Goal: Transaction & Acquisition: Purchase product/service

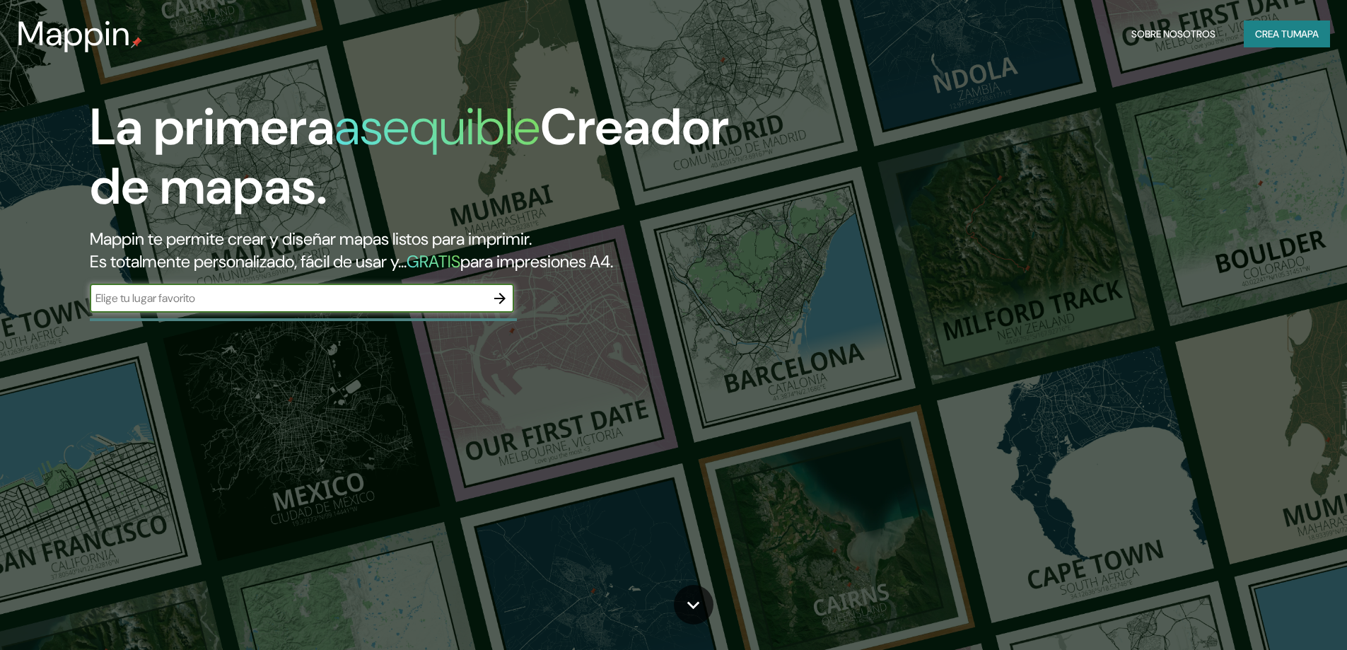
click at [187, 296] on input "text" at bounding box center [288, 298] width 396 height 16
type input "La Guardia [GEOGRAPHIC_DATA]"
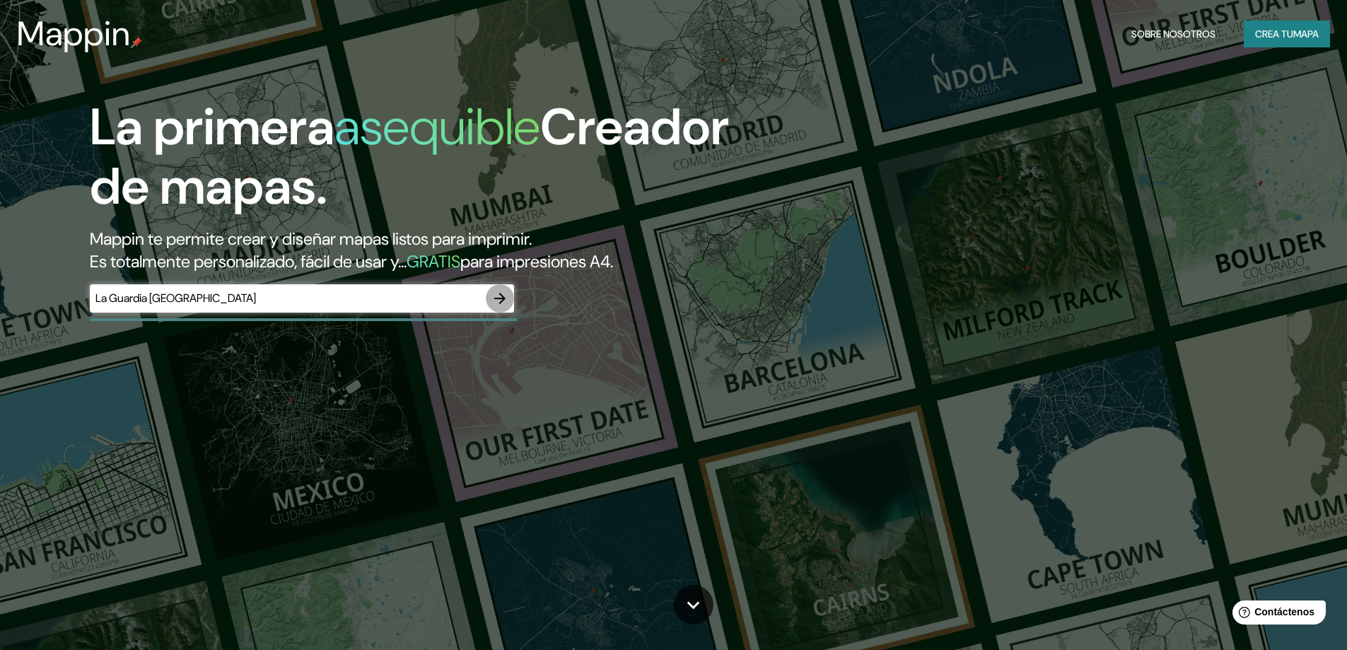
click at [505, 301] on icon "button" at bounding box center [499, 298] width 17 height 17
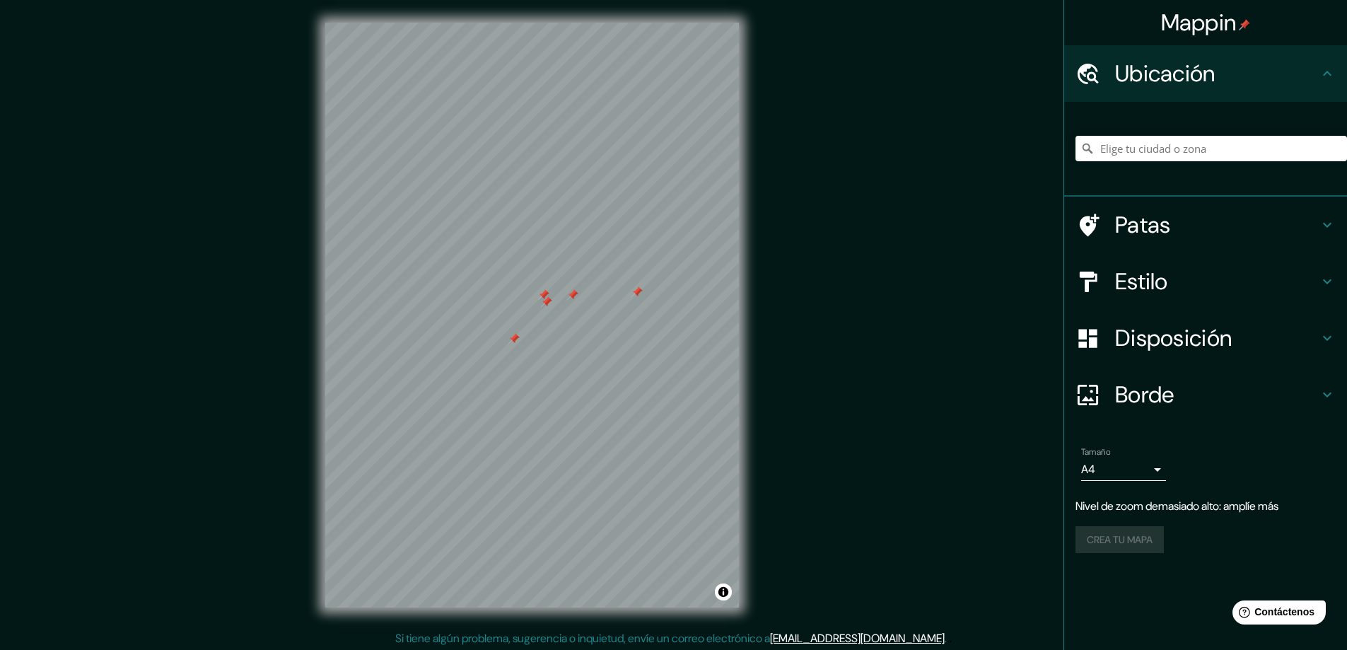
click at [925, 284] on div "Mappin Ubicación Patas Estilo Disposición Borde Elige un borde. Consejo : puede…" at bounding box center [673, 326] width 1347 height 653
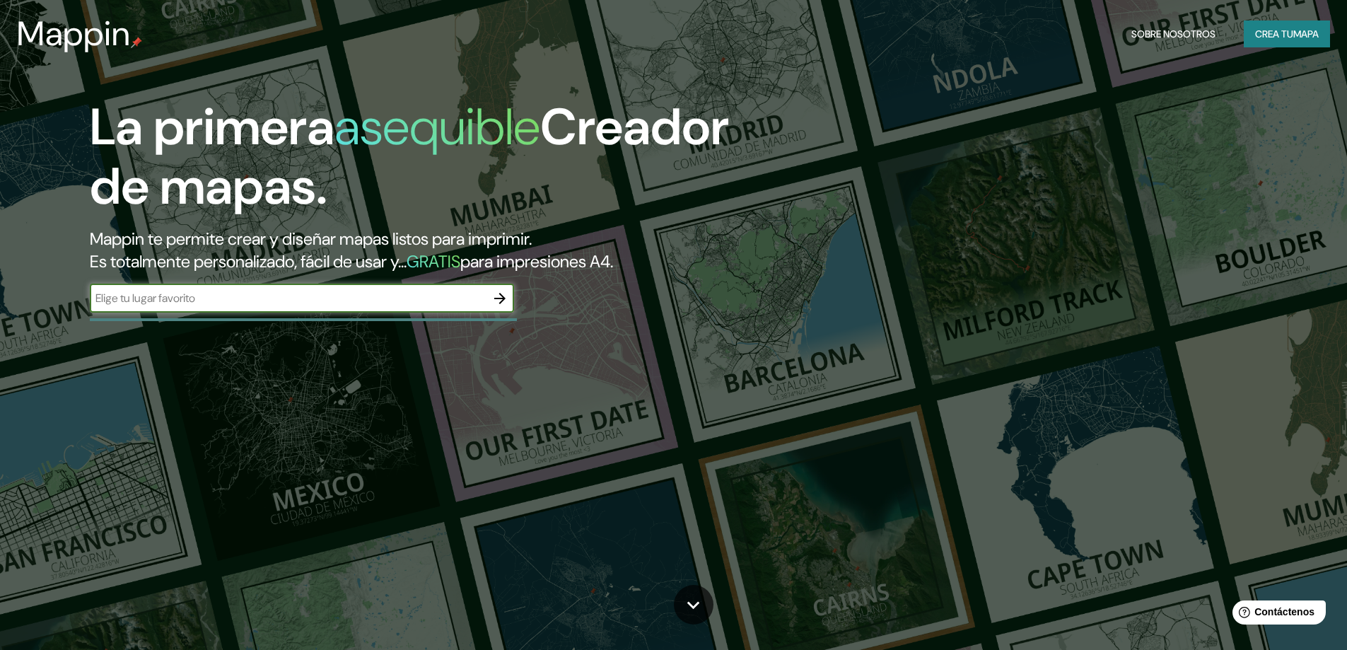
click at [187, 309] on div "​" at bounding box center [302, 298] width 424 height 28
click at [190, 301] on input "text" at bounding box center [288, 298] width 396 height 16
type input "sudamerica"
click at [499, 298] on icon "button" at bounding box center [499, 298] width 11 height 11
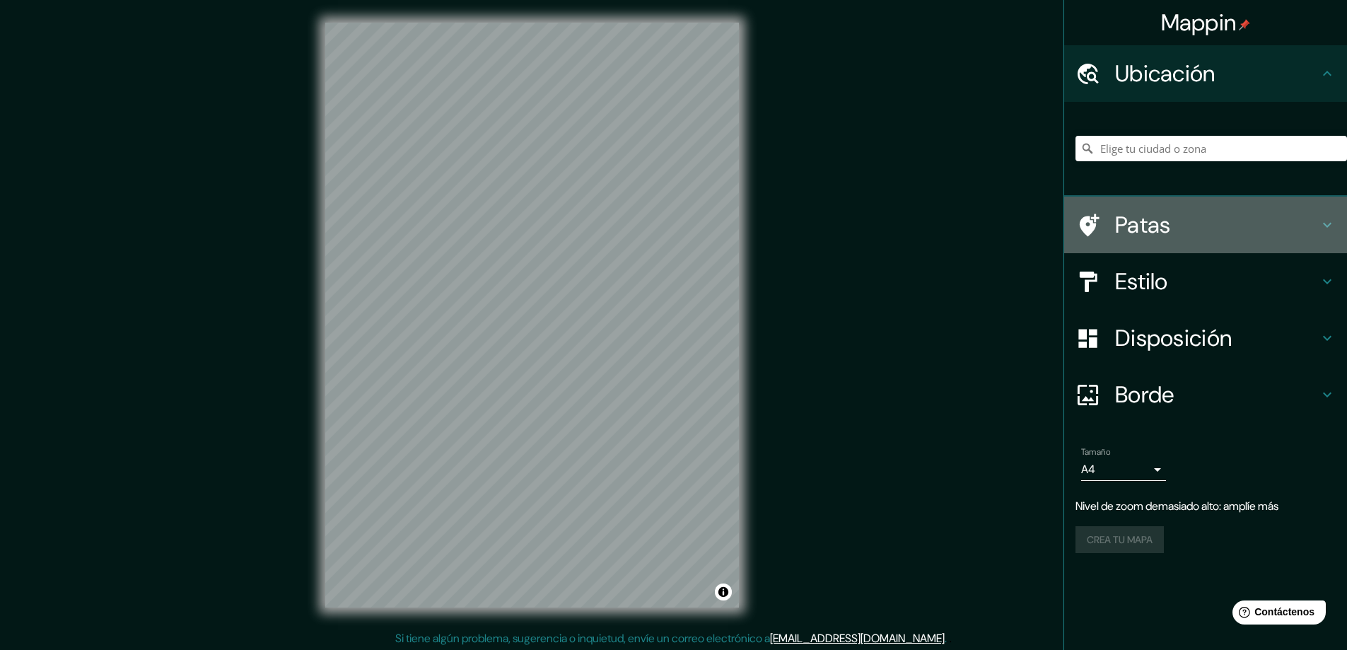
click at [1251, 234] on h4 "Patas" at bounding box center [1217, 225] width 204 height 28
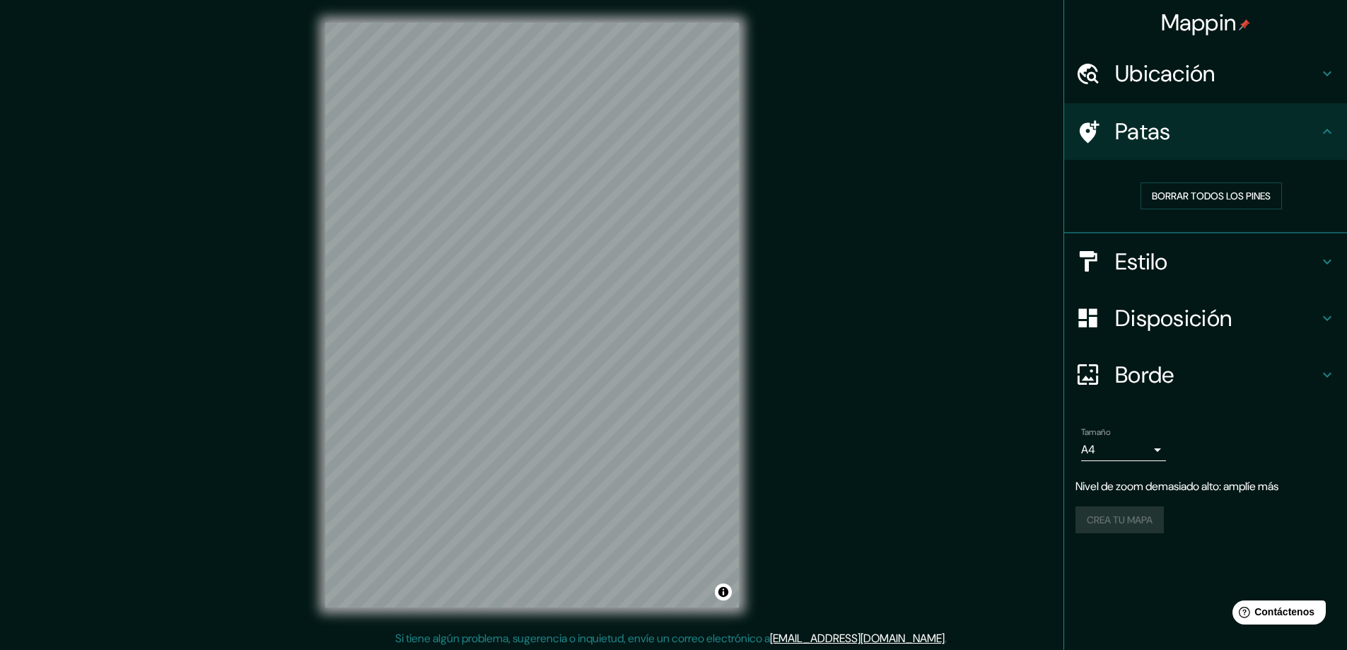
click at [1243, 263] on h4 "Estilo" at bounding box center [1217, 262] width 204 height 28
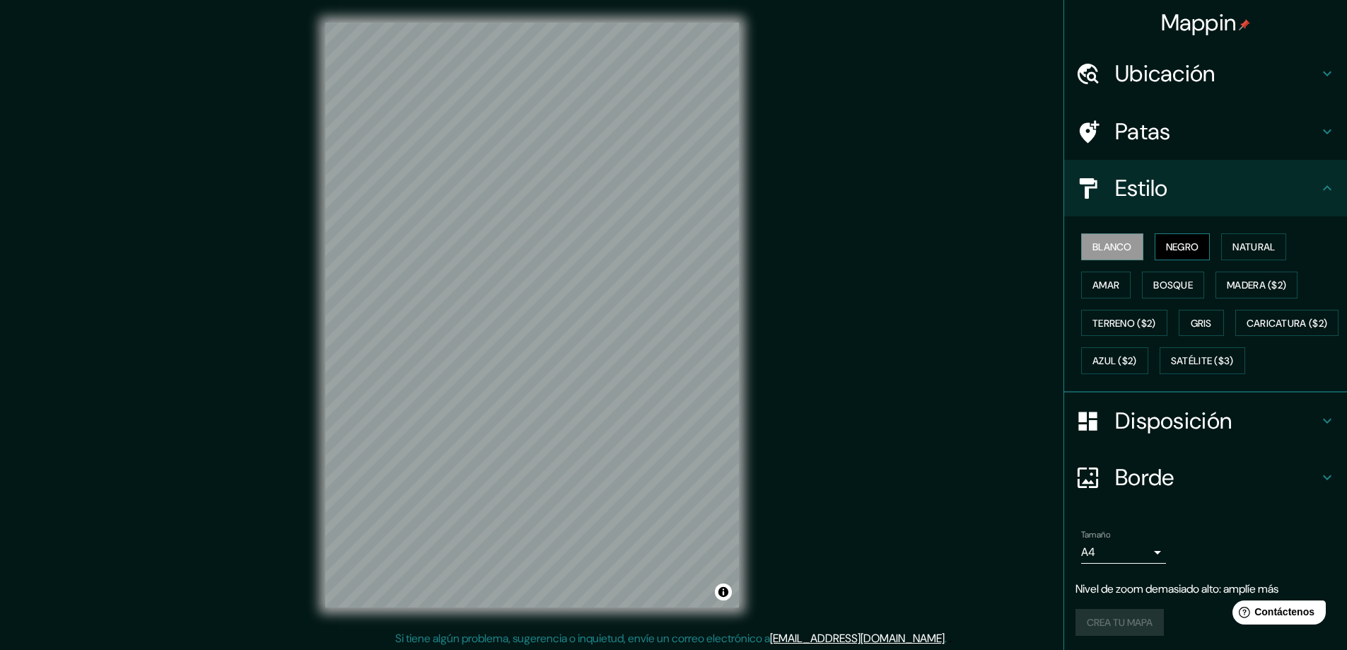
click at [1175, 240] on font "Negro" at bounding box center [1182, 246] width 33 height 13
click at [1240, 252] on font "Natural" at bounding box center [1254, 246] width 42 height 13
click at [1093, 287] on font "Amar" at bounding box center [1106, 285] width 27 height 13
click at [1166, 279] on font "Bosque" at bounding box center [1173, 285] width 40 height 13
click at [1239, 281] on font "Madera ($2)" at bounding box center [1256, 285] width 59 height 13
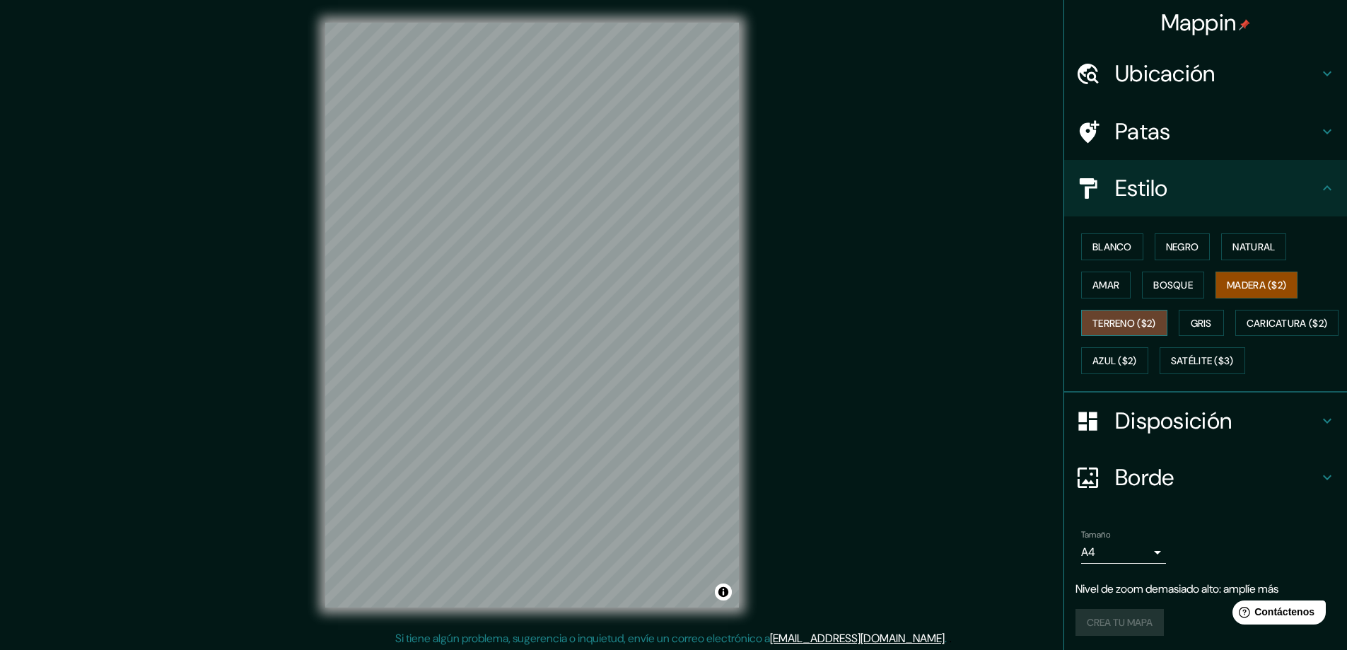
click at [1100, 323] on font "Terreno ($2)" at bounding box center [1125, 323] width 64 height 13
click at [1203, 321] on font "Gris" at bounding box center [1201, 323] width 21 height 13
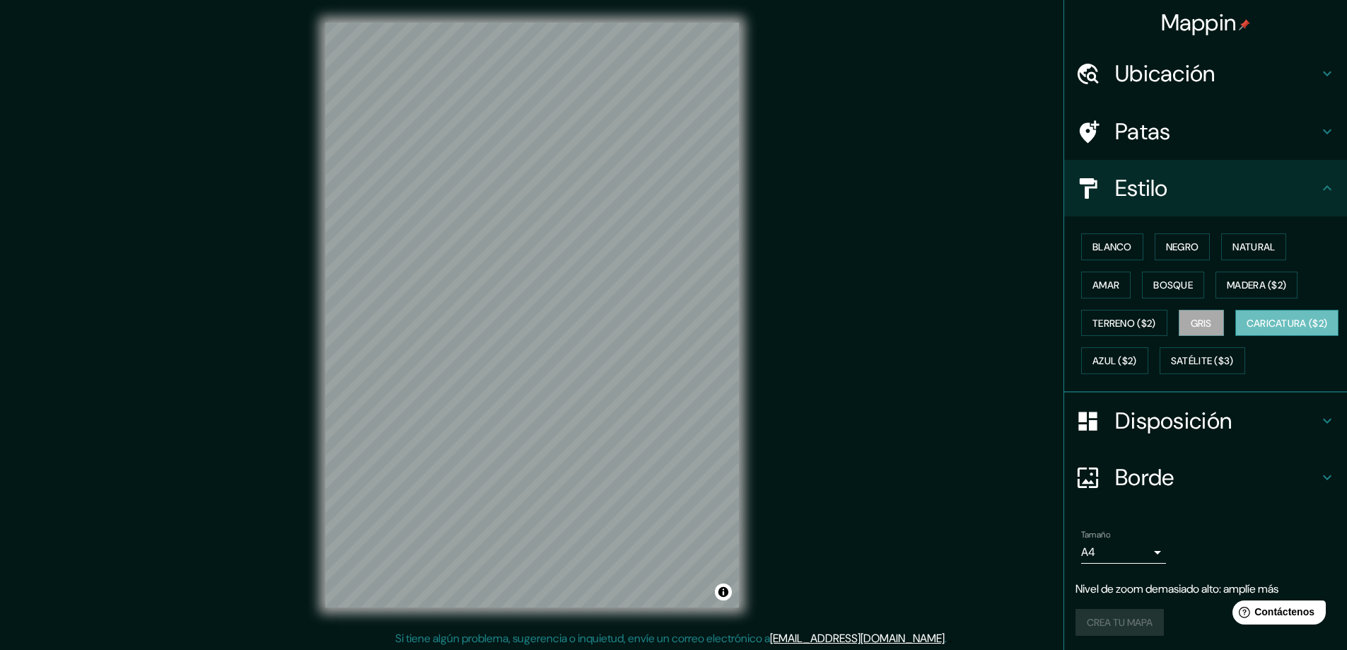
click at [1247, 330] on font "Caricatura ($2)" at bounding box center [1287, 323] width 81 height 13
click at [1137, 361] on font "Azul ($2)" at bounding box center [1115, 361] width 45 height 13
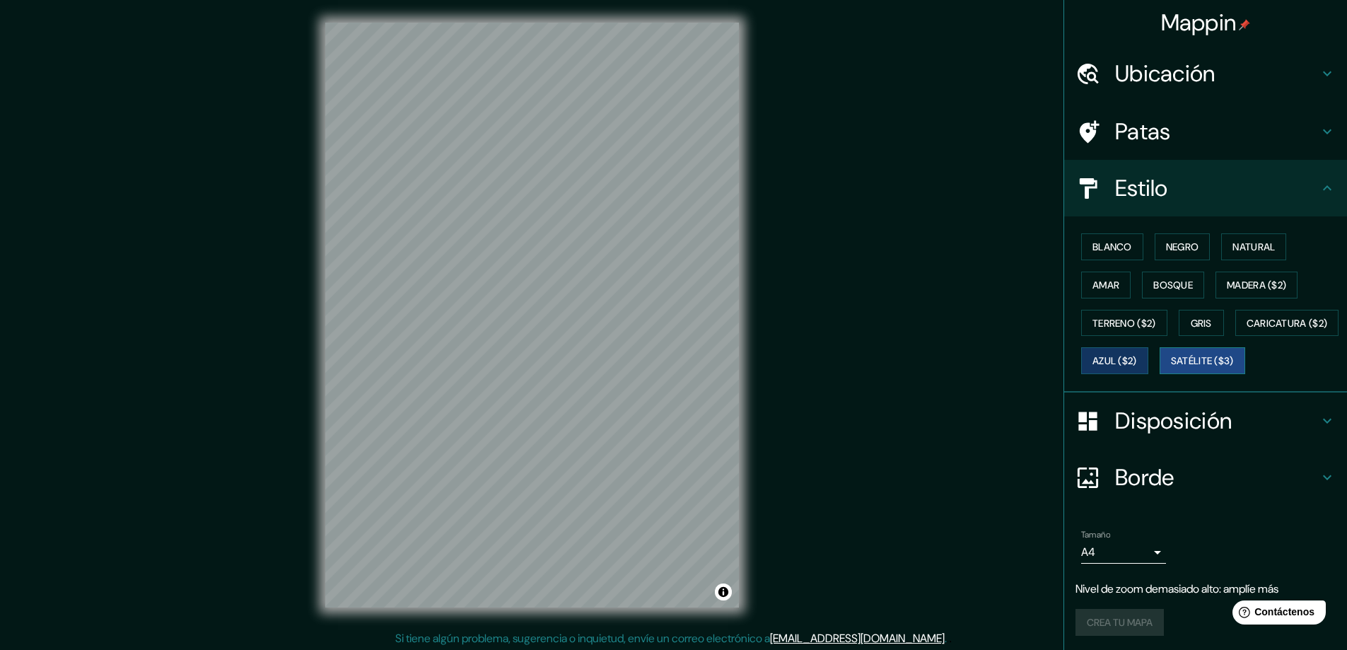
click at [1171, 368] on font "Satélite ($3)" at bounding box center [1202, 361] width 63 height 13
click at [1197, 315] on font "Gris" at bounding box center [1201, 323] width 21 height 18
click at [1153, 276] on font "Bosque" at bounding box center [1173, 285] width 40 height 18
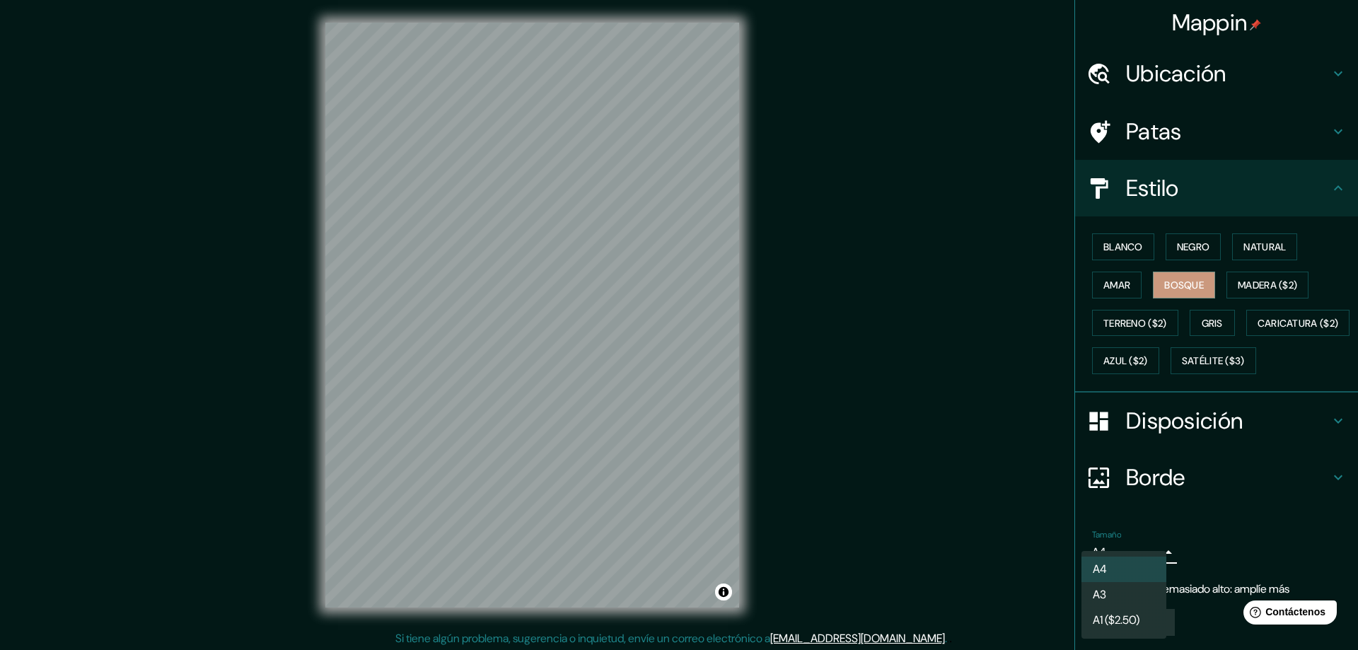
click at [1140, 591] on body "Mappin Ubicación Patas Estilo Blanco Negro Natural Amar Bosque Madera ($2) Terr…" at bounding box center [679, 325] width 1358 height 650
click at [1228, 545] on div at bounding box center [679, 325] width 1358 height 650
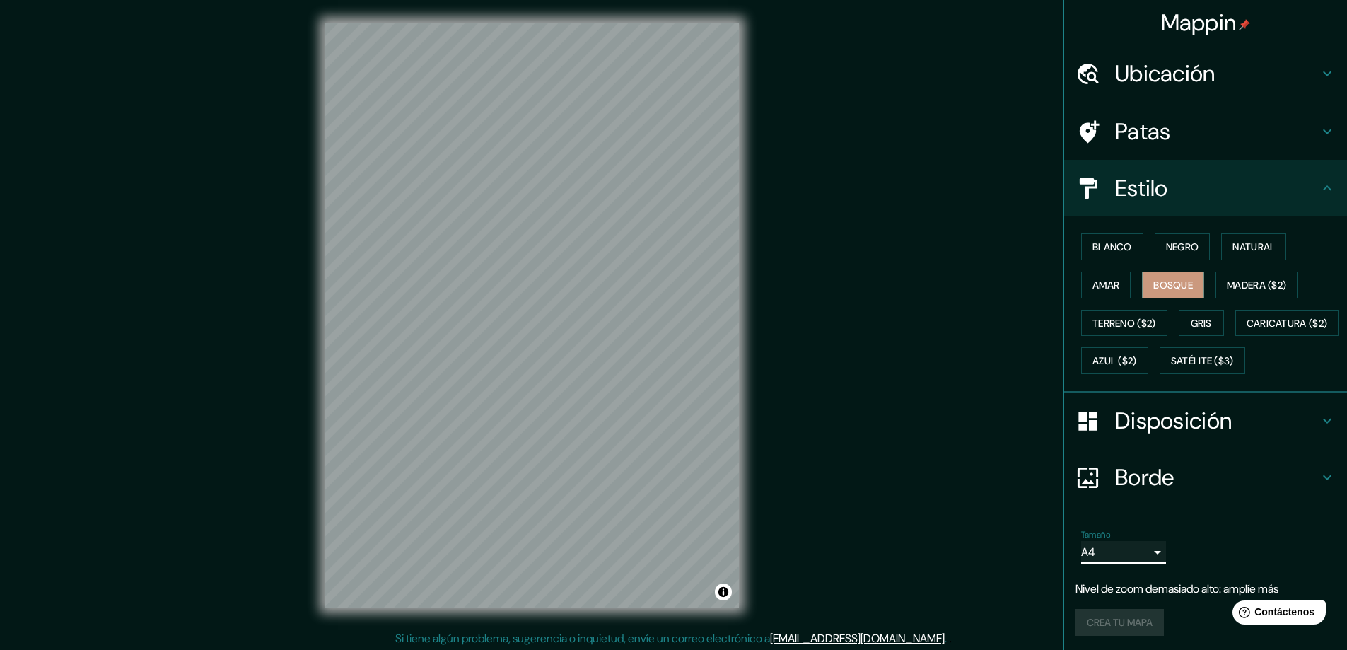
scroll to position [40, 0]
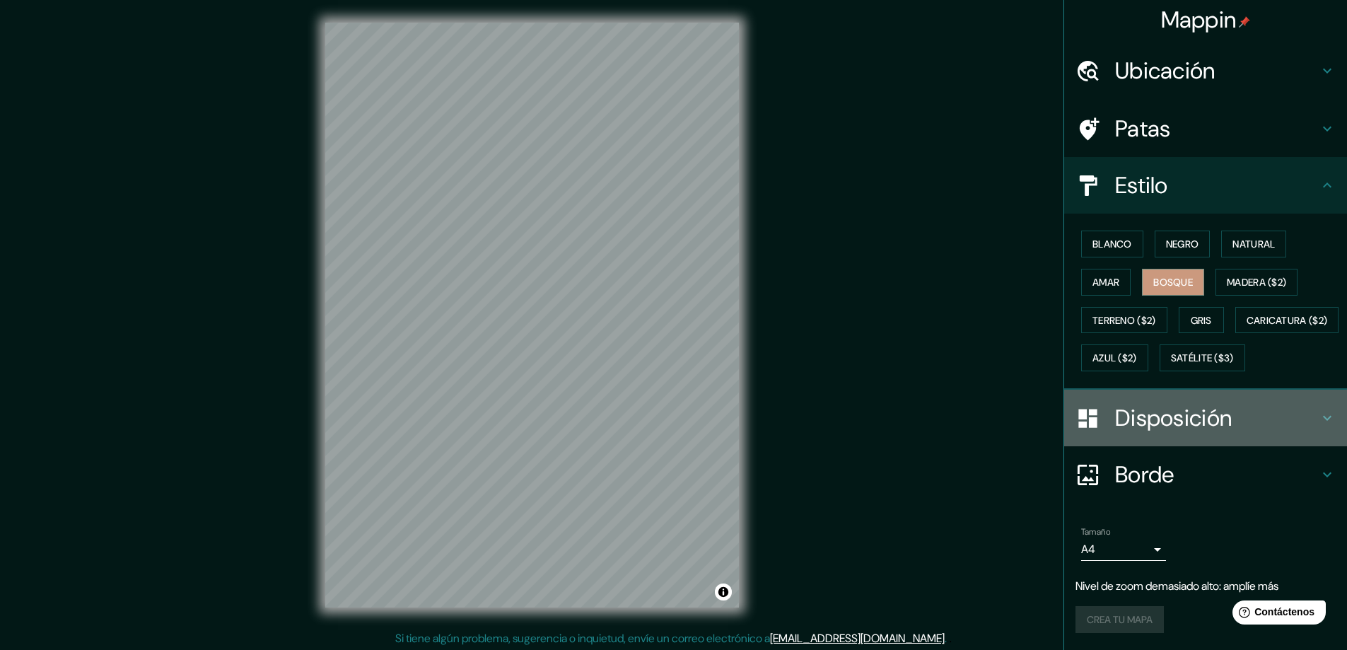
click at [1226, 407] on h4 "Disposición" at bounding box center [1217, 418] width 204 height 28
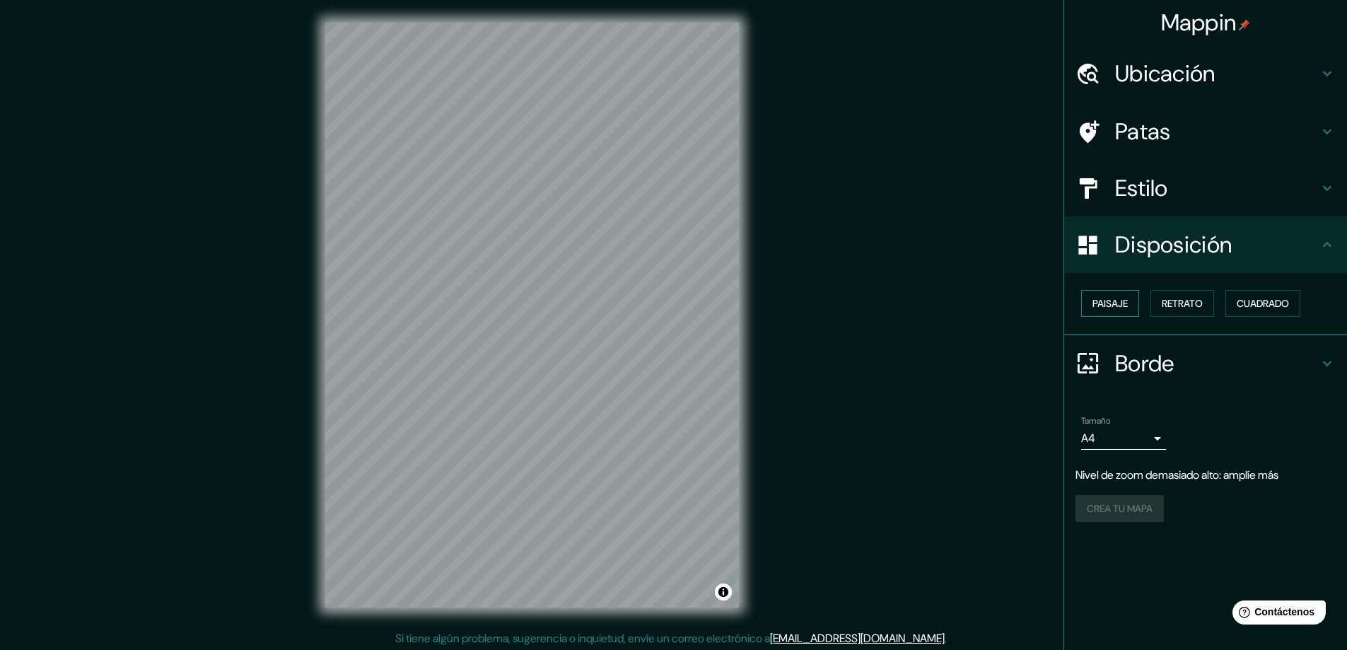
click at [1119, 296] on font "Paisaje" at bounding box center [1110, 303] width 35 height 18
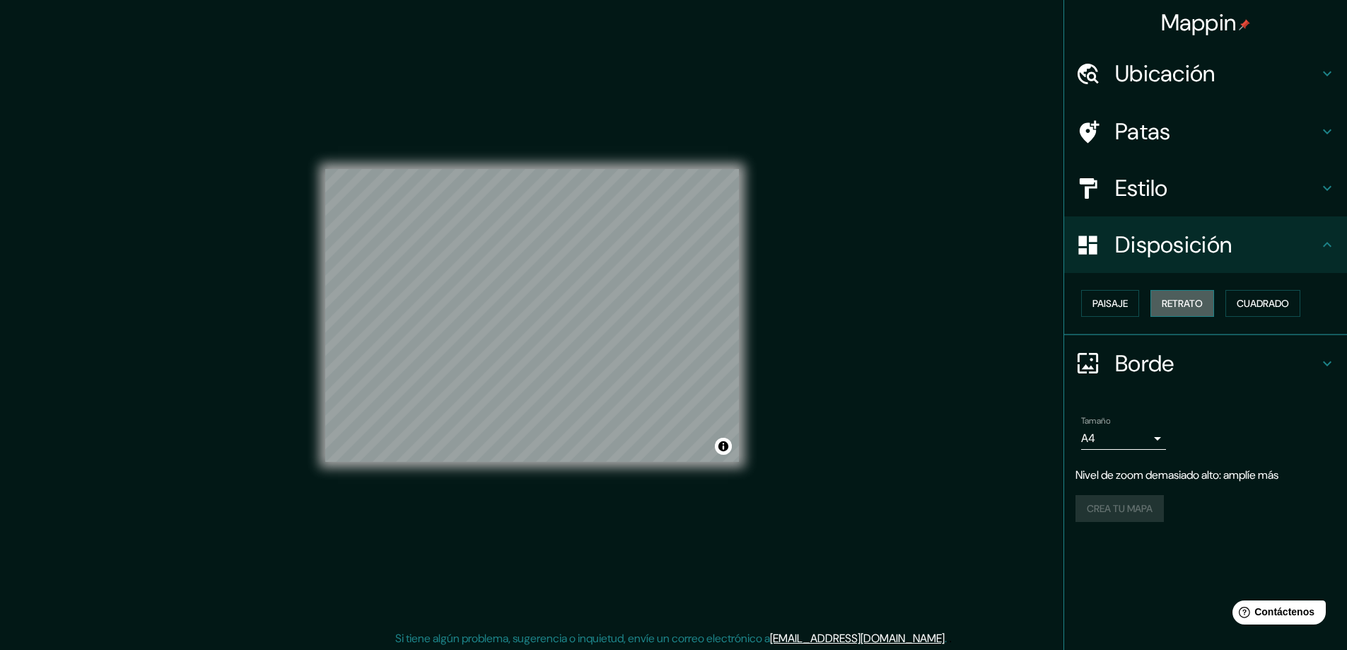
click at [1184, 292] on button "Retrato" at bounding box center [1183, 303] width 64 height 27
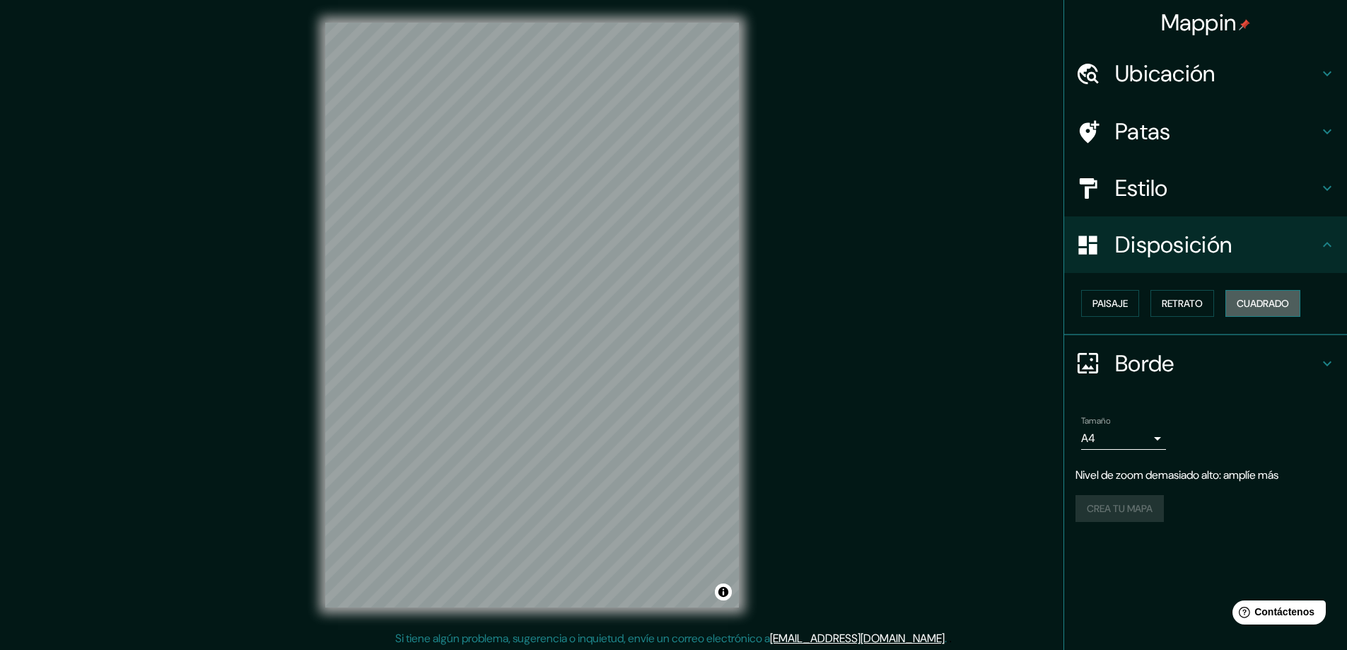
click at [1250, 305] on font "Cuadrado" at bounding box center [1263, 303] width 52 height 13
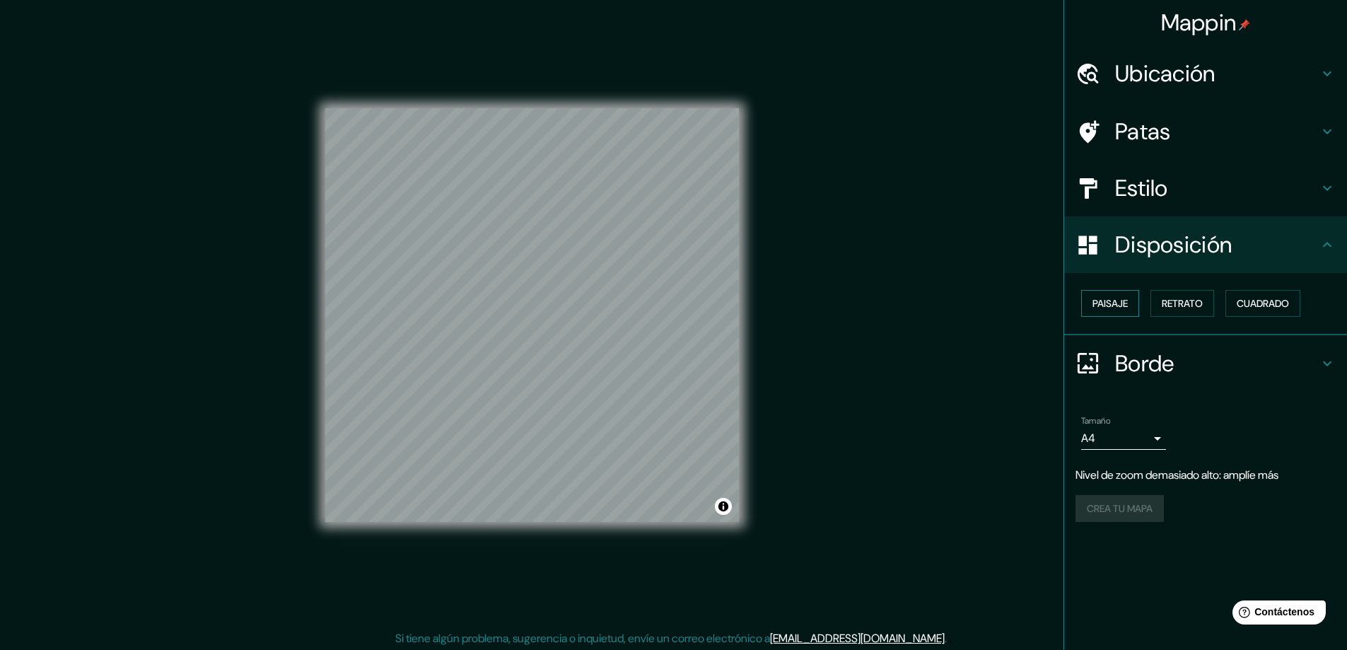
click at [1103, 297] on font "Paisaje" at bounding box center [1110, 303] width 35 height 13
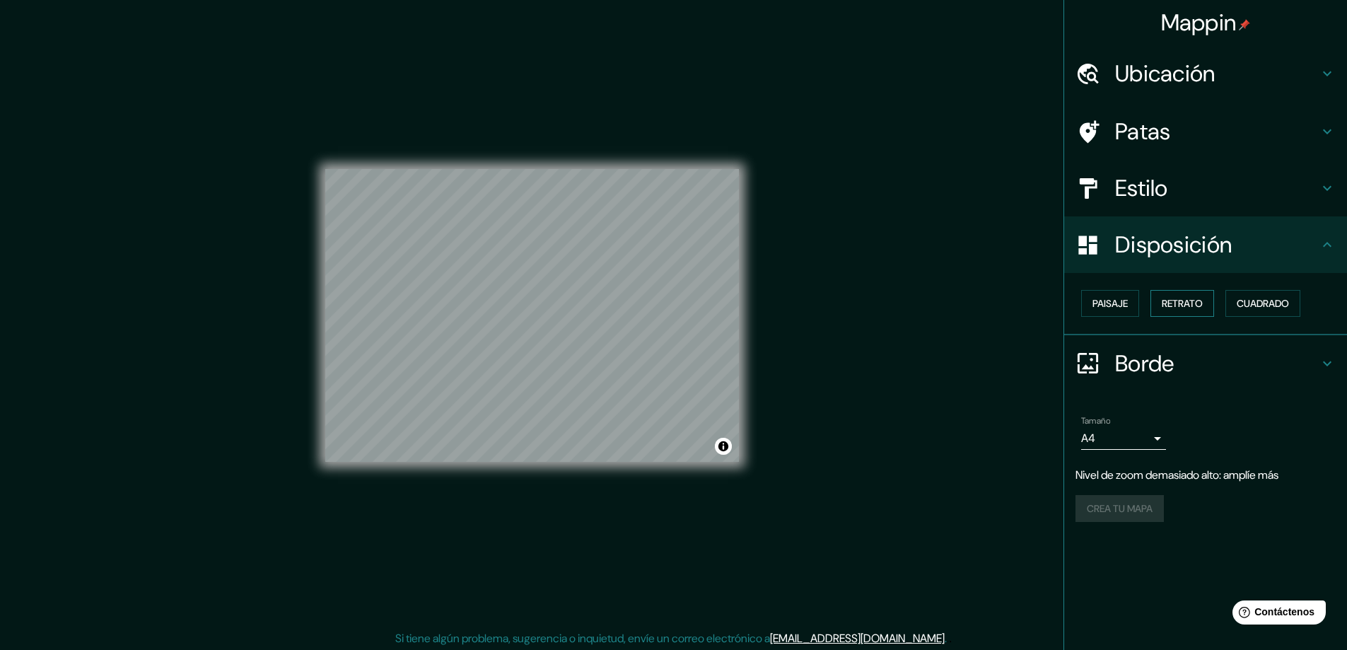
click at [1184, 301] on font "Retrato" at bounding box center [1182, 303] width 41 height 13
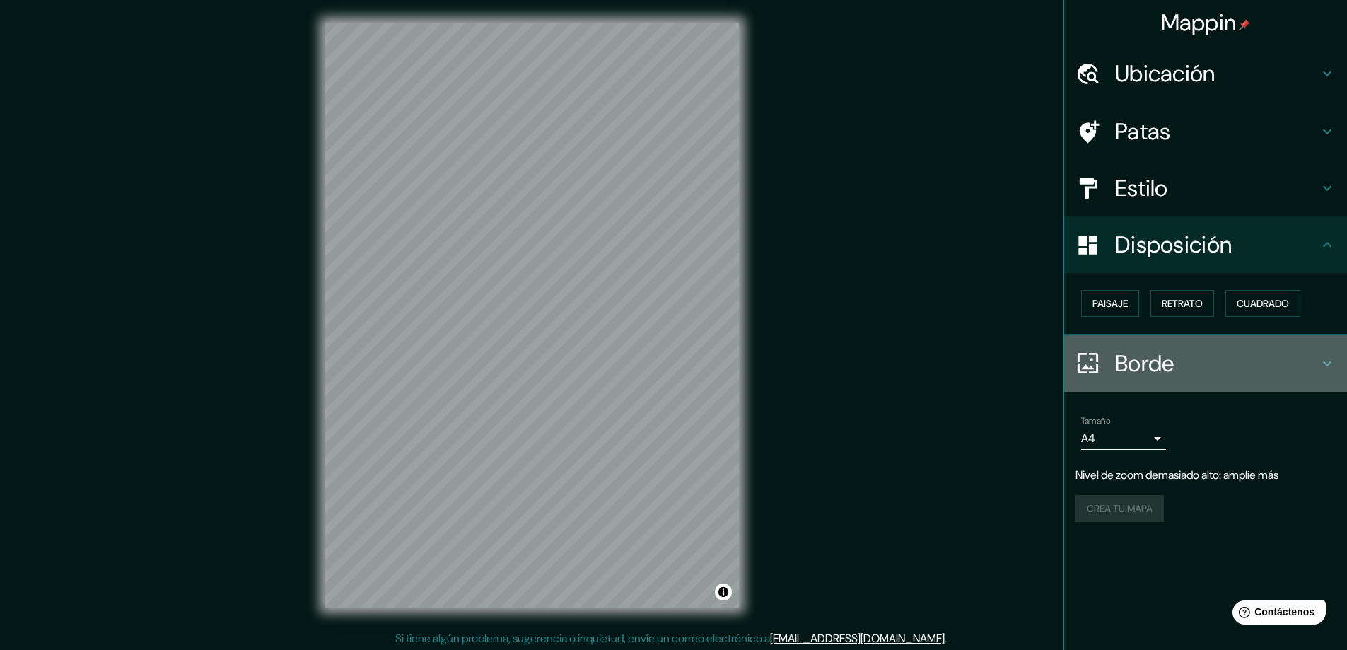
click at [1248, 363] on h4 "Borde" at bounding box center [1217, 363] width 204 height 28
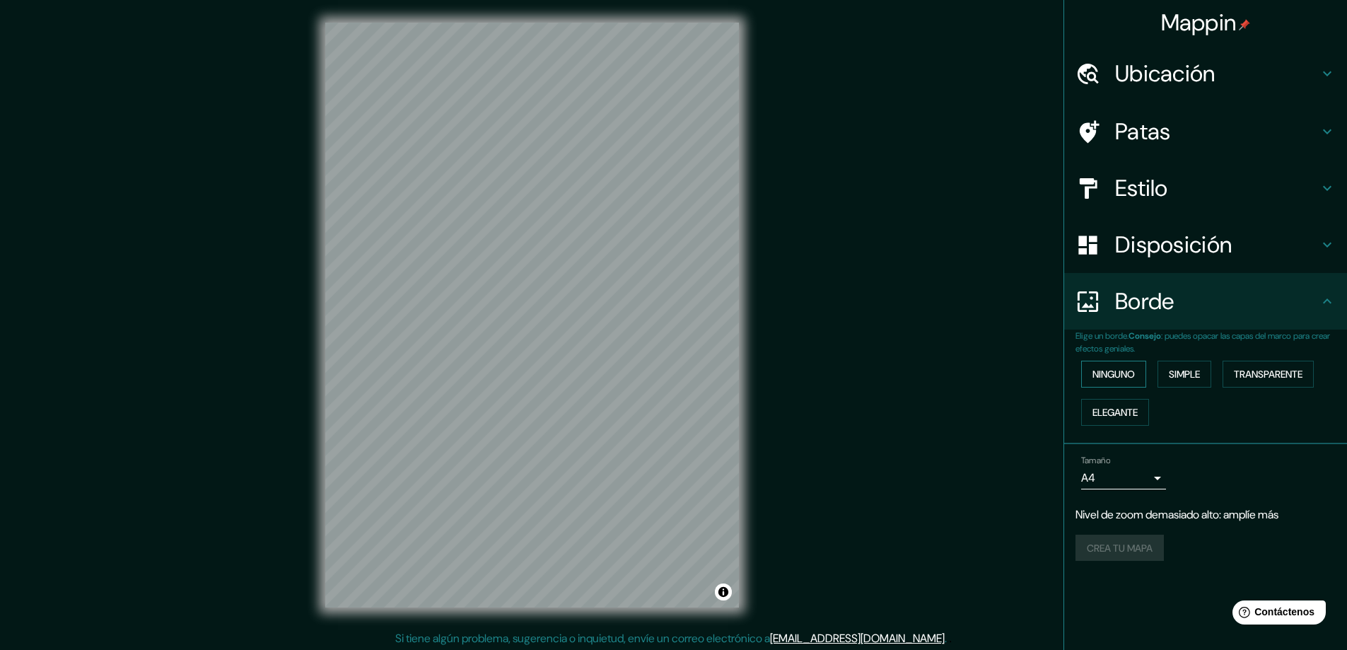
click at [1130, 378] on font "Ninguno" at bounding box center [1114, 374] width 42 height 13
click at [1180, 368] on font "Simple" at bounding box center [1184, 374] width 31 height 13
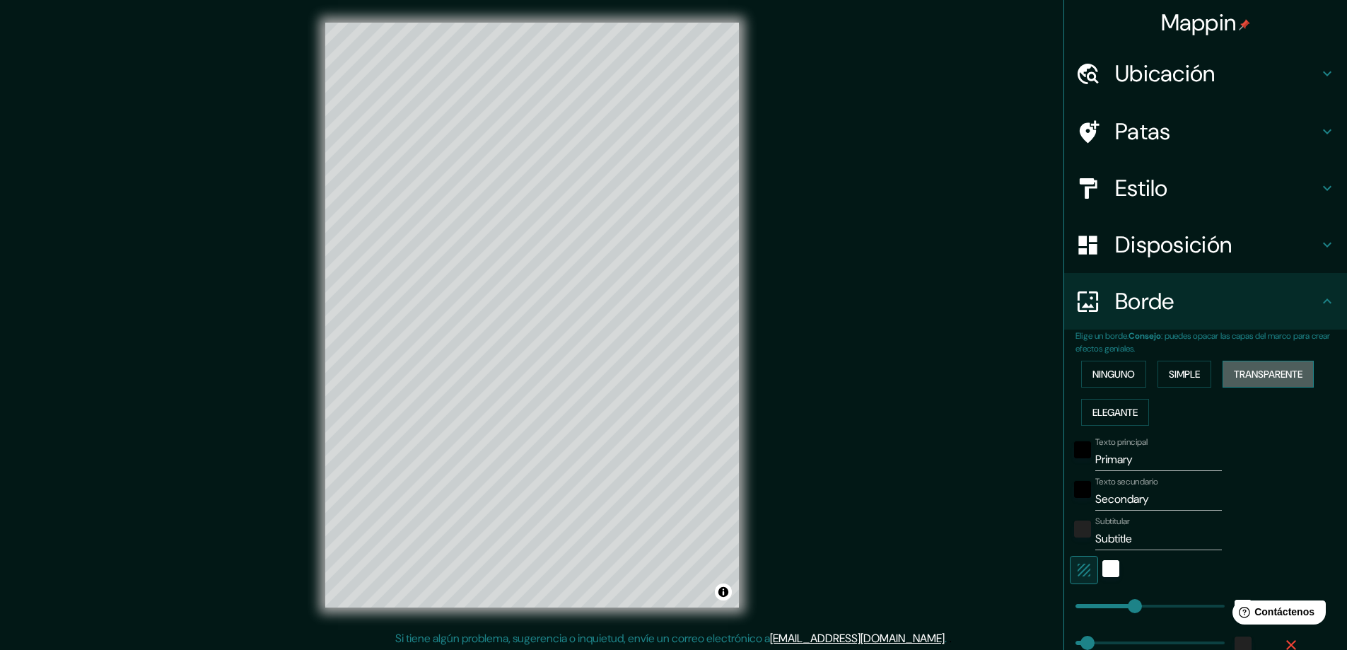
click at [1269, 378] on font "Transparente" at bounding box center [1268, 374] width 69 height 13
click at [1106, 414] on font "Elegante" at bounding box center [1115, 412] width 45 height 13
click at [1110, 380] on font "Ninguno" at bounding box center [1114, 374] width 42 height 13
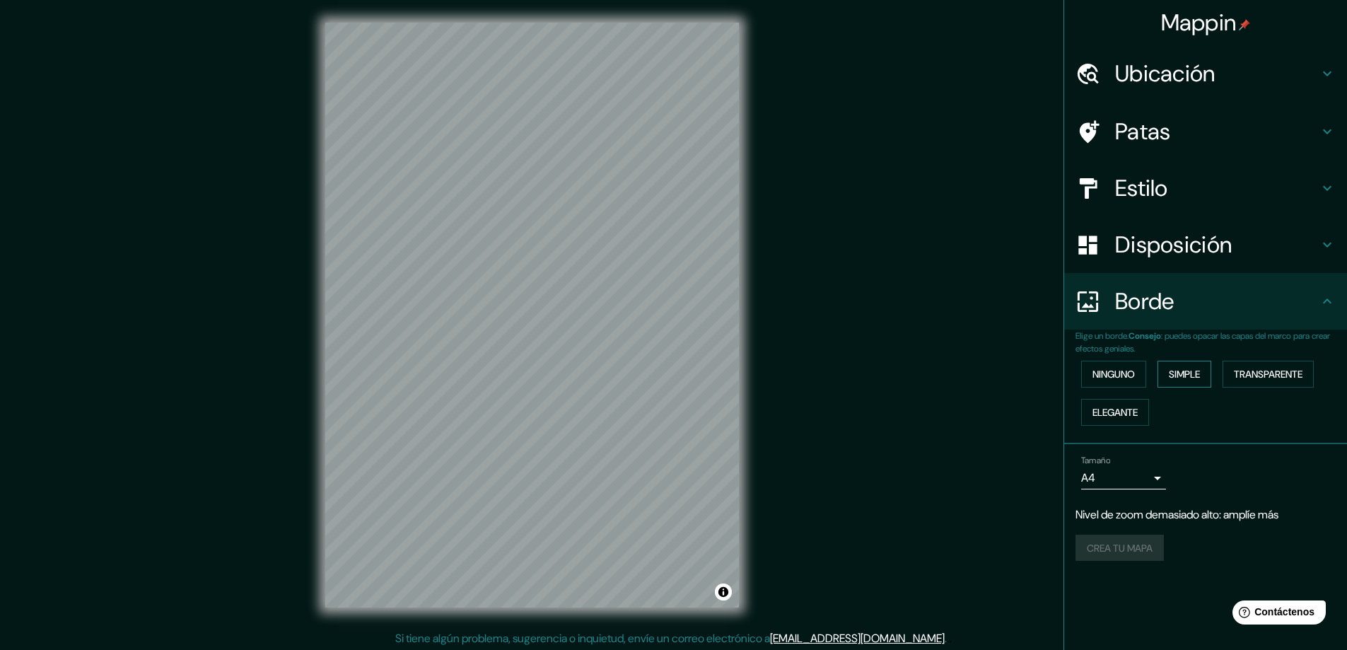
click at [1200, 378] on font "Simple" at bounding box center [1184, 374] width 31 height 13
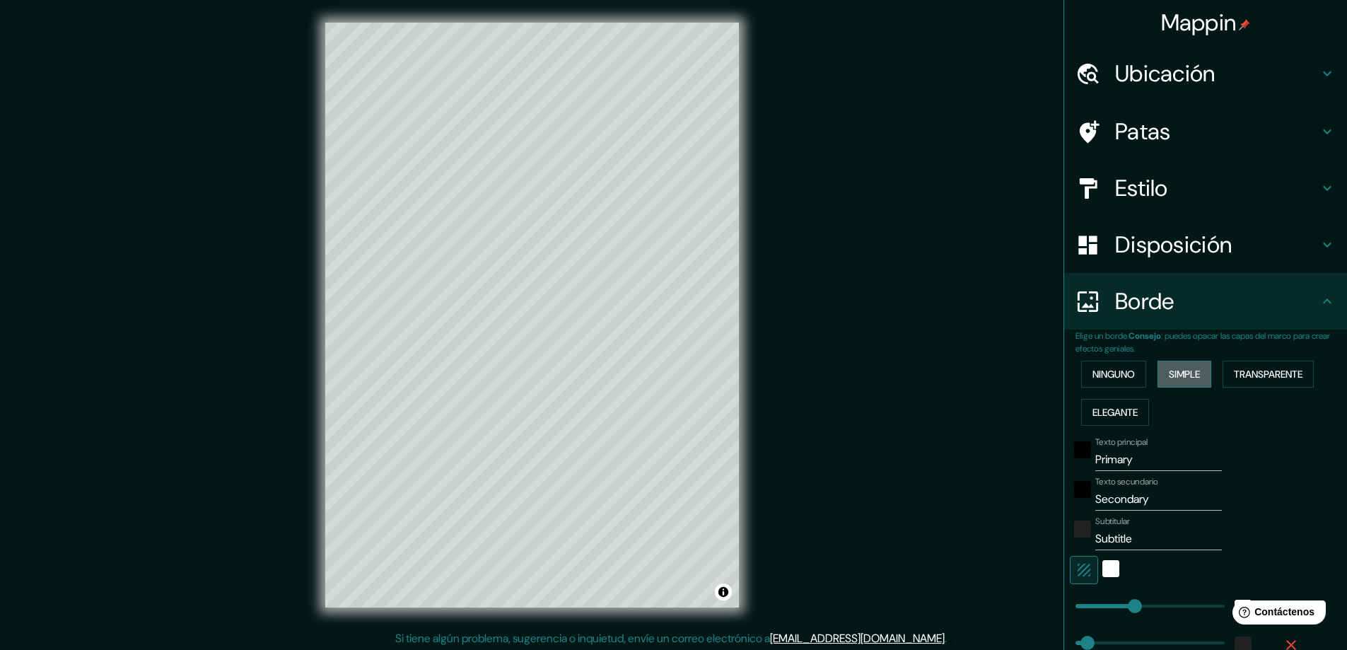
click at [1204, 378] on button "Simple" at bounding box center [1185, 374] width 54 height 27
click at [1187, 375] on font "Simple" at bounding box center [1184, 374] width 31 height 13
type input "47"
click at [1254, 374] on font "Transparente" at bounding box center [1268, 374] width 69 height 13
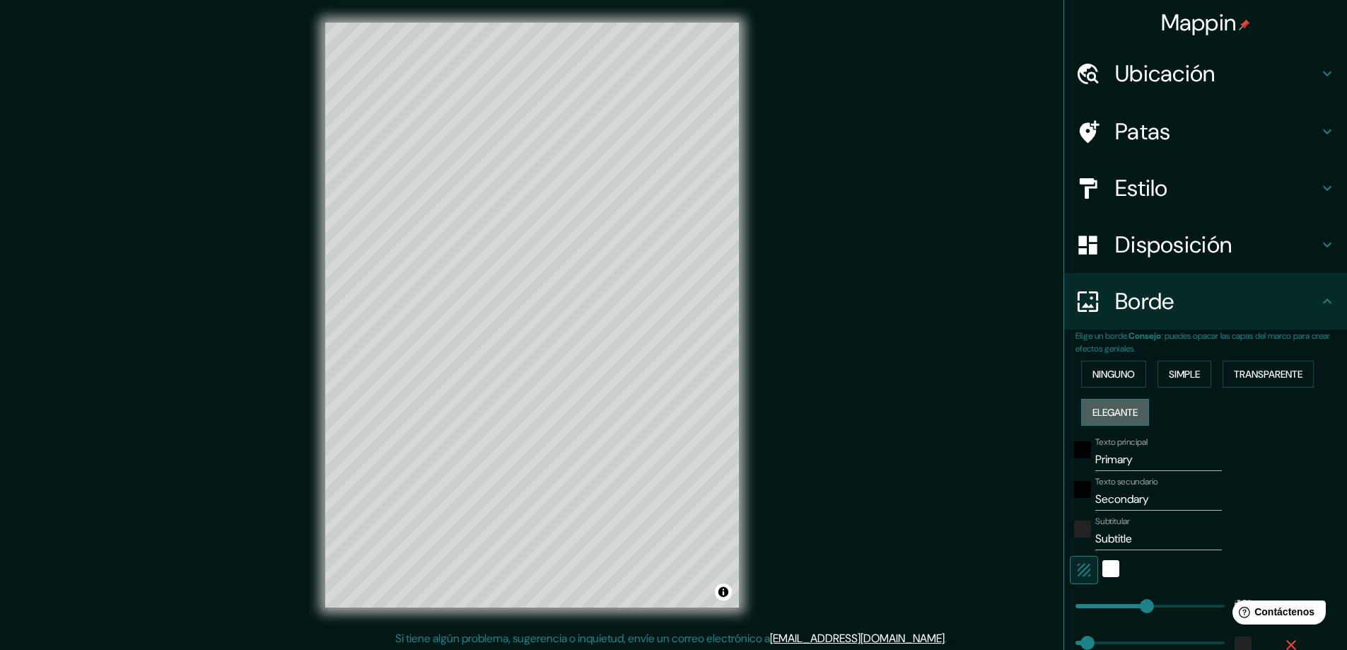
click at [1093, 406] on font "Elegante" at bounding box center [1115, 412] width 45 height 13
type input "47"
type input "23"
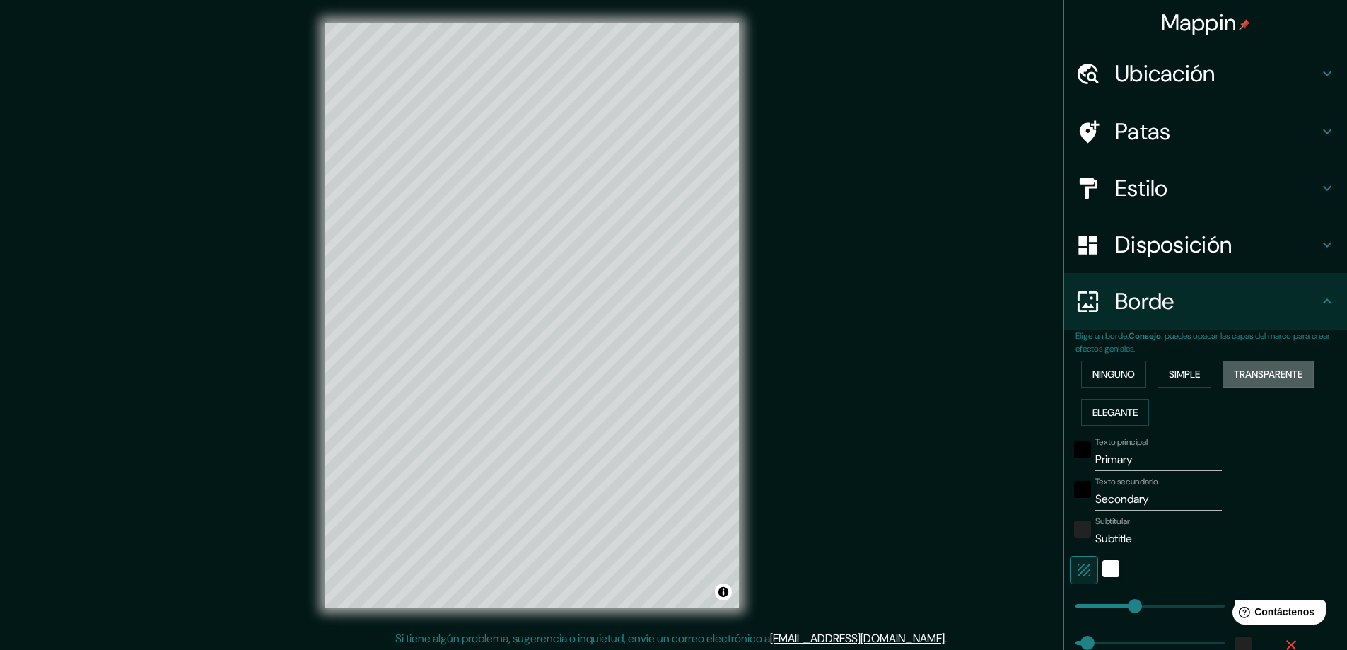
click at [1287, 368] on font "Transparente" at bounding box center [1268, 374] width 69 height 13
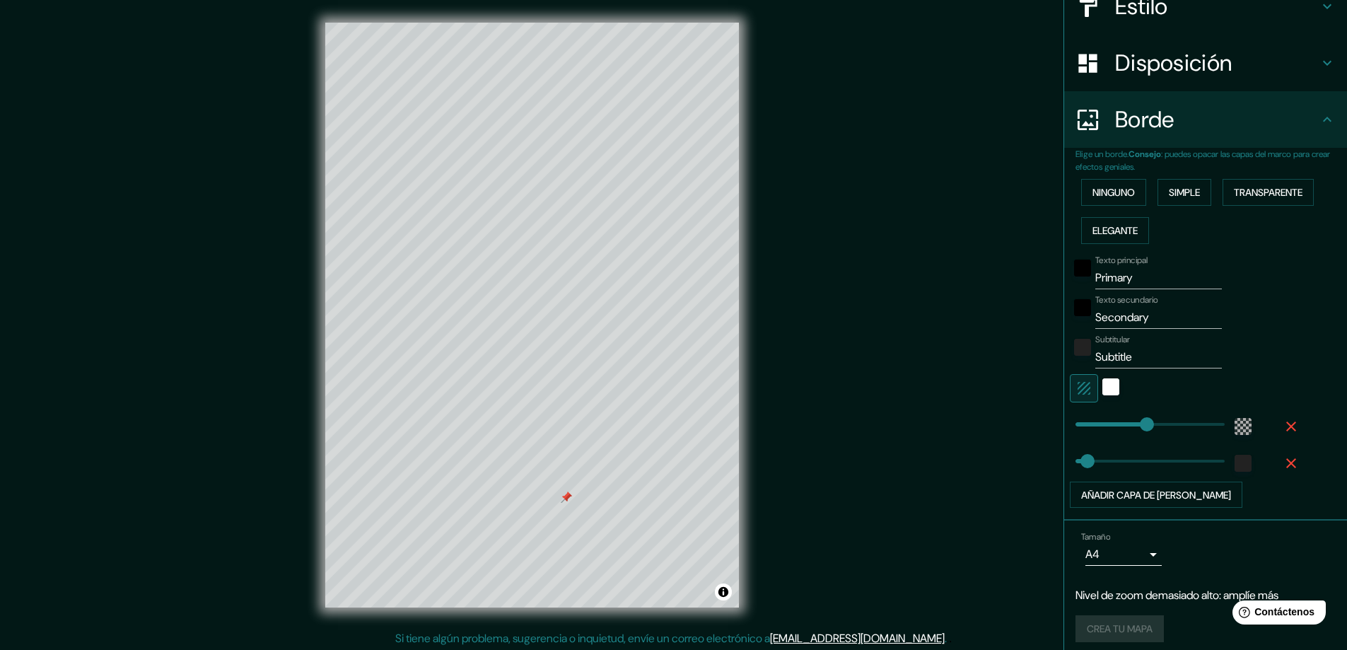
scroll to position [191, 0]
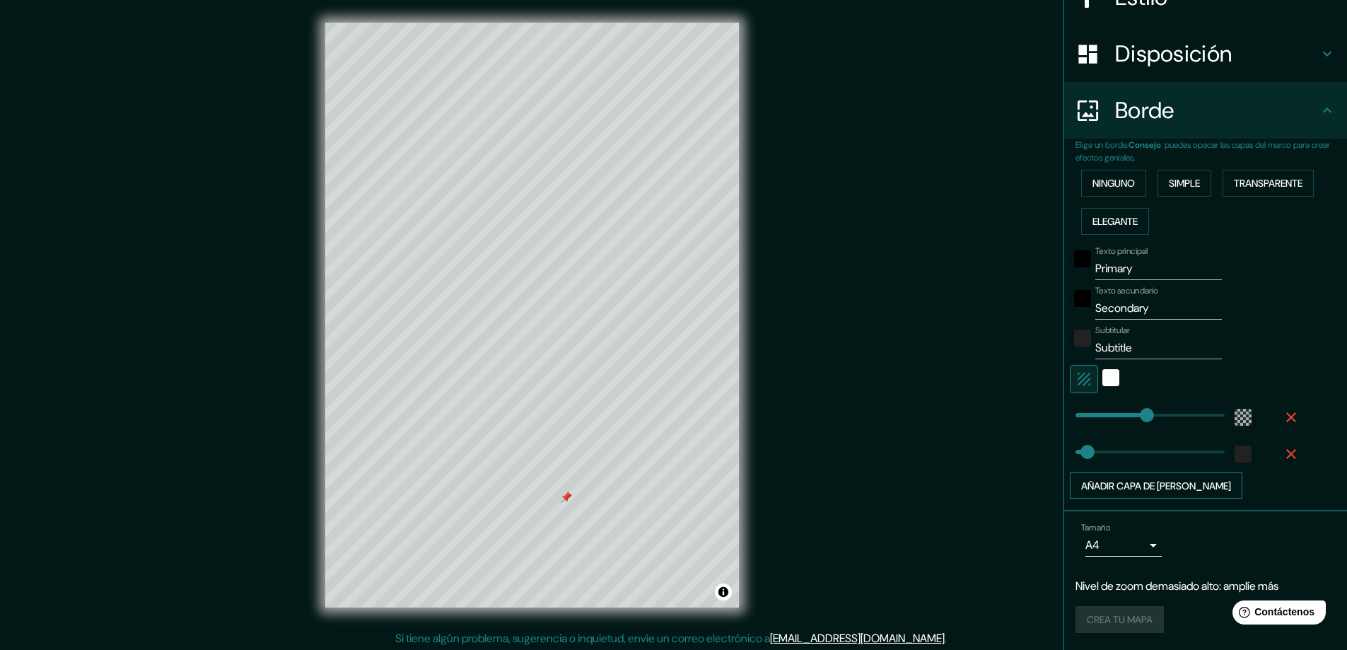
click at [1128, 484] on font "Añadir capa de [PERSON_NAME]" at bounding box center [1156, 485] width 150 height 13
type input "281"
type input "47"
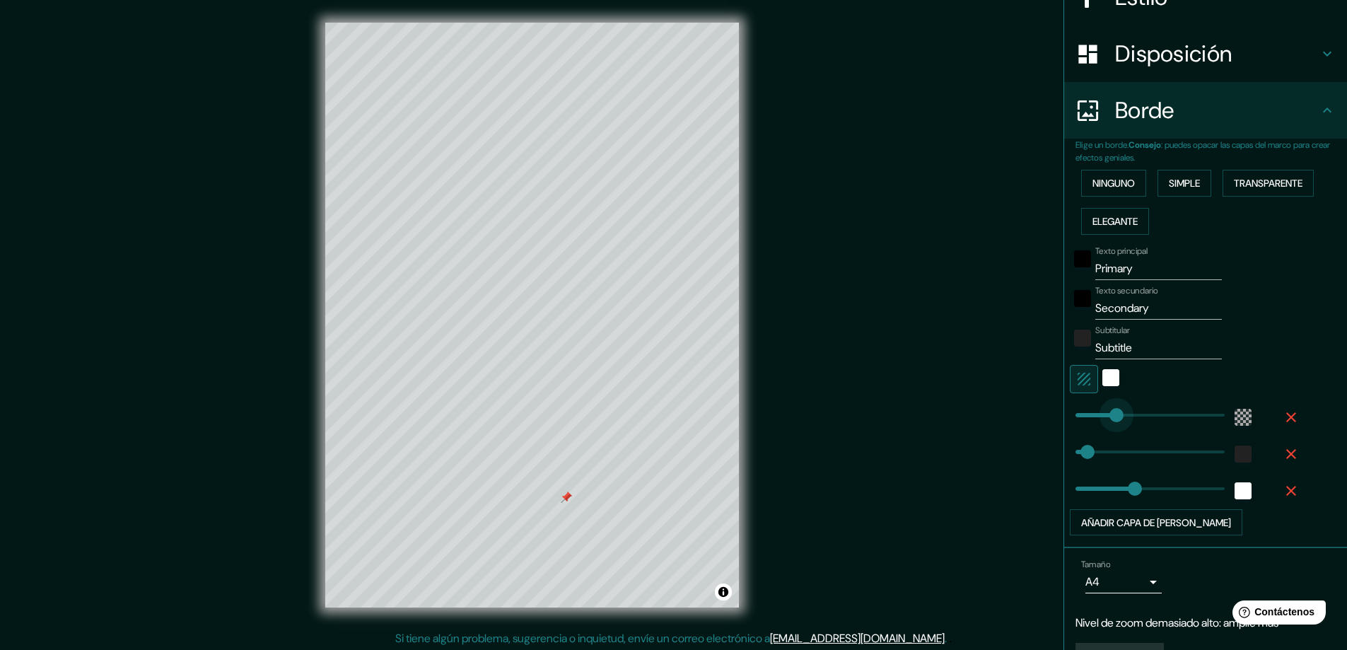
type input "147"
drag, startPoint x: 1143, startPoint y: 402, endPoint x: 1102, endPoint y: 409, distance: 41.6
type input "47"
type input "397"
drag, startPoint x: 1118, startPoint y: 412, endPoint x: 1166, endPoint y: 418, distance: 48.4
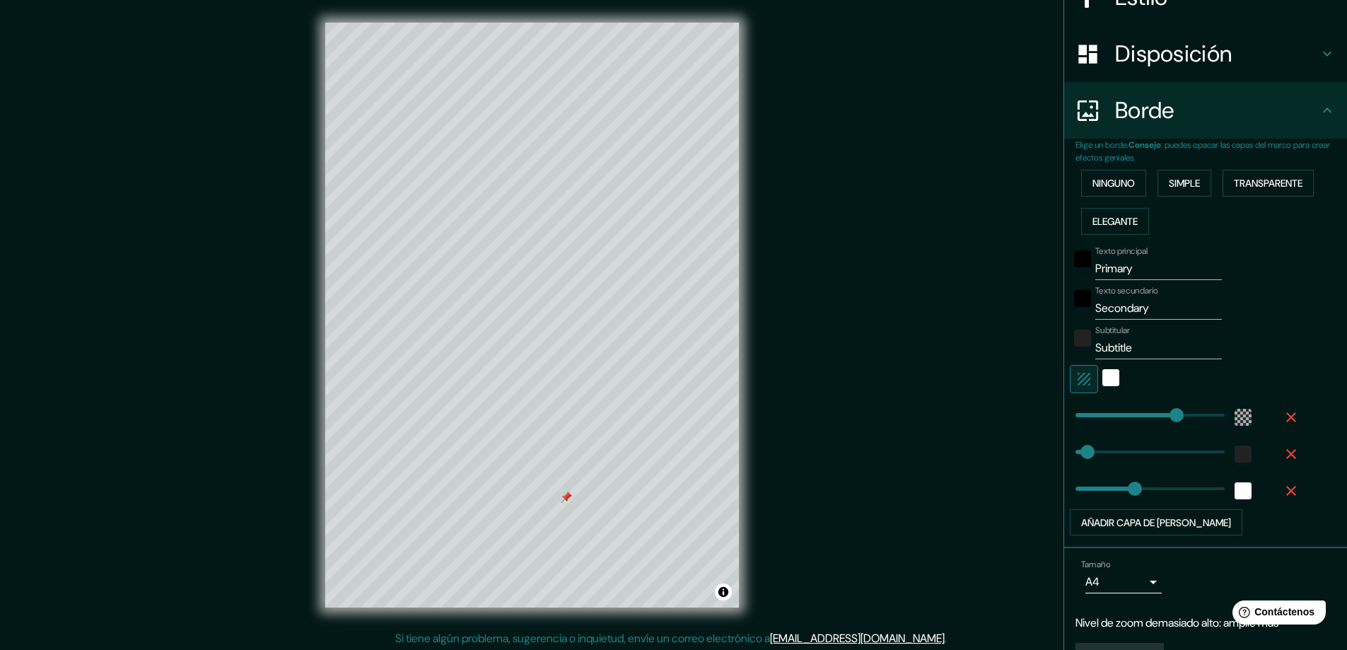
type input "125"
type input "236"
type input "300"
click at [815, 264] on div "Mappin Ubicación Patas Estilo Disposición [PERSON_NAME] un [PERSON_NAME]. Conse…" at bounding box center [673, 326] width 1347 height 653
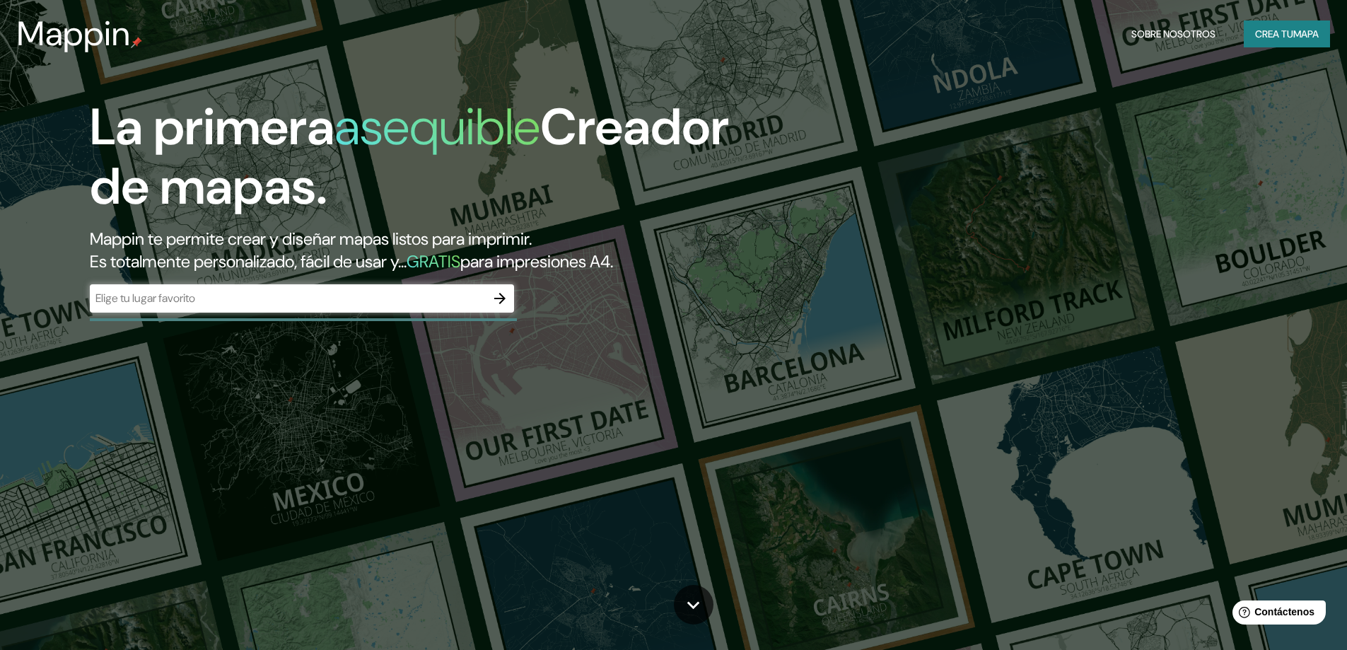
click at [273, 314] on div "​" at bounding box center [302, 299] width 424 height 31
click at [281, 306] on input "text" at bounding box center [288, 298] width 396 height 16
type input "sudamerica"
click at [488, 304] on button "button" at bounding box center [500, 298] width 28 height 28
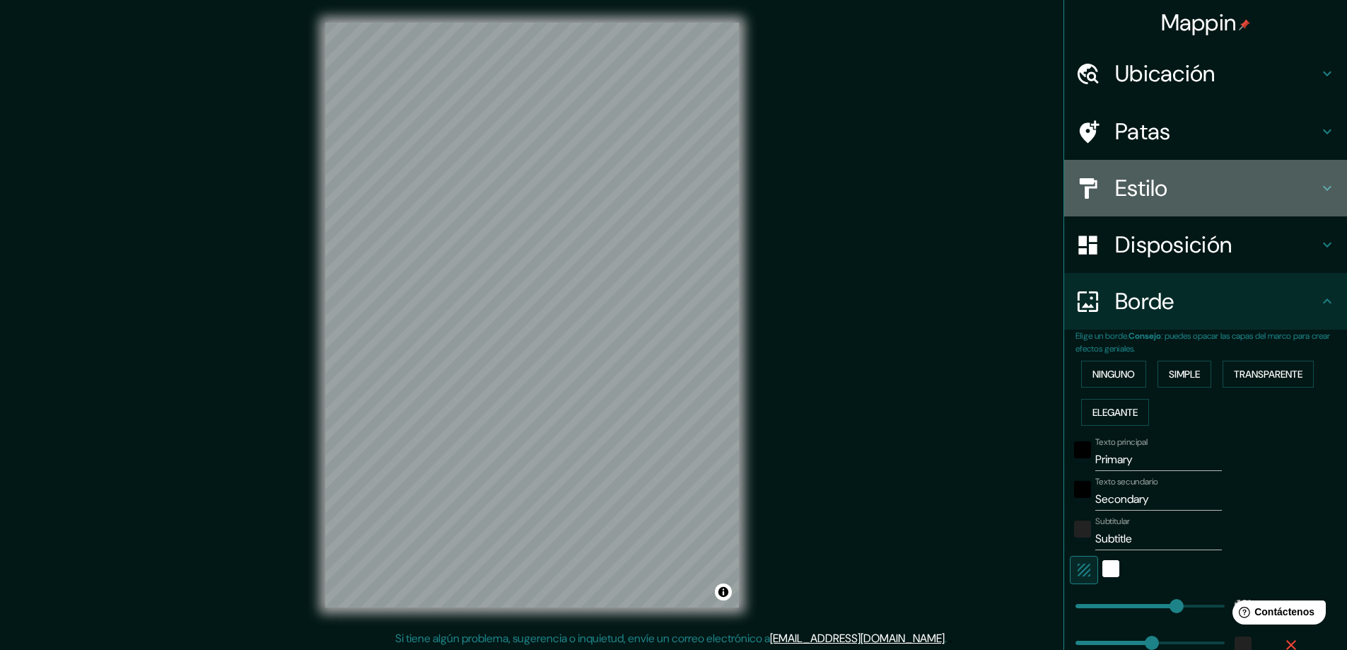
click at [1191, 179] on h4 "Estilo" at bounding box center [1217, 188] width 204 height 28
type input "441"
type input "333"
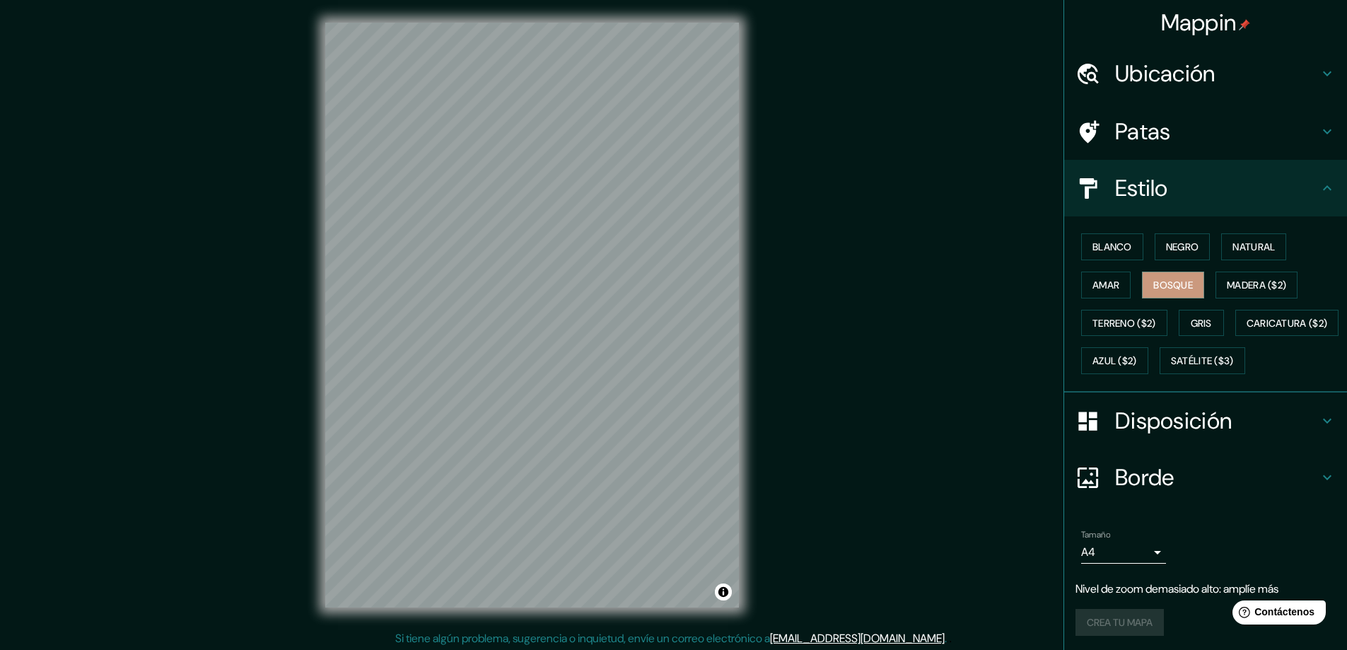
click at [1199, 443] on div "Disposición" at bounding box center [1205, 420] width 283 height 57
type input "441"
type input "333"
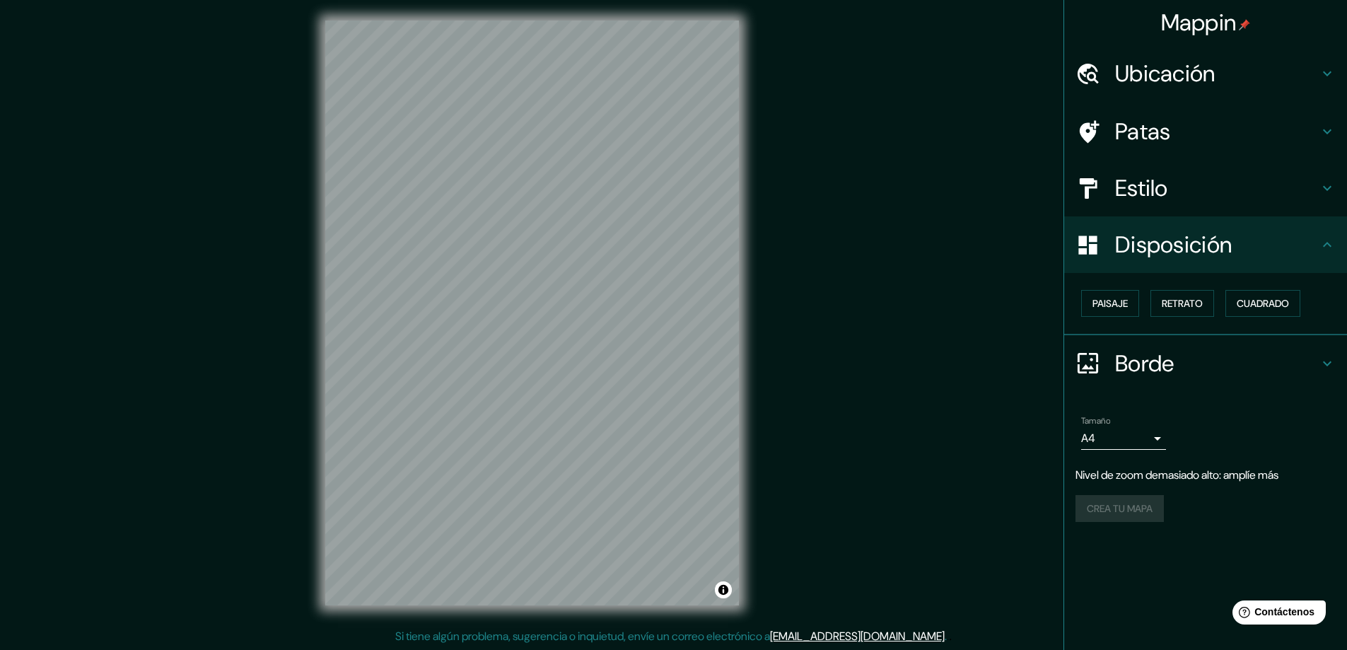
scroll to position [3, 0]
click at [1252, 311] on font "Cuadrado" at bounding box center [1263, 303] width 52 height 18
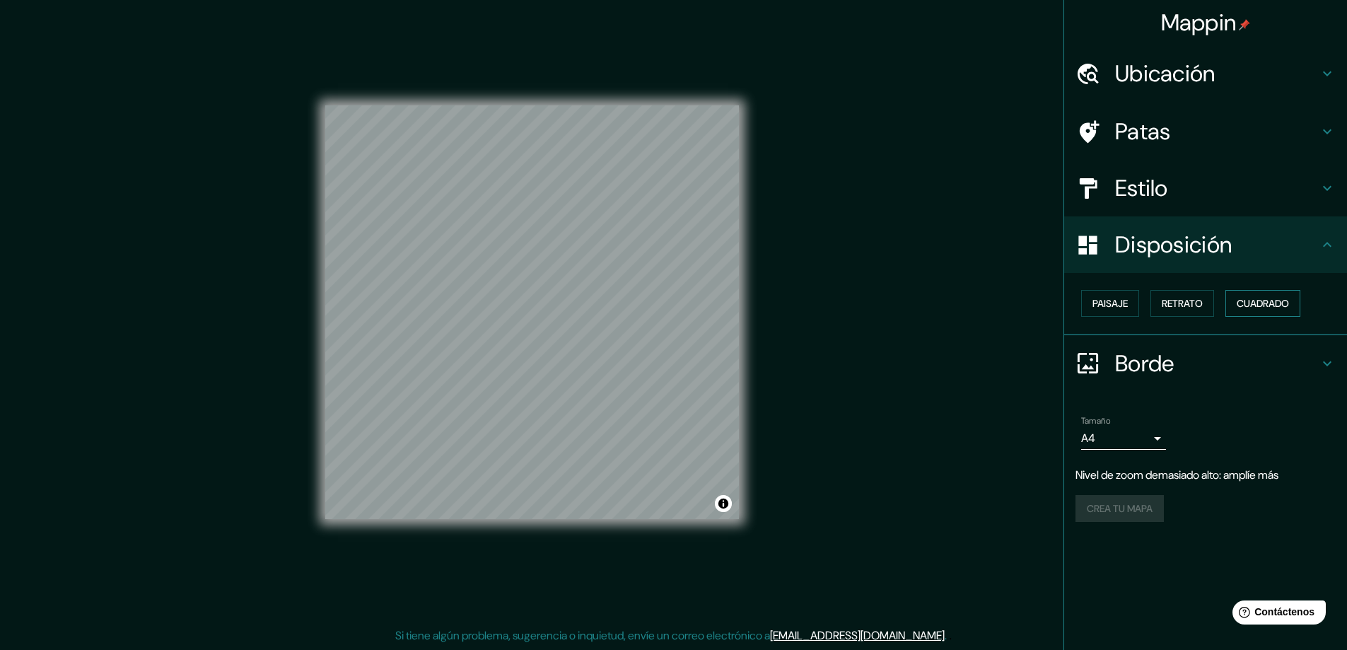
click at [1252, 311] on font "Cuadrado" at bounding box center [1263, 303] width 52 height 18
click at [1176, 311] on font "Retrato" at bounding box center [1182, 303] width 41 height 18
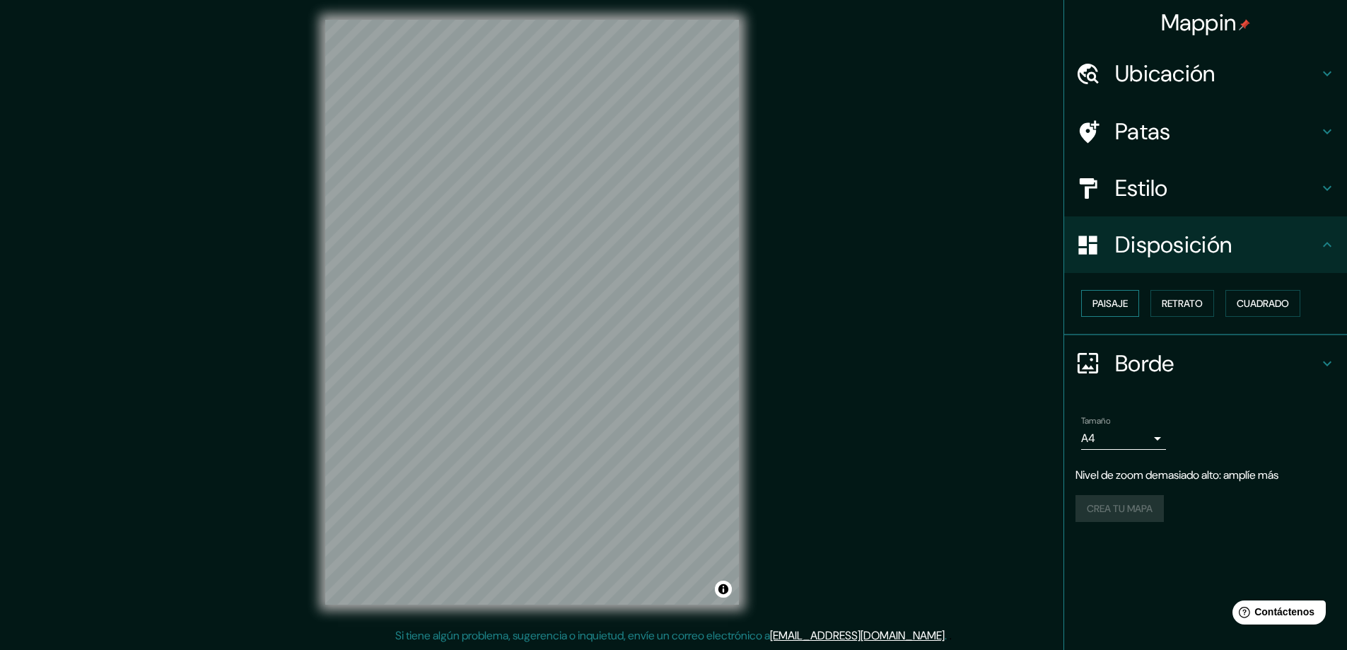
click at [1105, 301] on font "Paisaje" at bounding box center [1110, 303] width 35 height 13
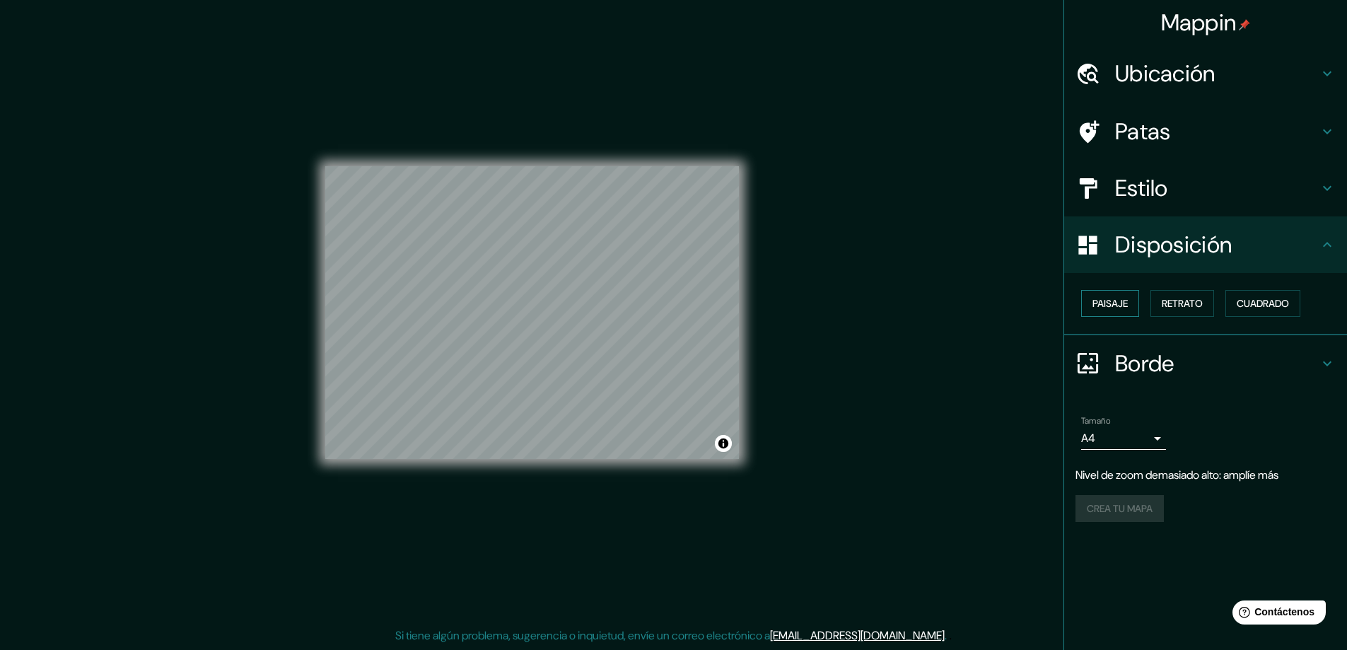
click at [1107, 298] on font "Paisaje" at bounding box center [1110, 303] width 35 height 13
click at [1197, 312] on font "Retrato" at bounding box center [1182, 303] width 41 height 18
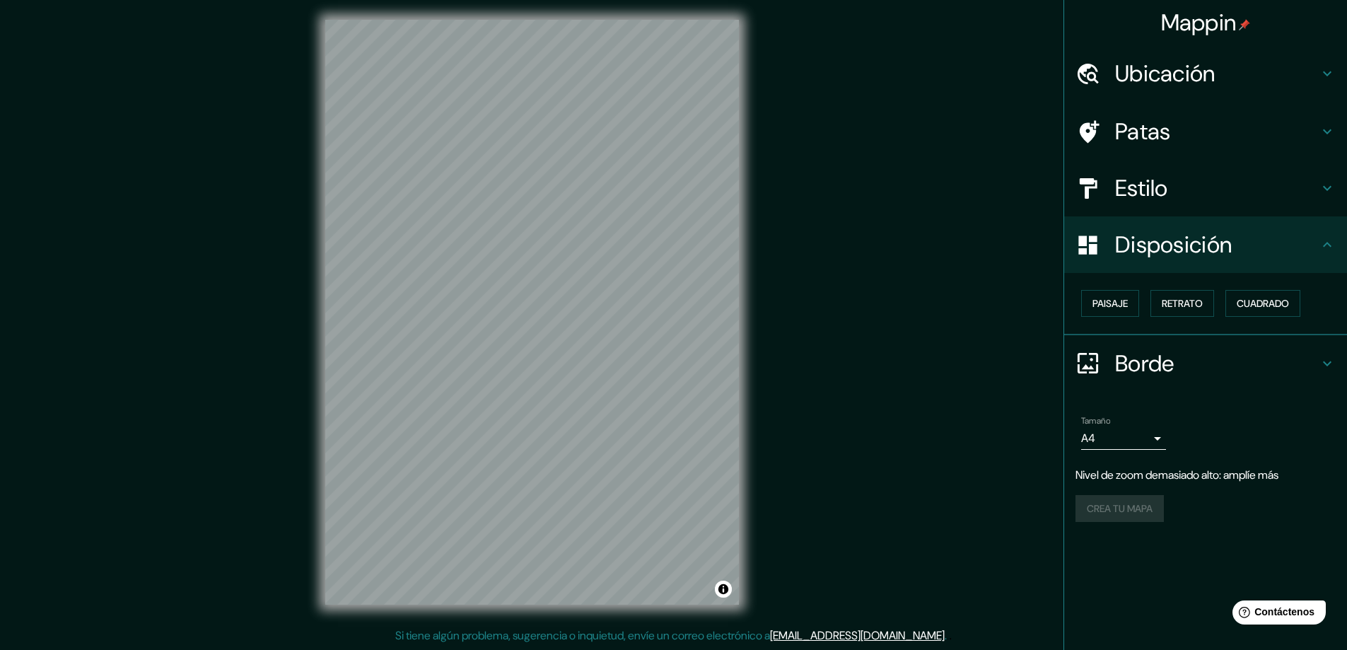
click at [1327, 359] on icon at bounding box center [1327, 363] width 17 height 17
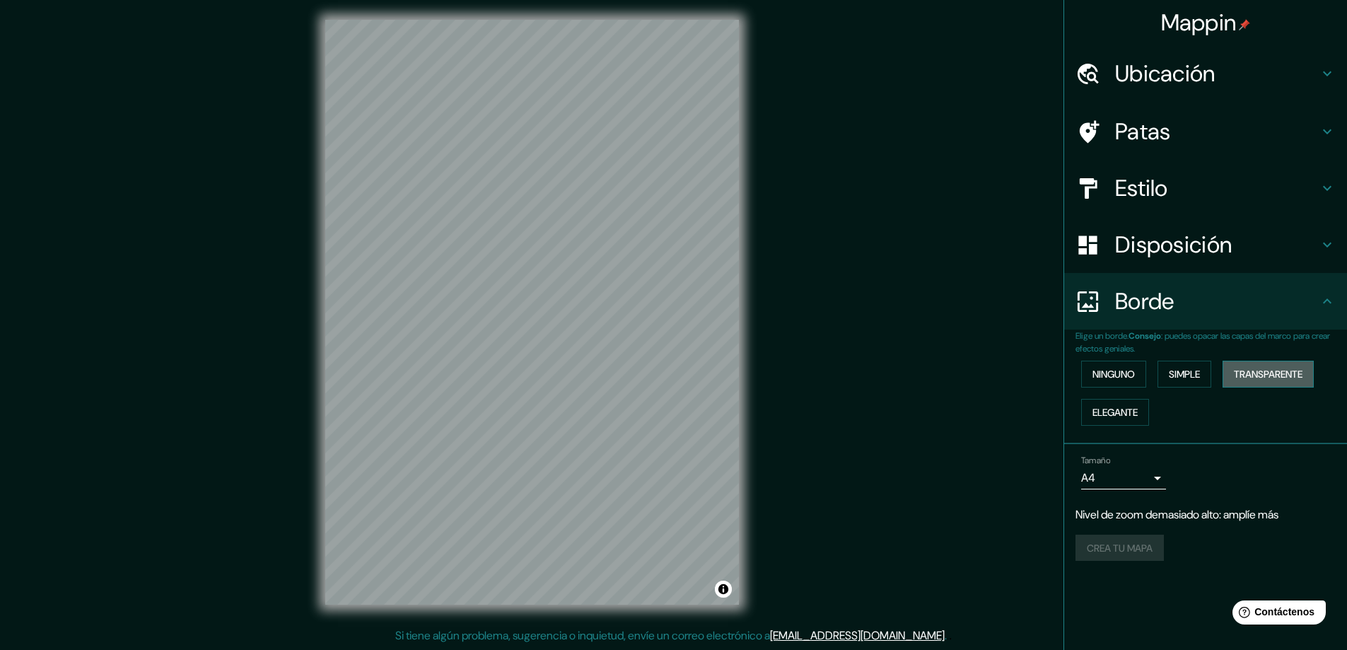
click at [1259, 361] on button "Transparente" at bounding box center [1268, 374] width 91 height 27
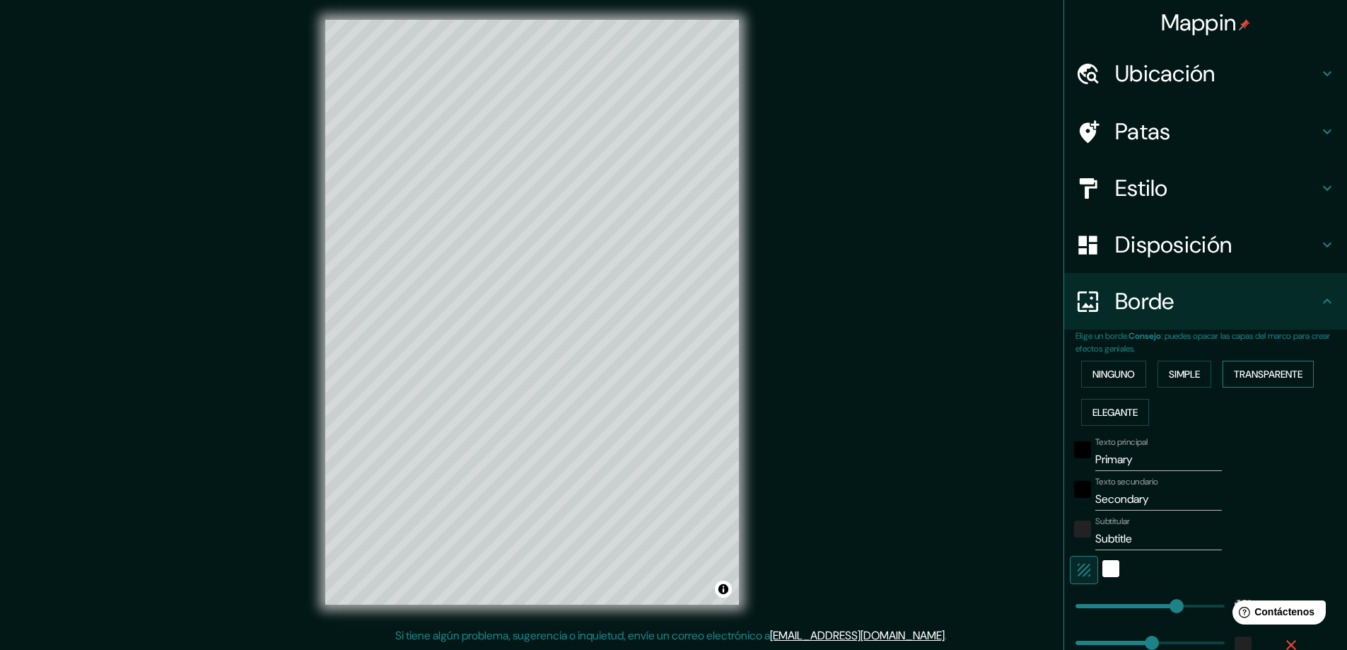
click at [1259, 361] on button "Transparente" at bounding box center [1268, 374] width 91 height 27
click at [1098, 404] on font "Elegante" at bounding box center [1115, 412] width 45 height 18
click at [1169, 371] on font "Simple" at bounding box center [1184, 374] width 31 height 13
click at [1107, 408] on font "Elegante" at bounding box center [1115, 412] width 45 height 13
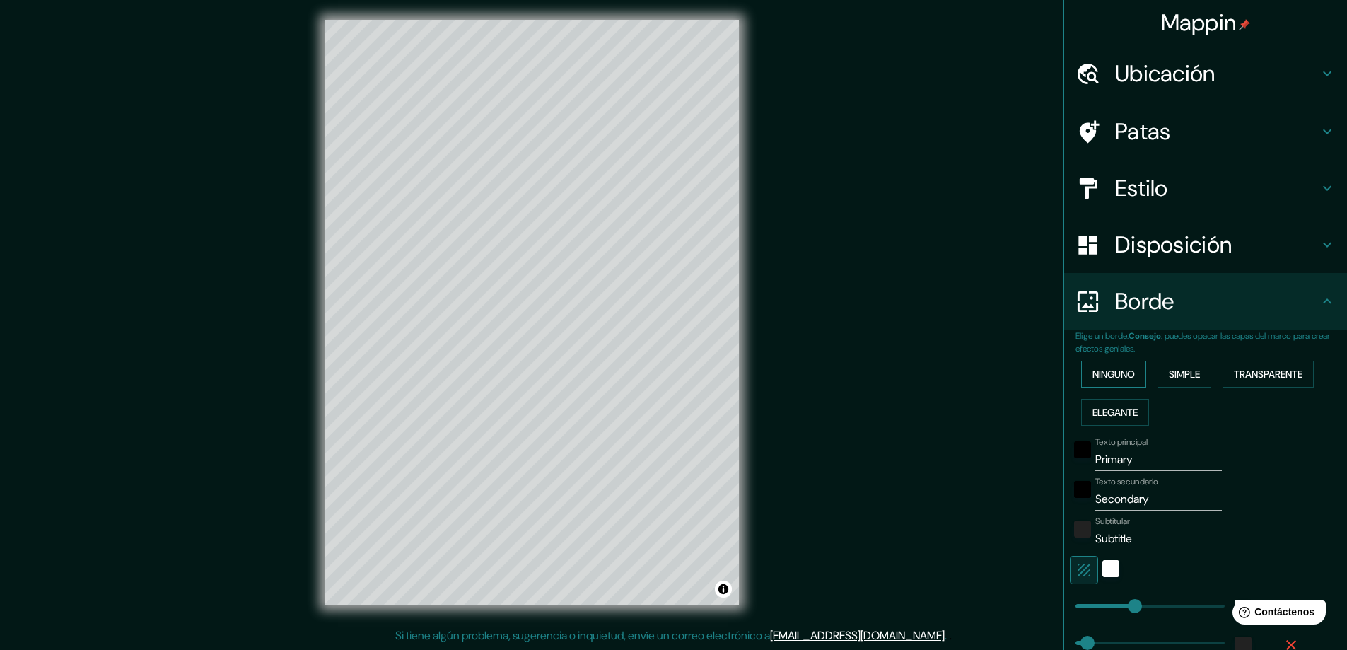
click at [1110, 368] on font "Ninguno" at bounding box center [1114, 374] width 42 height 13
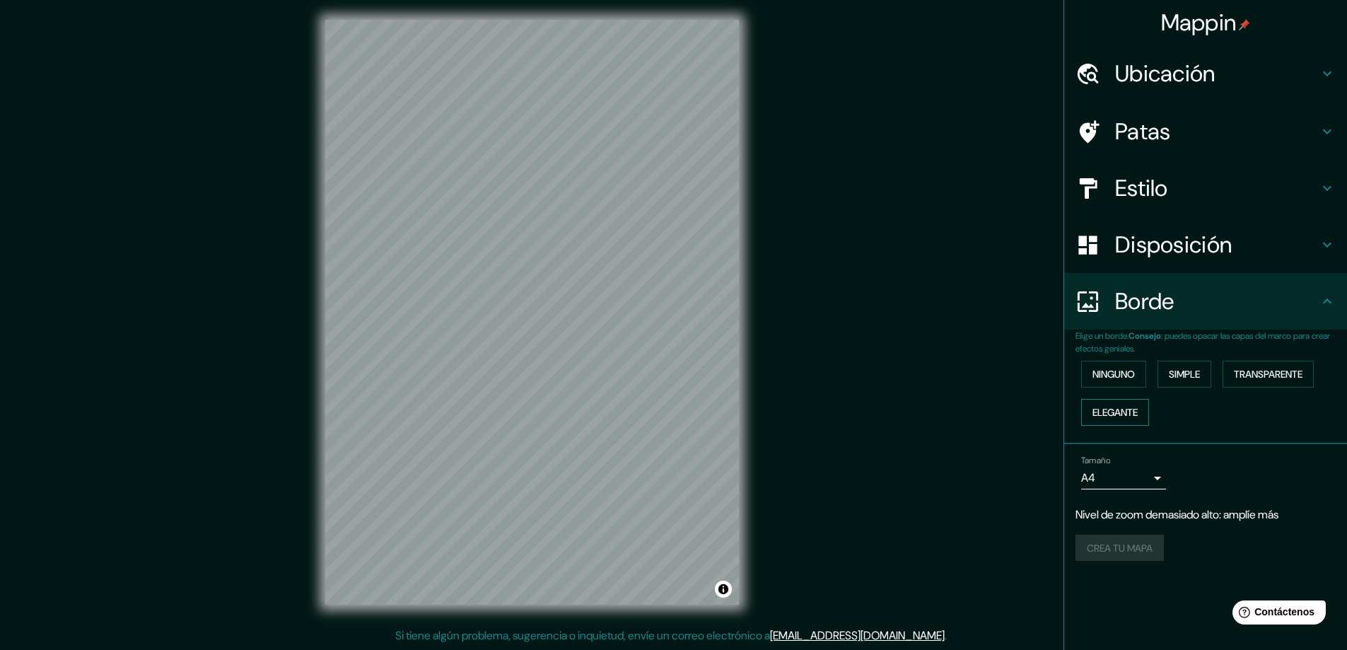
click at [1112, 401] on button "Elegante" at bounding box center [1115, 412] width 68 height 27
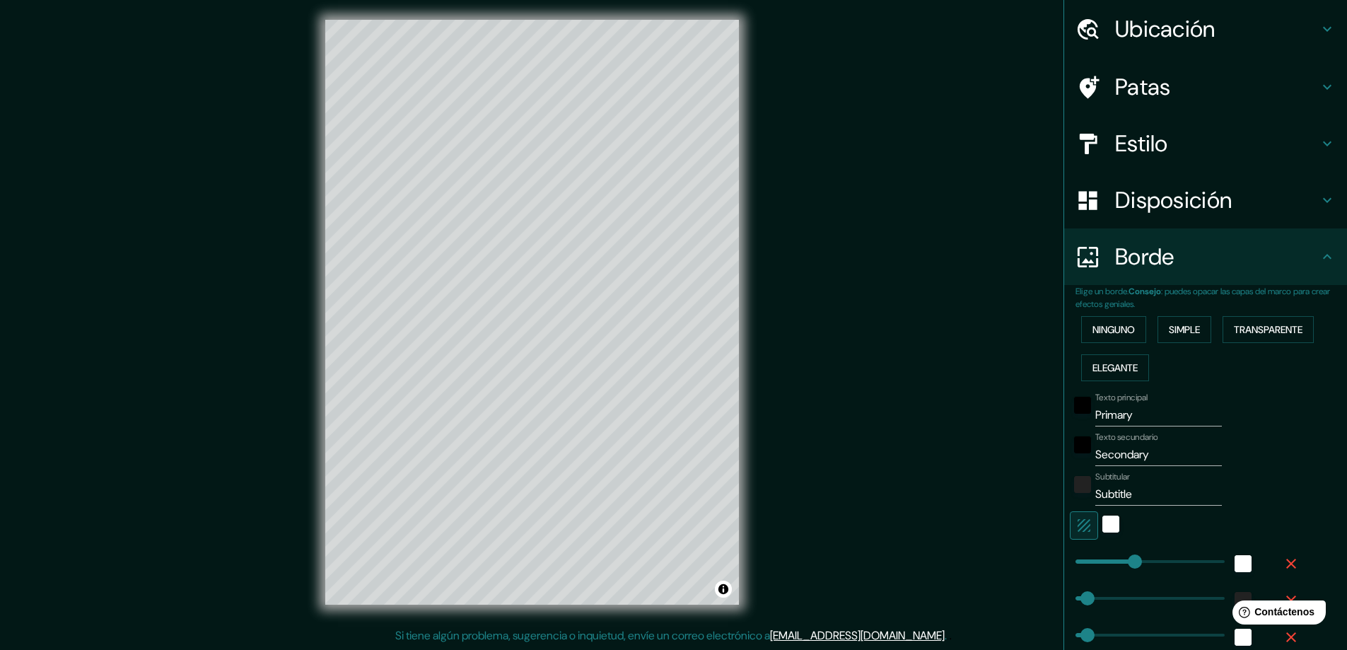
scroll to position [47, 0]
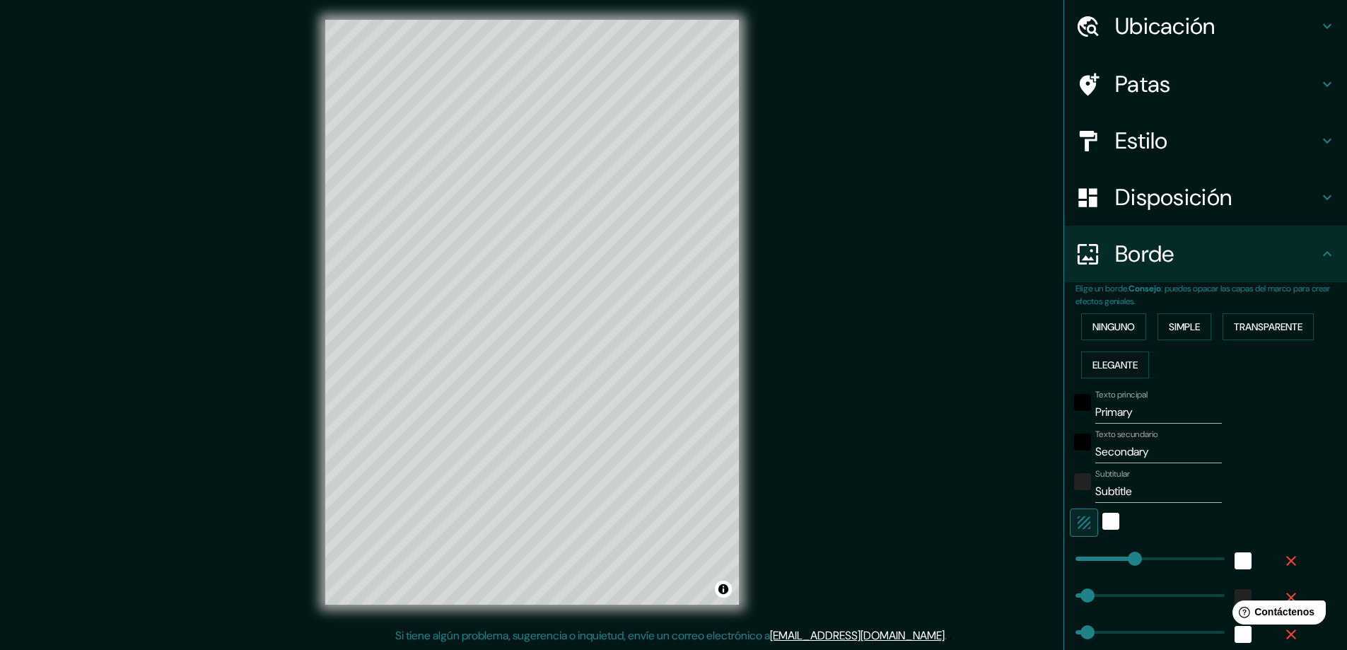
click at [1128, 424] on div "Texto principal Primary Texto secundario Secondary Subtitular Subtitle Añadir c…" at bounding box center [1189, 550] width 226 height 332
drag, startPoint x: 1135, startPoint y: 410, endPoint x: 1028, endPoint y: 413, distance: 106.8
click at [1028, 413] on div "Mappin Ubicación Patas Estilo Disposición [PERSON_NAME] un [PERSON_NAME]. Conse…" at bounding box center [673, 323] width 1347 height 653
type input "S"
type input "47"
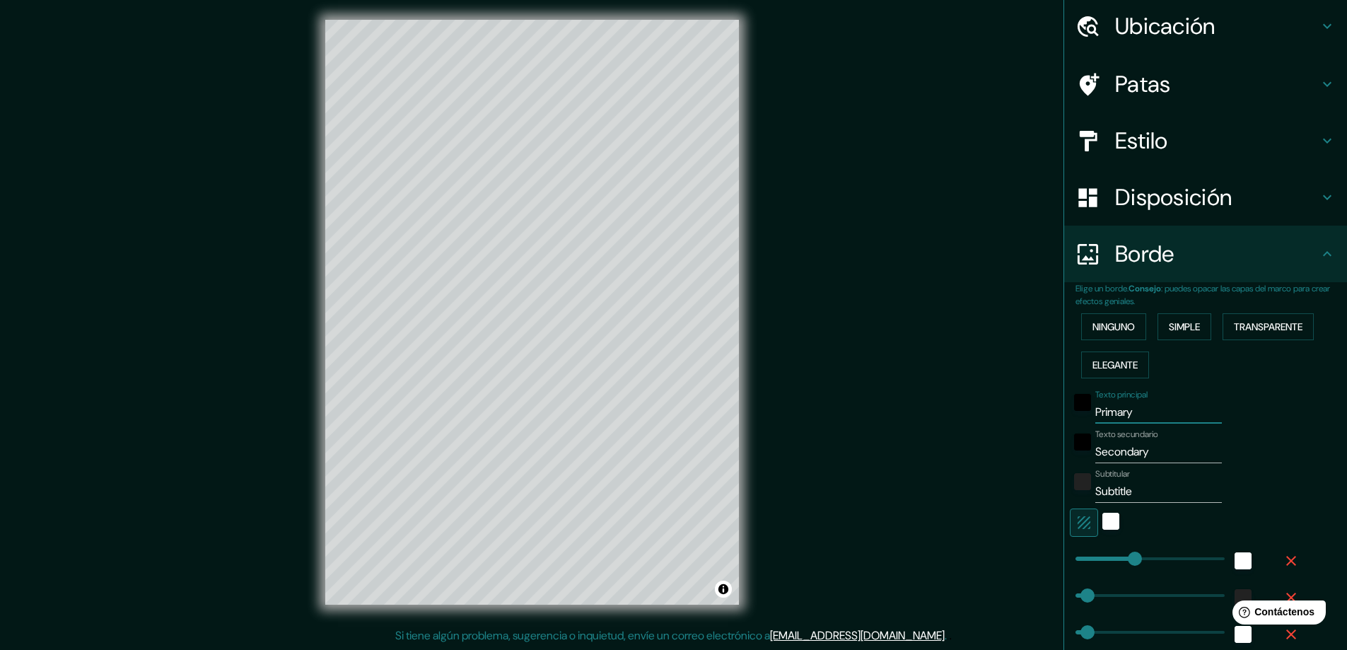
type input "47"
type input "23"
type input "SU"
type input "47"
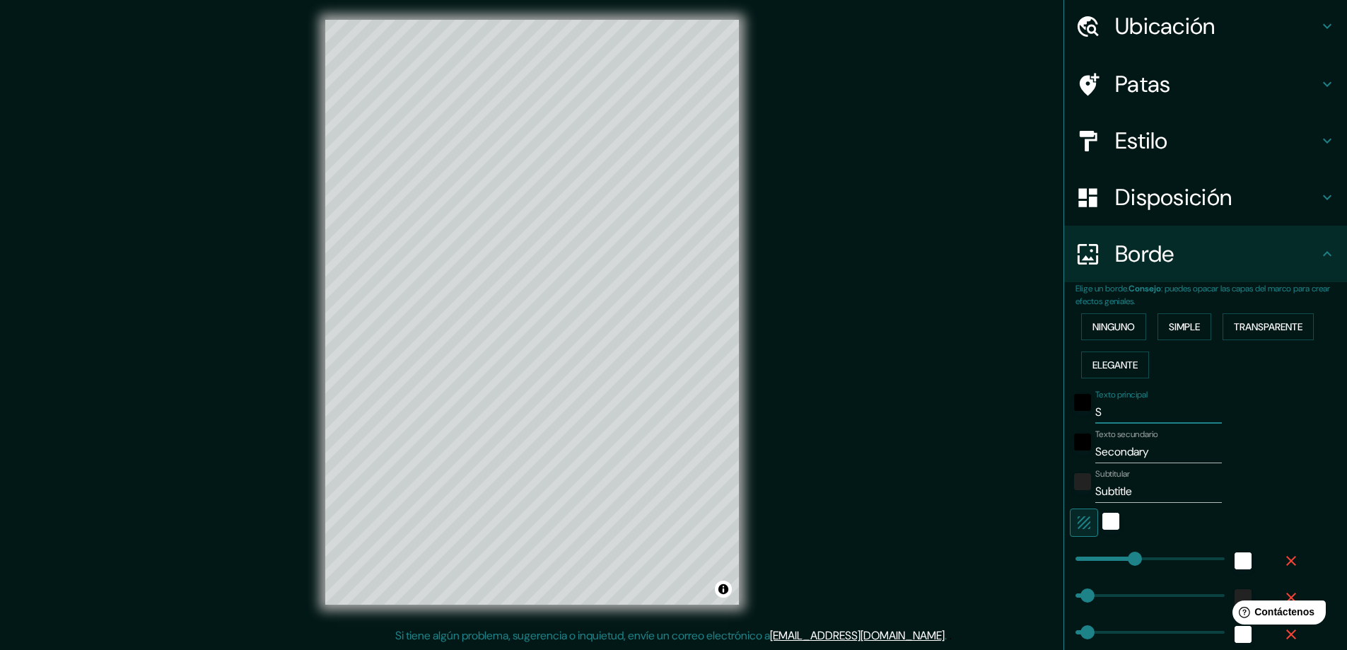
type input "23"
type input "SUA"
type input "47"
type input "23"
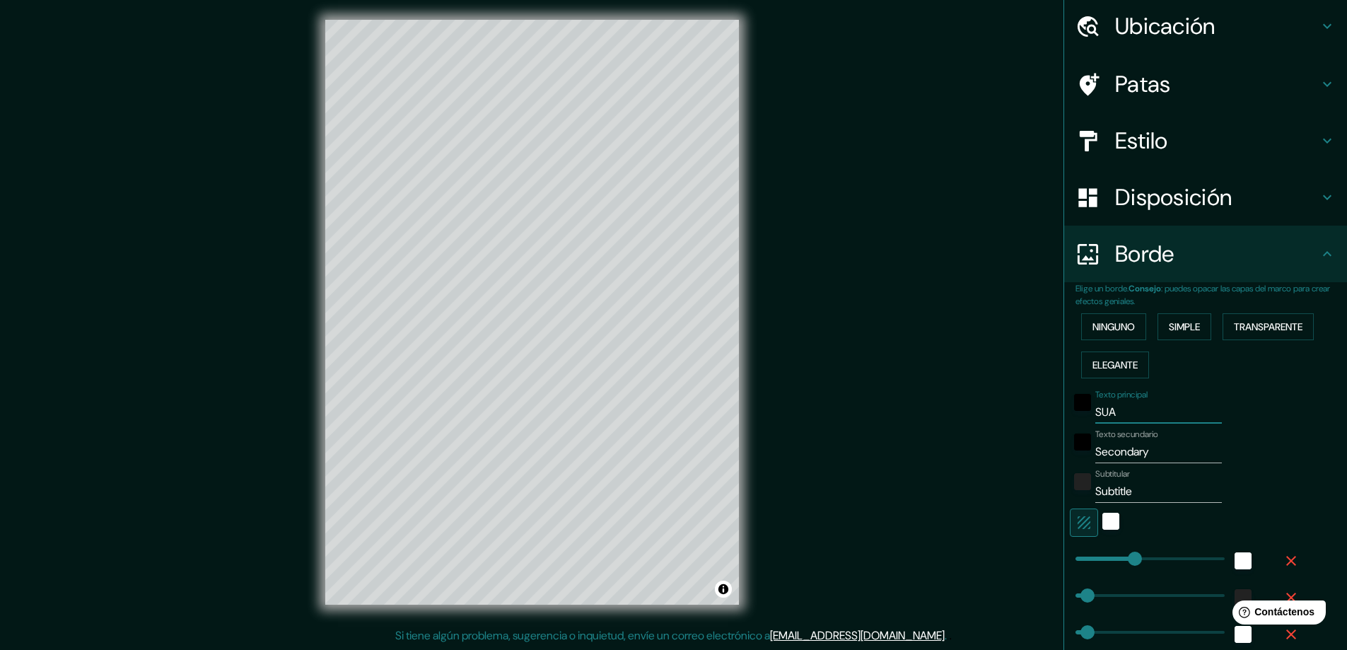
type input "SU"
type input "47"
type input "23"
type input "SUS"
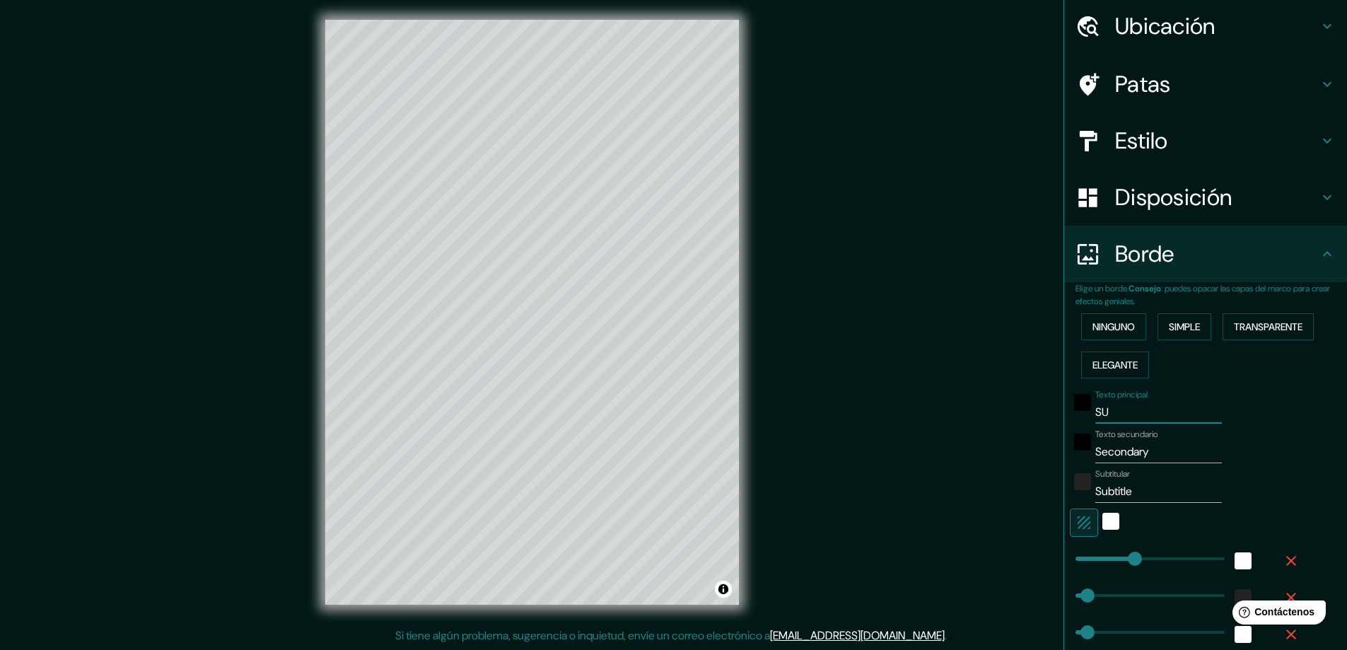
type input "47"
type input "23"
type input "SUSA"
type input "47"
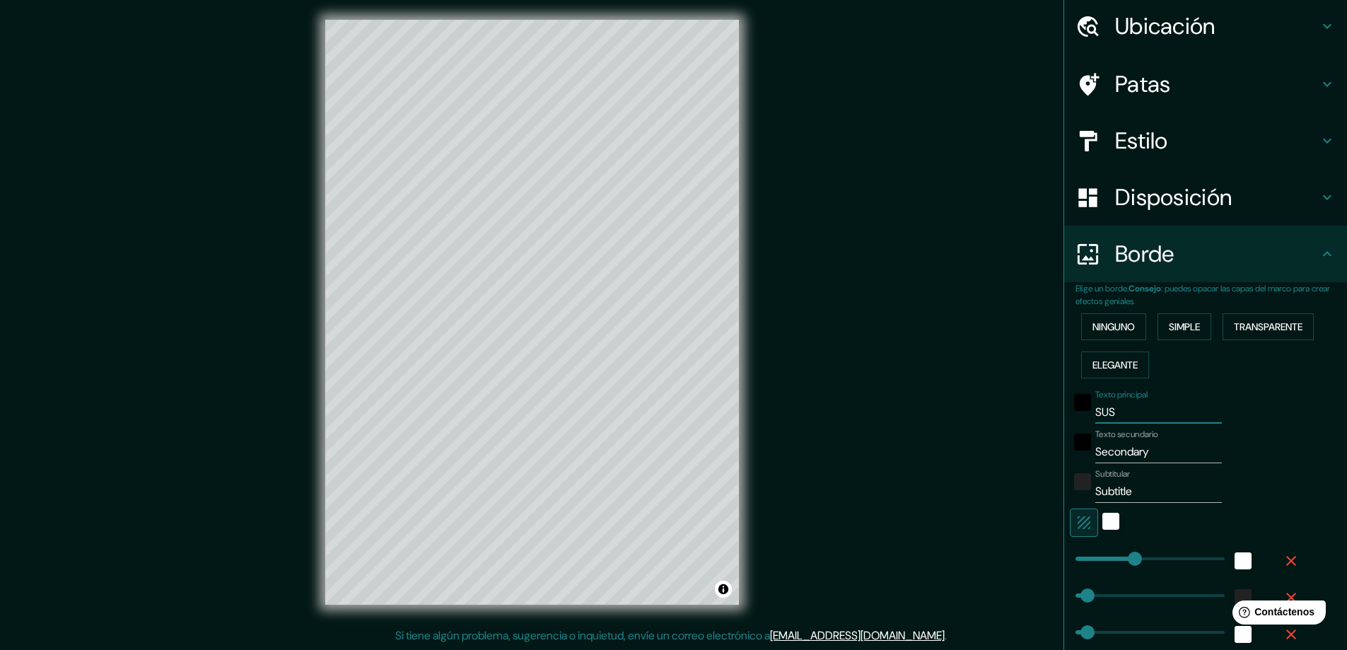
type input "47"
type input "23"
type input "SUSAM"
type input "47"
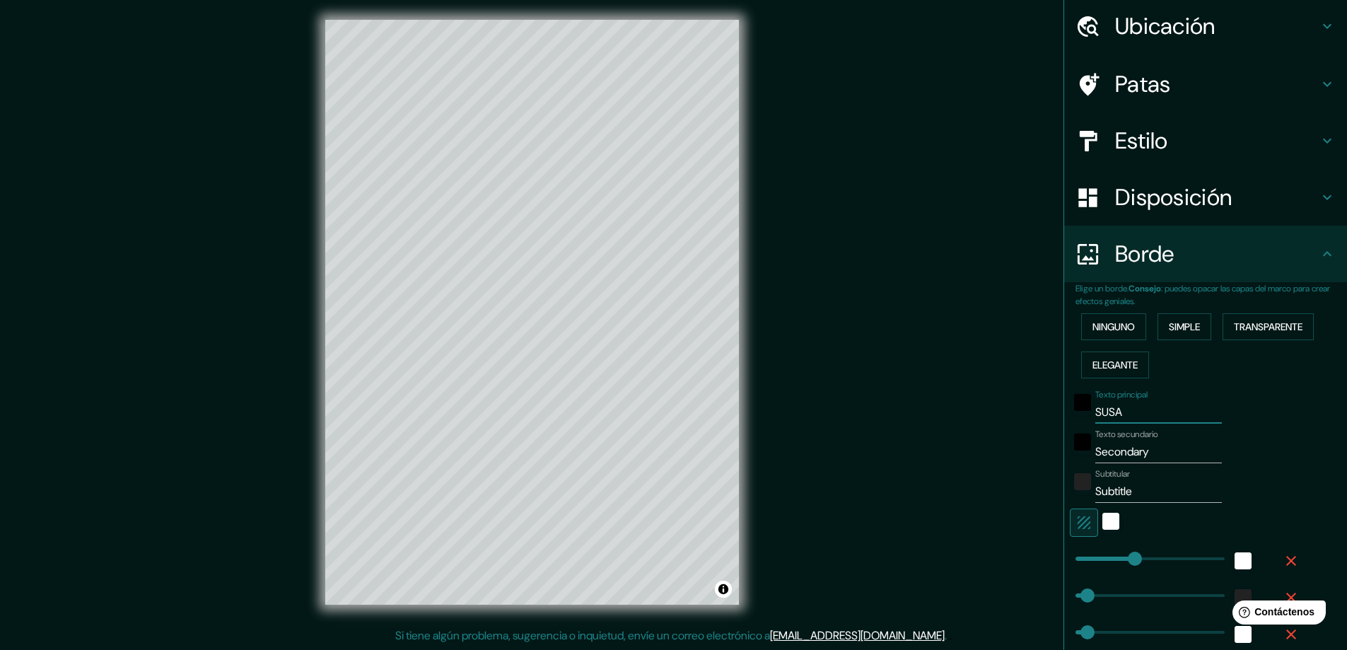
type input "23"
type input "SUSA"
type input "47"
type input "23"
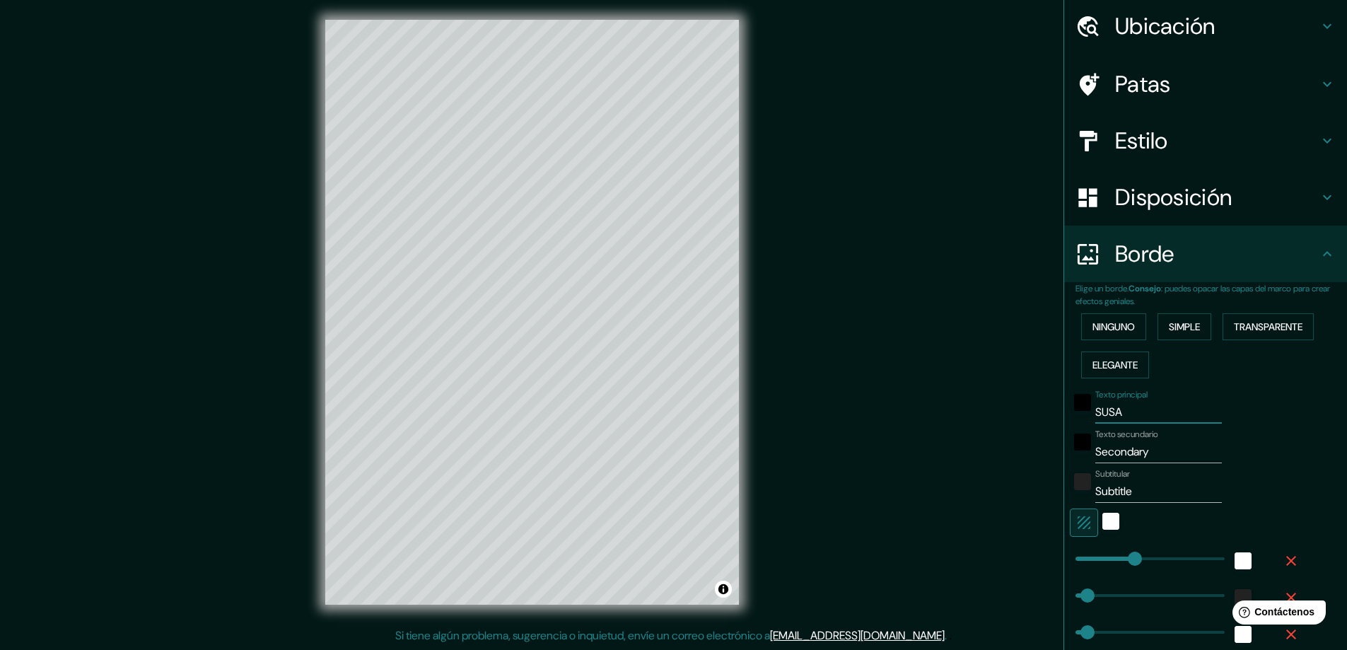
type input "SUS"
type input "47"
type input "23"
type input "SU"
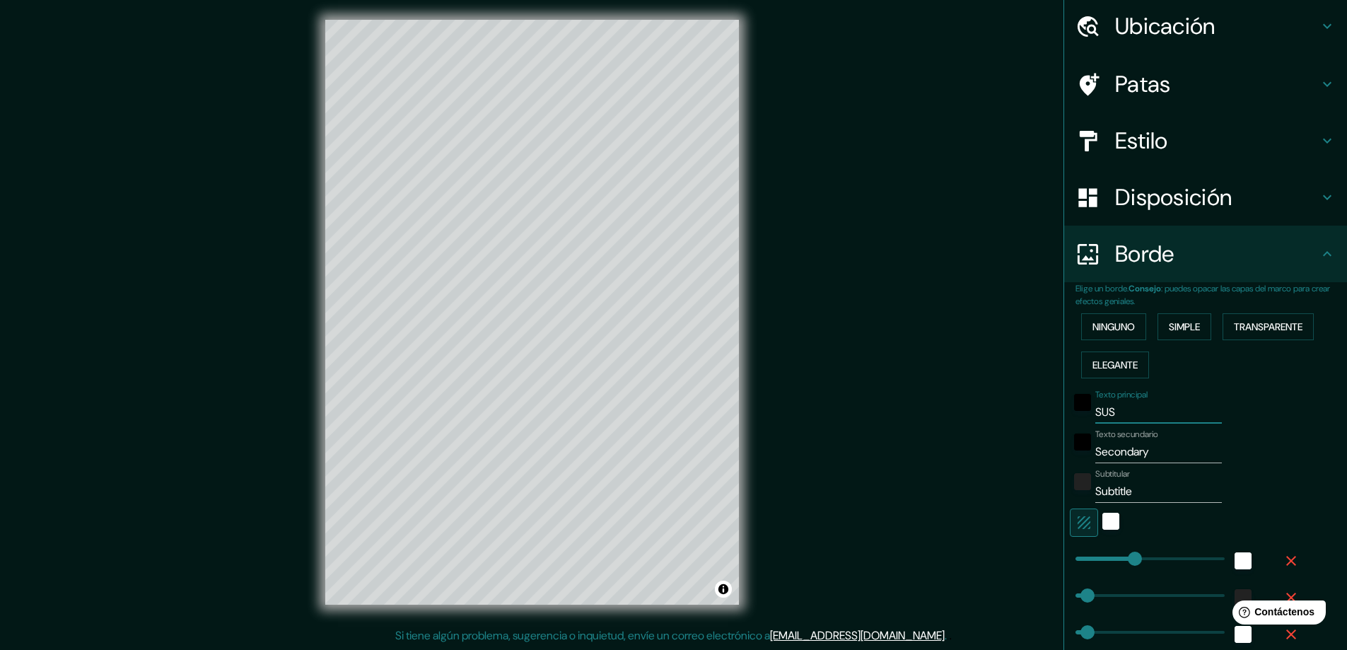
type input "47"
type input "23"
type input "SUS"
type input "47"
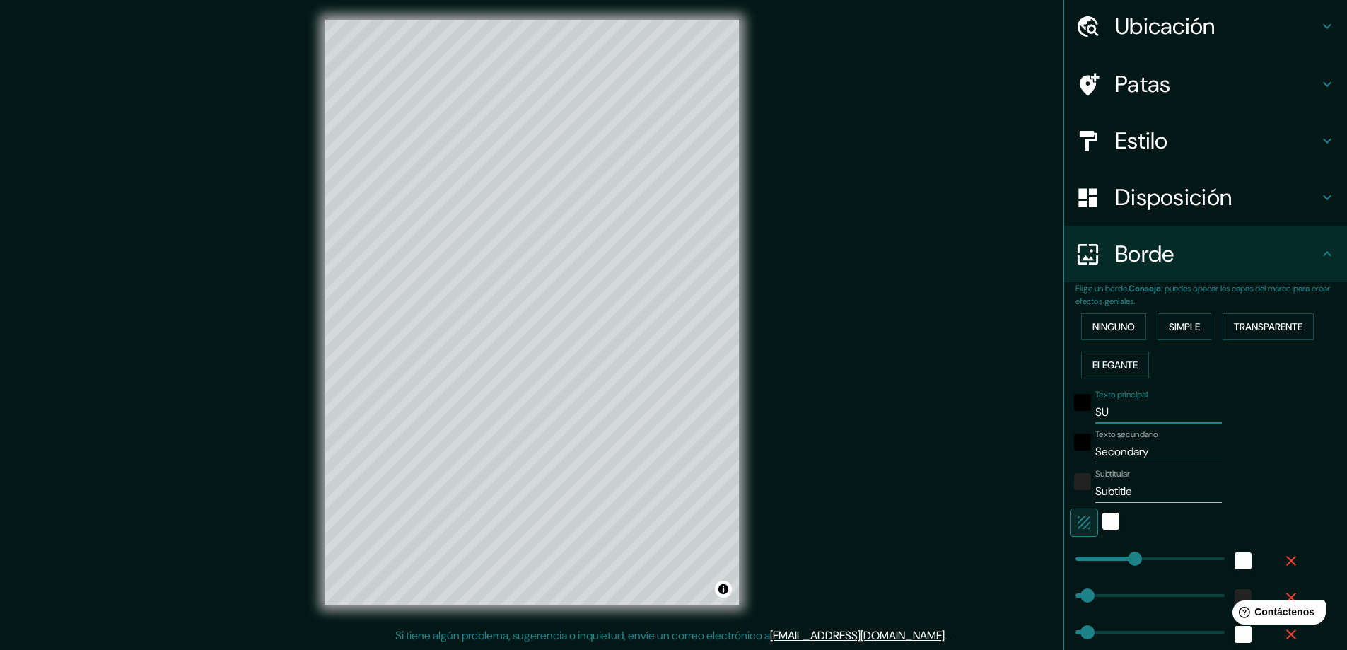
type input "47"
type input "23"
type input "SUSA"
type input "47"
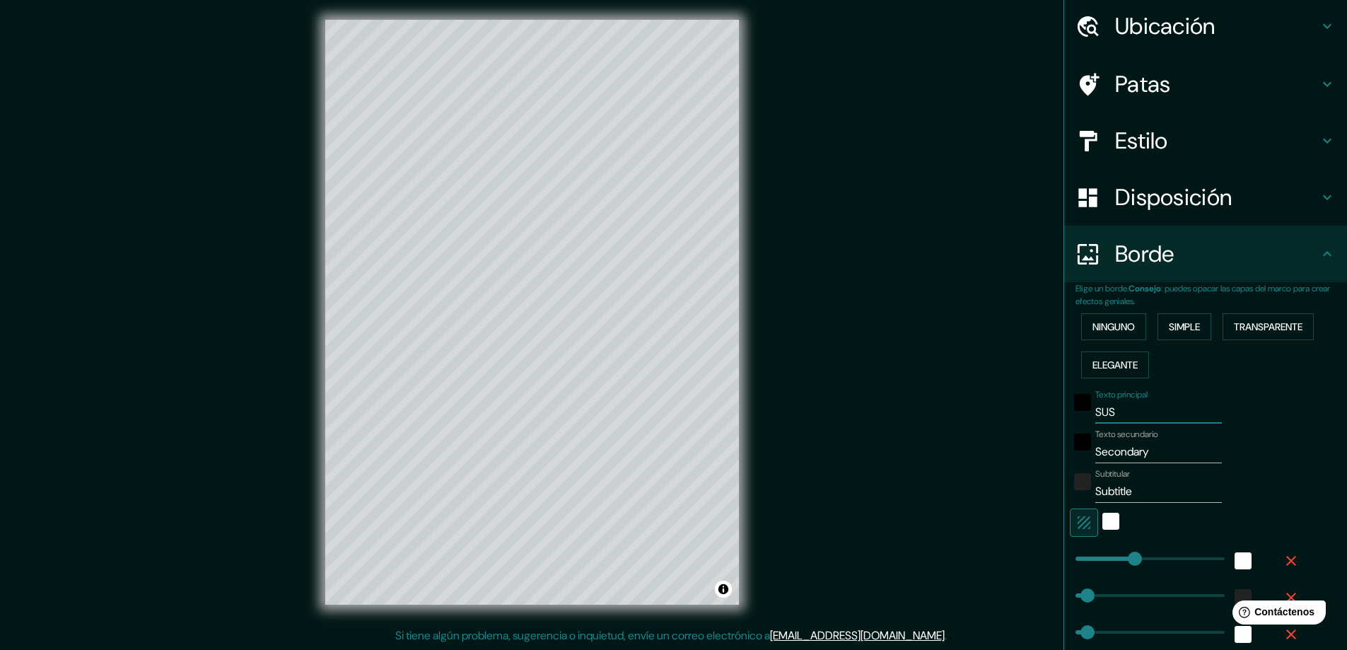
type input "23"
type input "SUS"
type input "47"
type input "23"
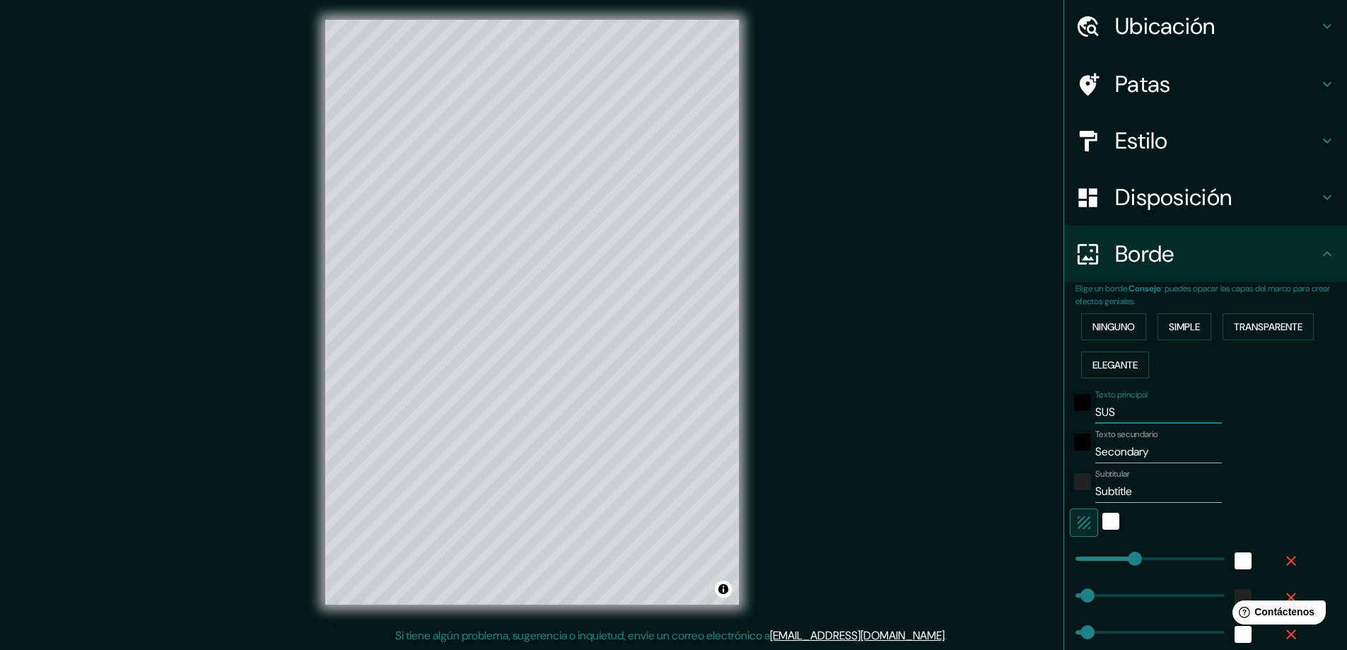
type input "SUSD"
type input "47"
type input "23"
type input "SUS"
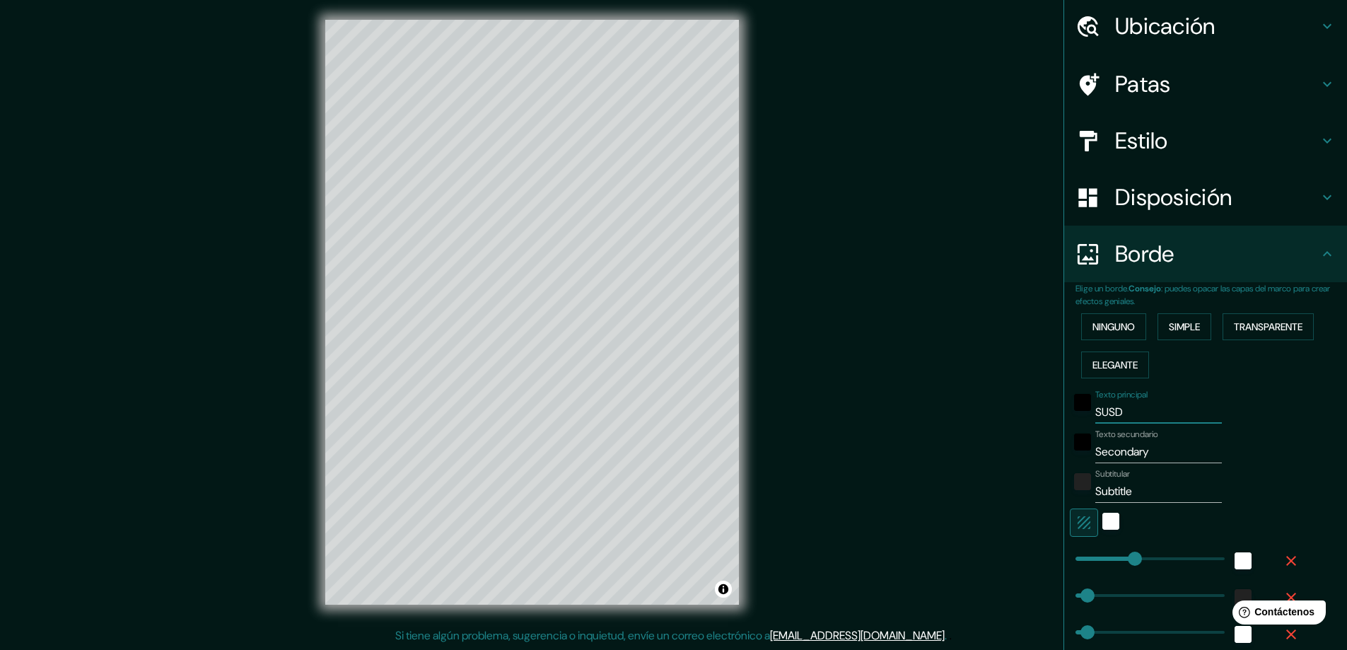
type input "47"
type input "23"
type input "SUSA"
type input "47"
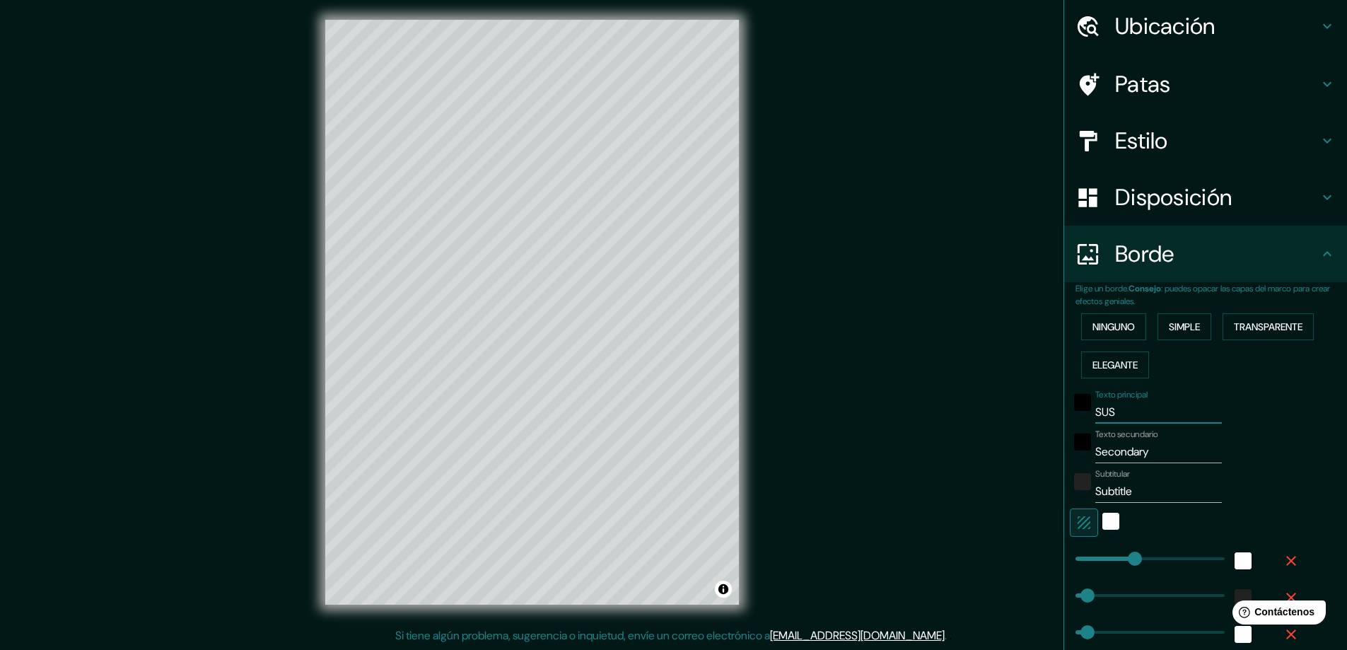
type input "47"
type input "23"
type input "SUS"
type input "47"
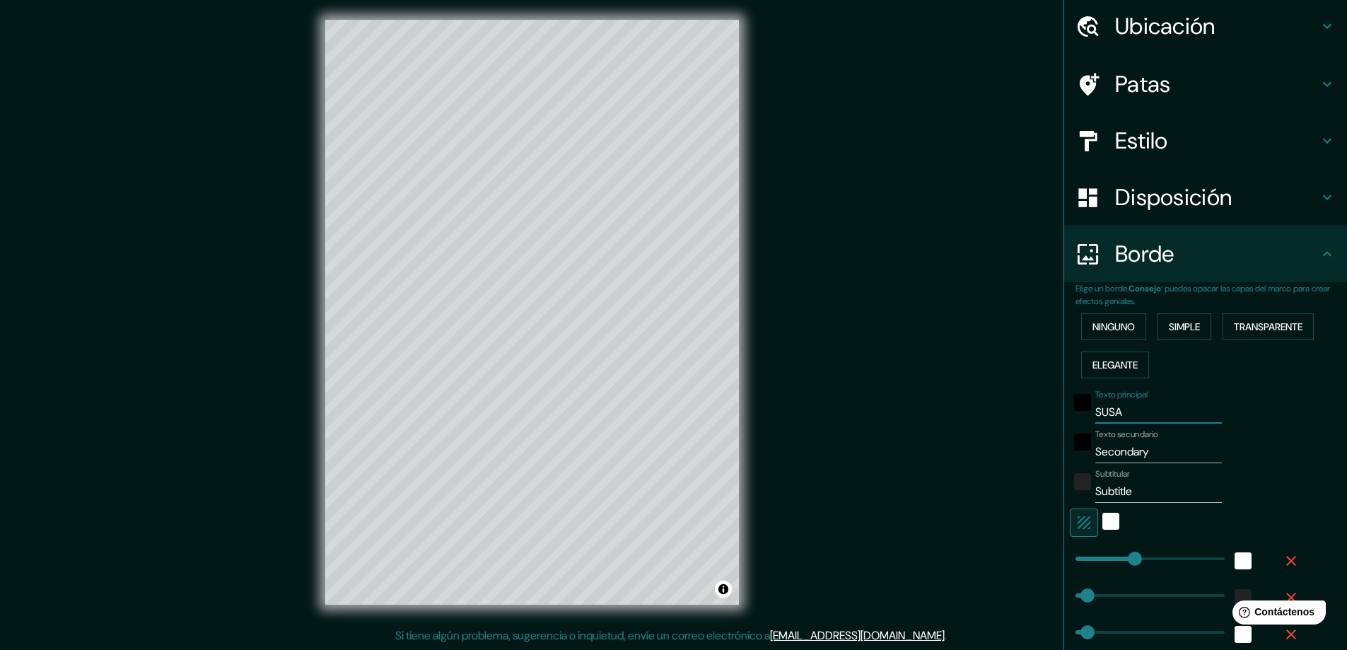
type input "23"
type input "SU"
type input "47"
type input "23"
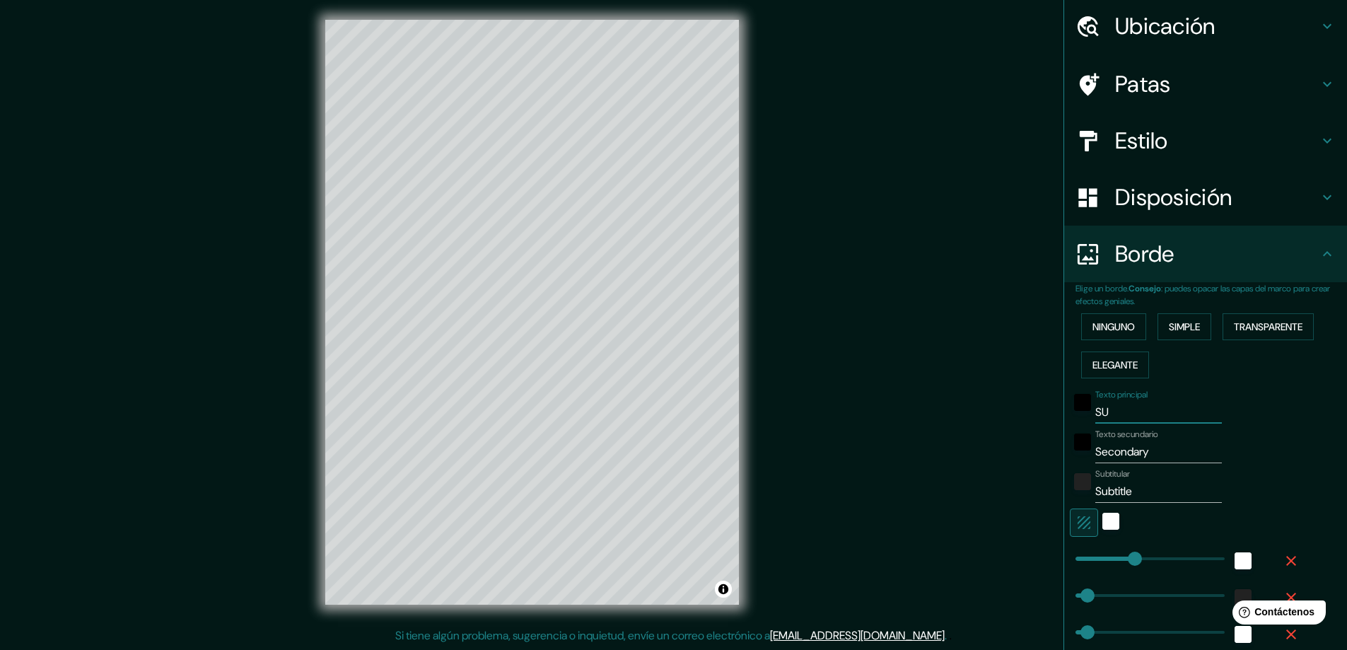
type input "SUD"
type input "47"
type input "23"
type input "SUDA"
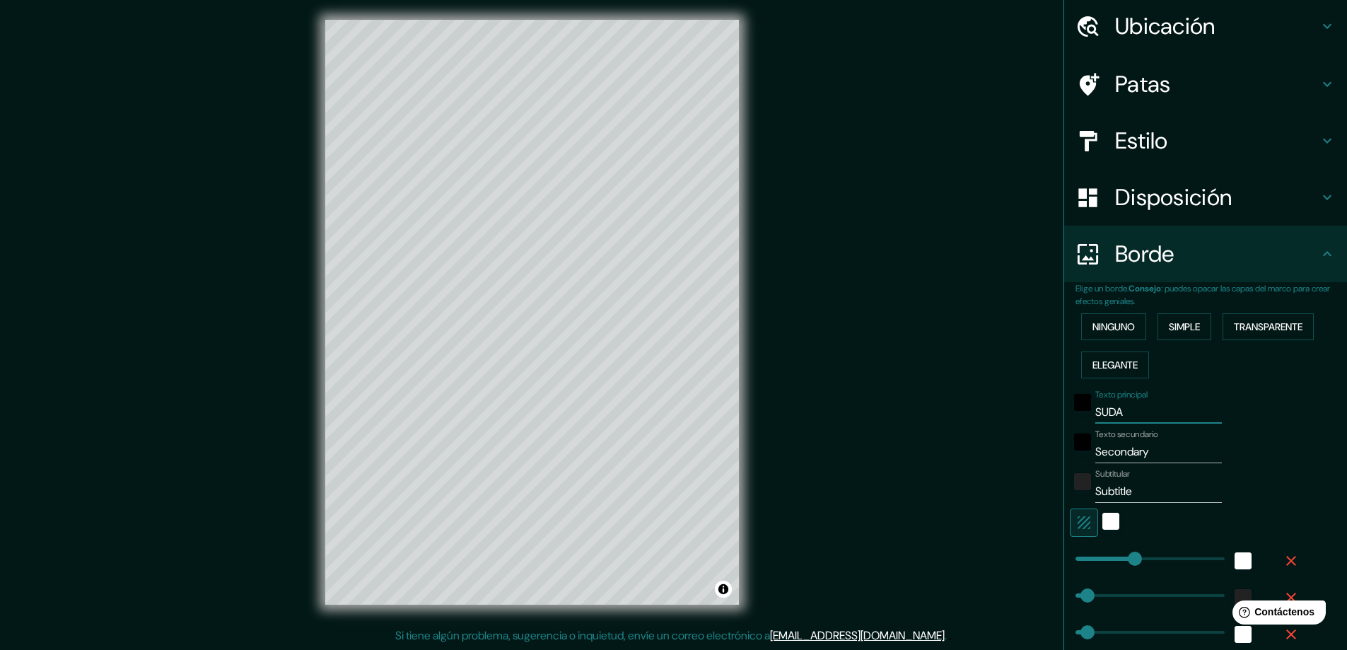
type input "47"
type input "23"
type input "SUDAM"
type input "47"
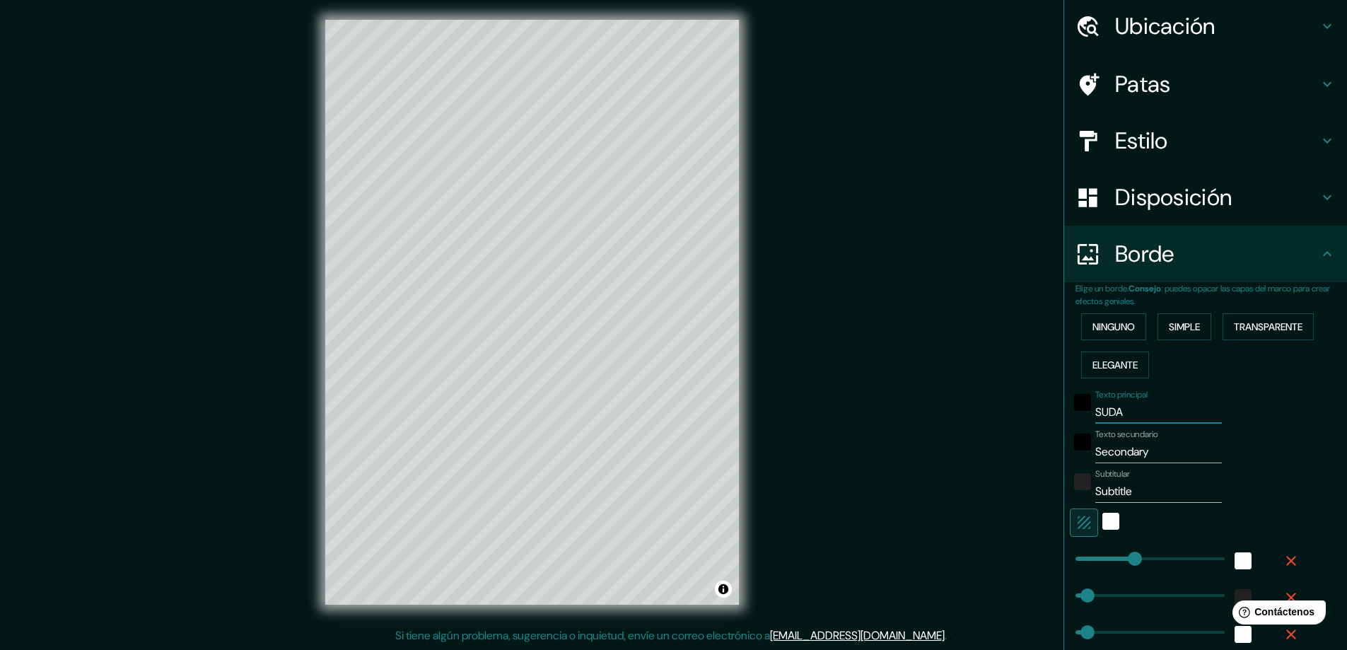
type input "47"
type input "23"
type input "SUDAME"
type input "47"
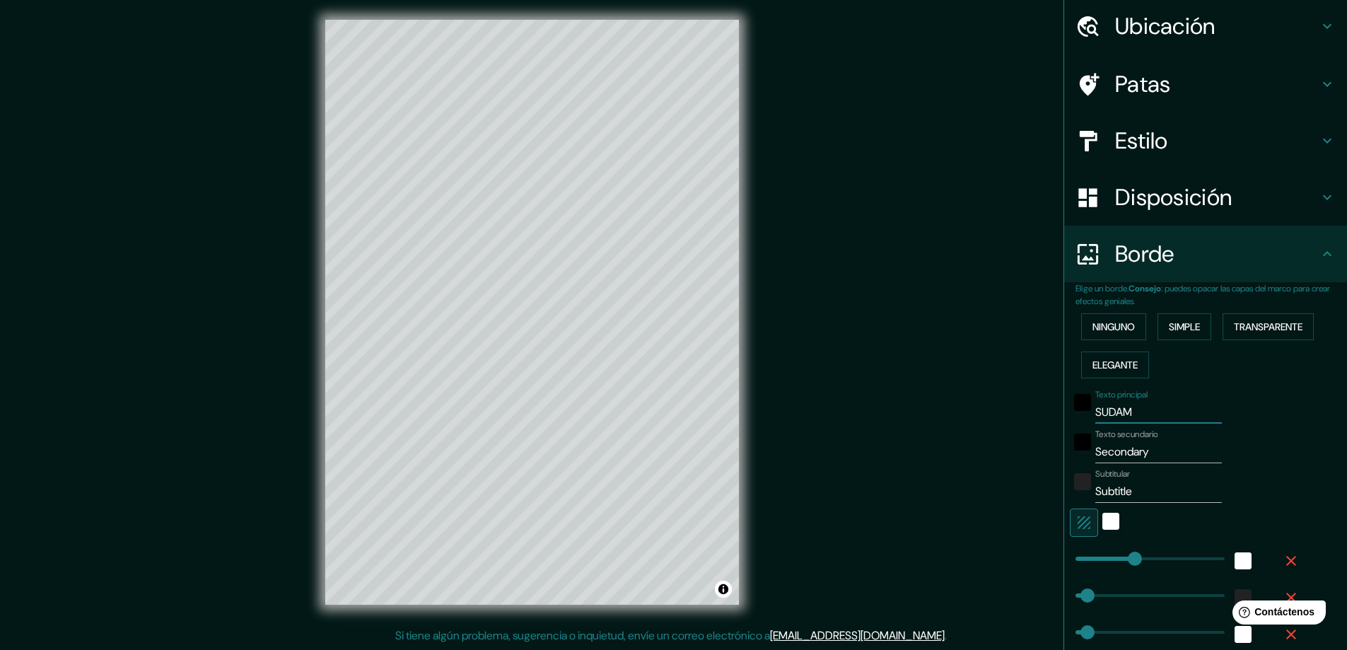
type input "23"
type input "SUDAMER"
type input "47"
type input "23"
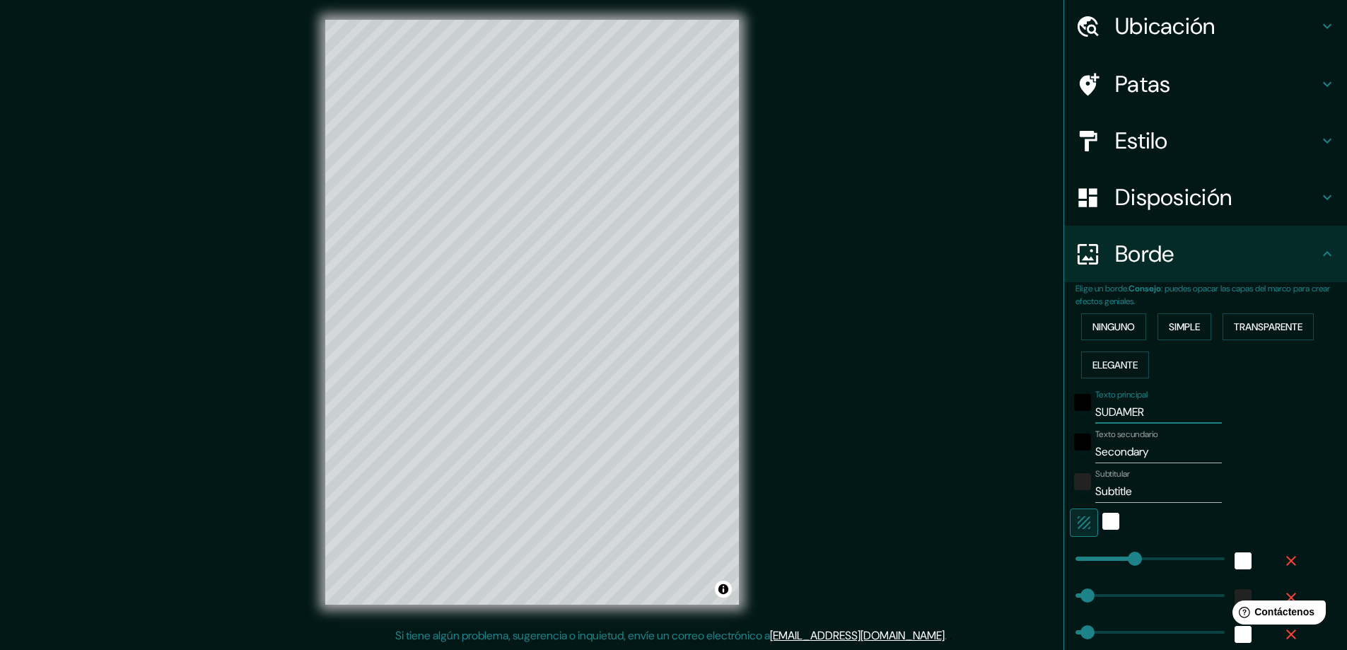
type input "SUDAMERI"
type input "47"
type input "23"
type input "SUDAMERIC"
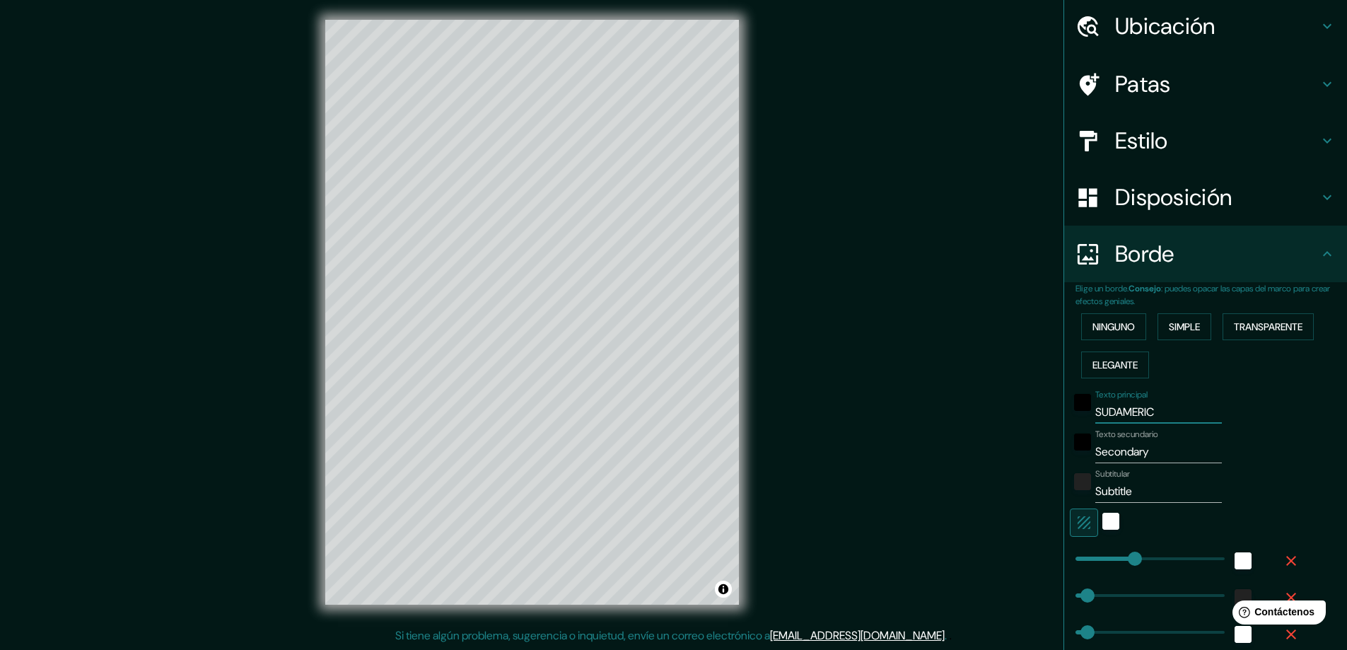
type input "47"
type input "23"
type input "SUDAMERICA"
type input "47"
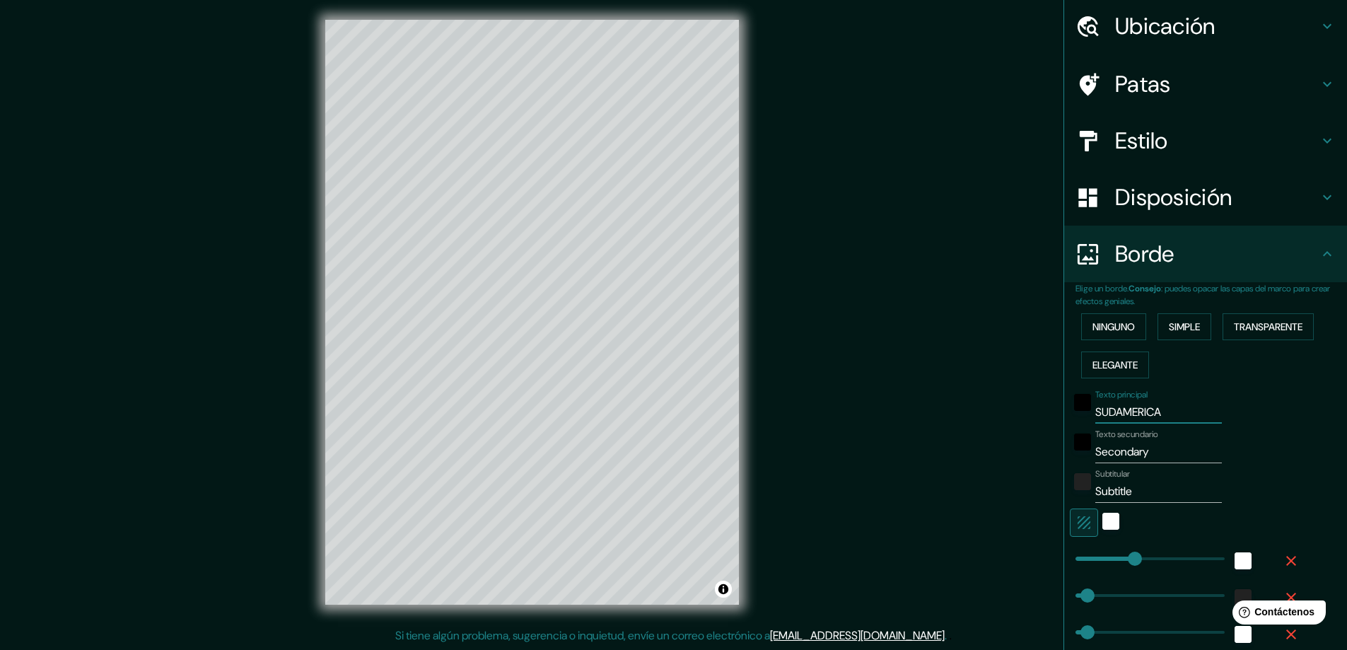
type input "47"
type input "23"
type input "SUDAMERICA"
drag, startPoint x: 1163, startPoint y: 453, endPoint x: 1137, endPoint y: 413, distance: 48.1
click at [1076, 448] on div "Texto secundario Secondary" at bounding box center [1186, 446] width 232 height 34
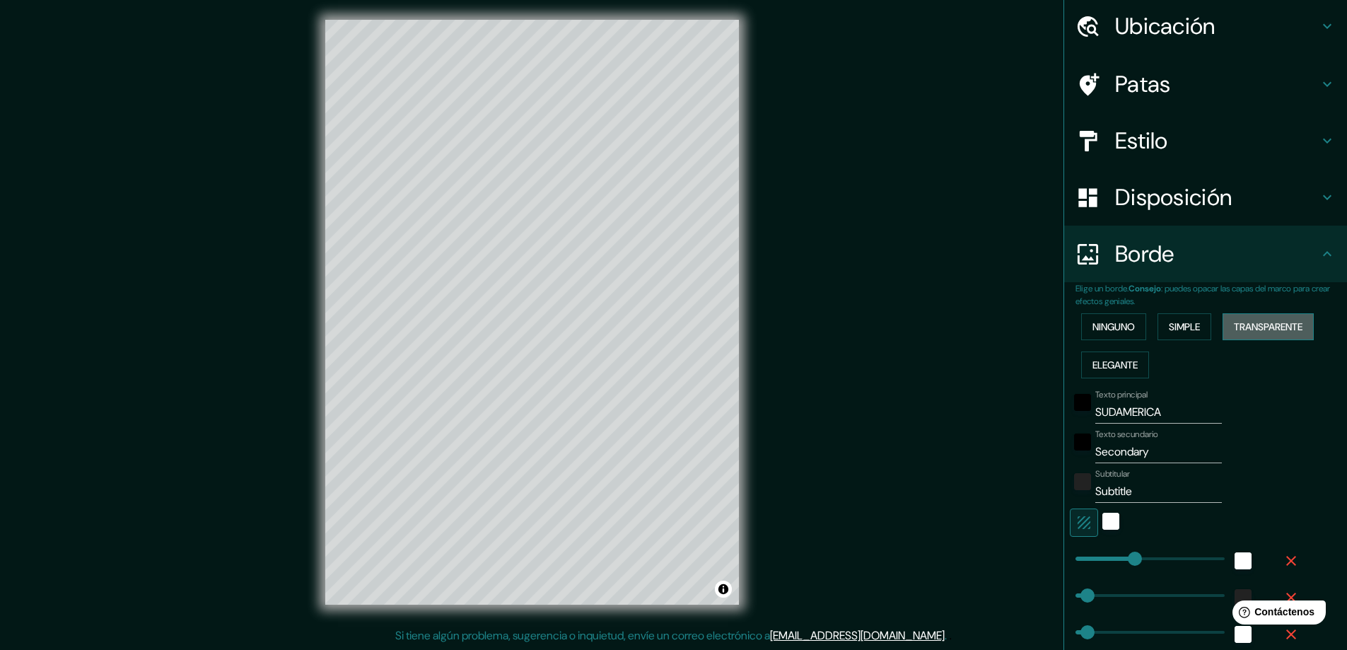
click at [1253, 330] on font "Transparente" at bounding box center [1268, 326] width 69 height 13
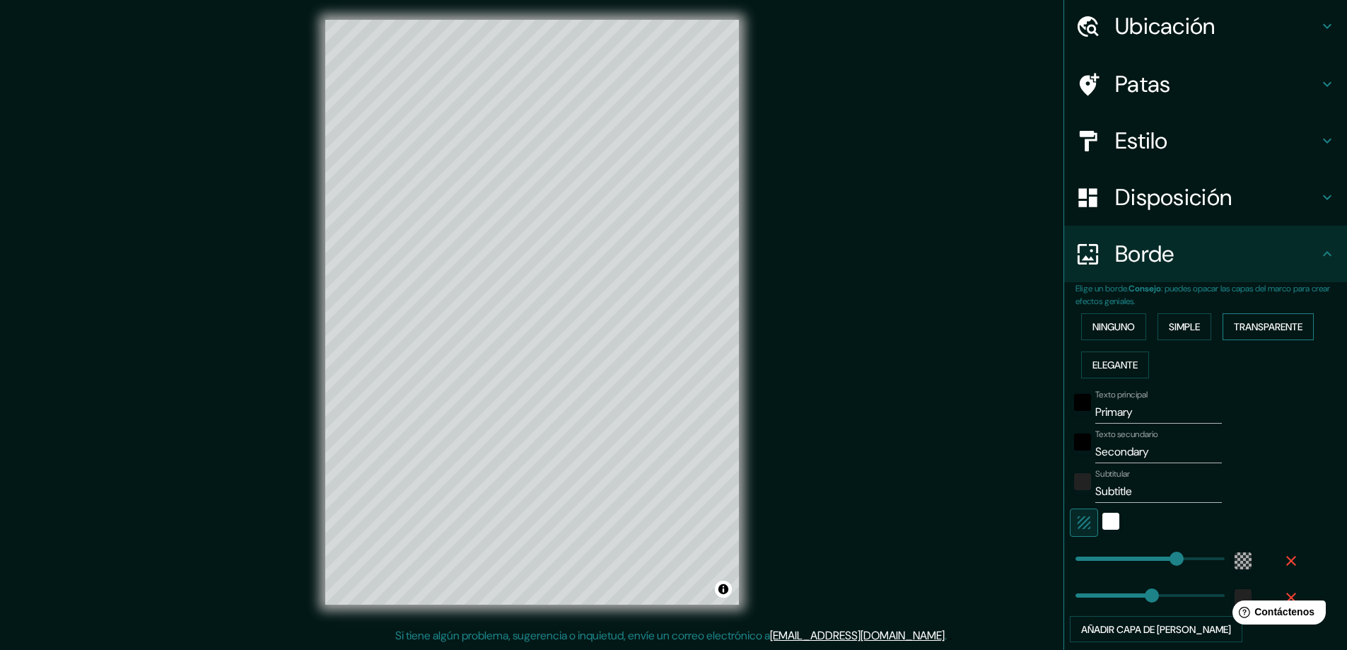
click at [1253, 330] on font "Transparente" at bounding box center [1268, 326] width 69 height 13
drag, startPoint x: 1148, startPoint y: 328, endPoint x: 1165, endPoint y: 325, distance: 17.3
click at [1157, 326] on div "Ninguno Simple Transparente Elegante" at bounding box center [1212, 346] width 272 height 76
click at [1170, 323] on font "Simple" at bounding box center [1184, 326] width 31 height 13
click at [1122, 323] on font "Ninguno" at bounding box center [1114, 326] width 42 height 13
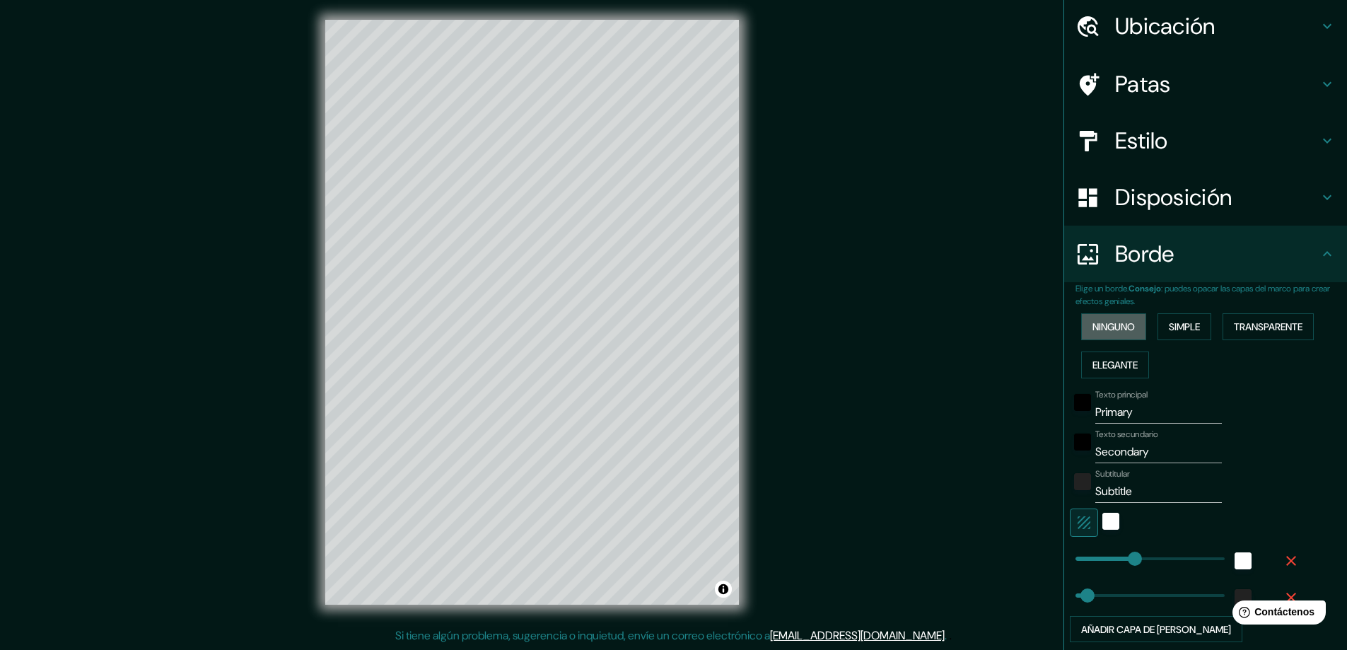
scroll to position [0, 0]
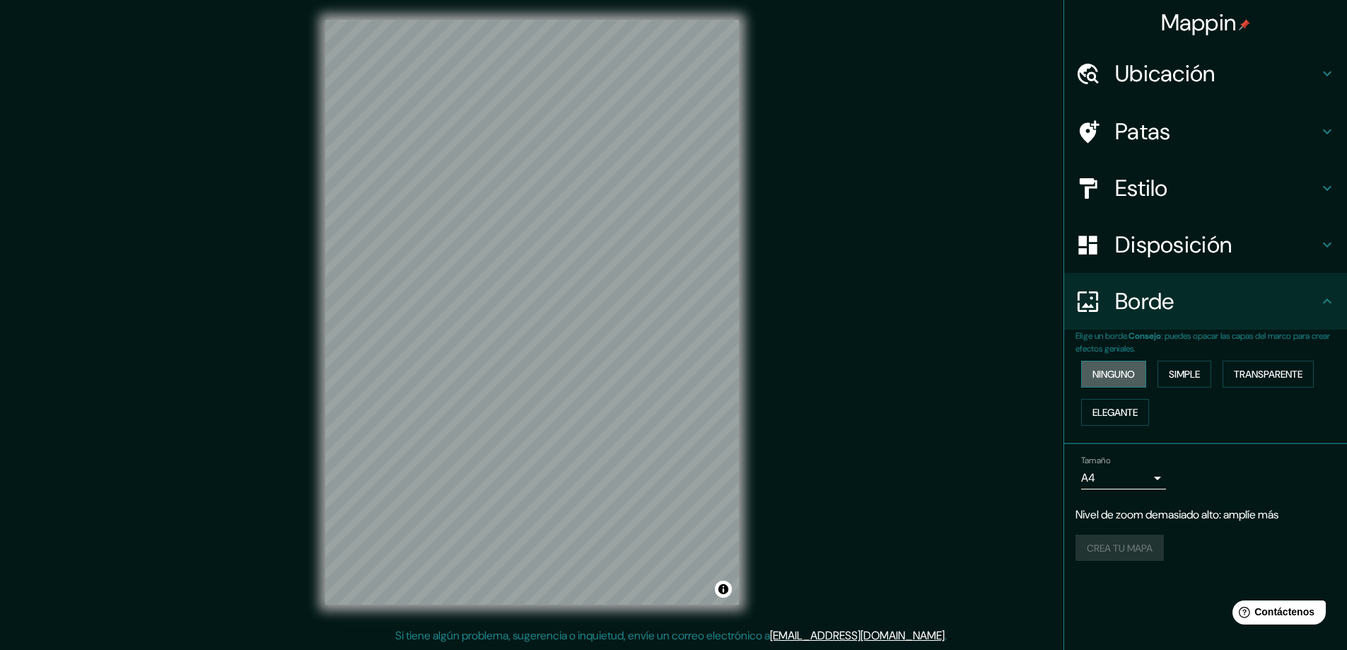
click at [1116, 362] on button "Ninguno" at bounding box center [1113, 374] width 65 height 27
click at [1129, 417] on font "Elegante" at bounding box center [1115, 412] width 45 height 13
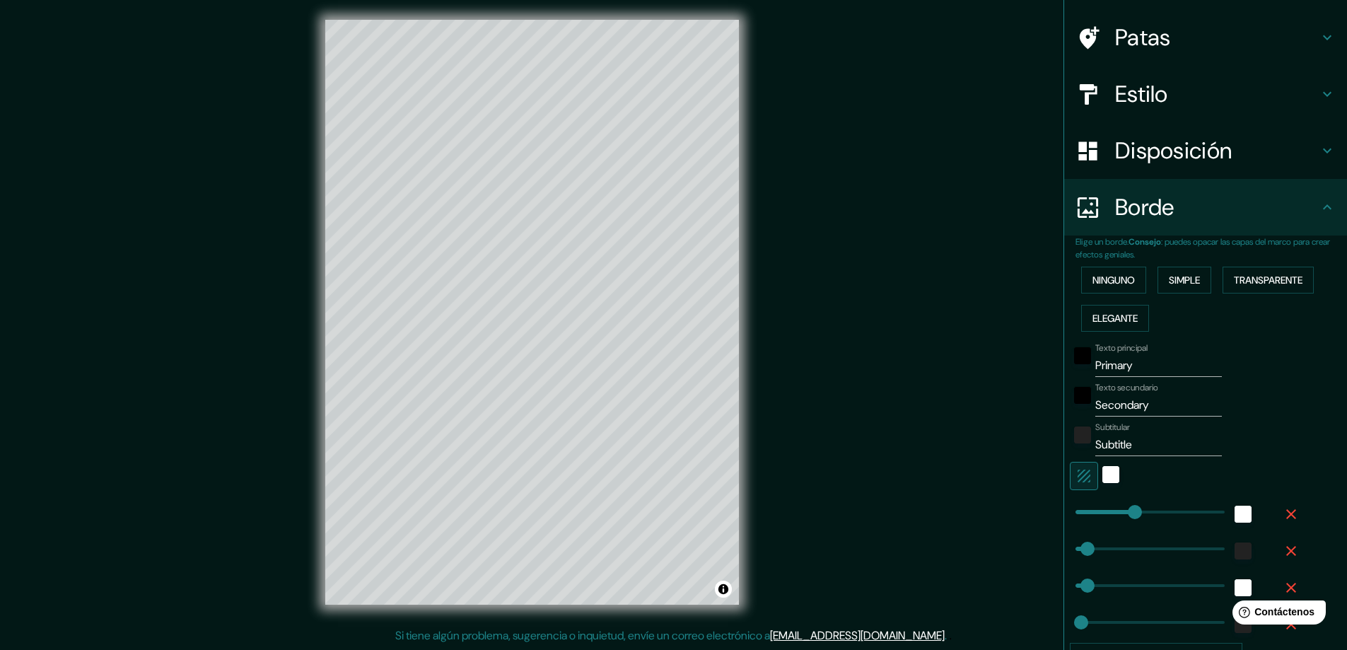
type input "47"
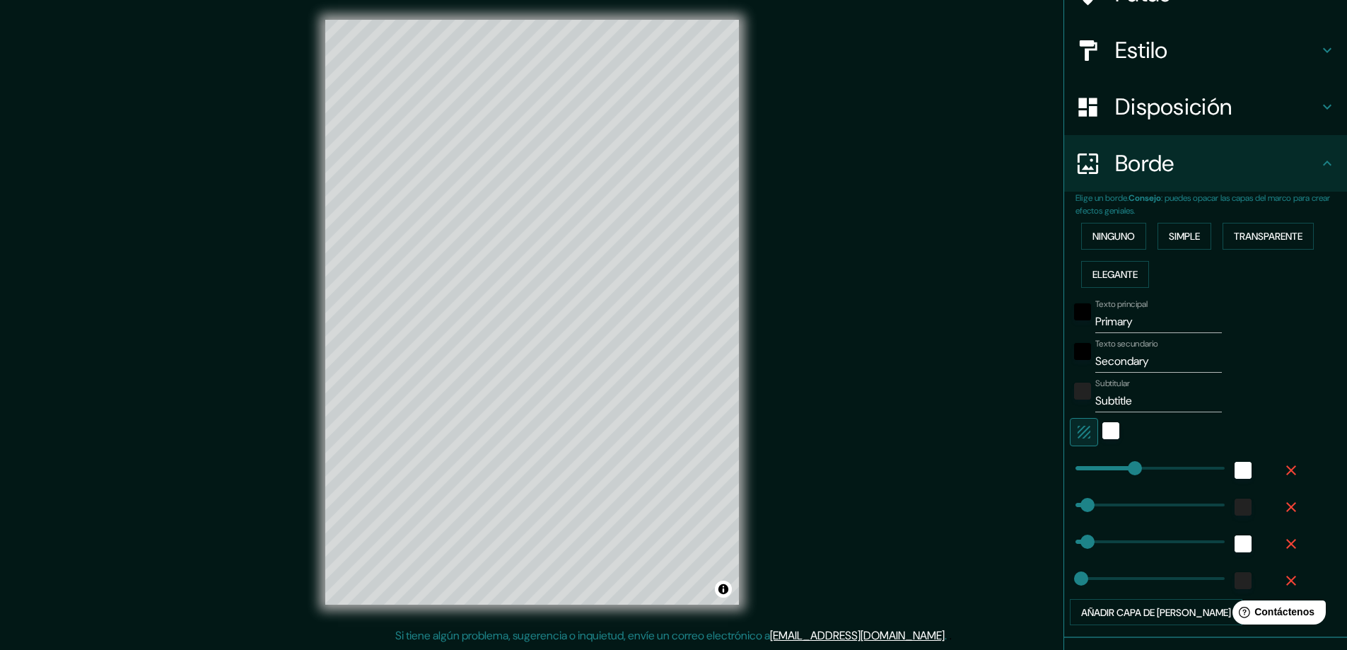
scroll to position [141, 0]
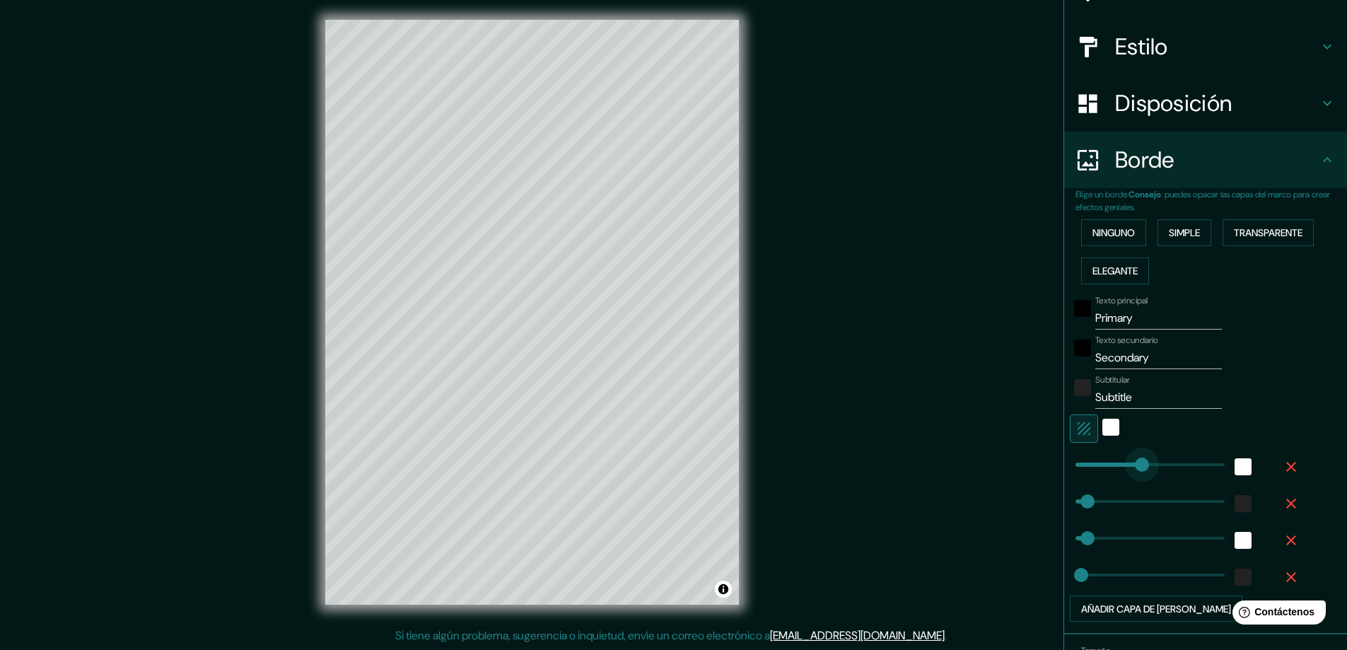
type input "278"
drag, startPoint x: 1119, startPoint y: 462, endPoint x: 1136, endPoint y: 458, distance: 16.8
type input "47"
type input "23"
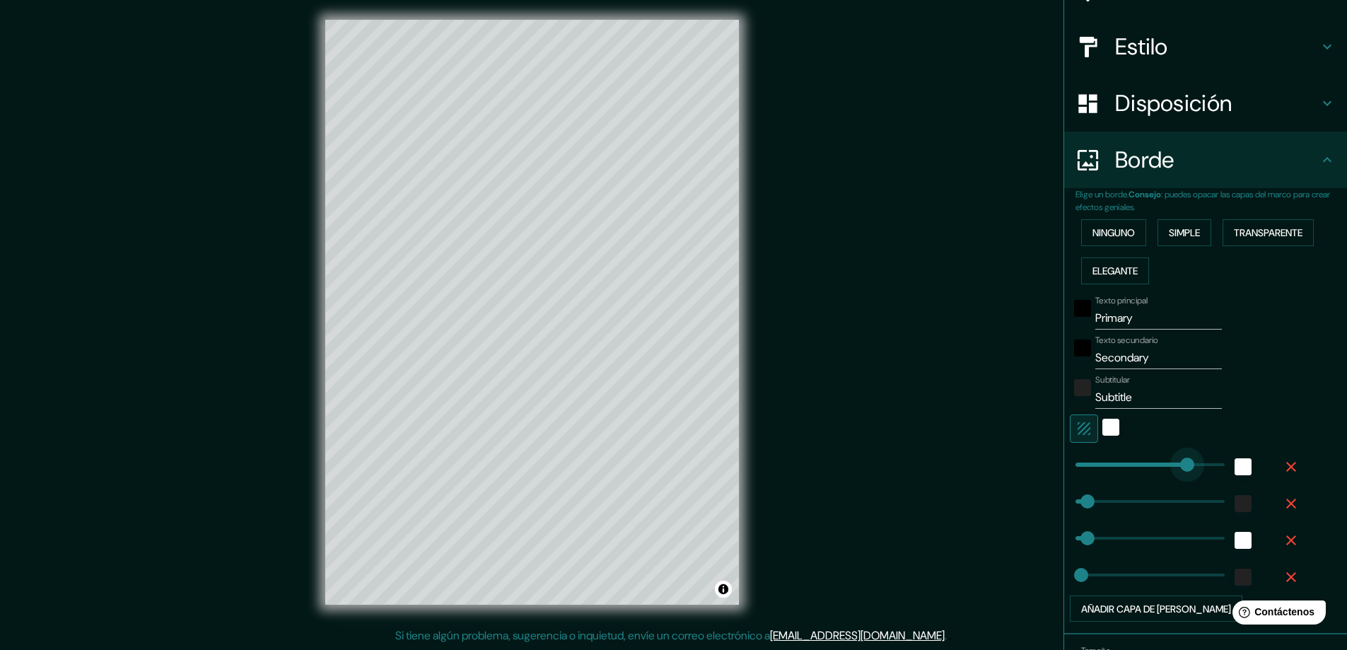
type input "467"
drag, startPoint x: 1136, startPoint y: 458, endPoint x: 1184, endPoint y: 455, distance: 48.2
type input "47"
type input "23"
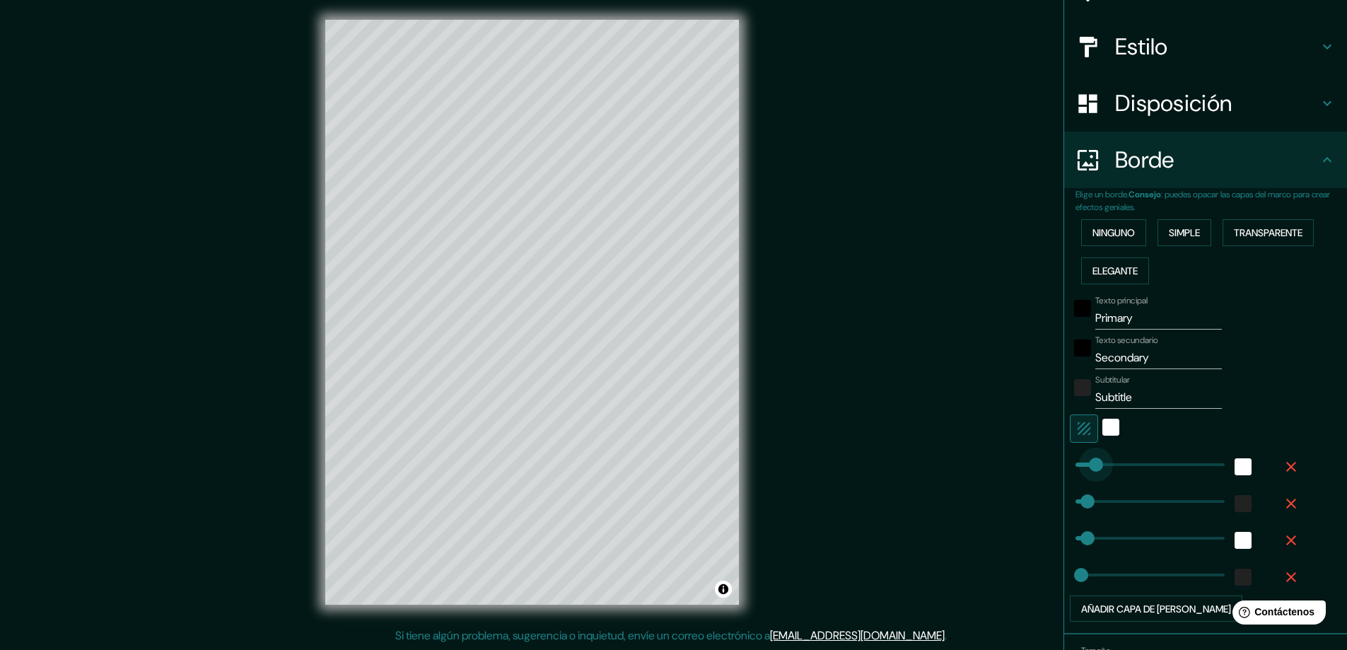
type input "53"
drag, startPoint x: 1183, startPoint y: 455, endPoint x: 1078, endPoint y: 455, distance: 104.7
type input "47"
type input "23"
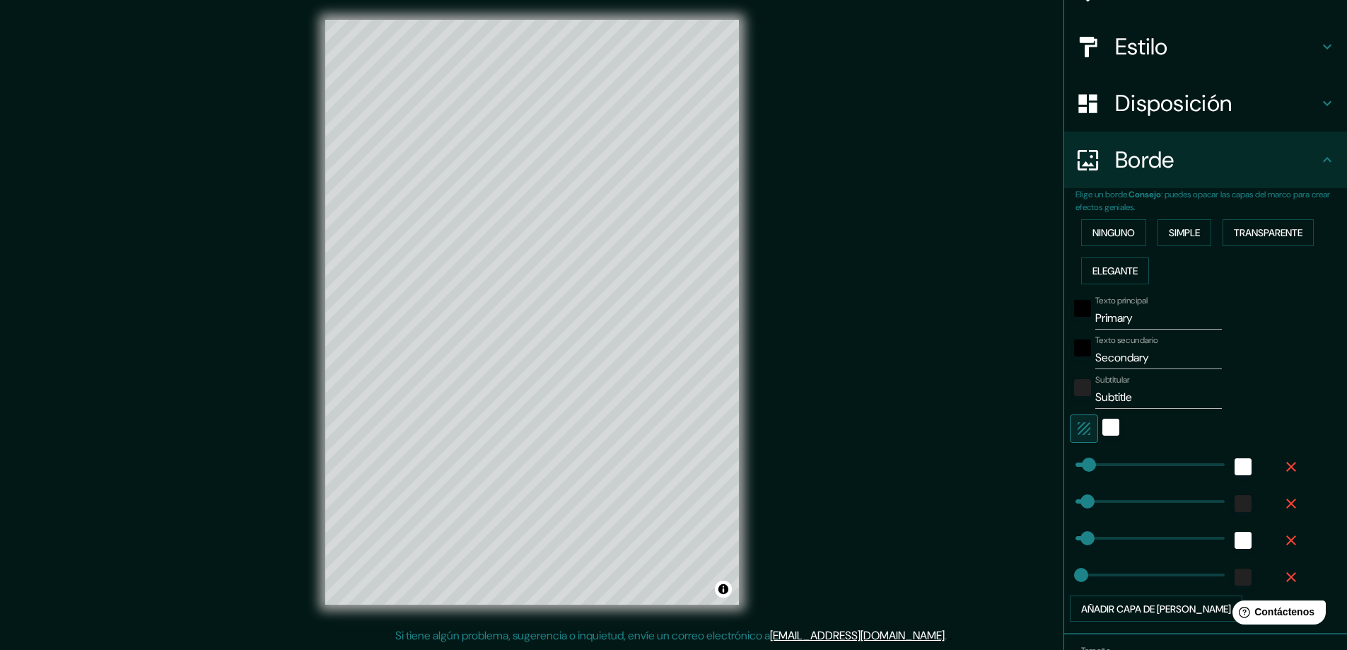
type input "0"
drag, startPoint x: 1078, startPoint y: 455, endPoint x: 1041, endPoint y: 457, distance: 37.5
type input "47"
type input "23"
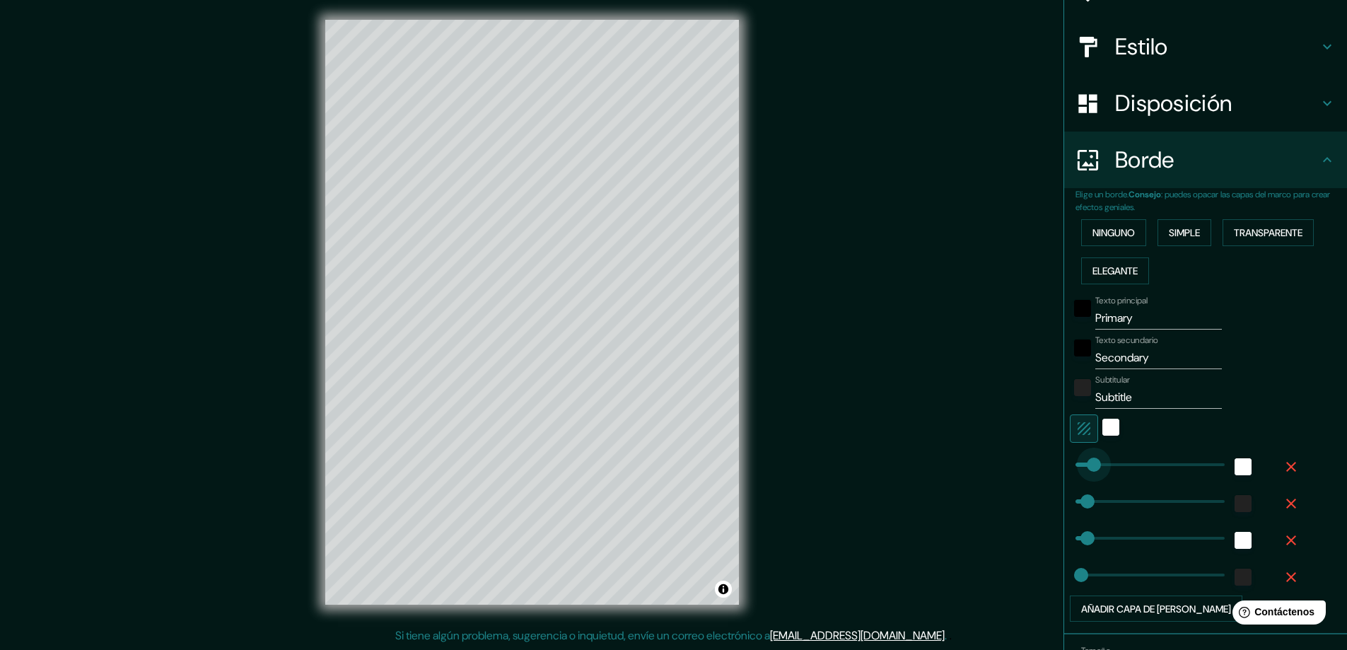
type input "131"
drag, startPoint x: 1071, startPoint y: 461, endPoint x: 1098, endPoint y: 465, distance: 27.8
type input "47"
type input "23"
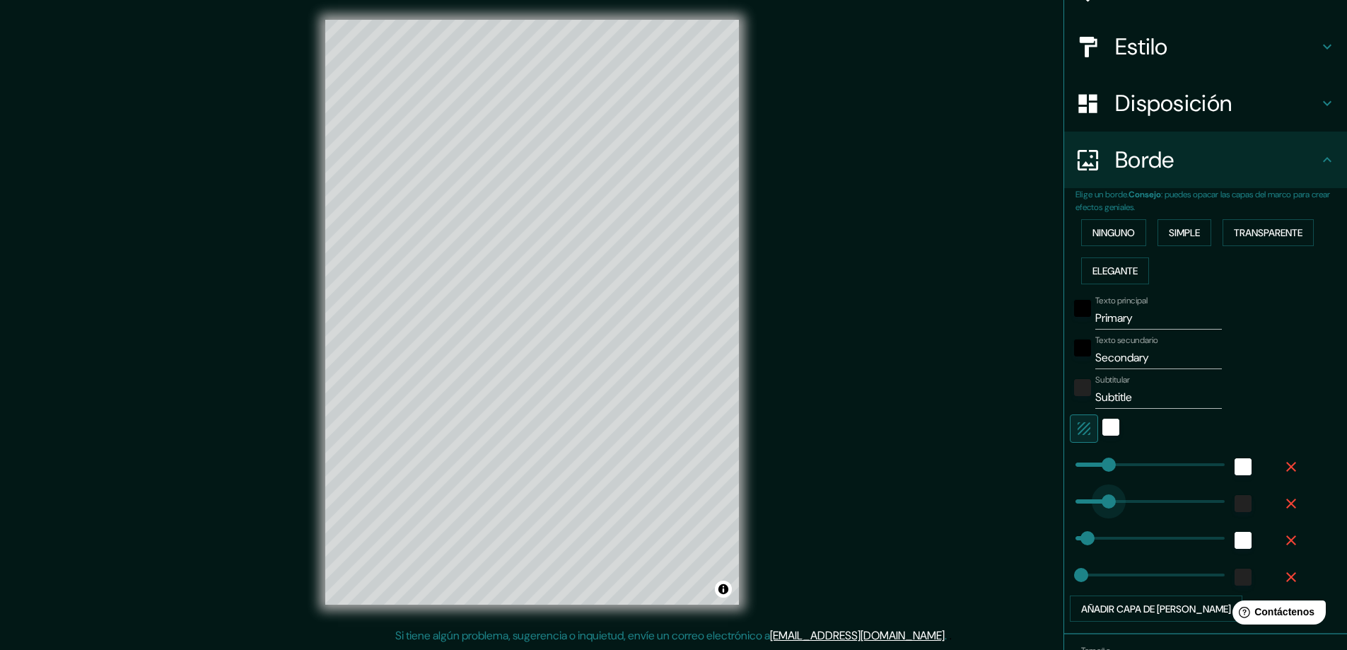
type input "158"
drag, startPoint x: 1073, startPoint y: 497, endPoint x: 1105, endPoint y: 500, distance: 31.9
type input "47"
type input "23"
type input "317"
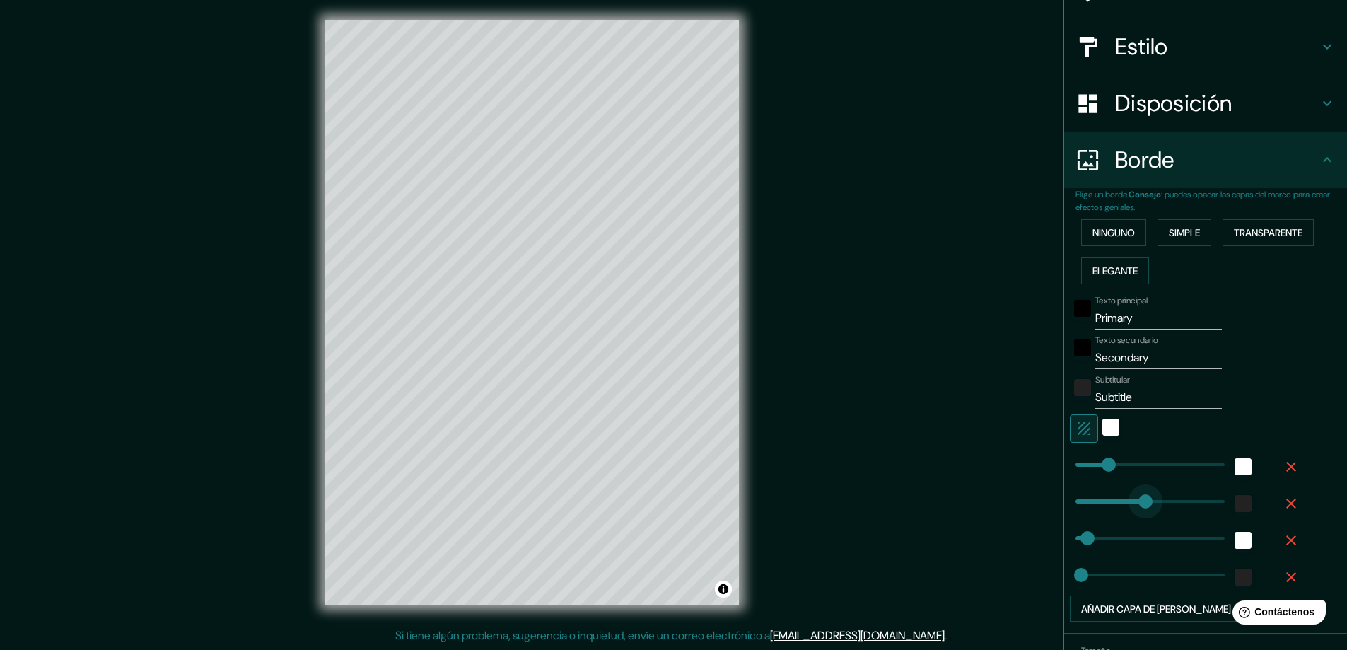
drag, startPoint x: 1105, startPoint y: 500, endPoint x: 1146, endPoint y: 499, distance: 41.0
type input "47"
type input "23"
type input "585"
drag, startPoint x: 1156, startPoint y: 494, endPoint x: 1252, endPoint y: 490, distance: 95.6
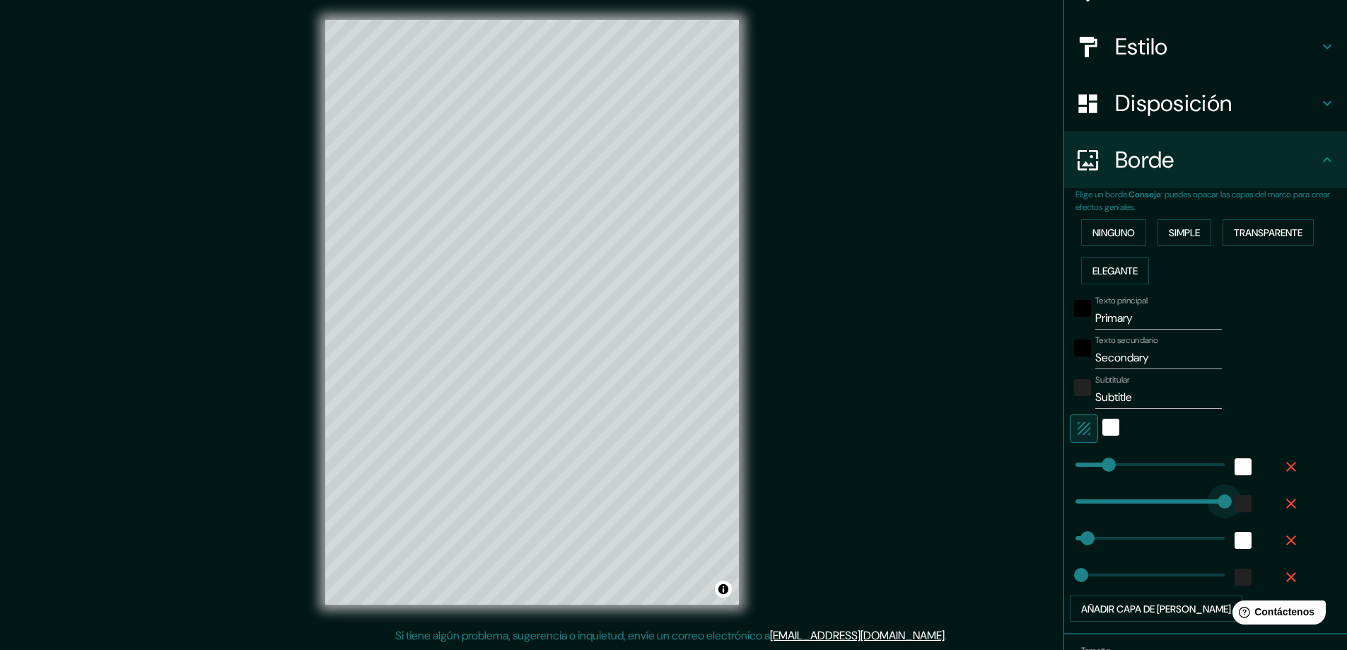
type input "47"
type input "23"
type input "53"
drag, startPoint x: 1210, startPoint y: 505, endPoint x: 1078, endPoint y: 509, distance: 131.6
type input "47"
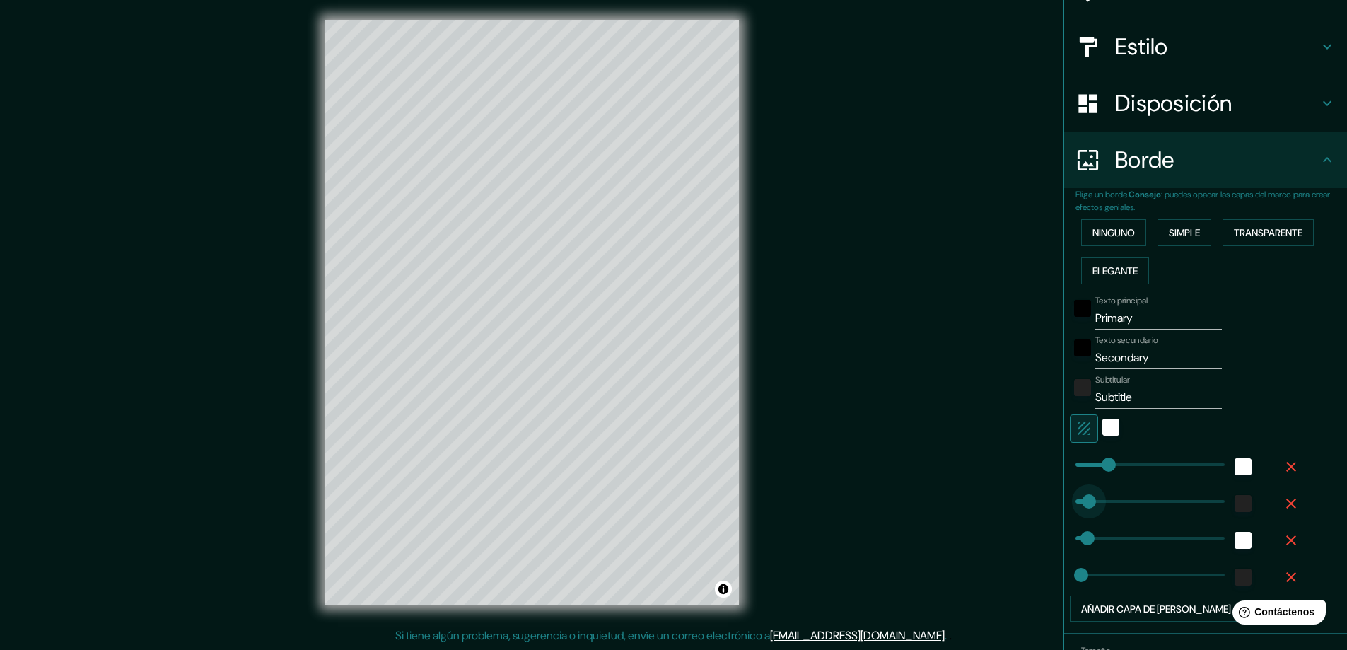
type input "23"
type input "47"
type input "0"
drag, startPoint x: 1073, startPoint y: 511, endPoint x: 1031, endPoint y: 507, distance: 42.6
type input "47"
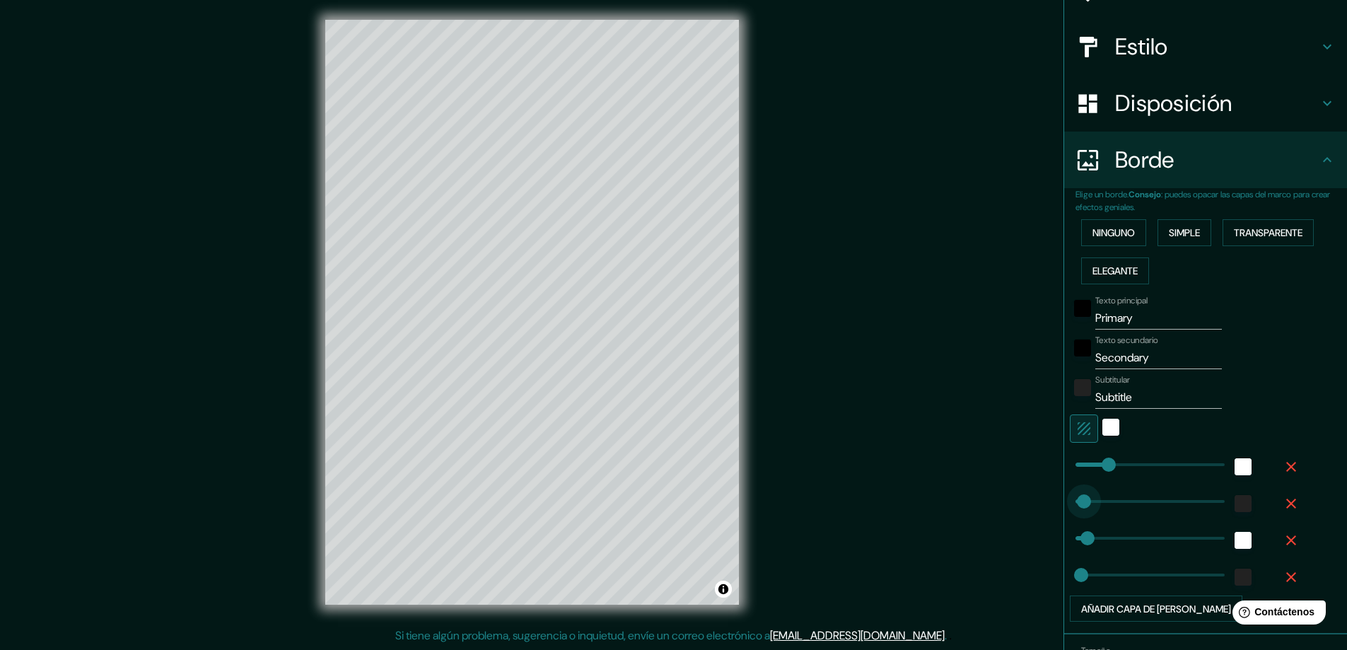
type input "23"
type input "0"
drag, startPoint x: 1079, startPoint y: 542, endPoint x: 1056, endPoint y: 542, distance: 22.6
type input "439"
drag, startPoint x: 1072, startPoint y: 566, endPoint x: 1177, endPoint y: 570, distance: 104.7
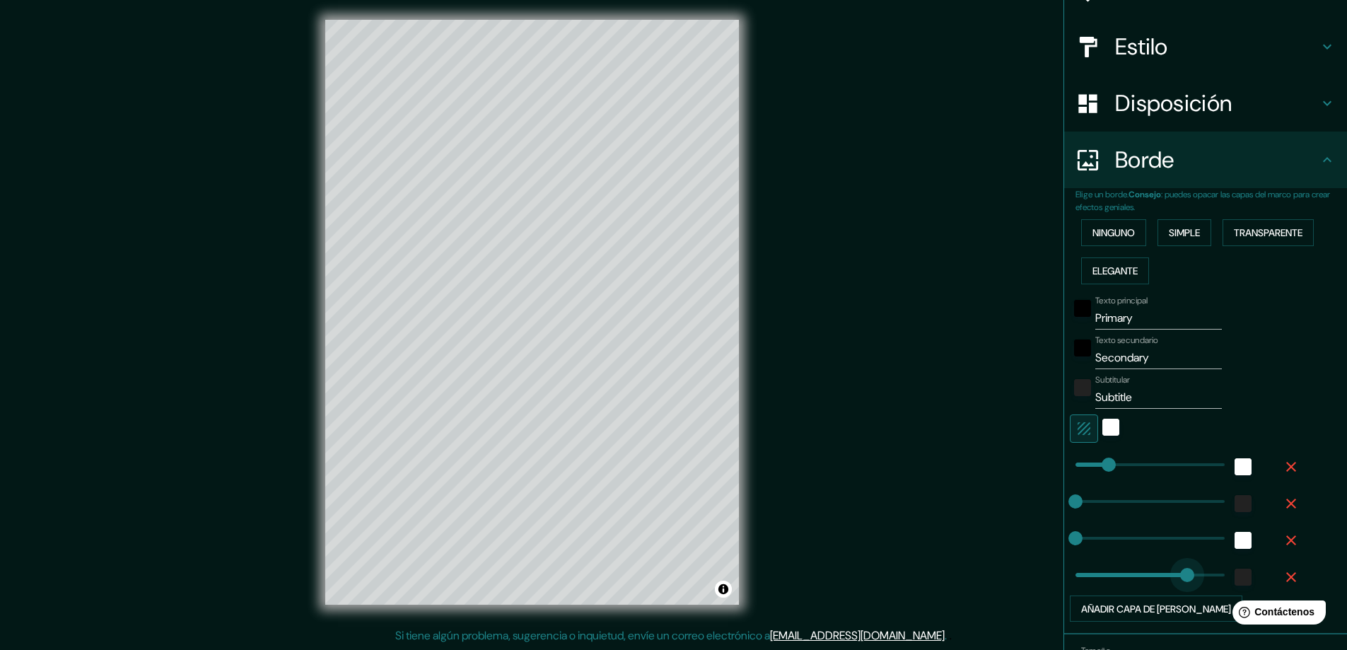
type input "0"
drag, startPoint x: 1177, startPoint y: 570, endPoint x: 1011, endPoint y: 545, distance: 168.1
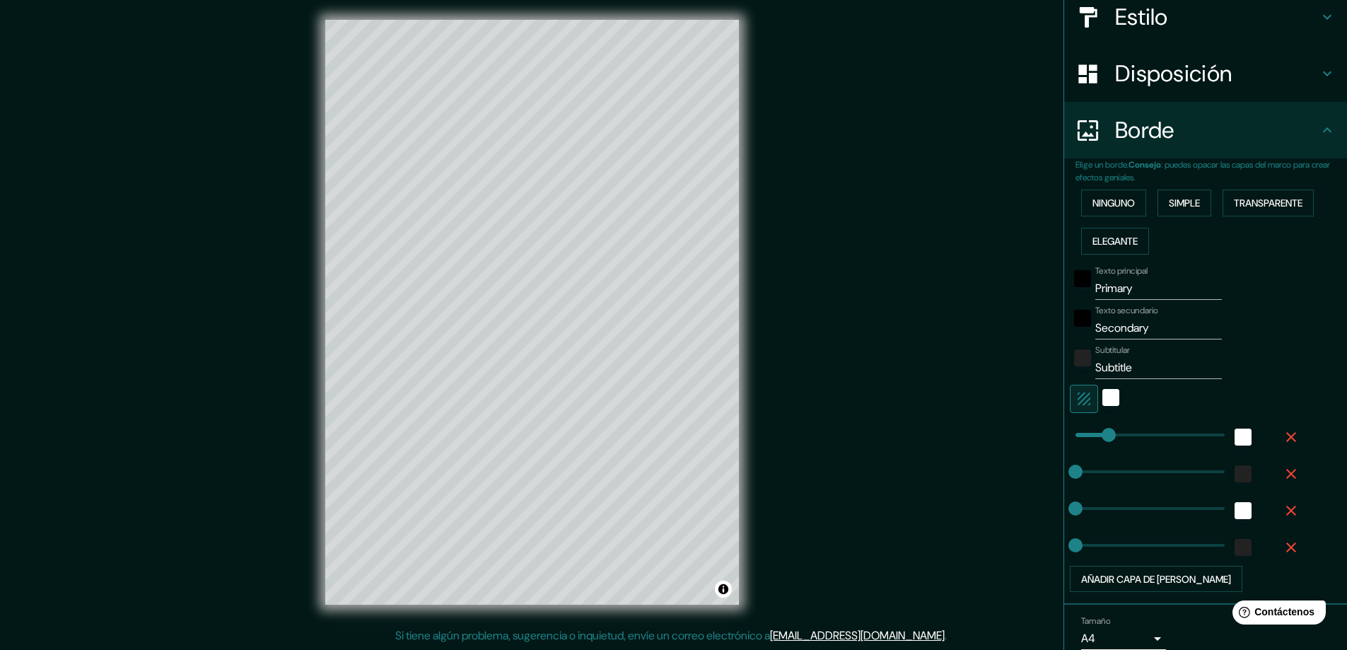
scroll to position [260, 0]
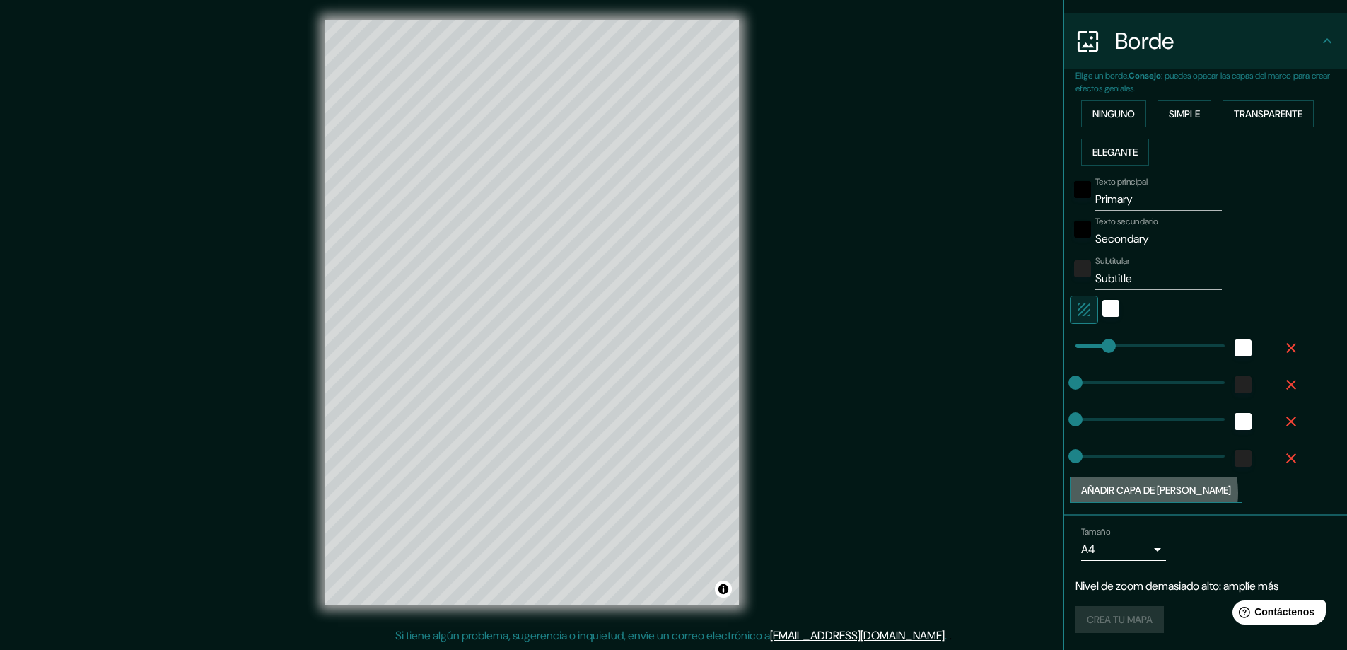
click at [1143, 492] on font "Añadir capa de [PERSON_NAME]" at bounding box center [1156, 490] width 150 height 13
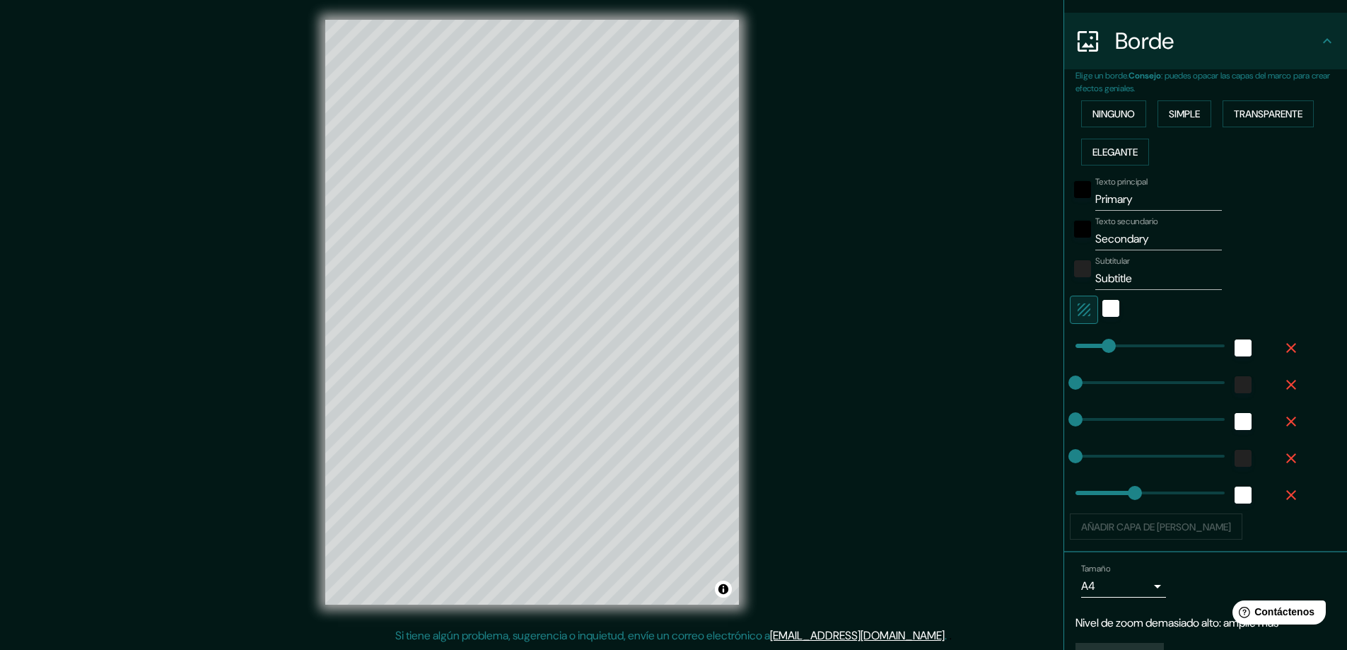
click at [1122, 522] on div "Añadir capa de [PERSON_NAME]" at bounding box center [1186, 526] width 232 height 27
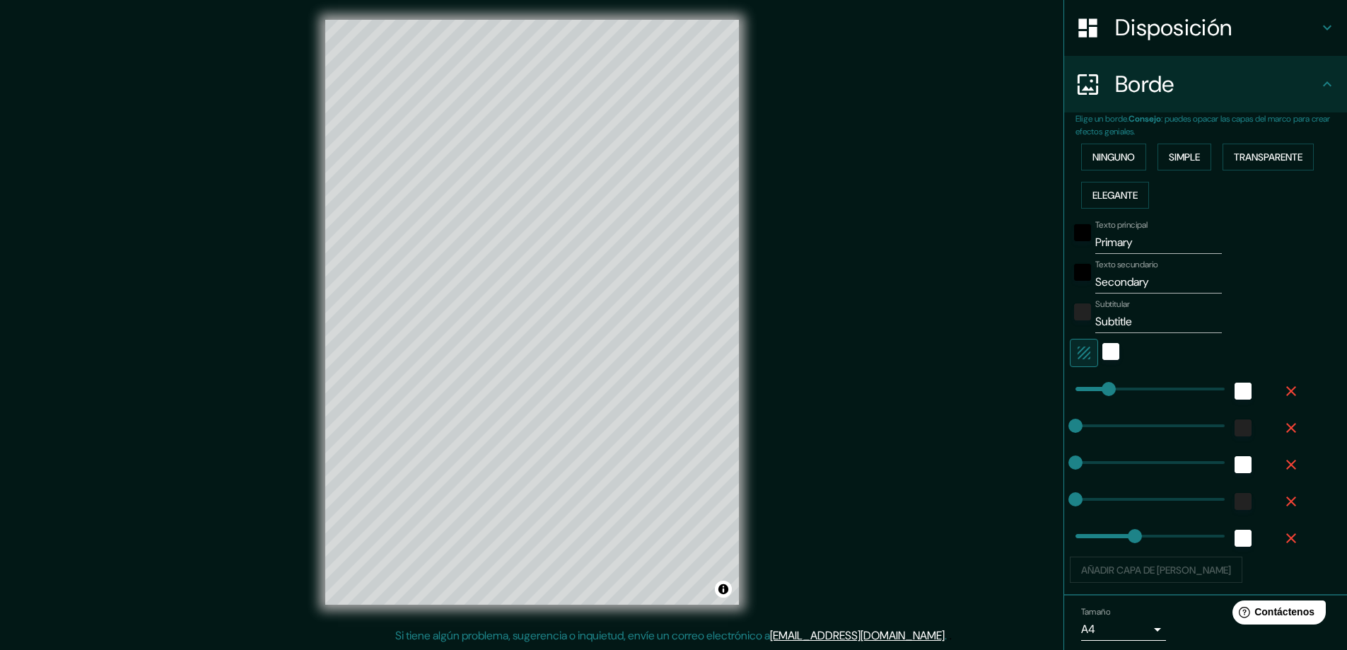
scroll to position [297, 0]
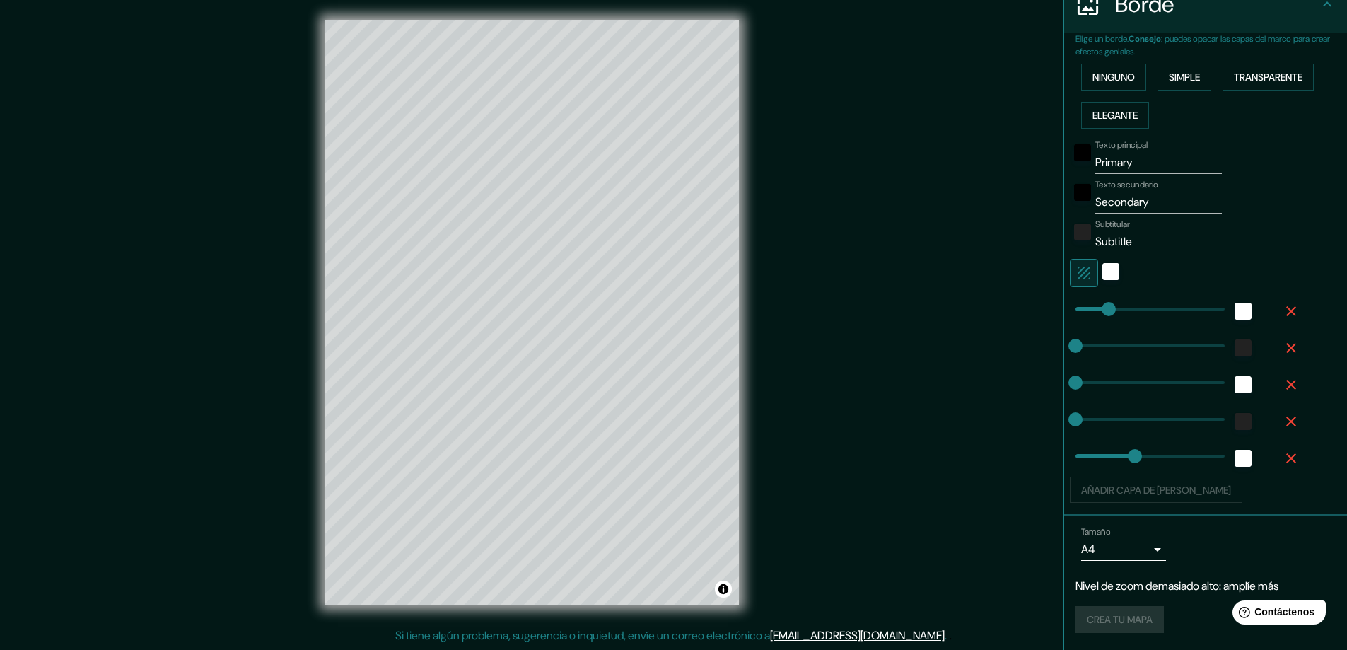
click at [1283, 303] on icon "button" at bounding box center [1291, 311] width 17 height 17
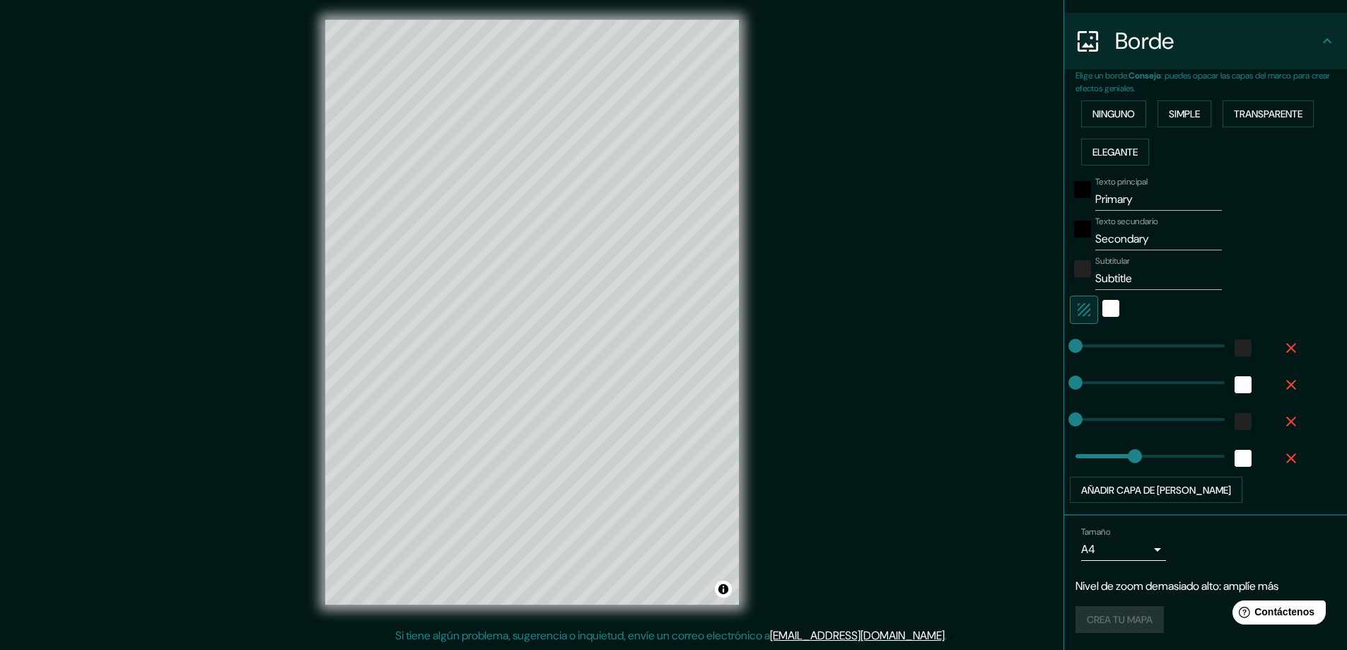
scroll to position [260, 0]
click at [1283, 344] on icon "button" at bounding box center [1291, 347] width 17 height 17
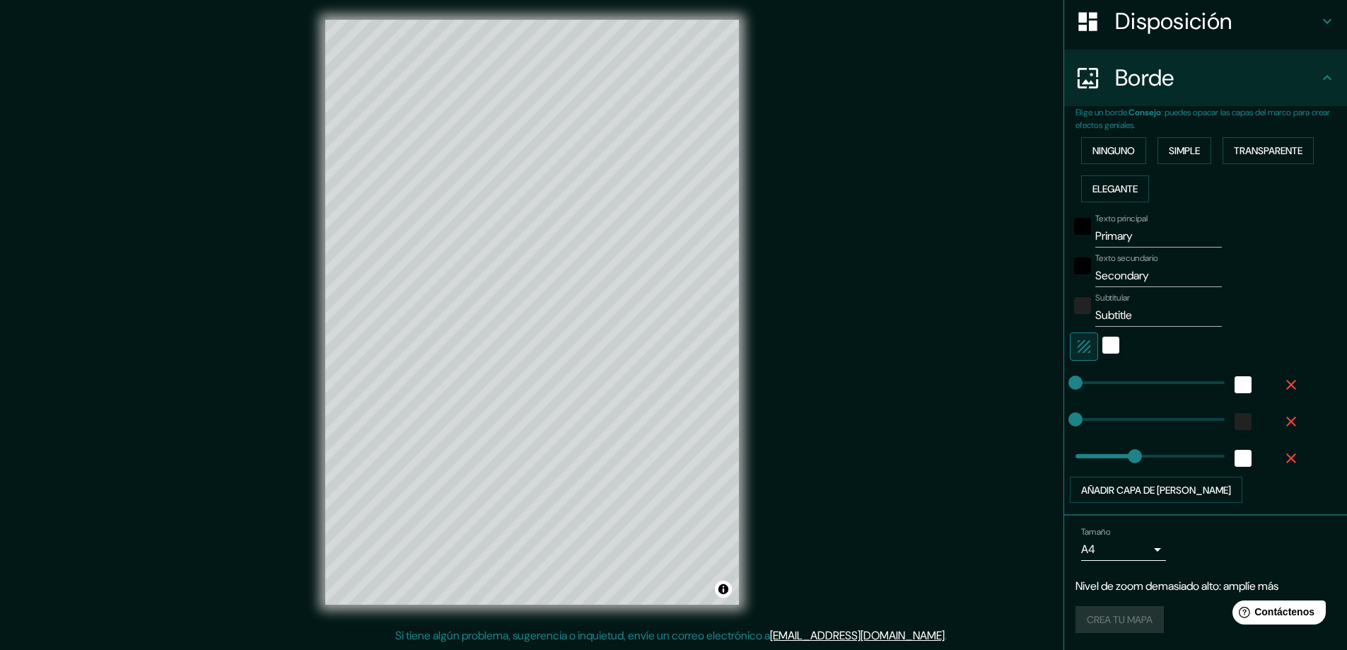
scroll to position [223, 0]
click at [1283, 388] on icon "button" at bounding box center [1291, 384] width 17 height 17
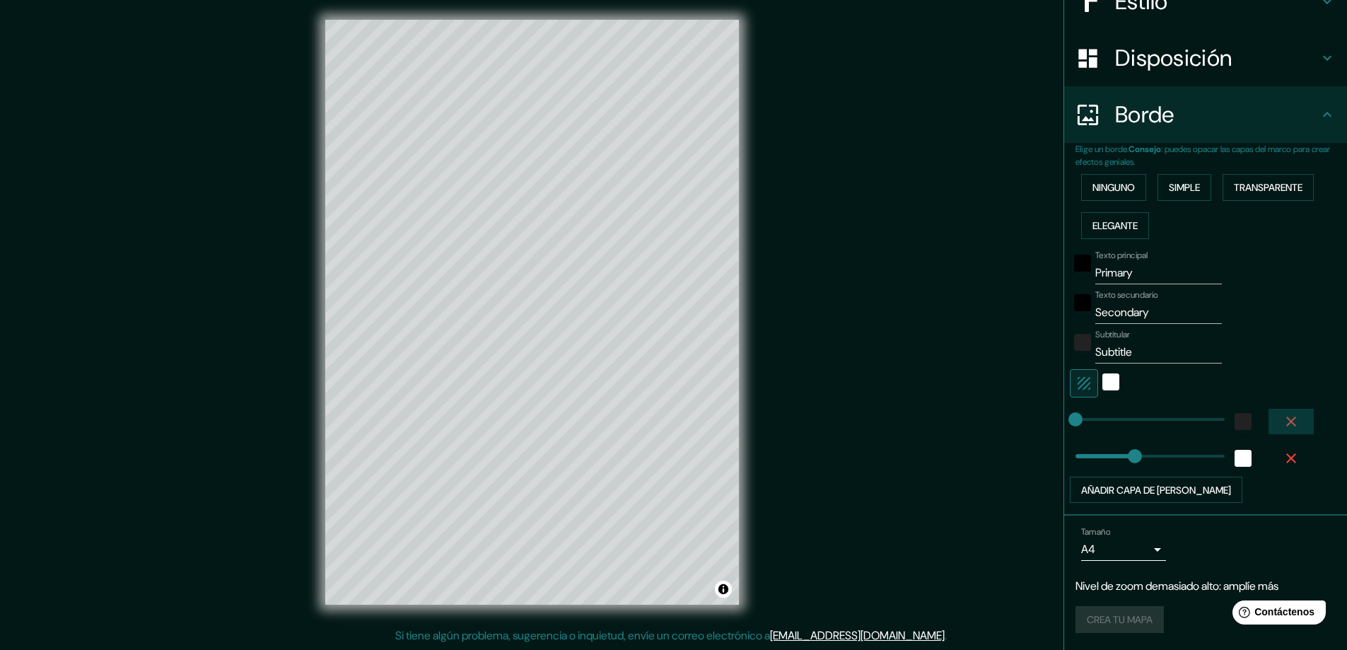
click at [1271, 419] on button "button" at bounding box center [1291, 421] width 45 height 25
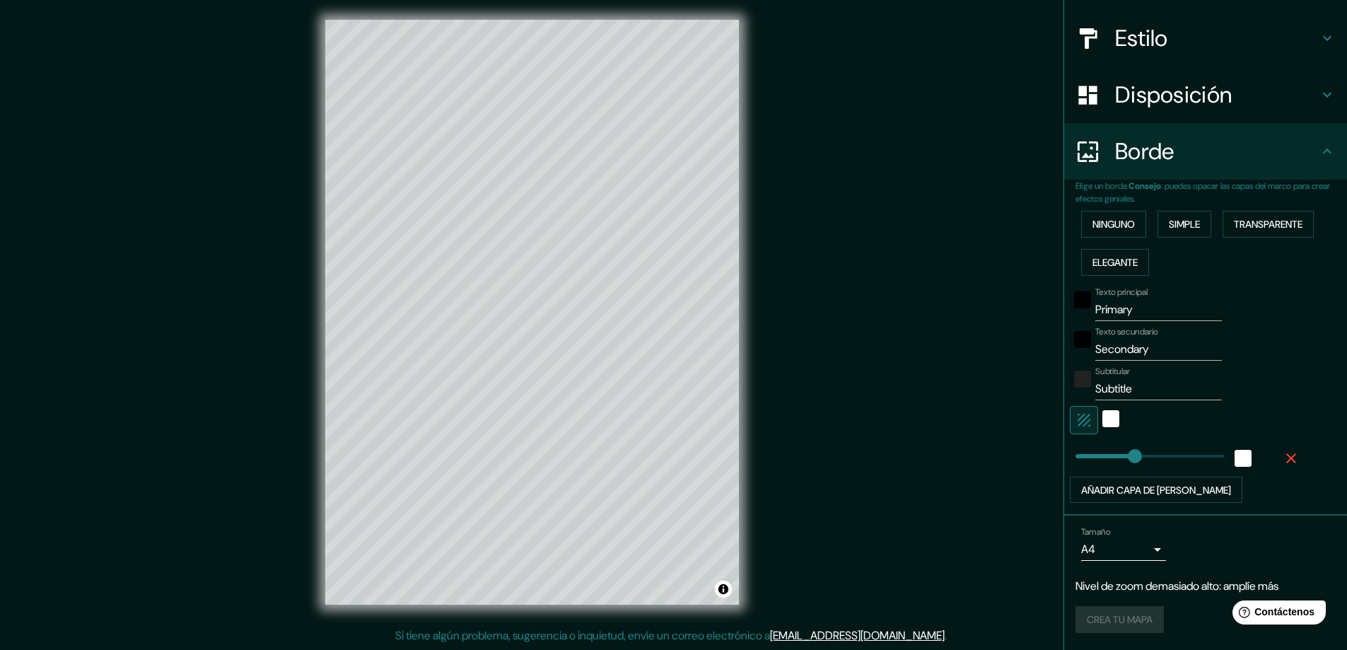
click at [1283, 459] on icon "button" at bounding box center [1291, 458] width 17 height 17
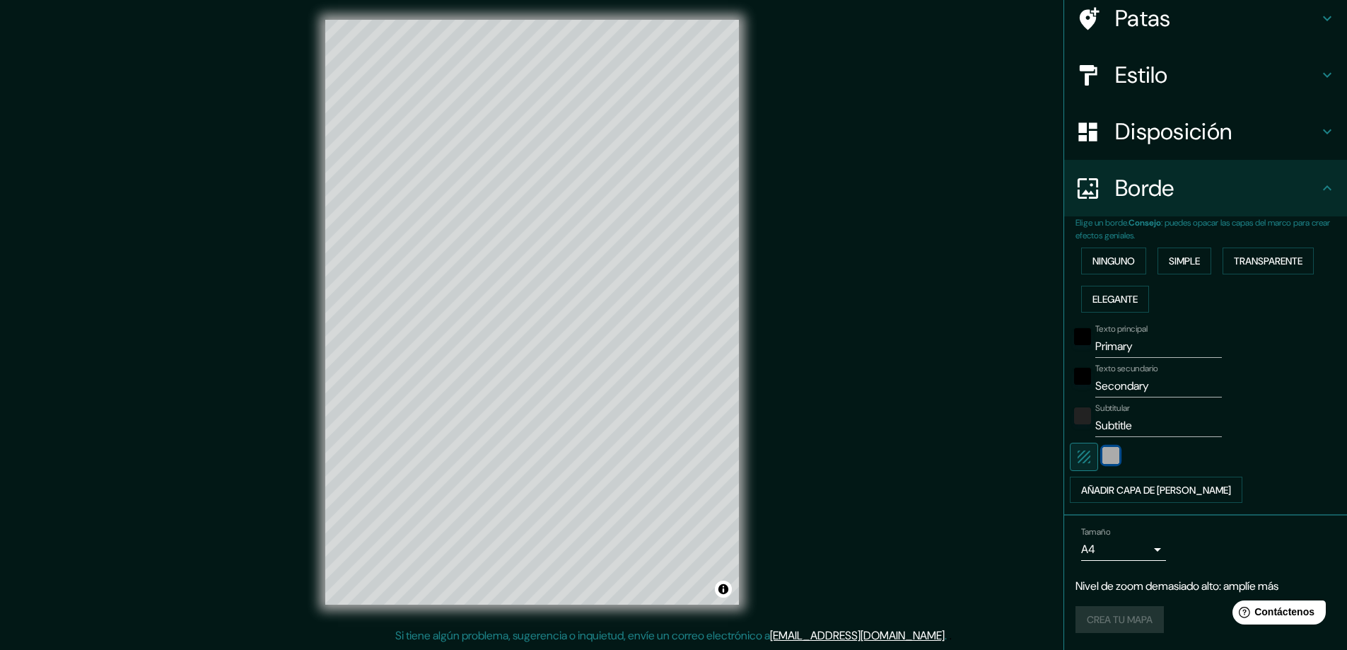
click at [1105, 458] on div "blanco" at bounding box center [1110, 455] width 17 height 17
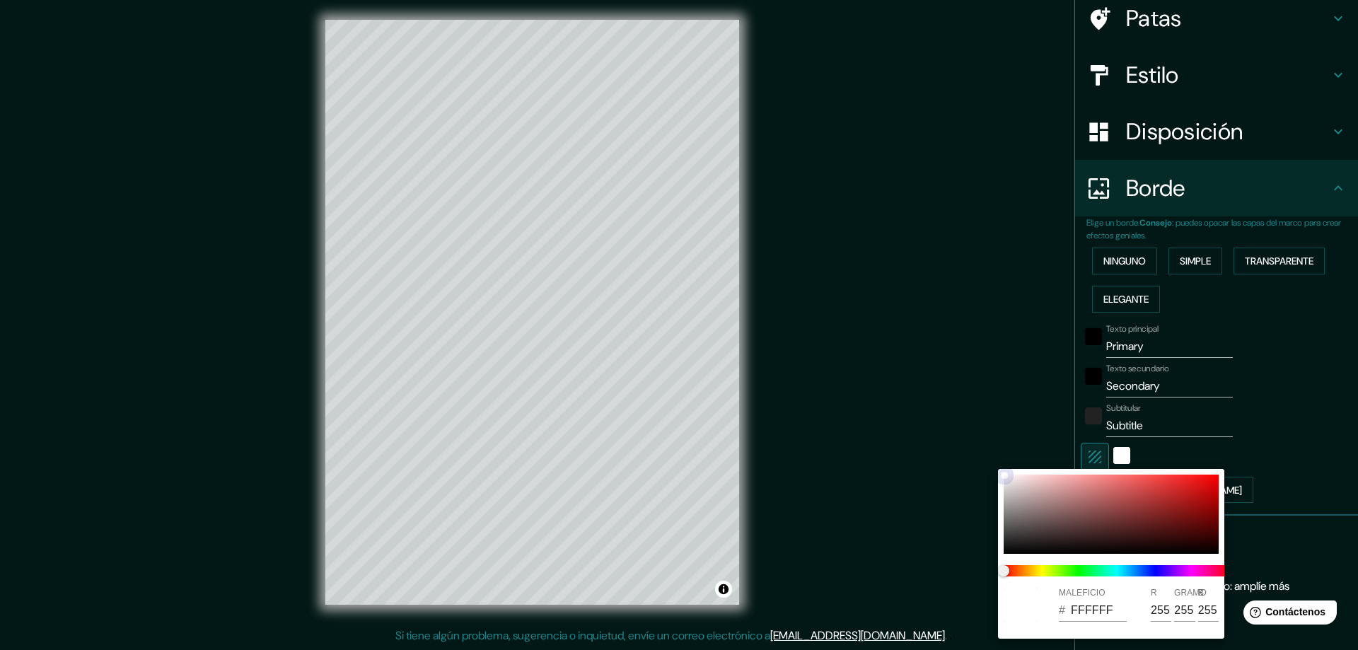
type input "CF7070"
type input "207"
type input "112"
type input "D16666"
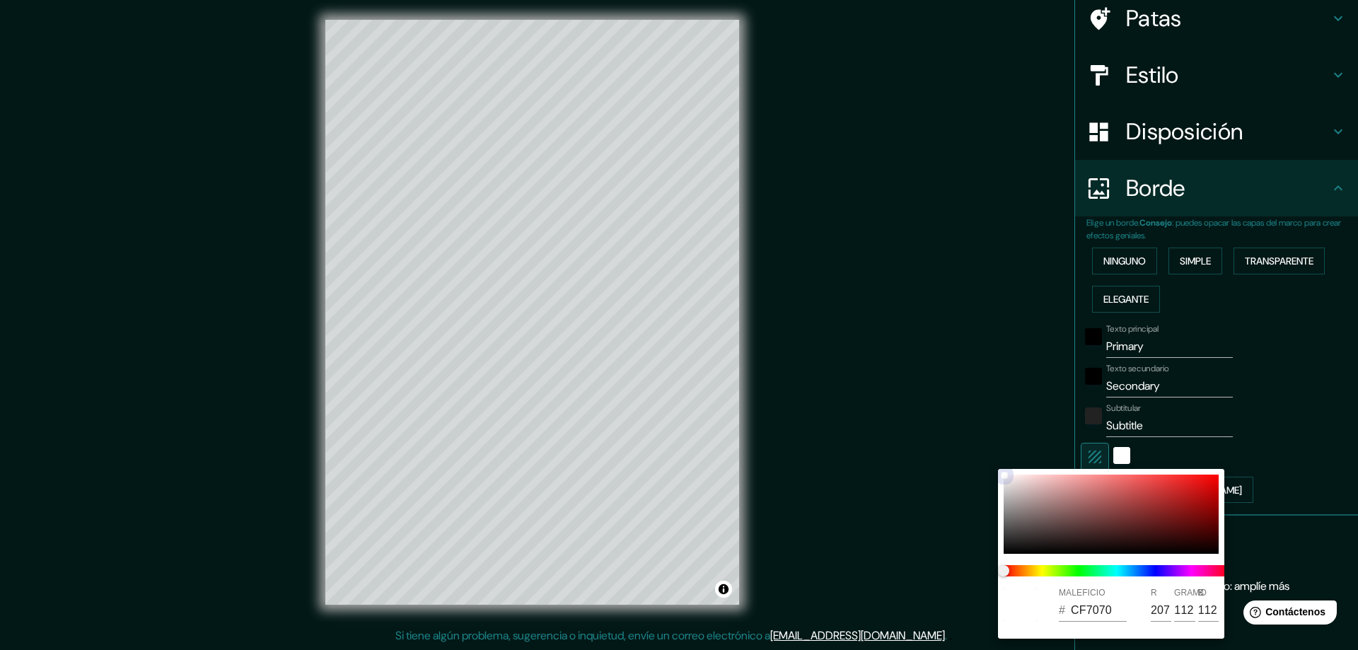
type input "209"
type input "102"
type input "D16464"
type input "100"
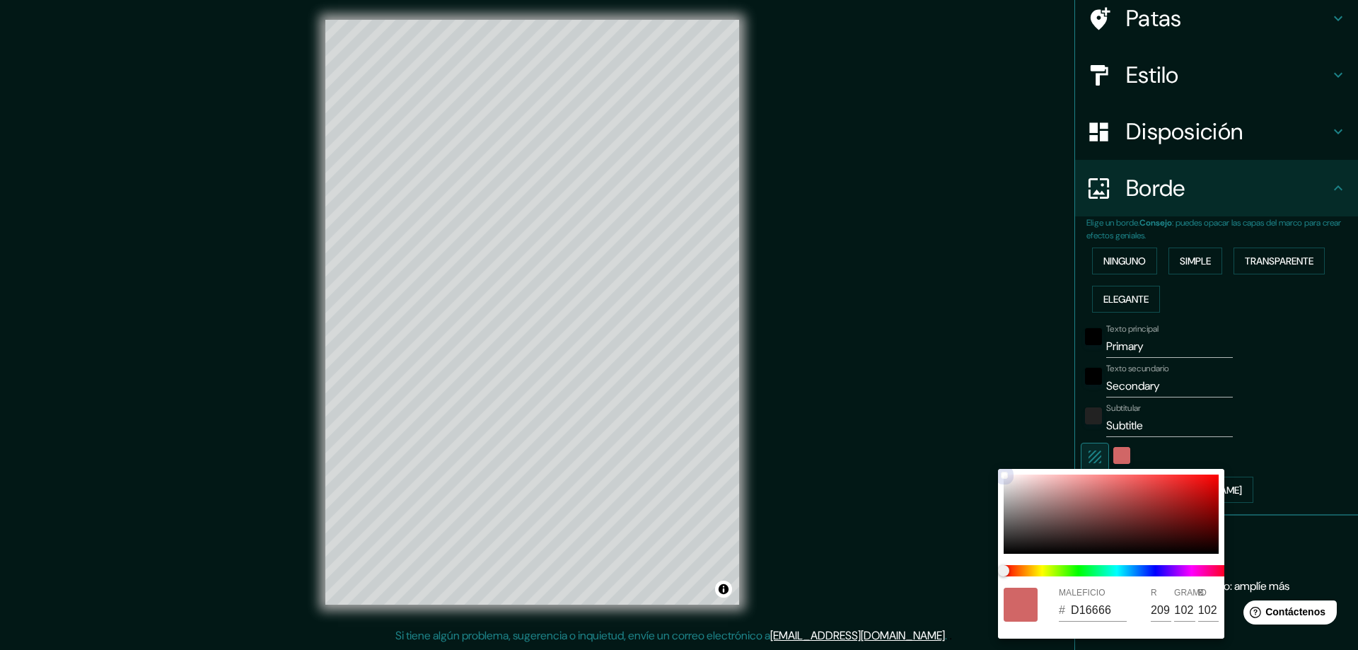
type input "100"
type input "D16161"
type input "97"
type input "D15F5F"
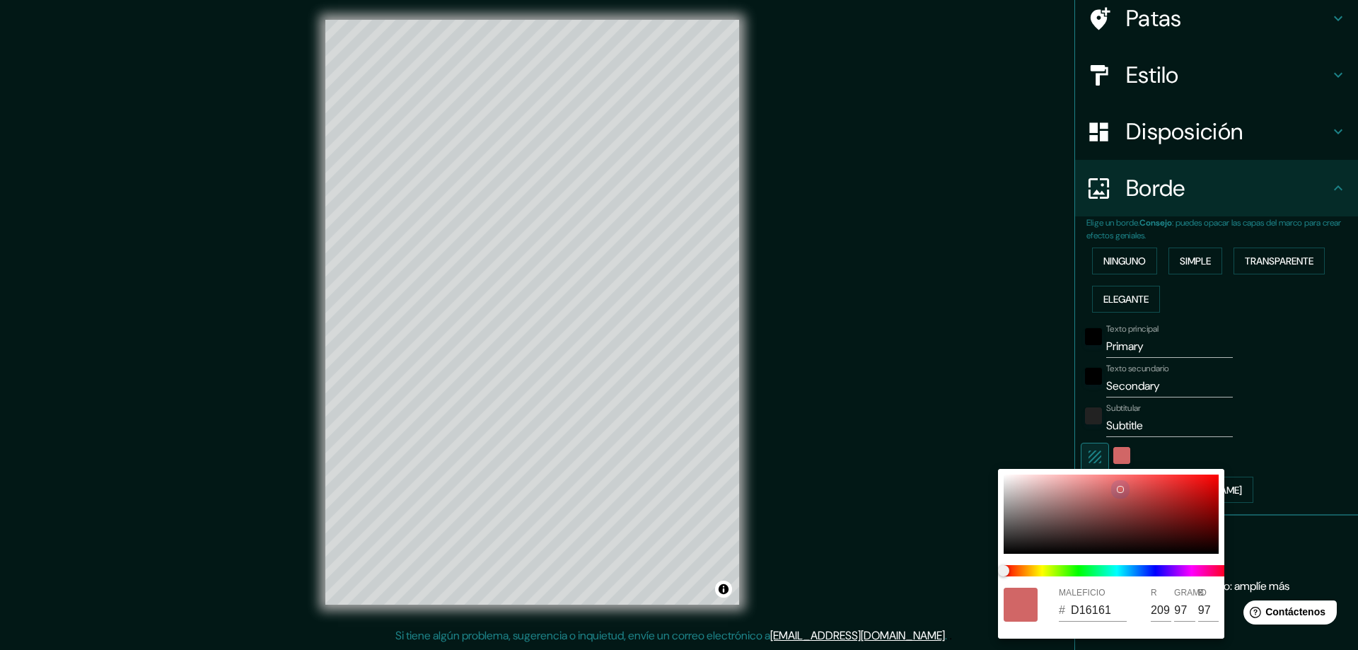
type input "95"
type input "D15C5C"
type input "92"
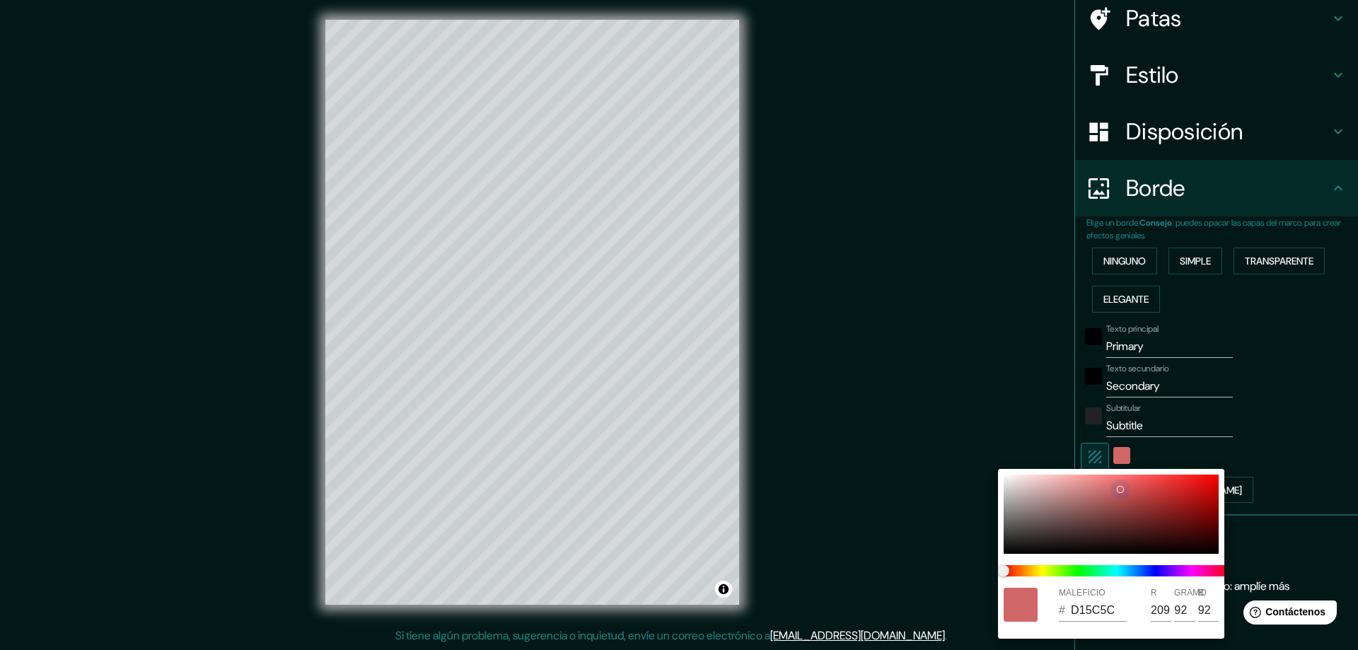
type input "D15A5A"
type input "90"
type input "D15656"
type input "86"
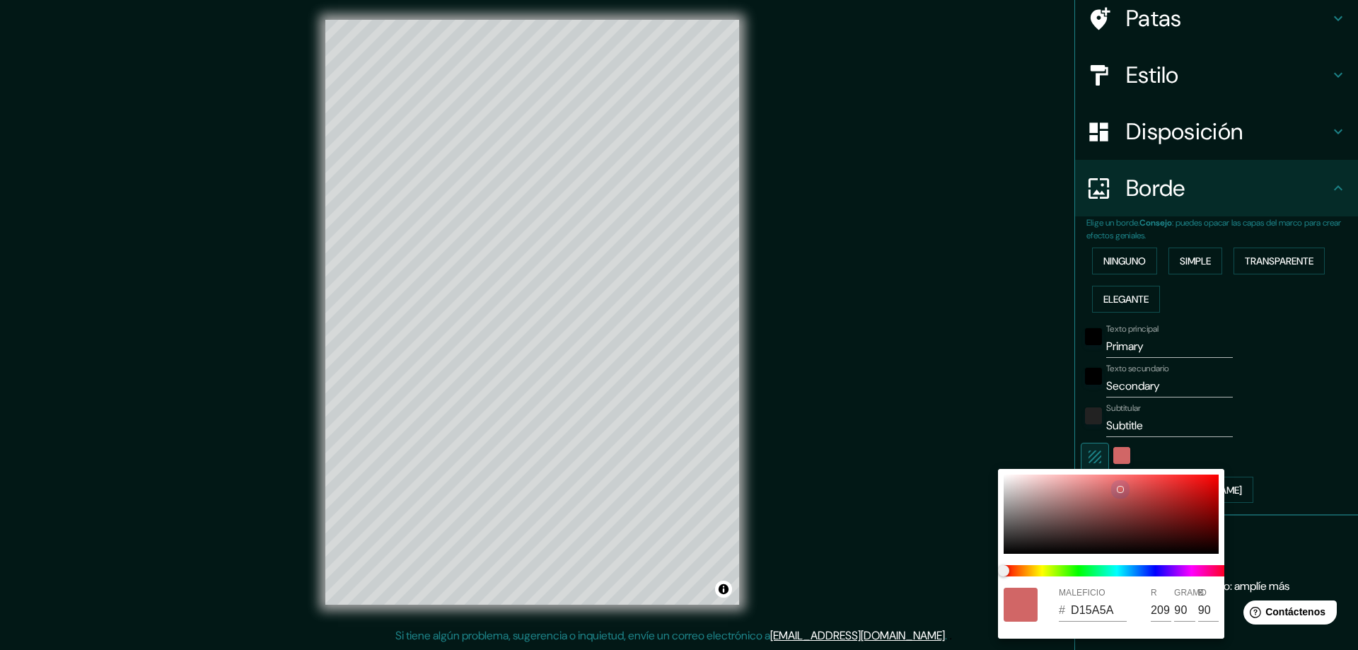
type input "86"
type input "D15353"
type input "83"
type input "D15050"
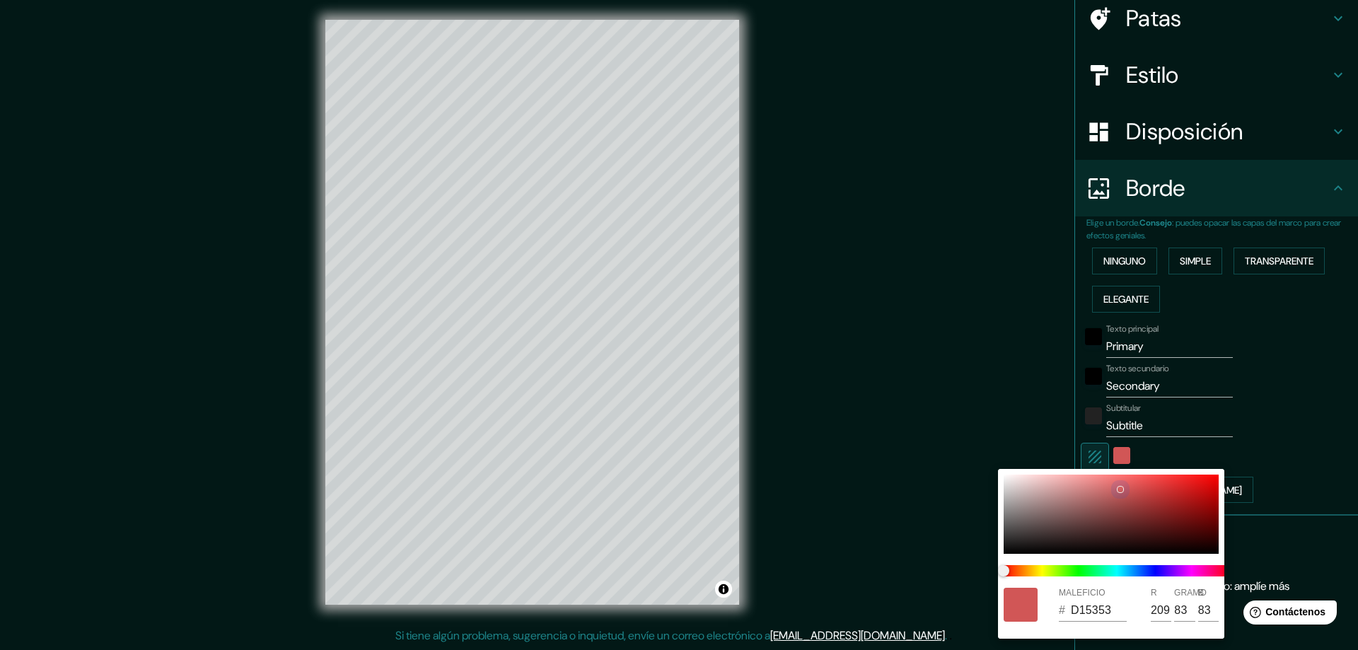
type input "80"
type input "D14F4F"
type input "79"
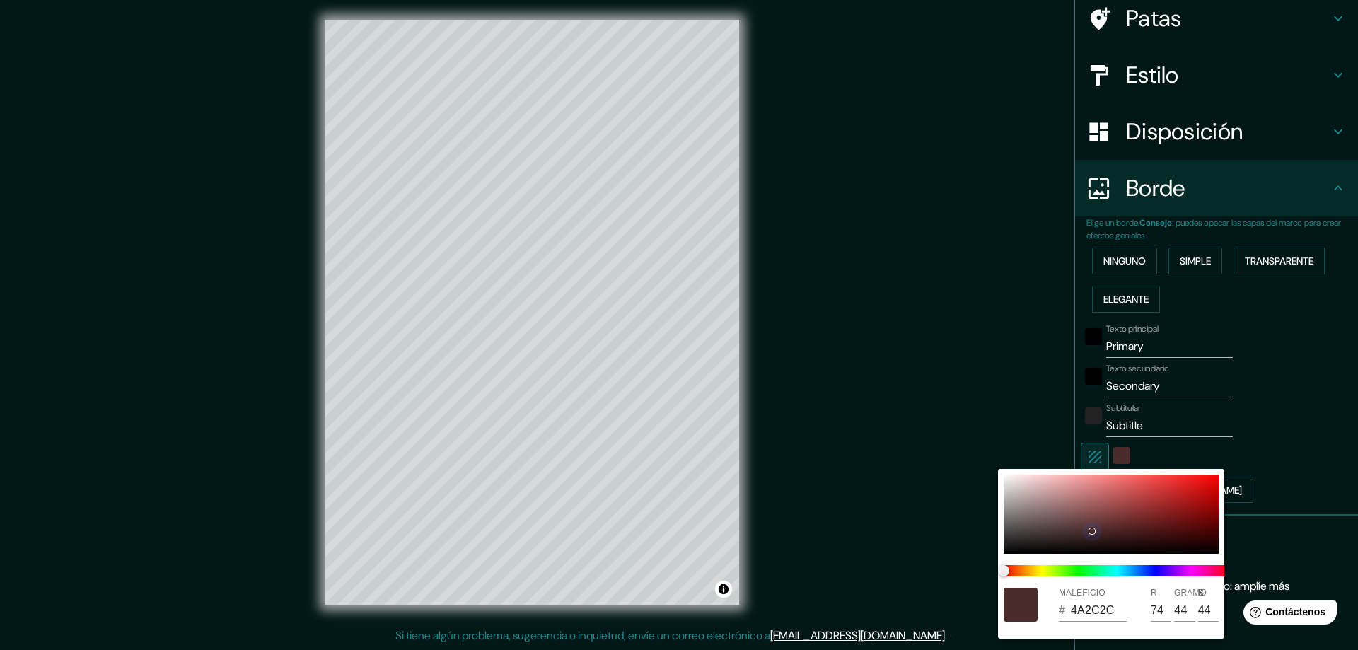
drag, startPoint x: 1101, startPoint y: 489, endPoint x: 1090, endPoint y: 530, distance: 42.5
click at [1090, 530] on div at bounding box center [1110, 514] width 215 height 79
click at [536, 257] on div at bounding box center [679, 325] width 1358 height 650
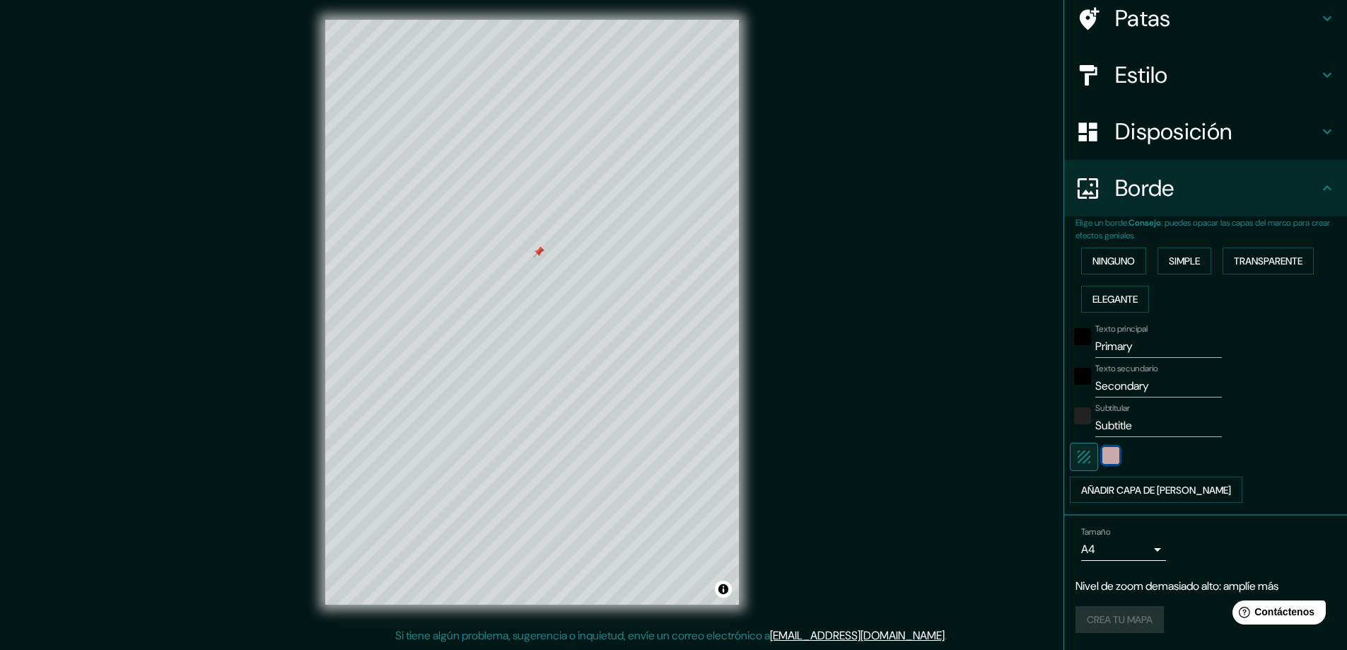
click at [1102, 449] on div "color-4A2C2C" at bounding box center [1110, 455] width 17 height 17
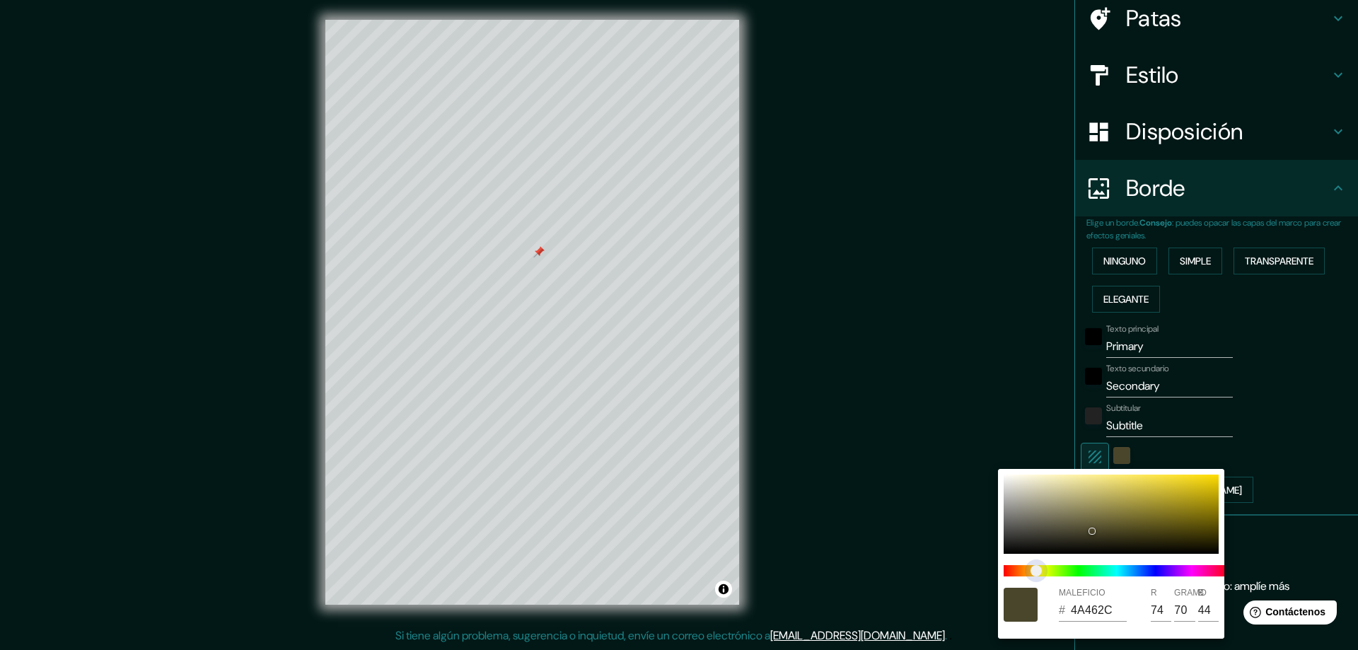
click at [1037, 569] on span at bounding box center [1116, 570] width 226 height 11
click at [1310, 384] on div at bounding box center [679, 325] width 1358 height 650
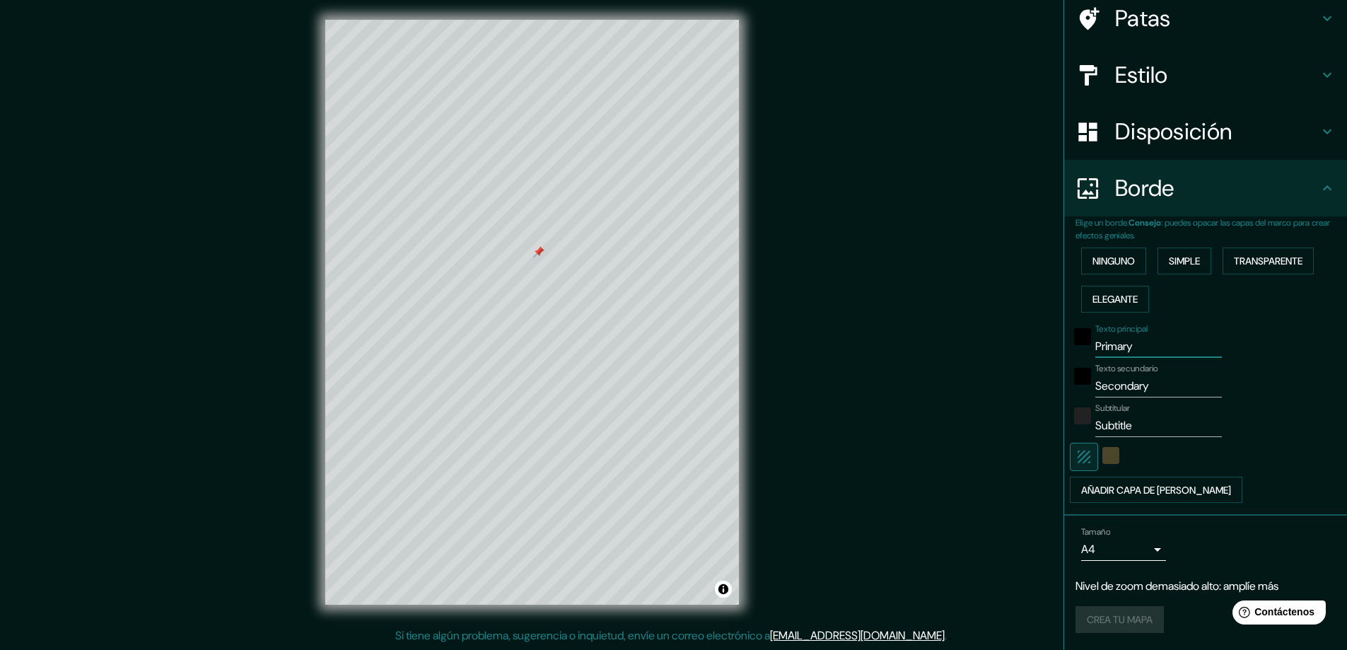
click at [1141, 348] on input "Primary" at bounding box center [1158, 346] width 127 height 23
drag, startPoint x: 1141, startPoint y: 348, endPoint x: 1048, endPoint y: 352, distance: 93.4
click at [1048, 352] on div "Mappin Ubicación Patas Estilo Disposición [PERSON_NAME] un [PERSON_NAME]. Conse…" at bounding box center [673, 323] width 1347 height 653
click at [1158, 384] on input "Secondary" at bounding box center [1158, 386] width 127 height 23
drag, startPoint x: 1163, startPoint y: 383, endPoint x: 1075, endPoint y: 393, distance: 88.2
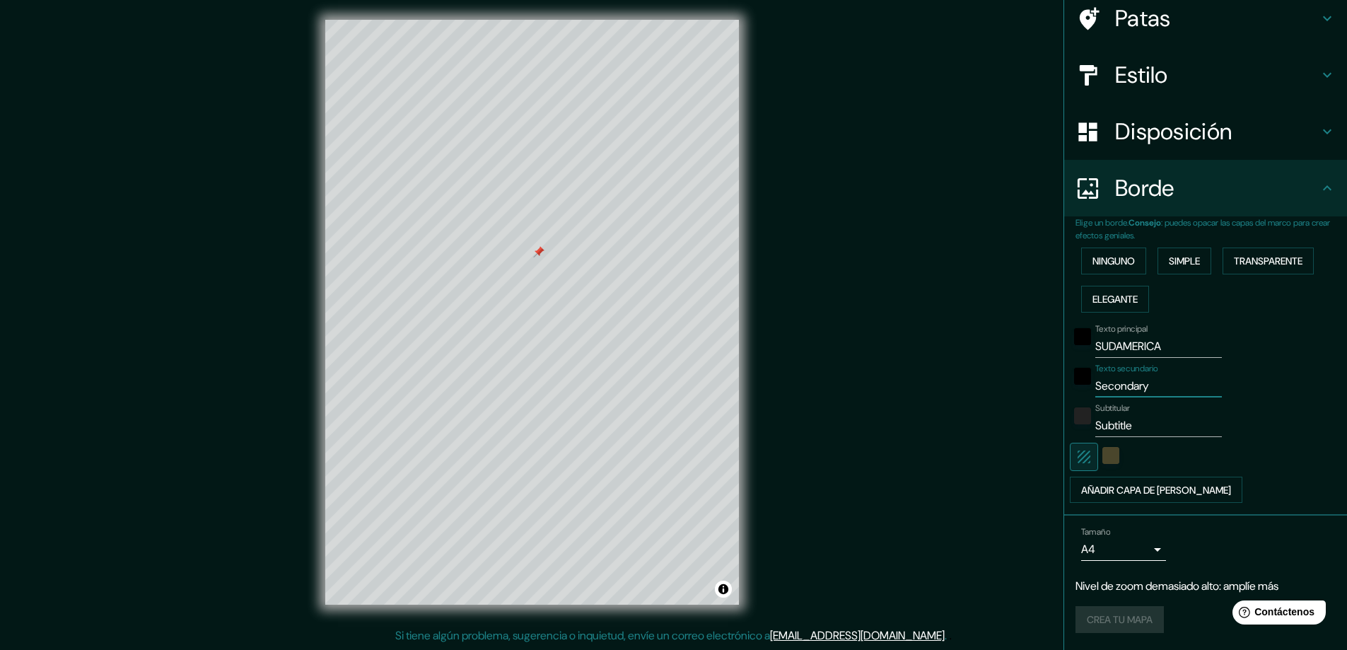
click at [1064, 385] on div "Elige un borde. Consejo : puedes opacar las capas del marco para crear efectos …" at bounding box center [1205, 365] width 283 height 299
drag, startPoint x: 1152, startPoint y: 416, endPoint x: 1151, endPoint y: 426, distance: 9.9
click at [1151, 419] on input "Subtitle" at bounding box center [1158, 425] width 127 height 23
drag, startPoint x: 1151, startPoint y: 426, endPoint x: 931, endPoint y: 435, distance: 220.1
click at [912, 438] on div "Mappin Ubicación Patas Estilo Disposición Borde Elige un borde. Consejo : puede…" at bounding box center [673, 323] width 1347 height 653
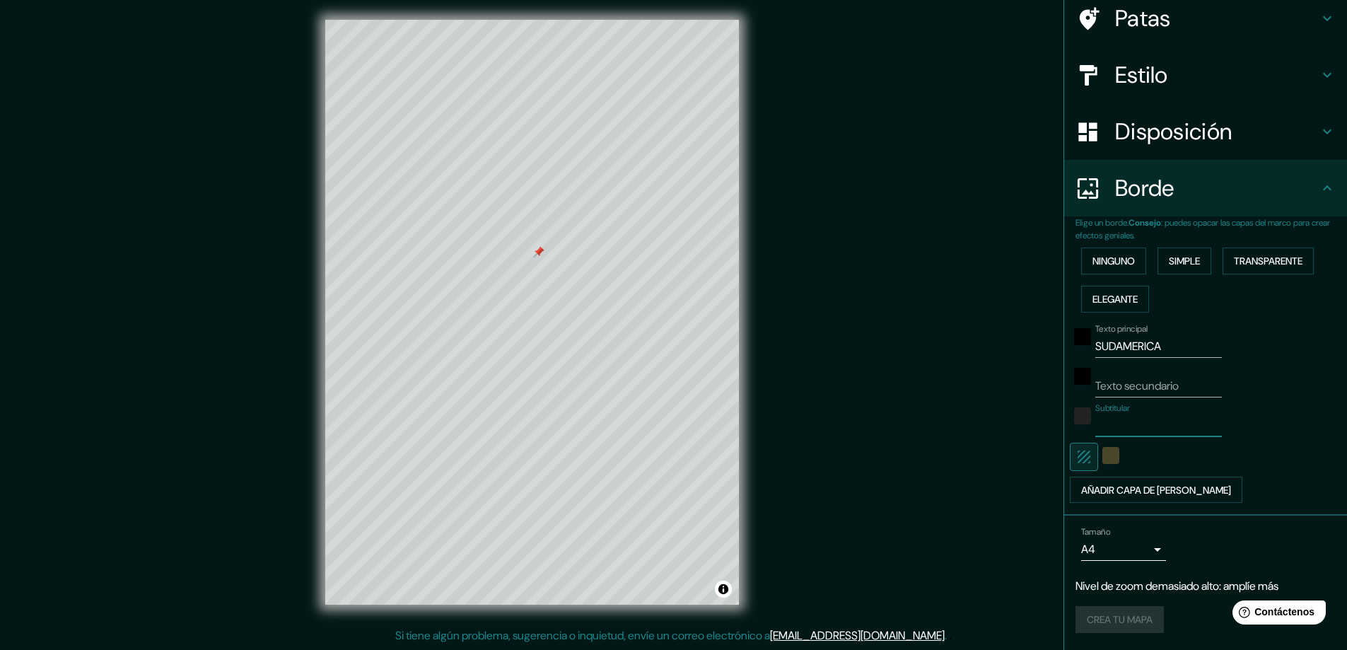
drag, startPoint x: 773, startPoint y: 390, endPoint x: 1001, endPoint y: 525, distance: 265.1
click at [776, 390] on div "Mappin Ubicación Patas Estilo Disposición Borde Elige un borde. Consejo : puede…" at bounding box center [673, 323] width 1347 height 653
click at [1133, 627] on div "Crea tu mapa" at bounding box center [1206, 619] width 260 height 27
click at [1131, 621] on div "Crea tu mapa" at bounding box center [1206, 619] width 260 height 27
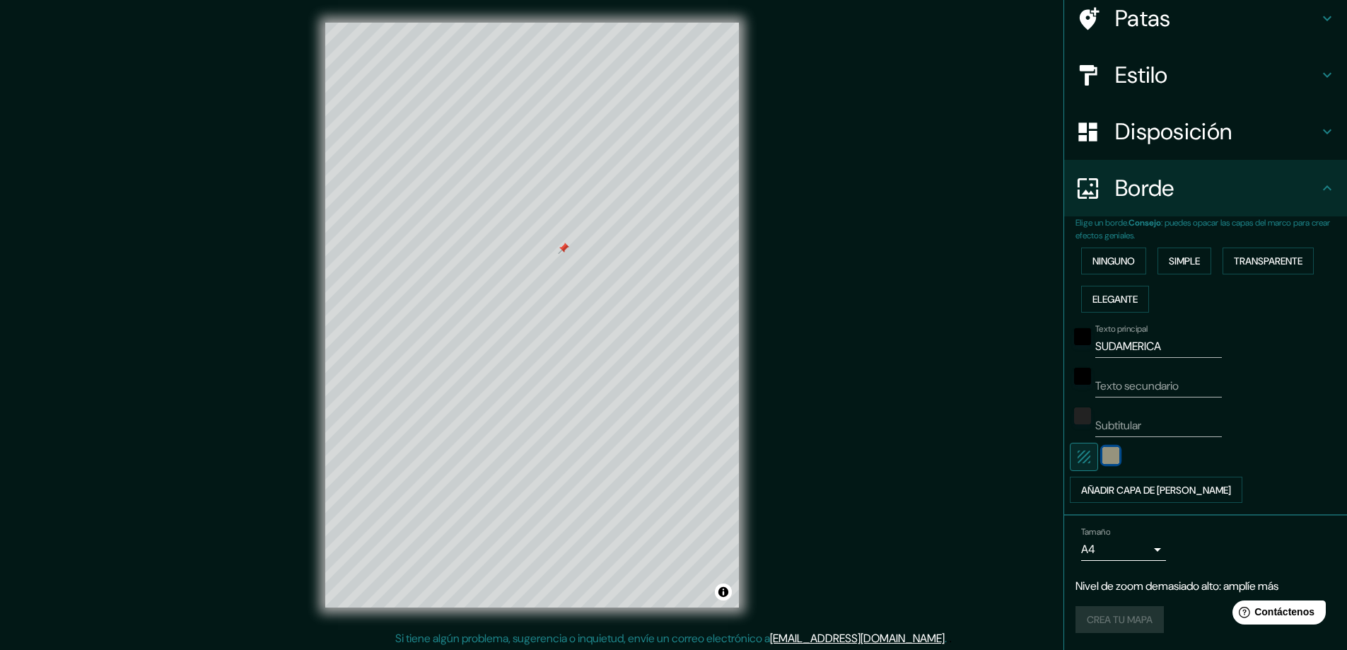
click at [1102, 450] on div "color-4A462C" at bounding box center [1110, 455] width 17 height 17
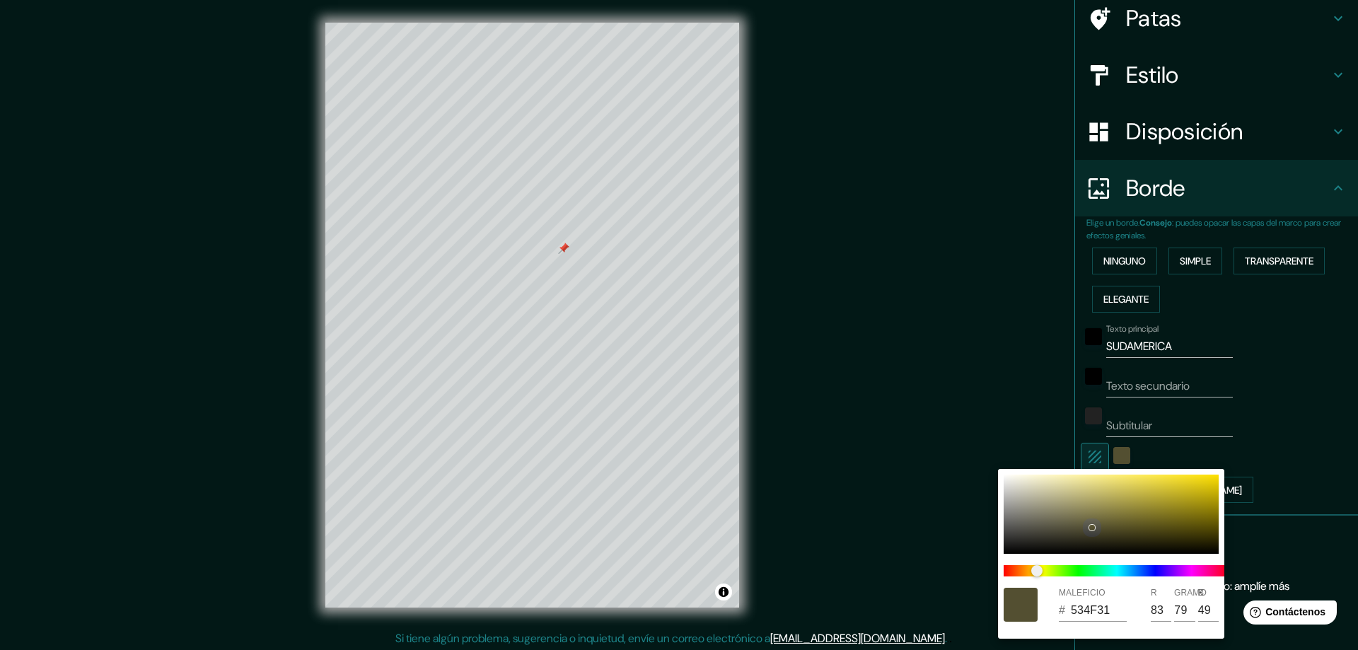
click at [1092, 528] on div at bounding box center [1092, 528] width 6 height 6
click at [965, 330] on div at bounding box center [679, 325] width 1358 height 650
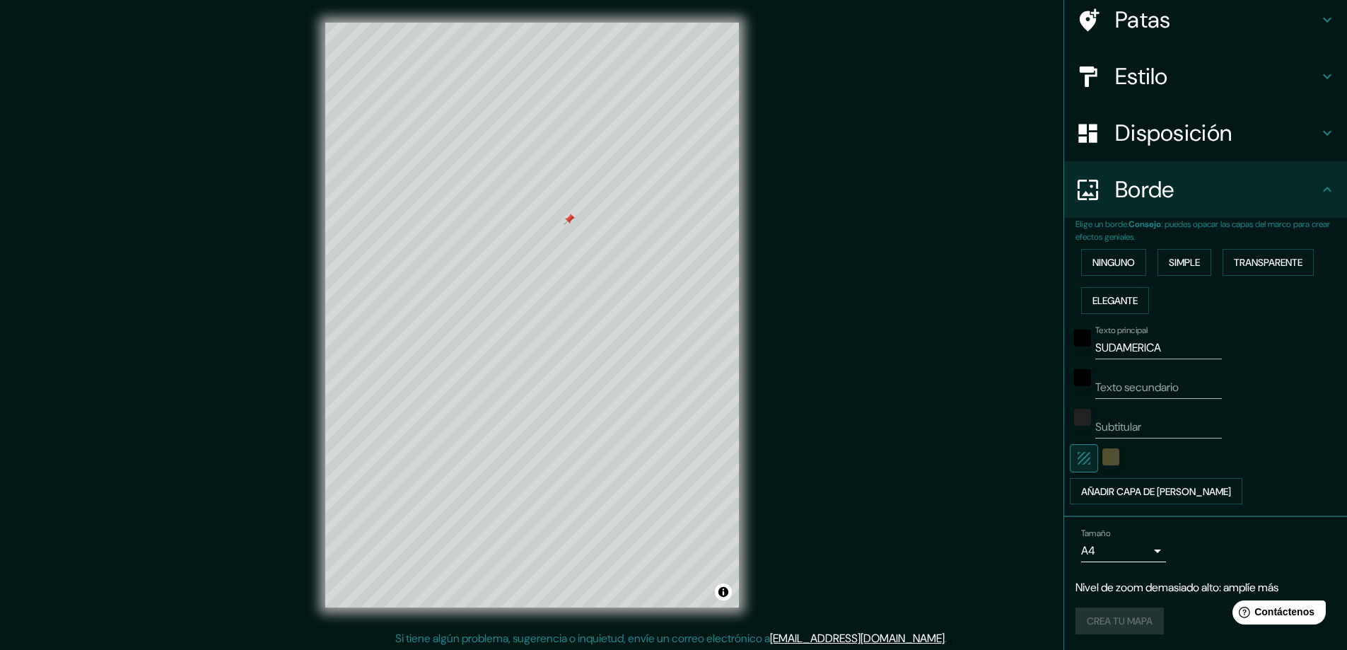
scroll to position [113, 0]
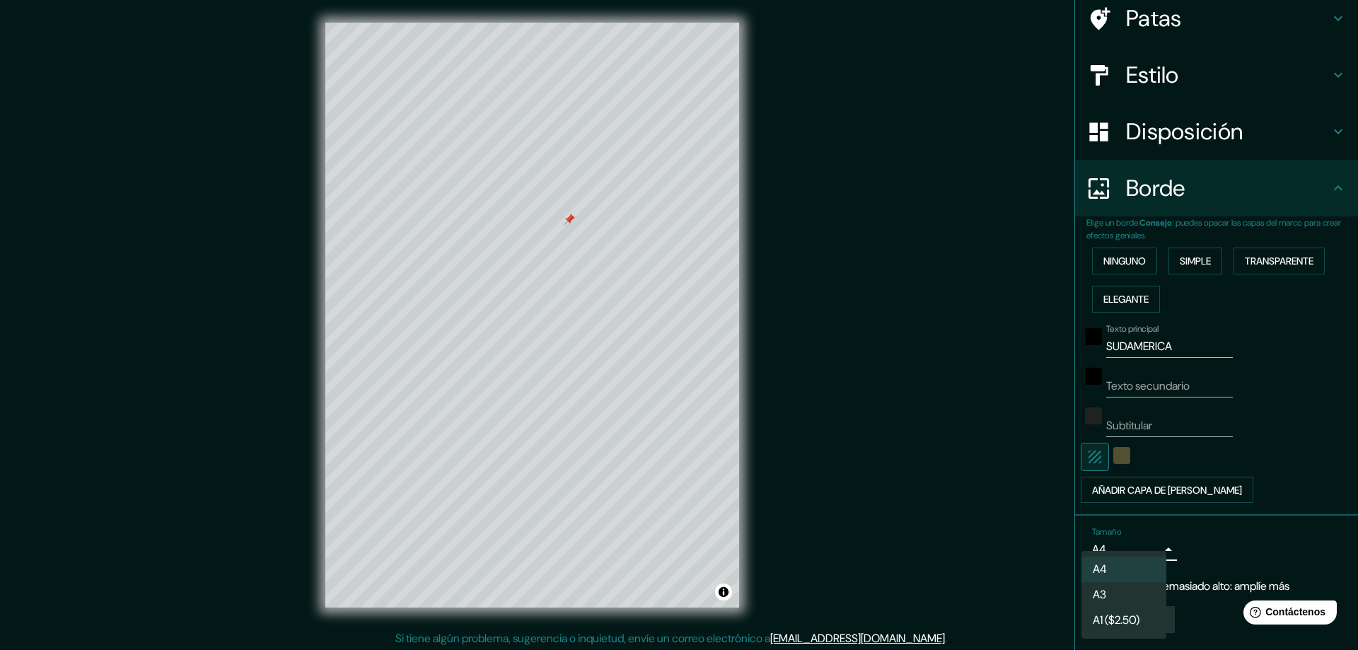
click at [1113, 545] on body "Mappin Ubicación Patas Estilo Disposición Borde Elige un borde. Consejo : puede…" at bounding box center [679, 325] width 1358 height 650
click at [1114, 589] on li "A3" at bounding box center [1123, 596] width 85 height 26
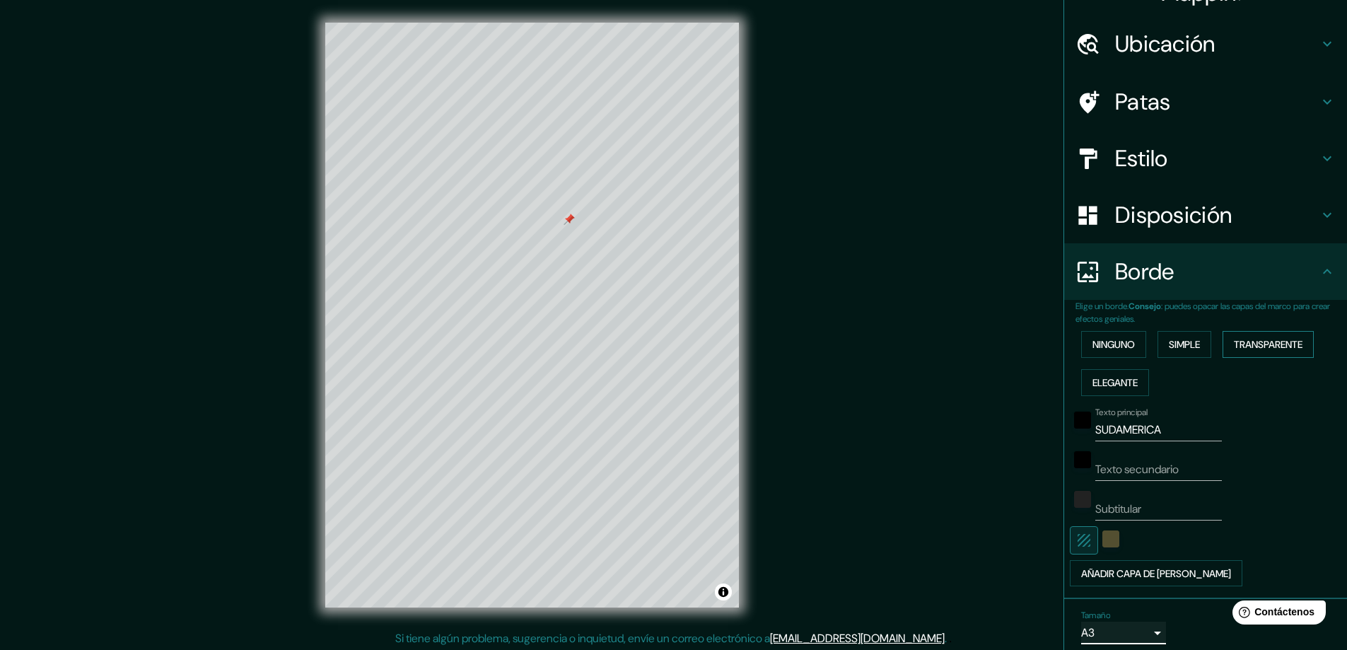
scroll to position [0, 0]
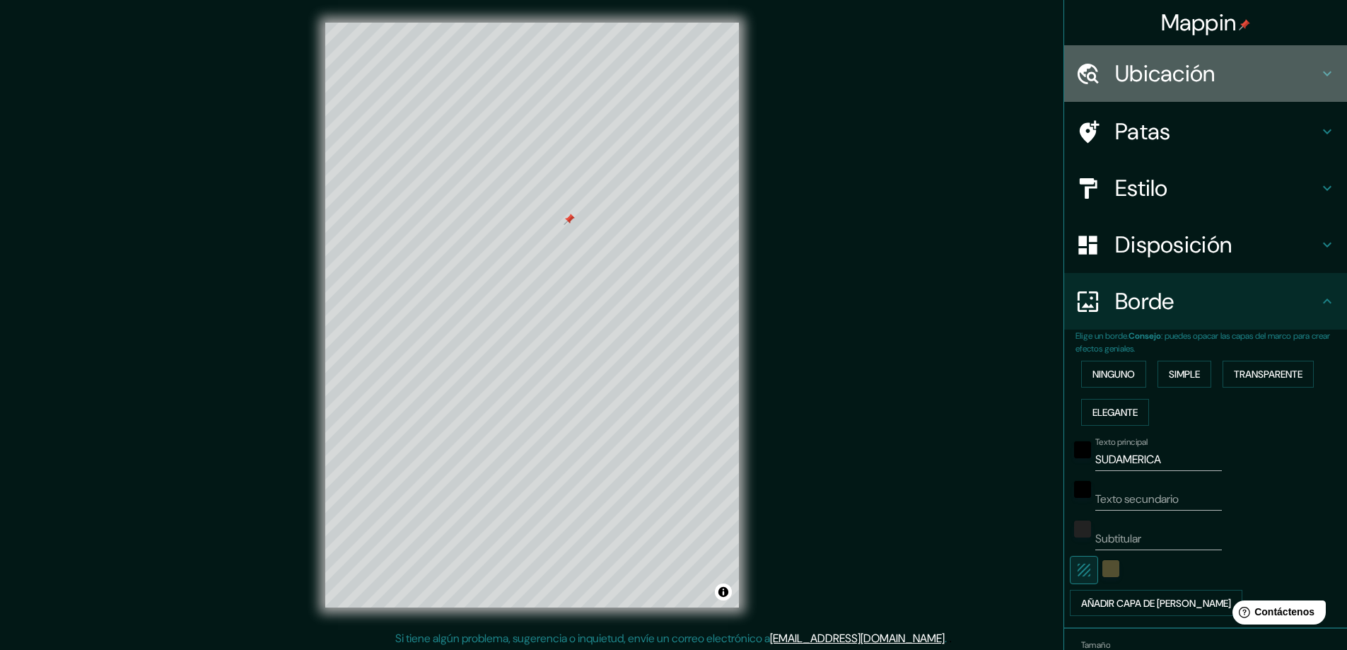
click at [1208, 64] on h4 "Ubicación" at bounding box center [1217, 73] width 204 height 28
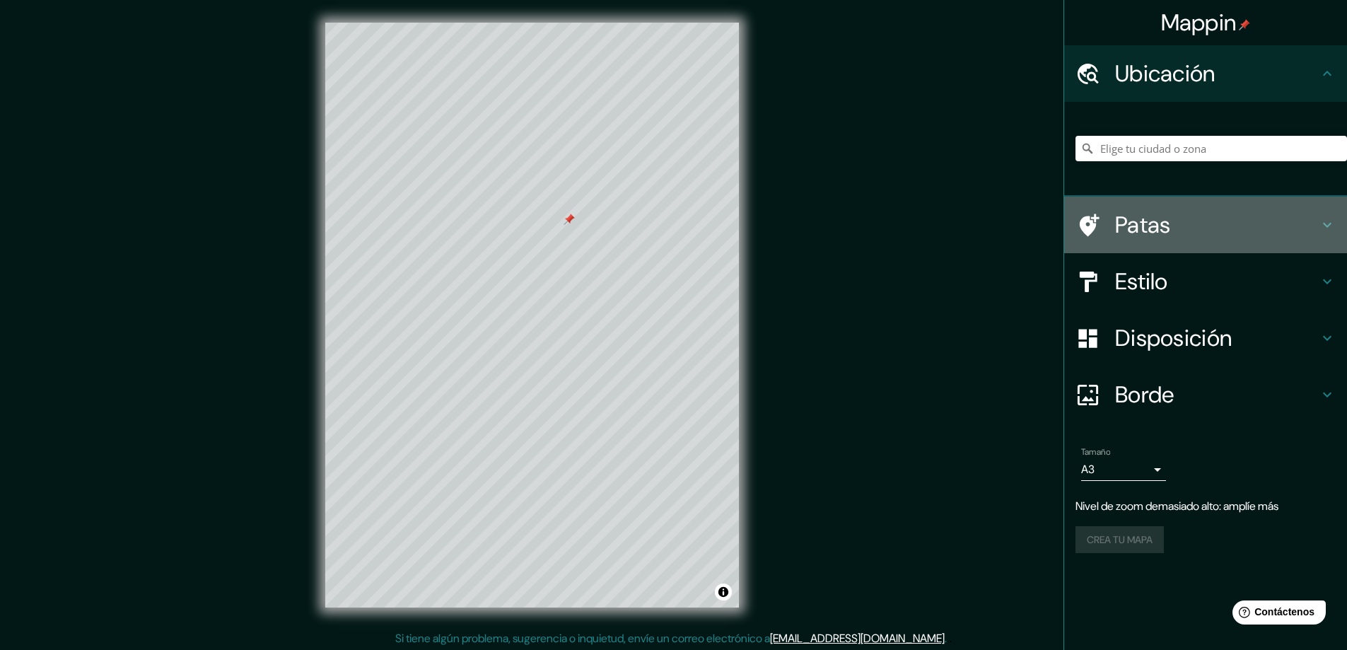
click at [1160, 223] on font "Patas" at bounding box center [1143, 225] width 56 height 30
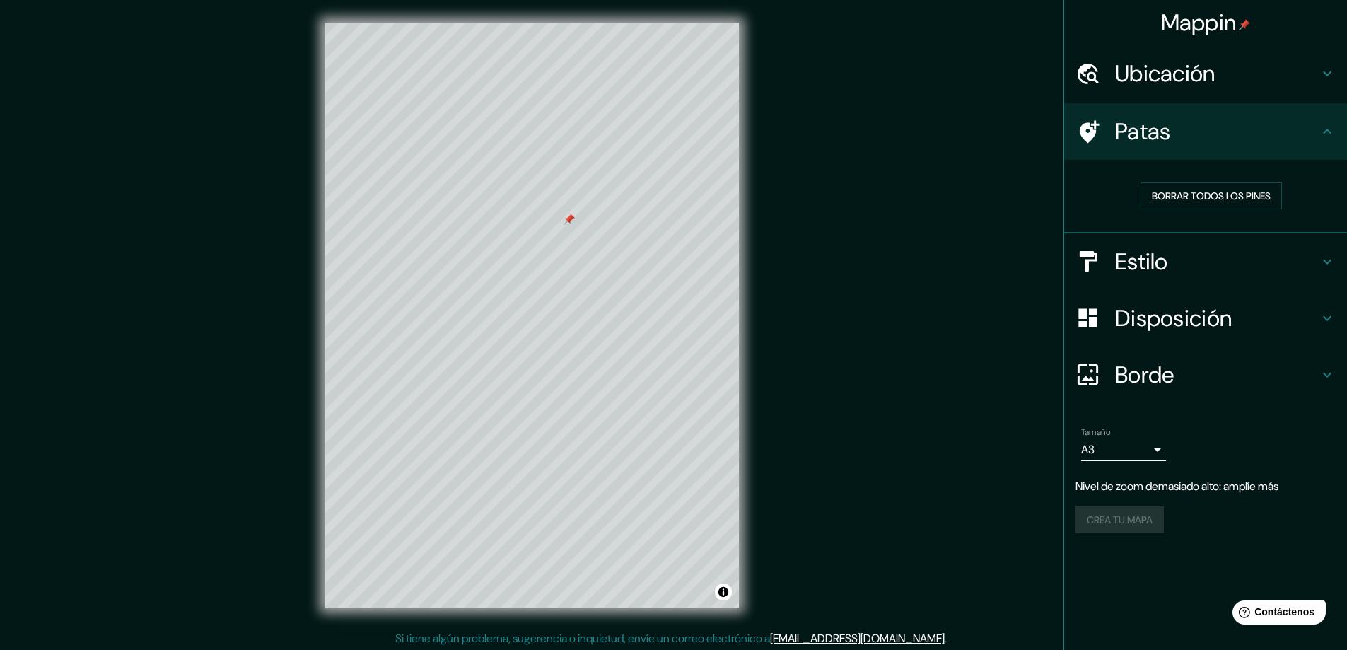
click at [1250, 262] on h4 "Estilo" at bounding box center [1217, 262] width 204 height 28
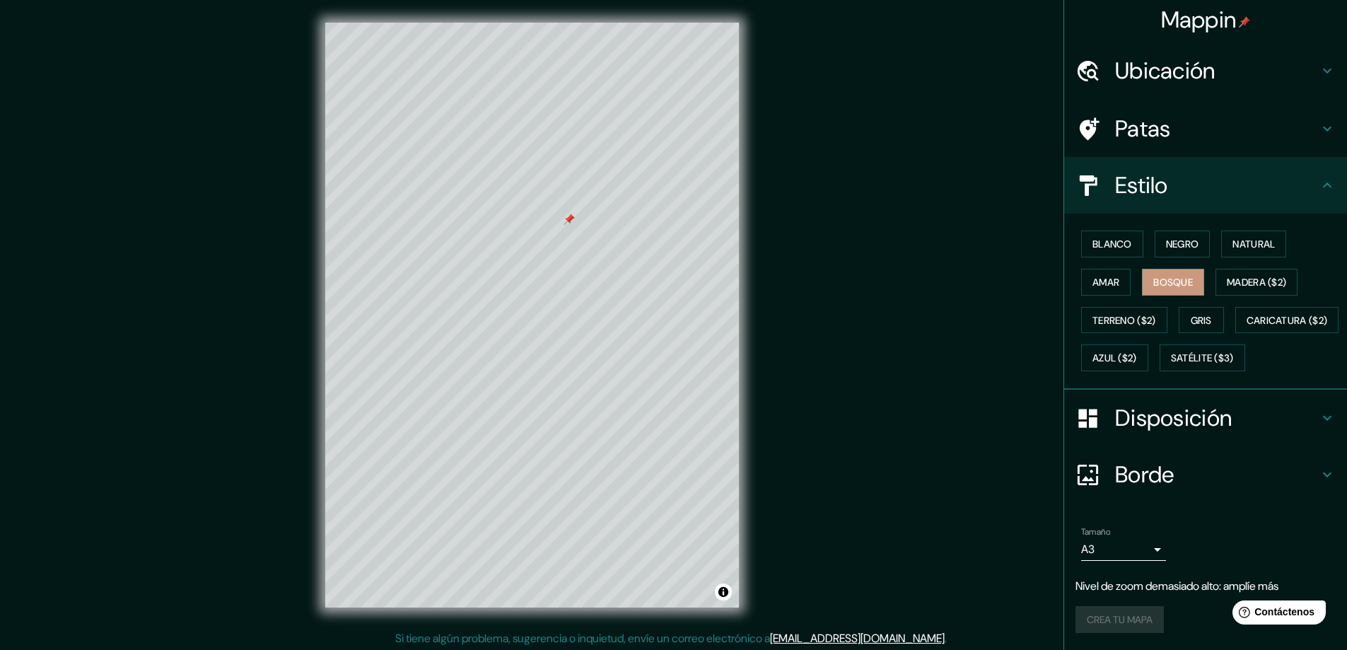
scroll to position [40, 0]
click at [1181, 238] on font "Negro" at bounding box center [1182, 244] width 33 height 13
click at [1112, 238] on font "Blanco" at bounding box center [1113, 244] width 40 height 13
click at [1247, 235] on font "Natural" at bounding box center [1254, 244] width 42 height 18
click at [1097, 273] on font "Amar" at bounding box center [1106, 282] width 27 height 18
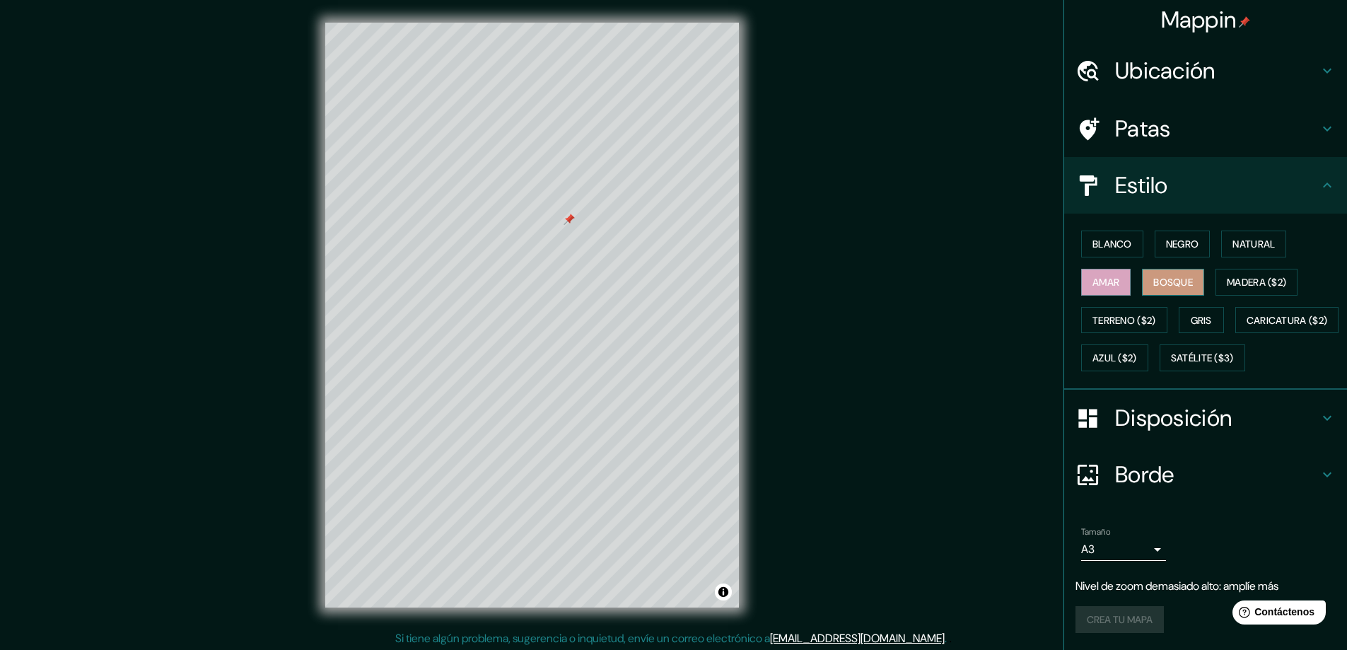
click at [1156, 276] on font "Bosque" at bounding box center [1173, 282] width 40 height 13
click at [956, 323] on div "Mappin Ubicación Patas Estilo Blanco Negro Natural Amar Bosque Madera ($2) Terr…" at bounding box center [673, 326] width 1347 height 653
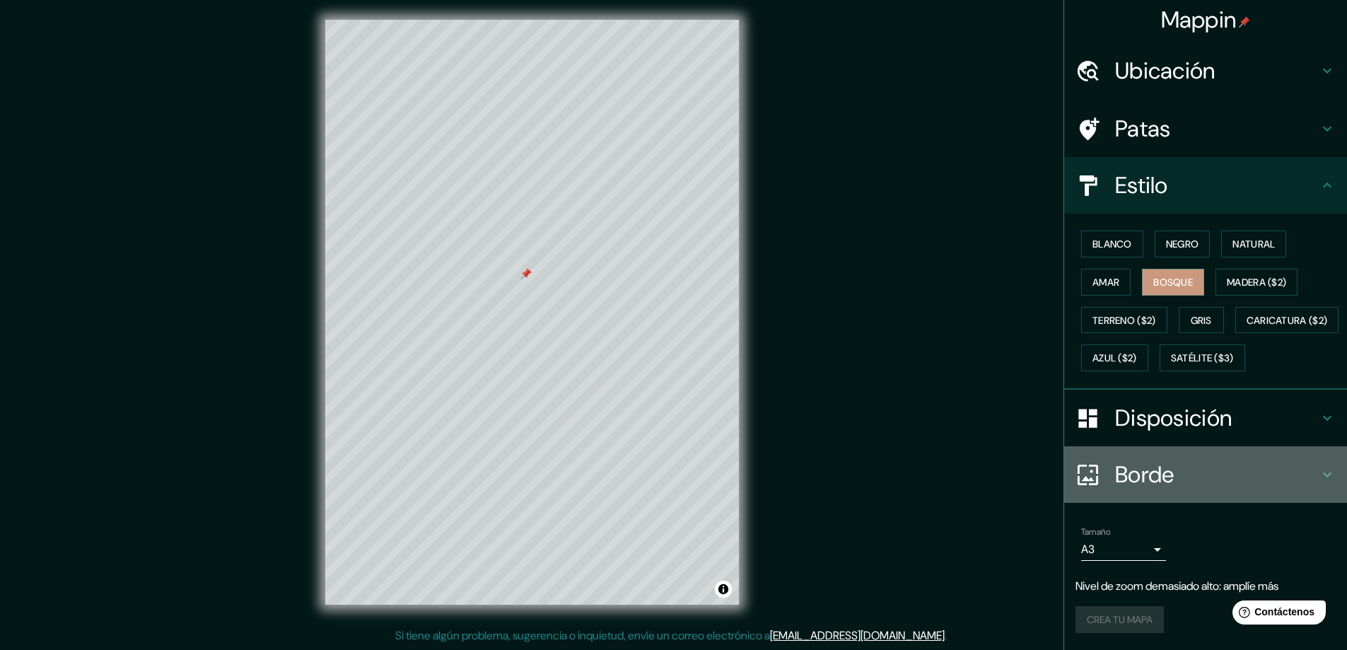
click at [1174, 470] on h4 "Borde" at bounding box center [1217, 474] width 204 height 28
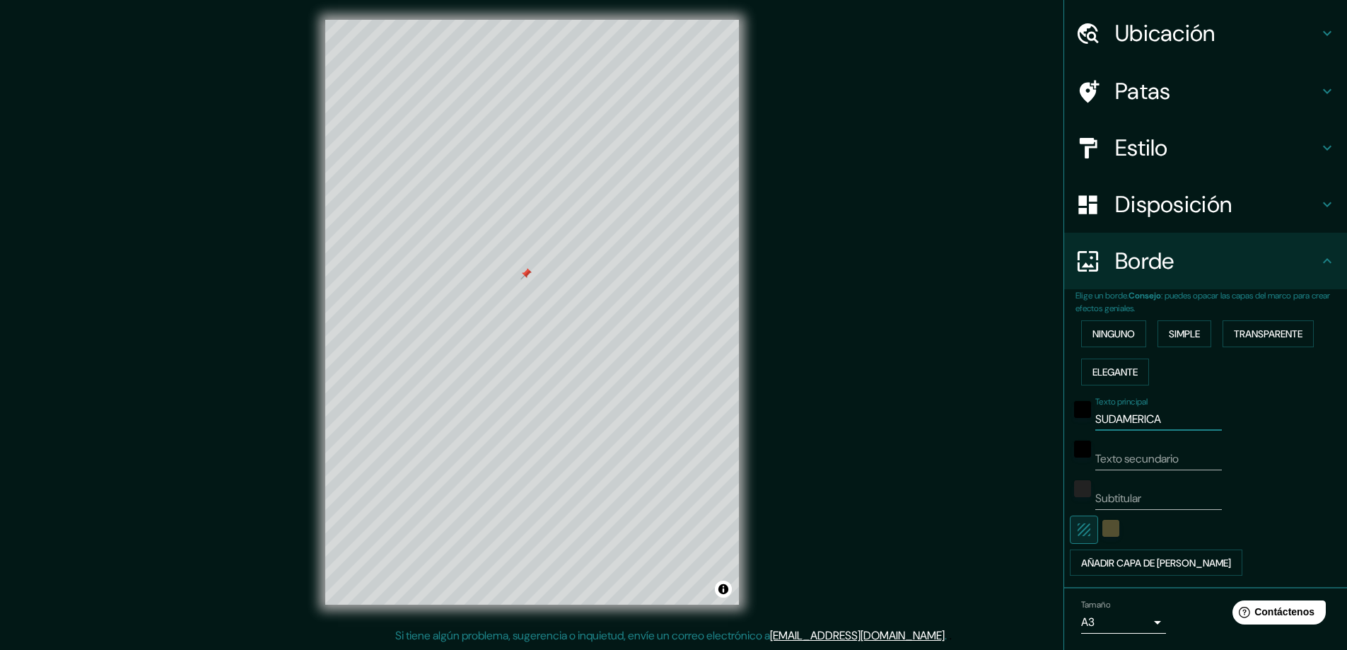
drag, startPoint x: 1156, startPoint y: 419, endPoint x: 992, endPoint y: 421, distance: 163.4
click at [974, 433] on div "Mappin Ubicación Patas Estilo Disposición Borde Elige un borde. Consejo : puede…" at bounding box center [673, 323] width 1347 height 653
click at [1271, 136] on h4 "Estilo" at bounding box center [1217, 148] width 204 height 28
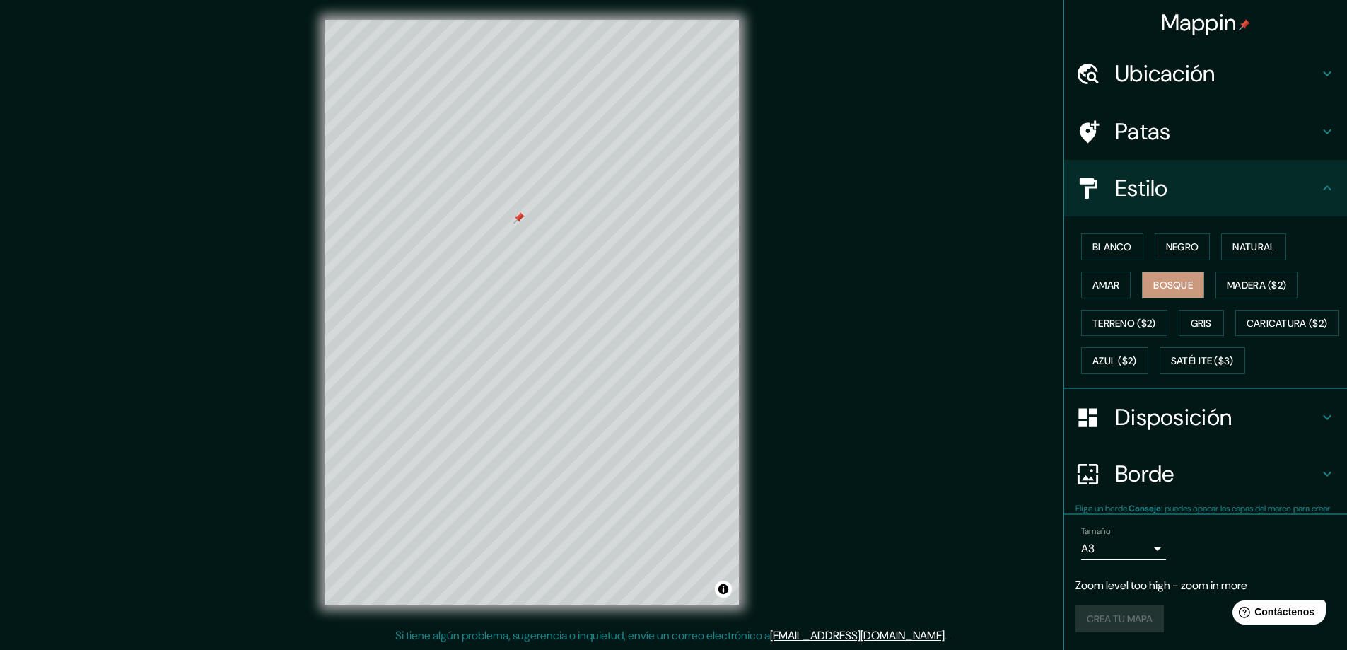
scroll to position [0, 0]
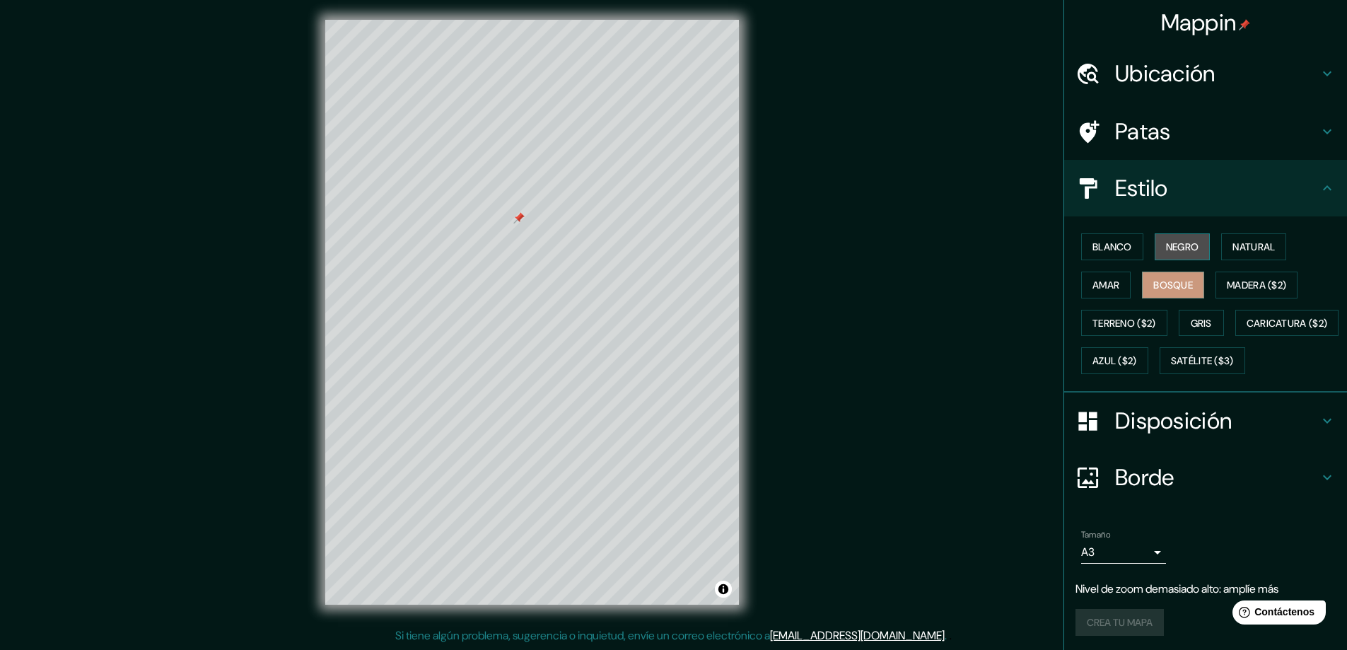
click at [1192, 246] on font "Negro" at bounding box center [1182, 246] width 33 height 13
click at [1252, 250] on font "Natural" at bounding box center [1254, 246] width 42 height 13
click at [1168, 287] on font "Bosque" at bounding box center [1173, 285] width 40 height 13
click at [1105, 281] on font "Amar" at bounding box center [1106, 285] width 27 height 18
click at [1166, 243] on font "Negro" at bounding box center [1182, 246] width 33 height 13
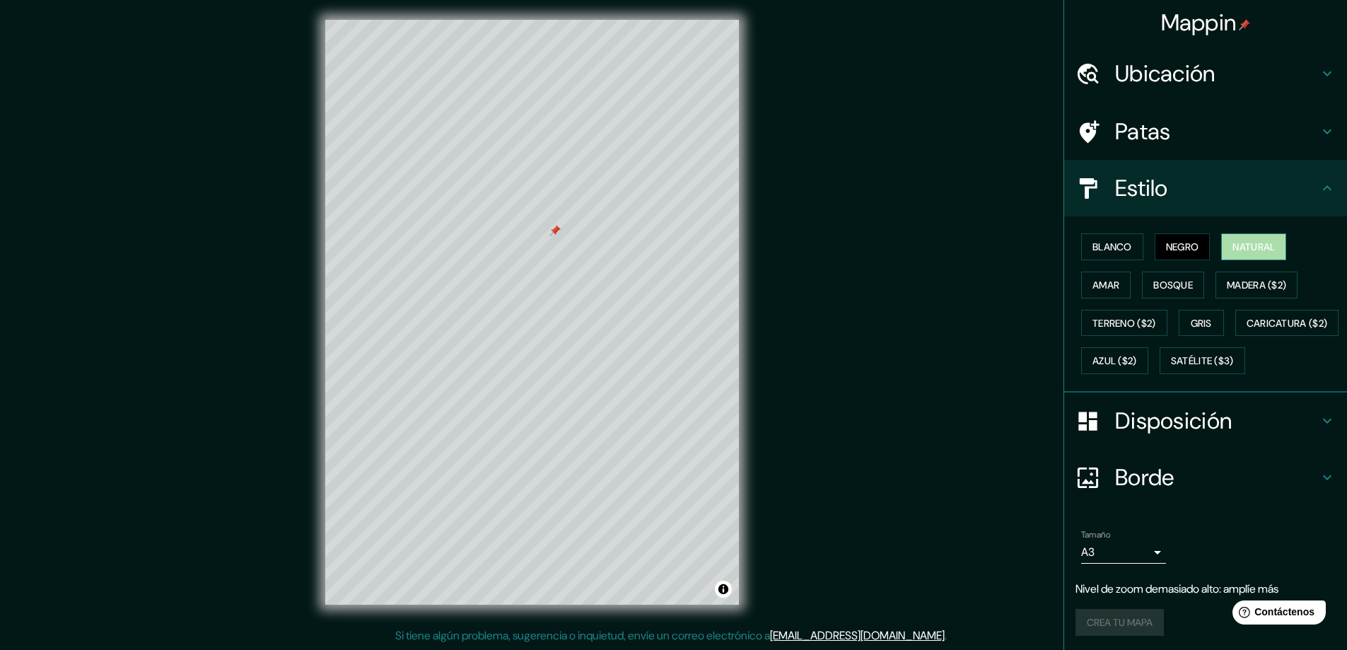
click at [1233, 239] on font "Natural" at bounding box center [1254, 247] width 42 height 18
click at [1193, 316] on font "Gris" at bounding box center [1201, 323] width 21 height 18
click at [1137, 352] on font "Azul ($2)" at bounding box center [1115, 360] width 45 height 18
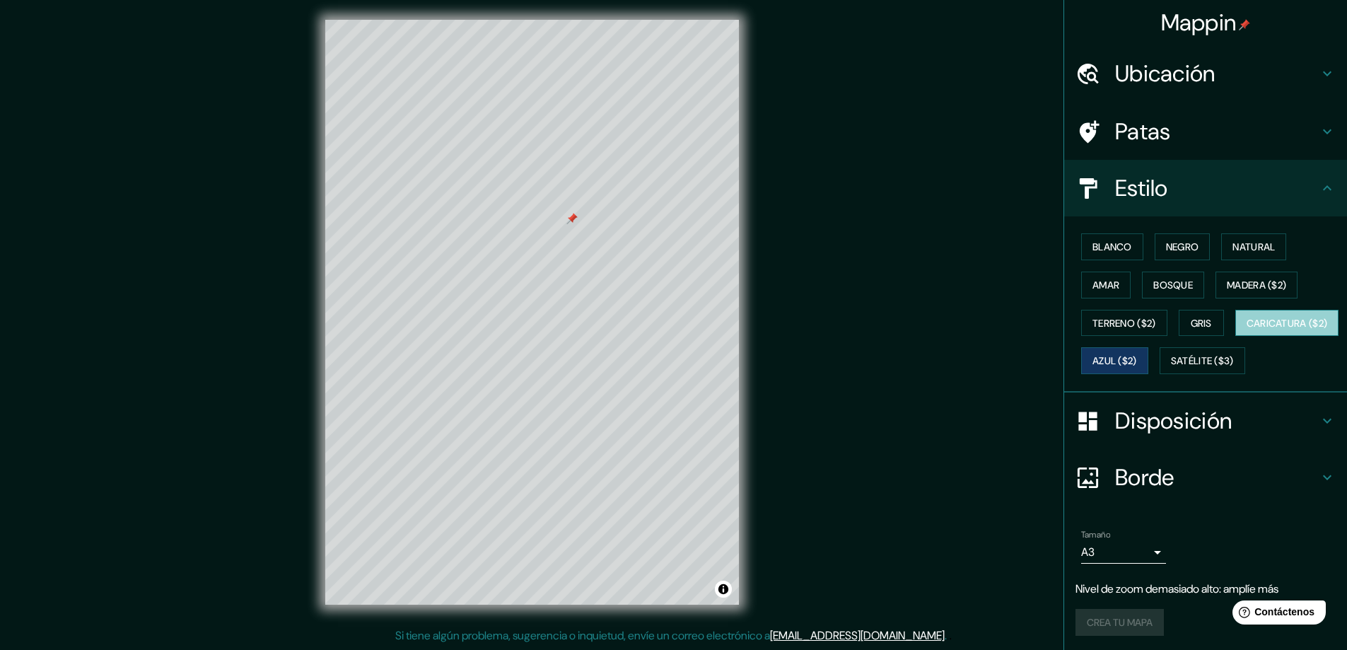
click at [1247, 330] on font "Caricatura ($2)" at bounding box center [1287, 323] width 81 height 13
click at [1136, 330] on font "Terreno ($2)" at bounding box center [1125, 323] width 64 height 18
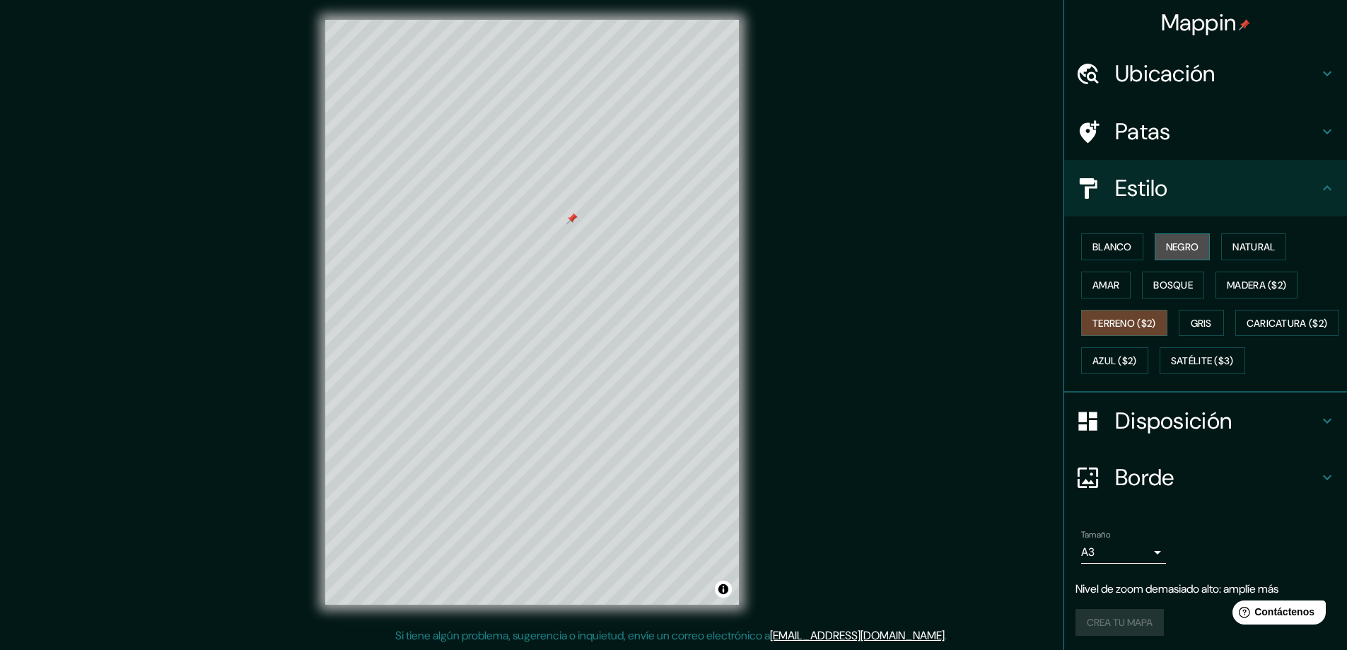
drag, startPoint x: 1165, startPoint y: 237, endPoint x: 1165, endPoint y: 252, distance: 15.6
click at [1165, 250] on button "Negro" at bounding box center [1183, 246] width 56 height 27
click at [1126, 240] on button "Blanco" at bounding box center [1112, 246] width 62 height 27
click at [1171, 242] on font "Negro" at bounding box center [1182, 246] width 33 height 13
click at [1173, 281] on font "Bosque" at bounding box center [1173, 285] width 40 height 13
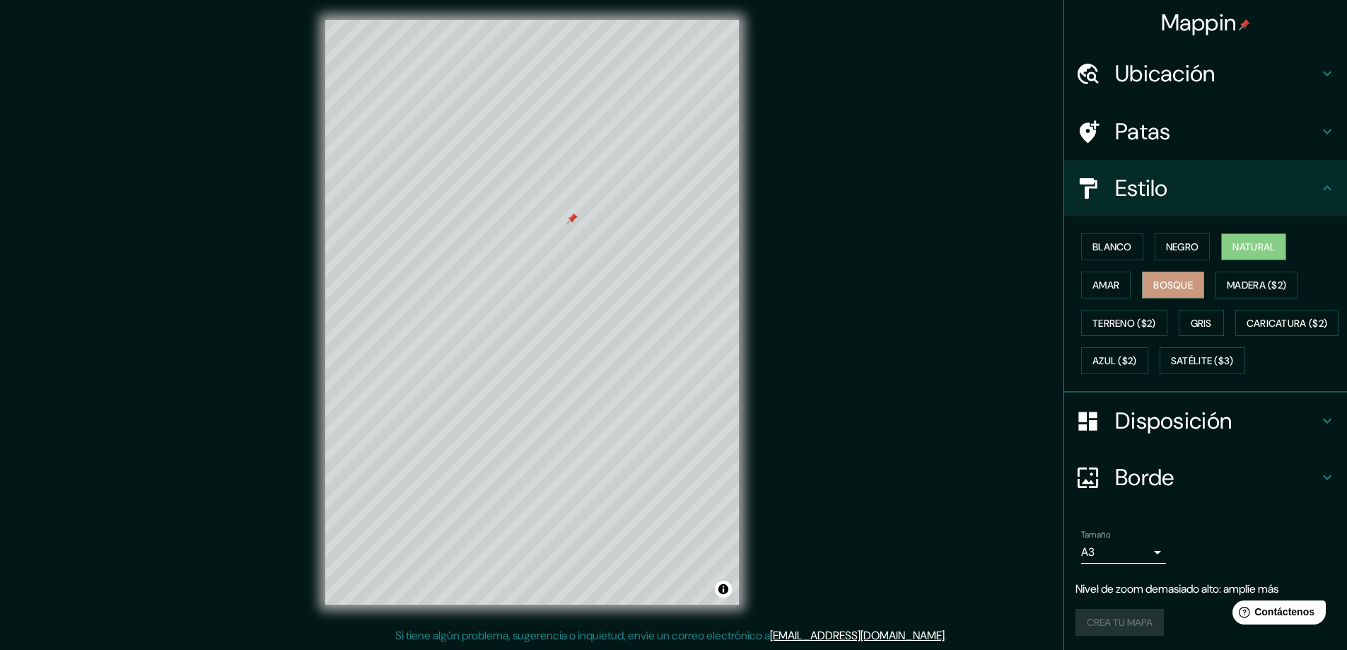
click at [1233, 247] on font "Natural" at bounding box center [1254, 246] width 42 height 13
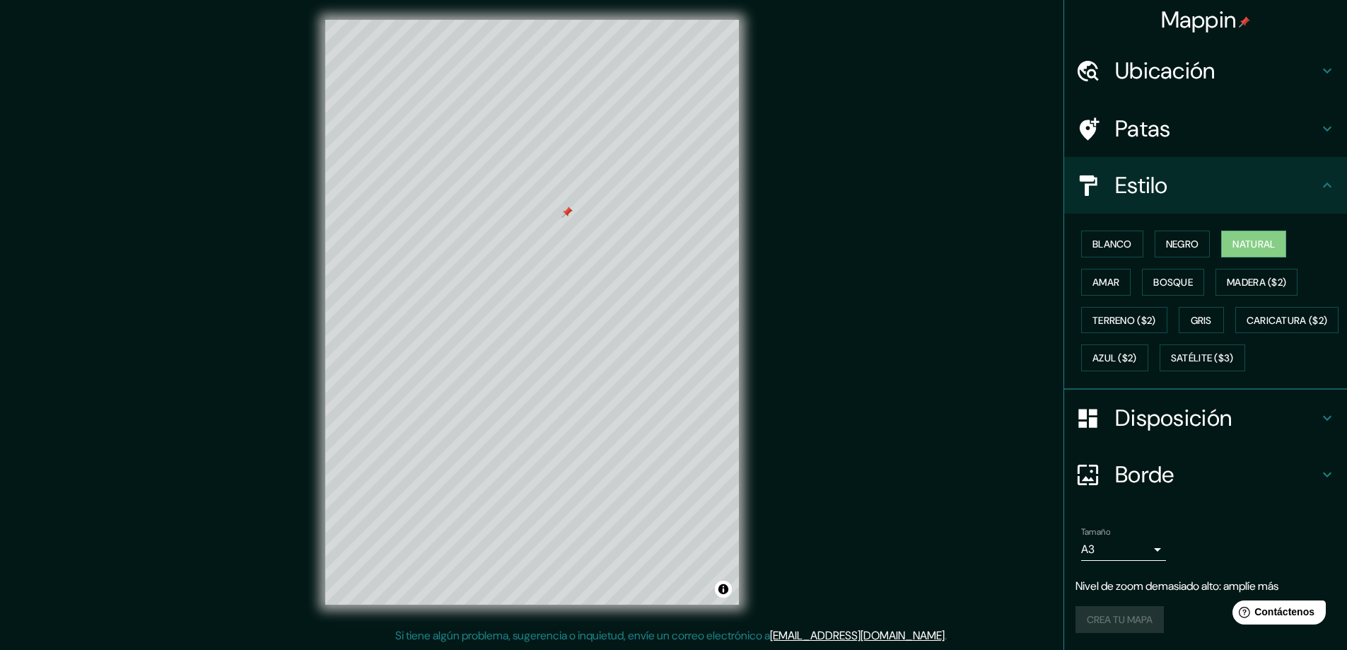
scroll to position [40, 0]
click at [615, 635] on font "Si tiene algún problema, sugerencia o inquietud, envíe un correo electrónico a" at bounding box center [582, 635] width 375 height 15
click at [1153, 276] on font "Bosque" at bounding box center [1173, 282] width 40 height 13
click at [1186, 238] on font "Negro" at bounding box center [1182, 244] width 33 height 13
click at [1249, 238] on font "Natural" at bounding box center [1254, 244] width 42 height 13
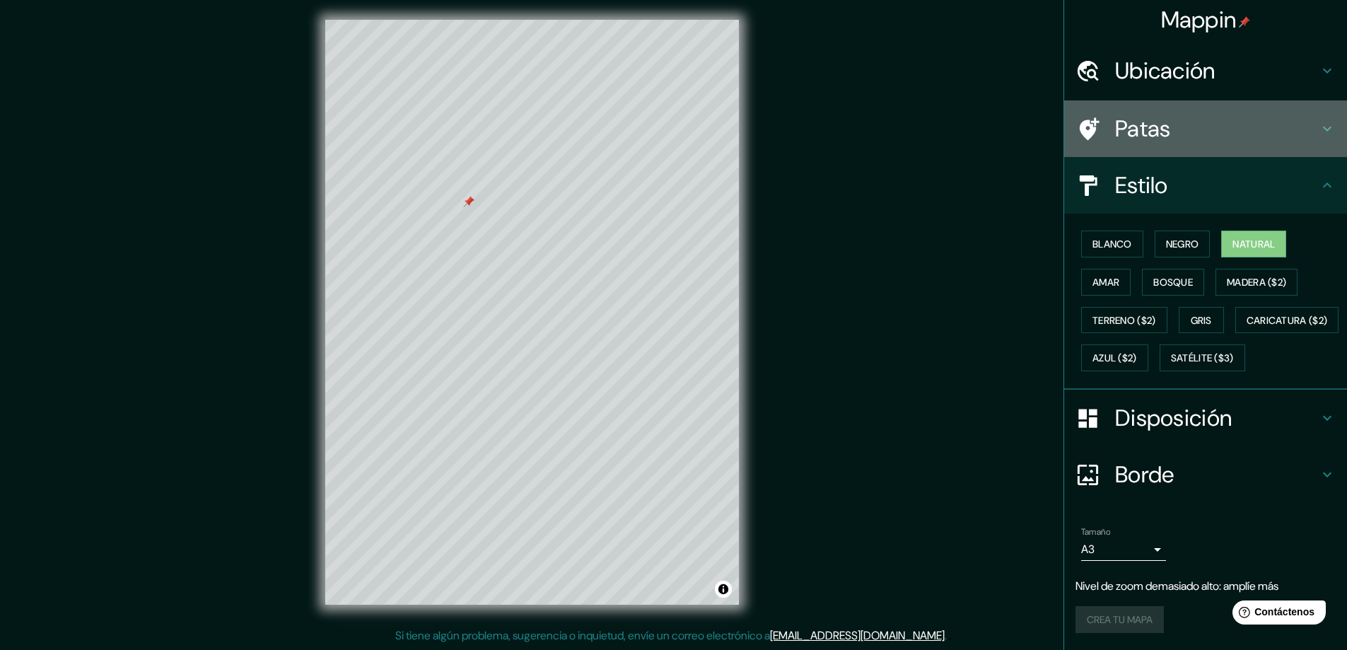
click at [1213, 115] on h4 "Patas" at bounding box center [1217, 129] width 204 height 28
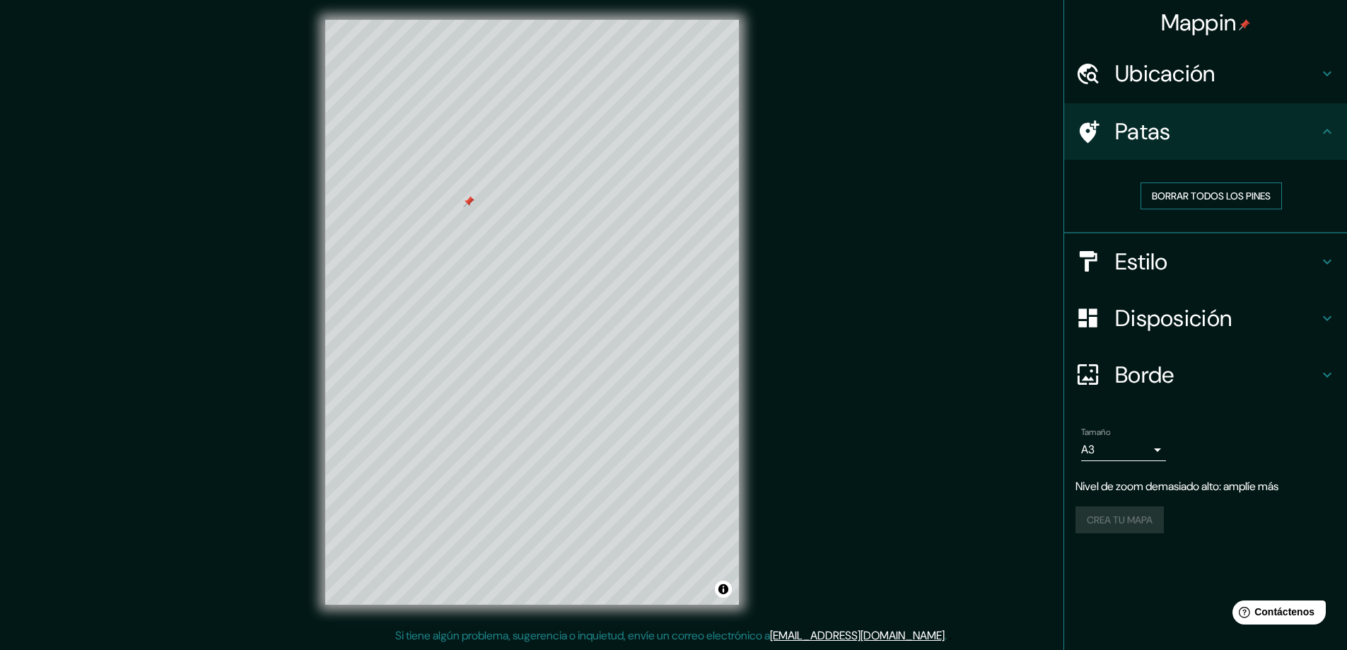
click at [1175, 202] on font "Borrar todos los pines" at bounding box center [1211, 196] width 119 height 13
click at [1177, 197] on font "Borrar todos los pines" at bounding box center [1211, 196] width 119 height 13
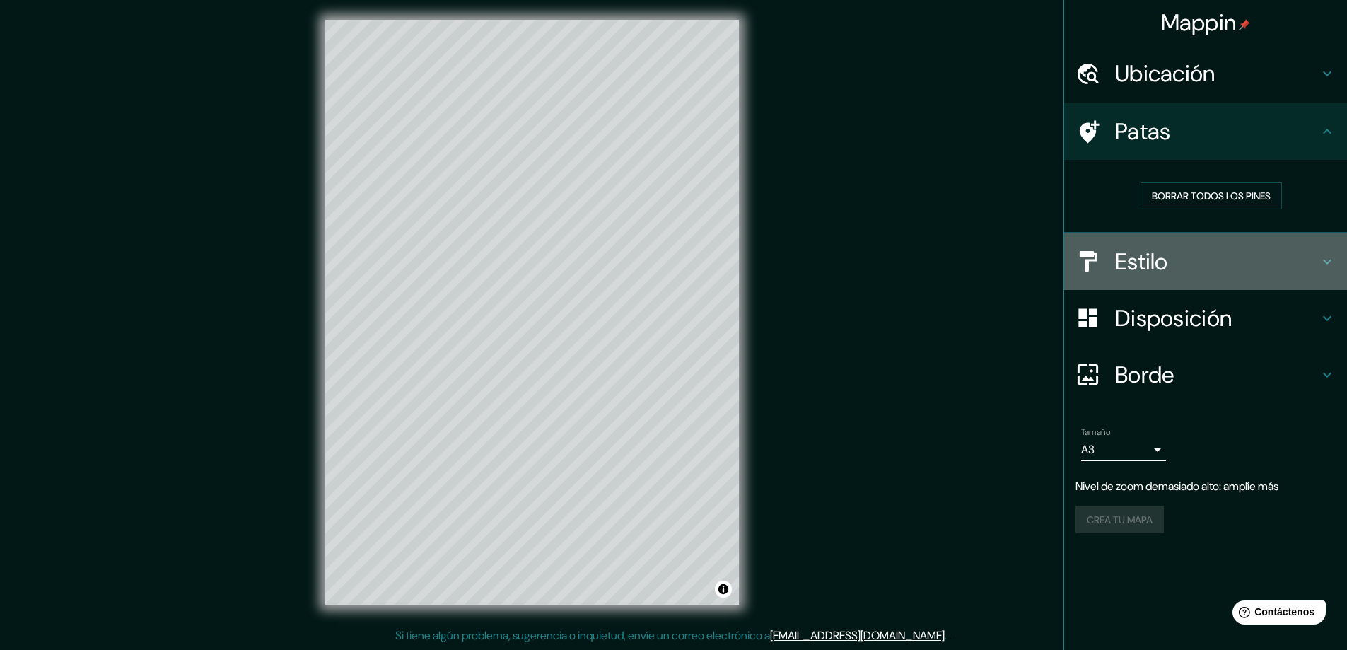
click at [1164, 263] on font "Estilo" at bounding box center [1141, 262] width 53 height 30
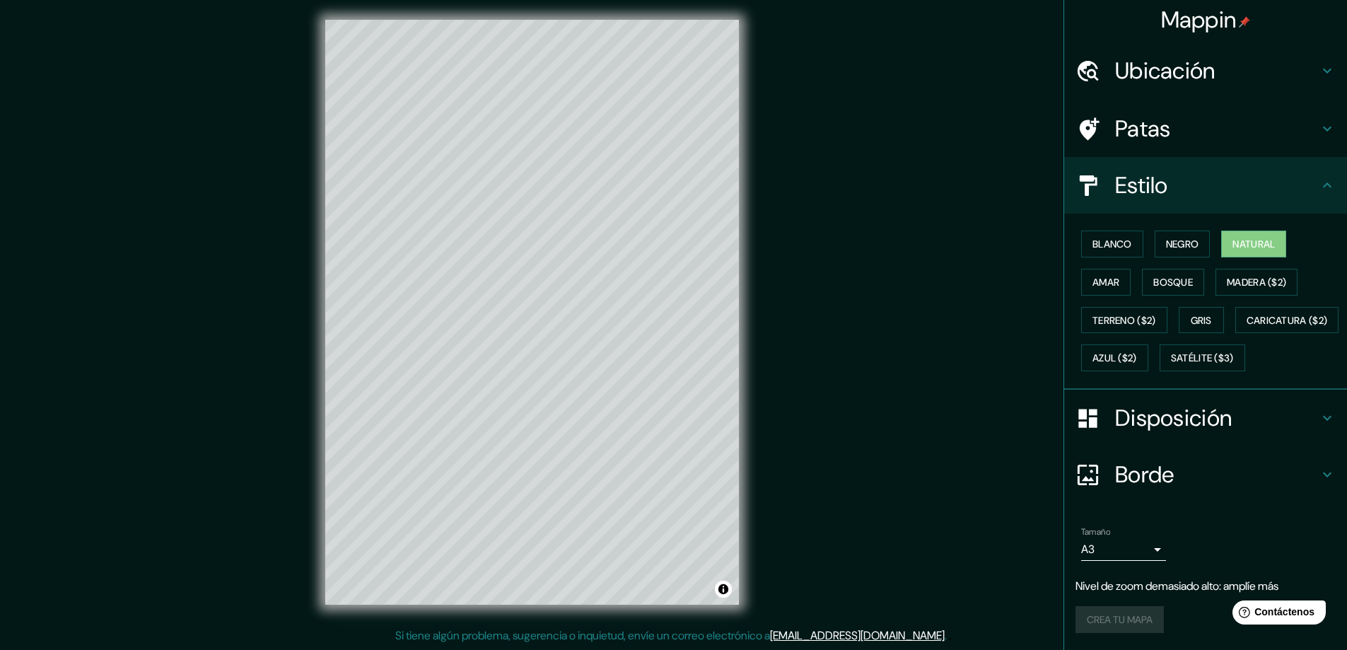
scroll to position [40, 0]
drag, startPoint x: 487, startPoint y: 304, endPoint x: 597, endPoint y: 311, distance: 110.5
click at [585, 332] on div at bounding box center [579, 337] width 11 height 11
click at [962, 260] on div "Mappin Ubicación Patas Estilo Blanco Negro Natural Amar Bosque Madera ($2) Terr…" at bounding box center [673, 323] width 1347 height 653
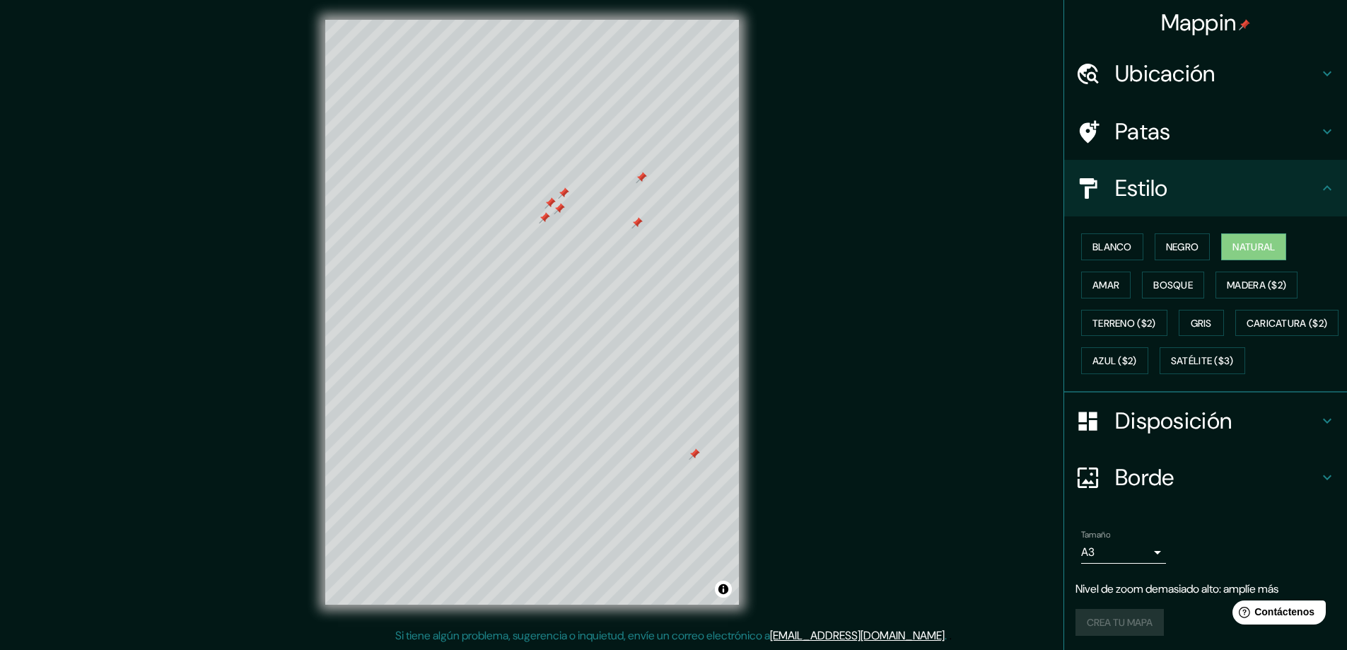
scroll to position [0, 0]
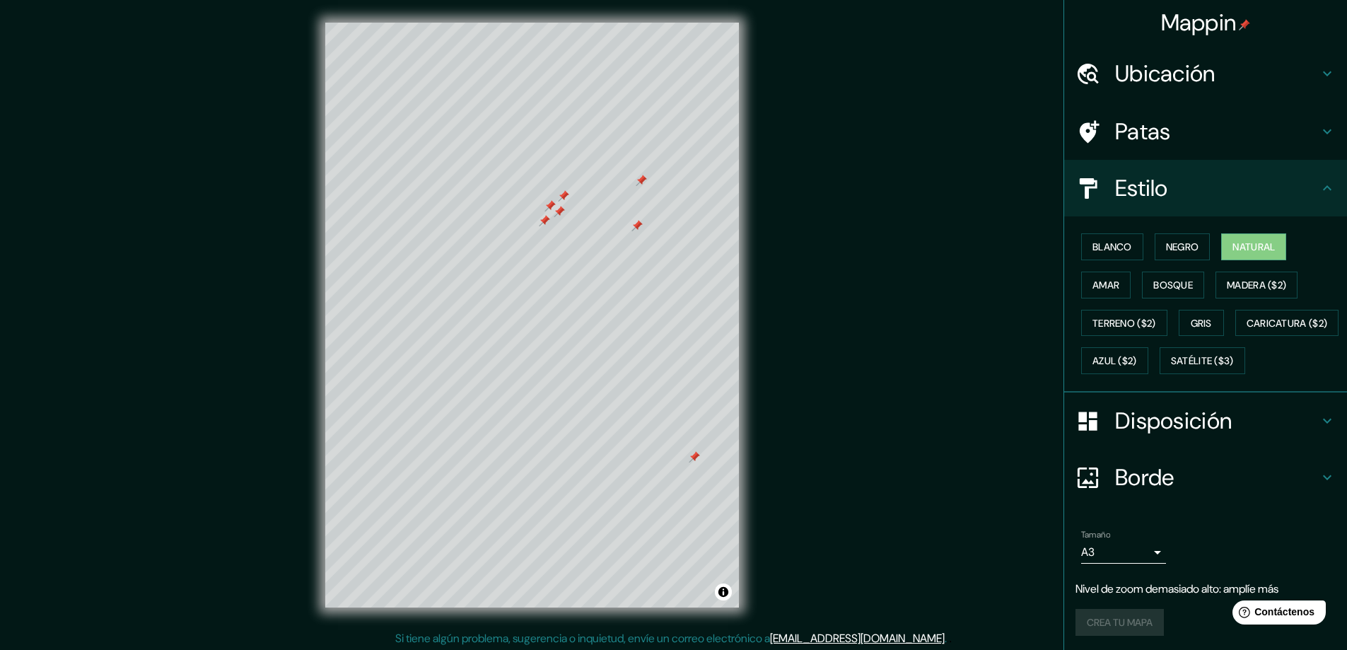
click at [1196, 76] on font "Ubicación" at bounding box center [1165, 74] width 100 height 30
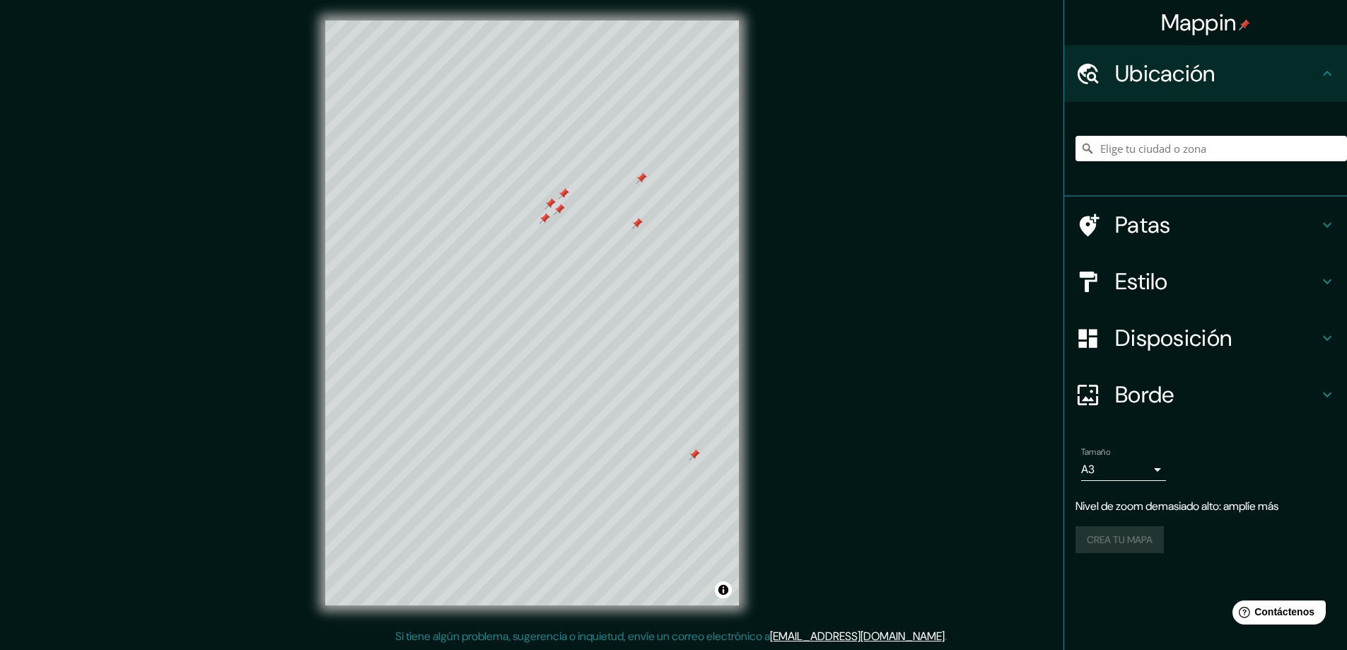
scroll to position [3, 0]
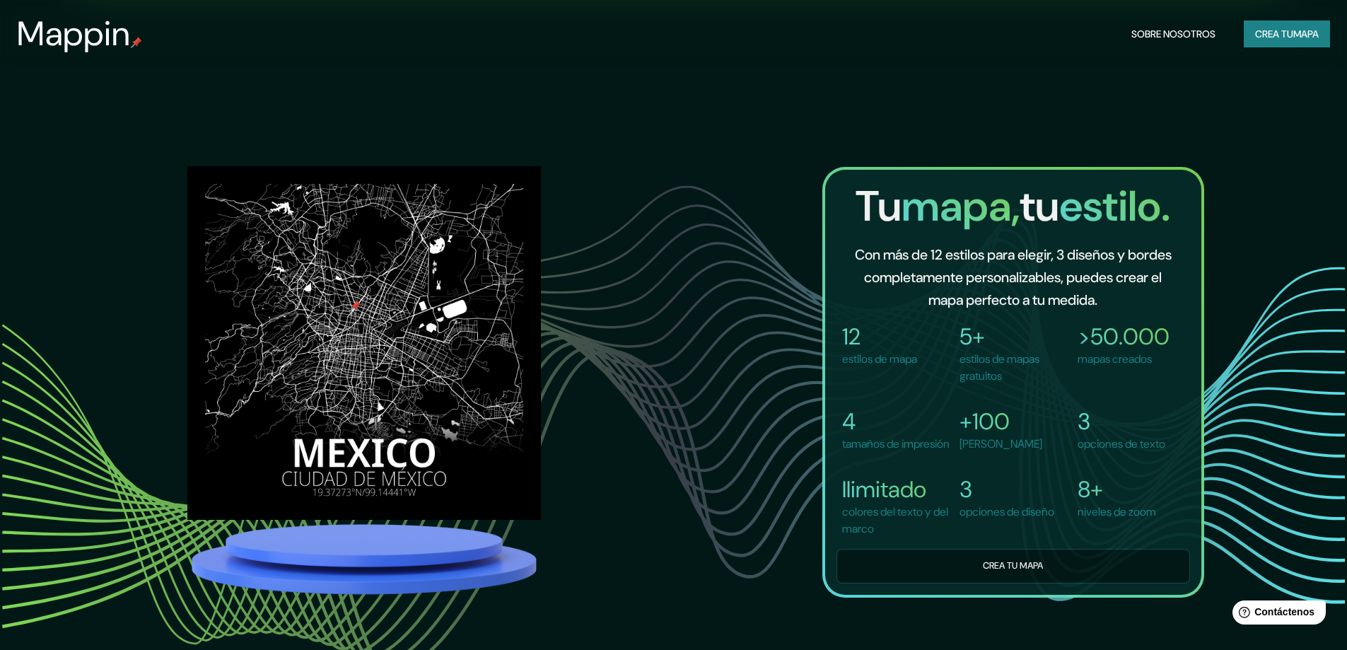
scroll to position [1179, 0]
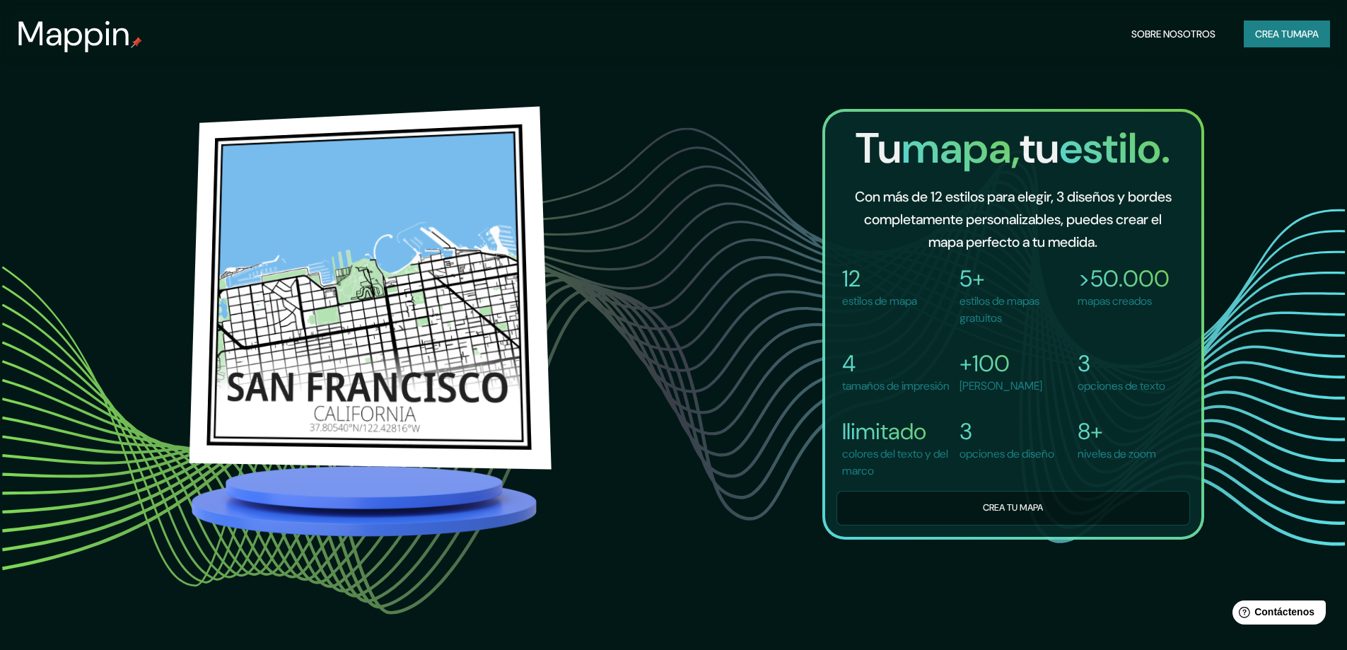
click at [296, 223] on img at bounding box center [370, 274] width 361 height 361
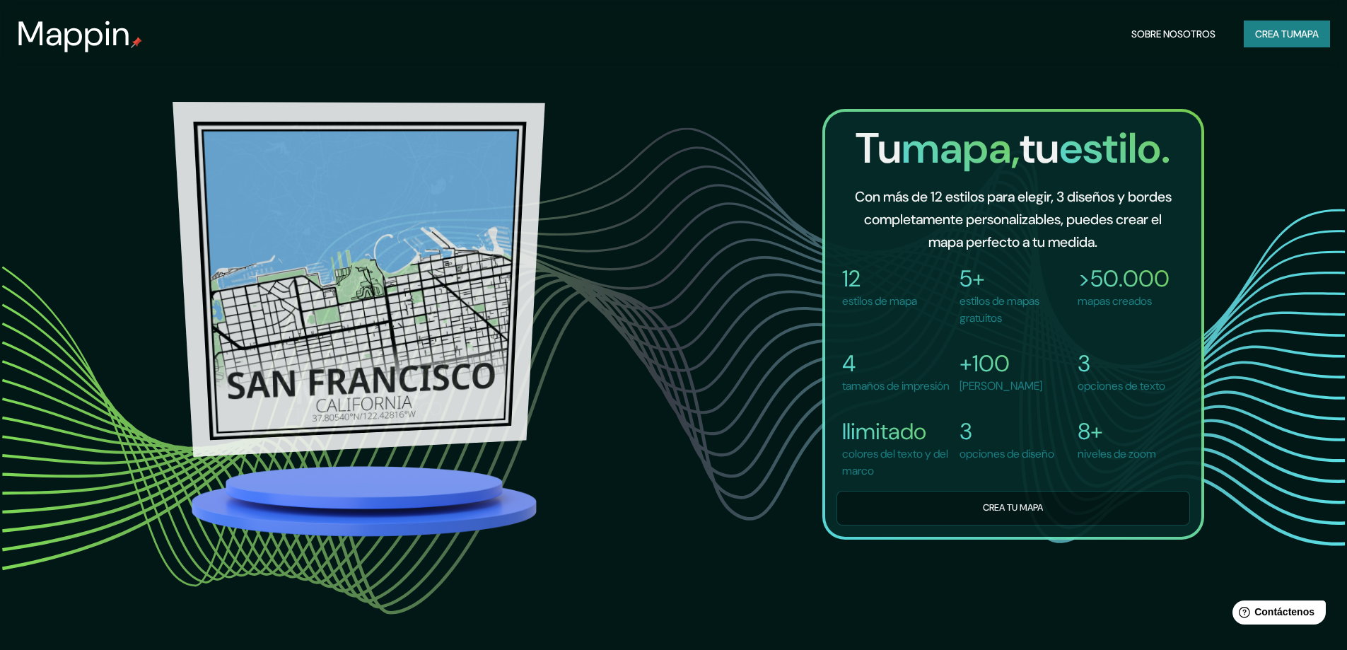
click at [419, 397] on img at bounding box center [359, 263] width 374 height 359
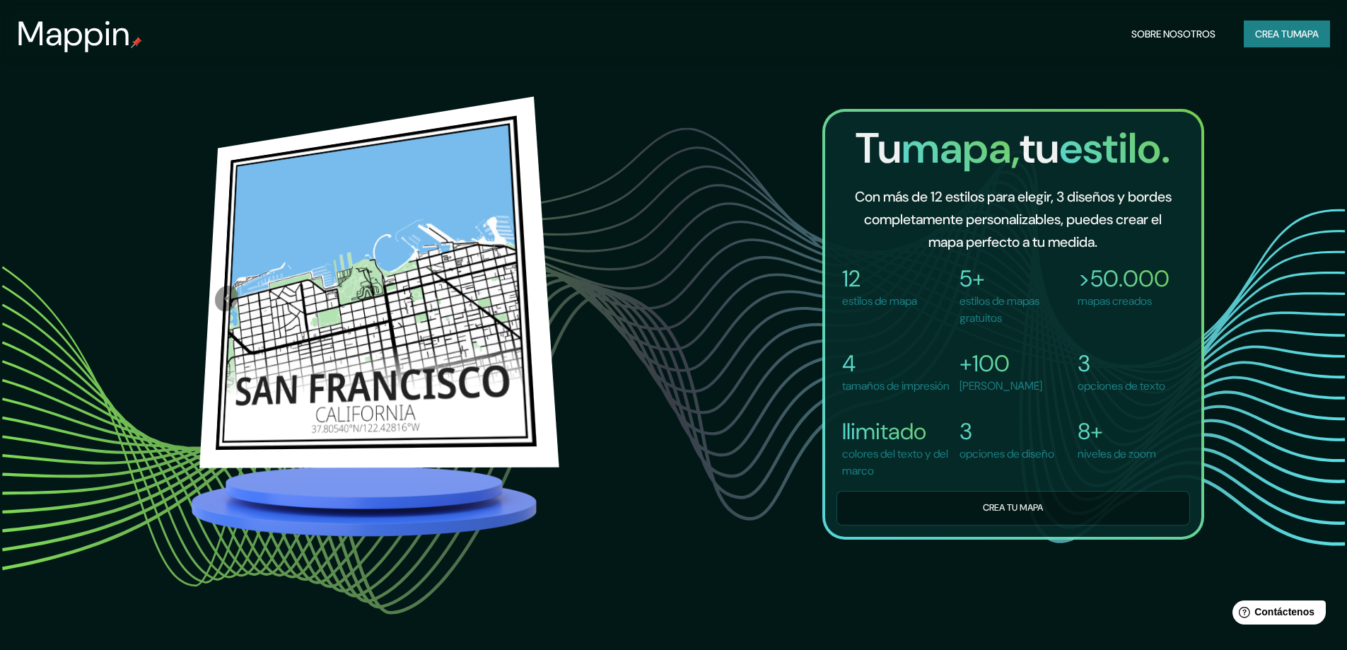
click at [197, 153] on div at bounding box center [365, 324] width 442 height 432
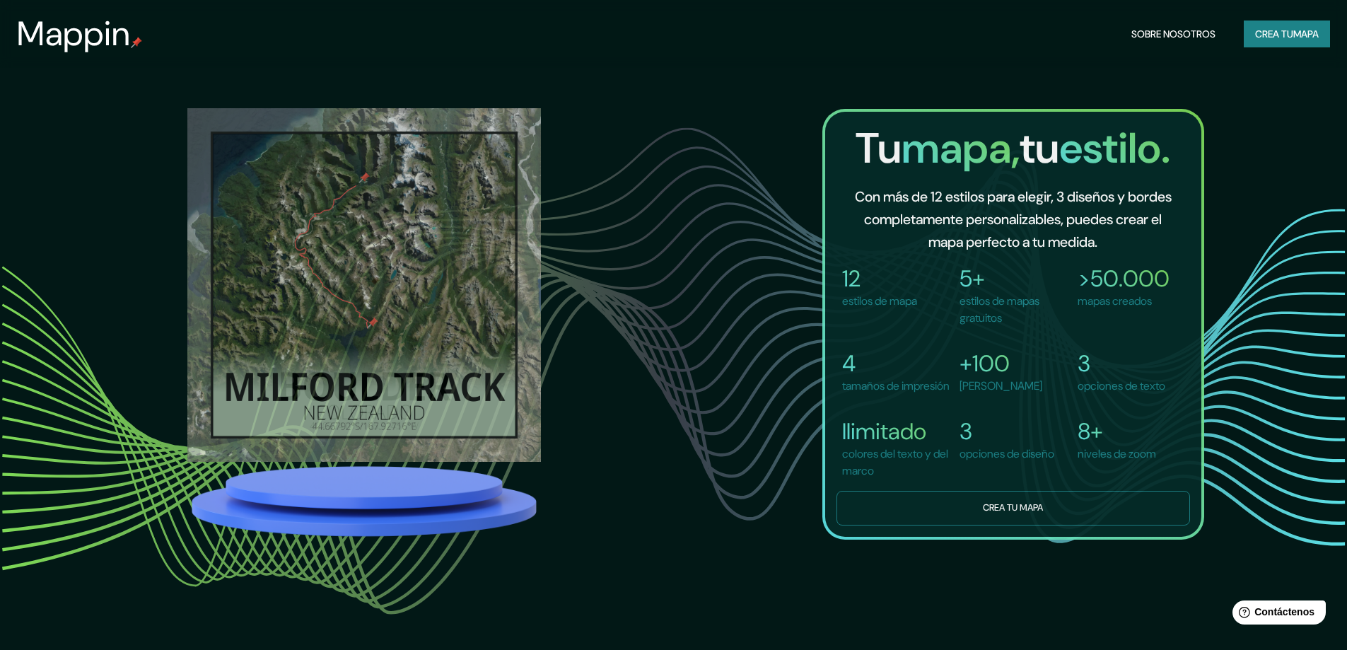
click at [1013, 516] on font "Crea tu mapa" at bounding box center [1013, 508] width 60 height 16
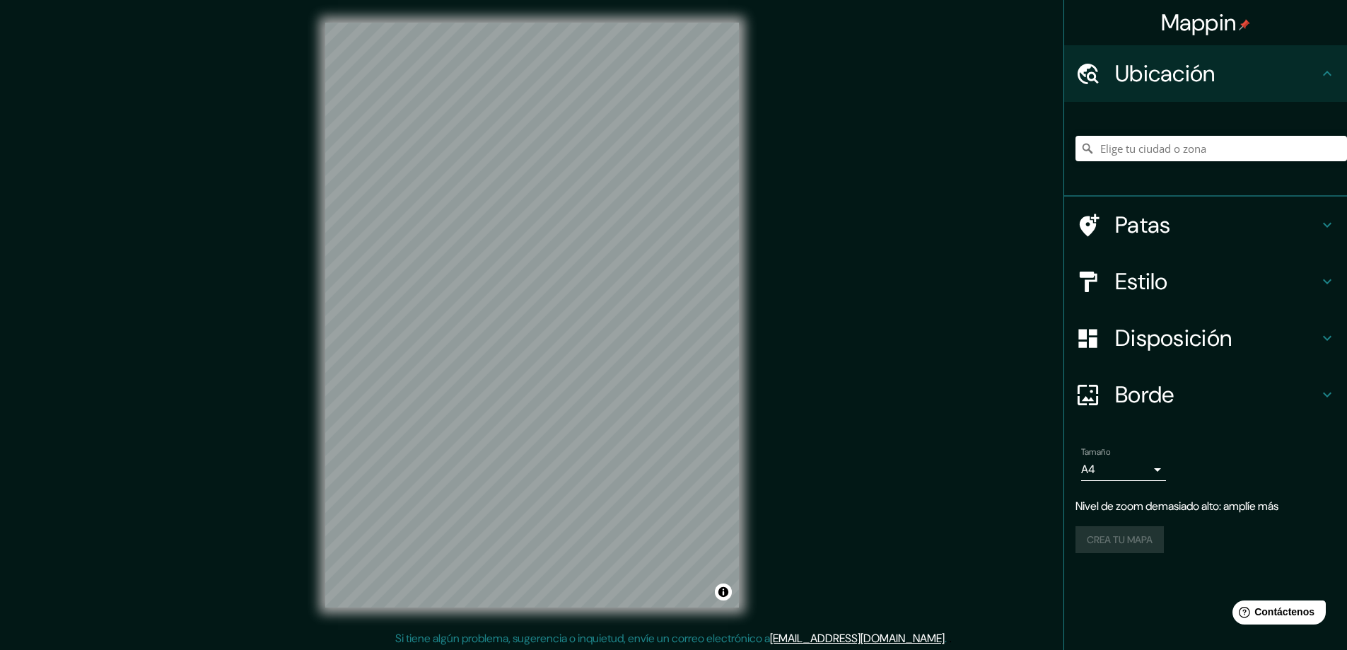
click at [1171, 234] on h4 "Patas" at bounding box center [1217, 225] width 204 height 28
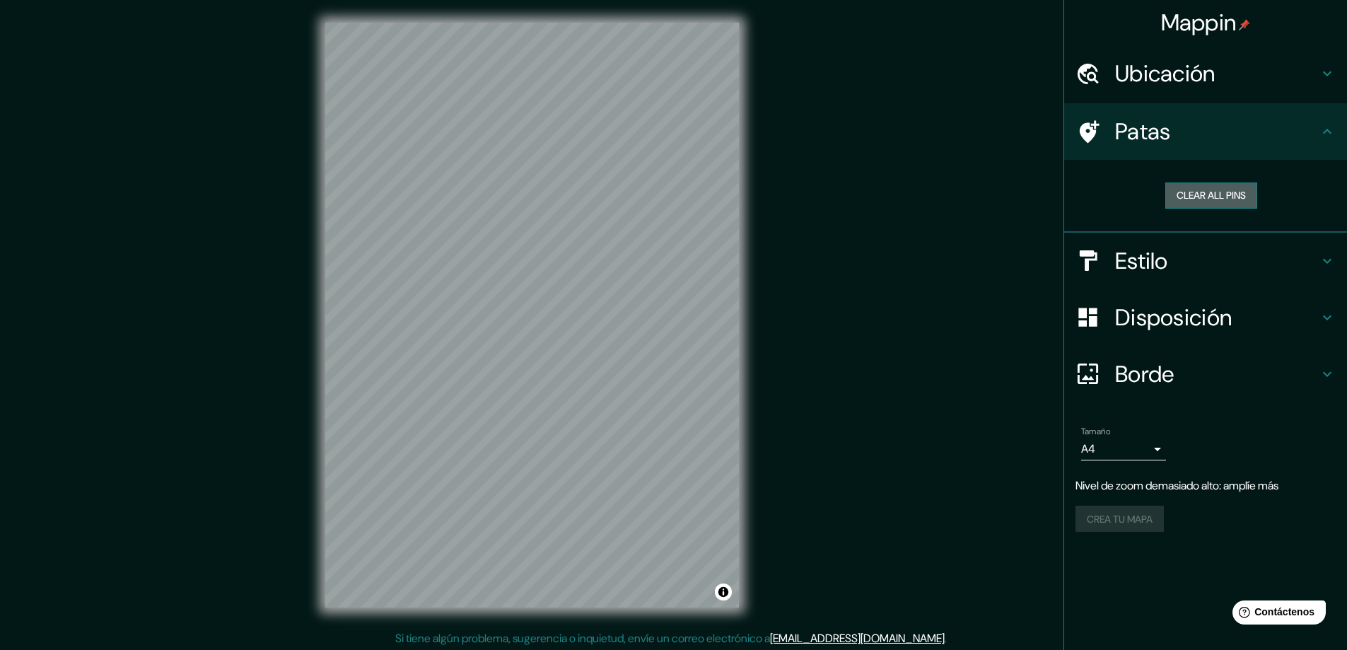
click at [1204, 195] on button "Clear all pins" at bounding box center [1211, 195] width 92 height 26
click at [1186, 190] on button "Clear all pins" at bounding box center [1211, 195] width 92 height 26
click at [1185, 190] on button "Clear all pins" at bounding box center [1211, 195] width 92 height 26
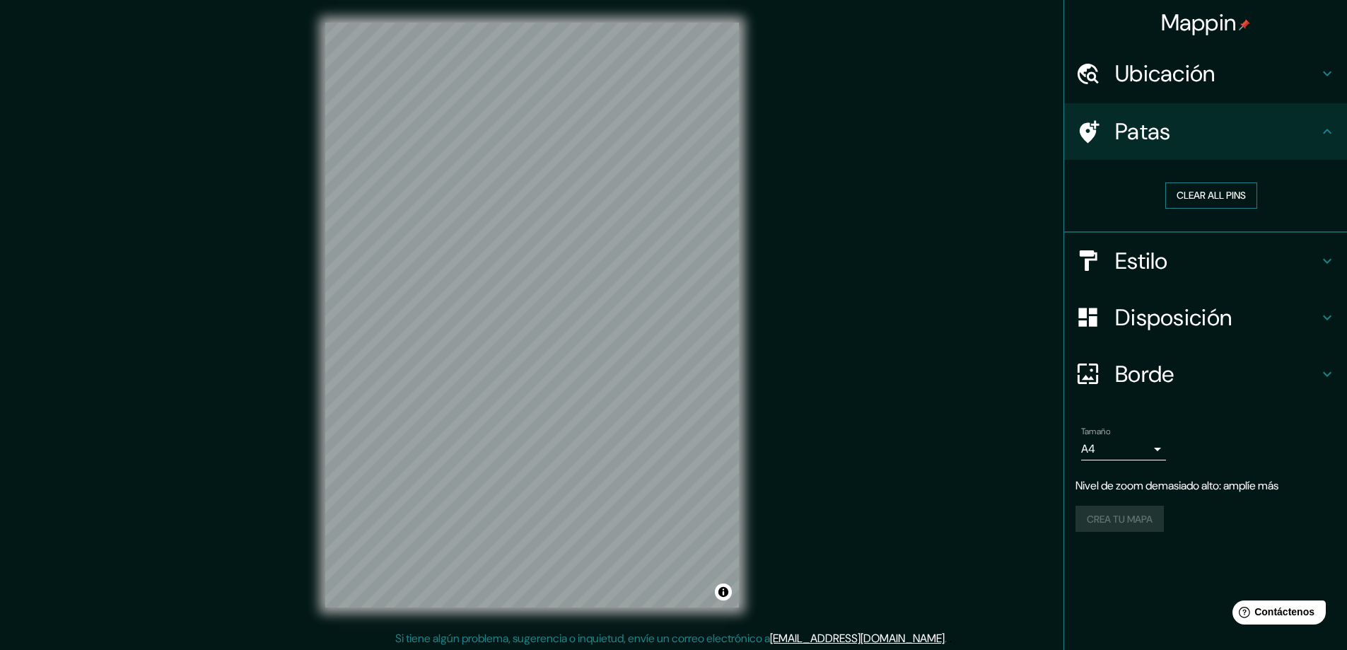
click at [1185, 190] on button "Clear all pins" at bounding box center [1211, 195] width 92 height 26
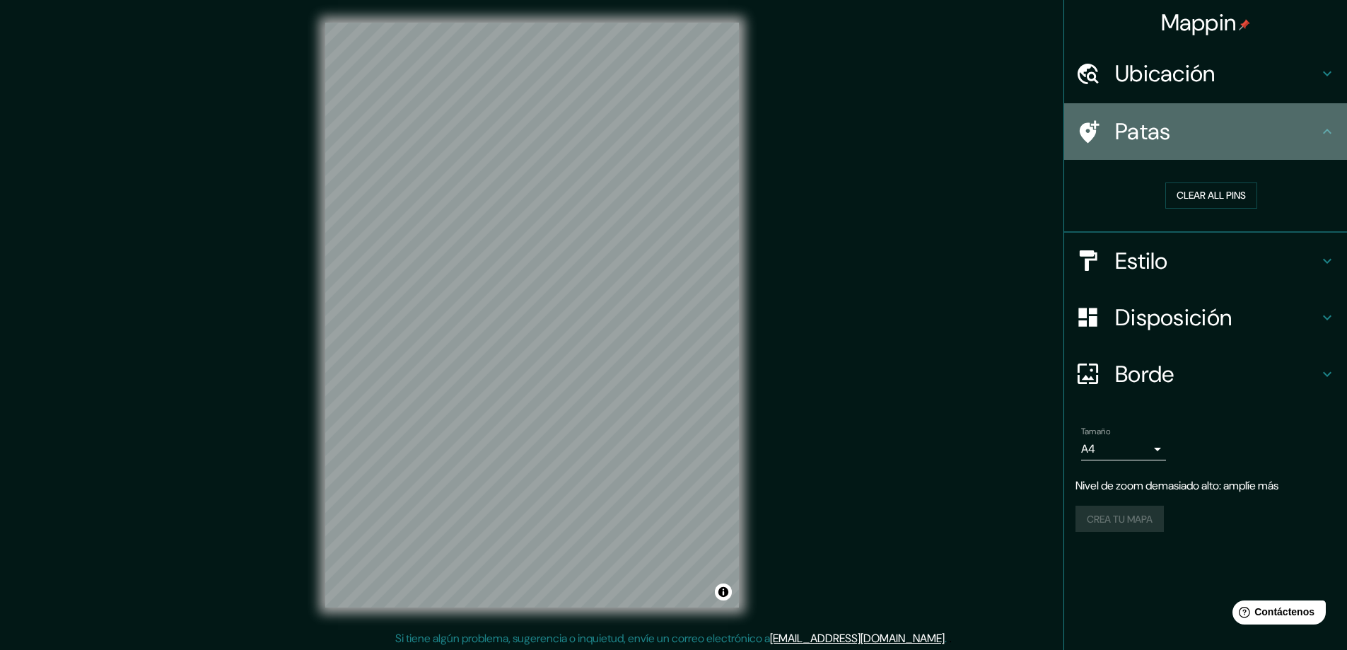
click at [1287, 128] on h4 "Patas" at bounding box center [1217, 131] width 204 height 28
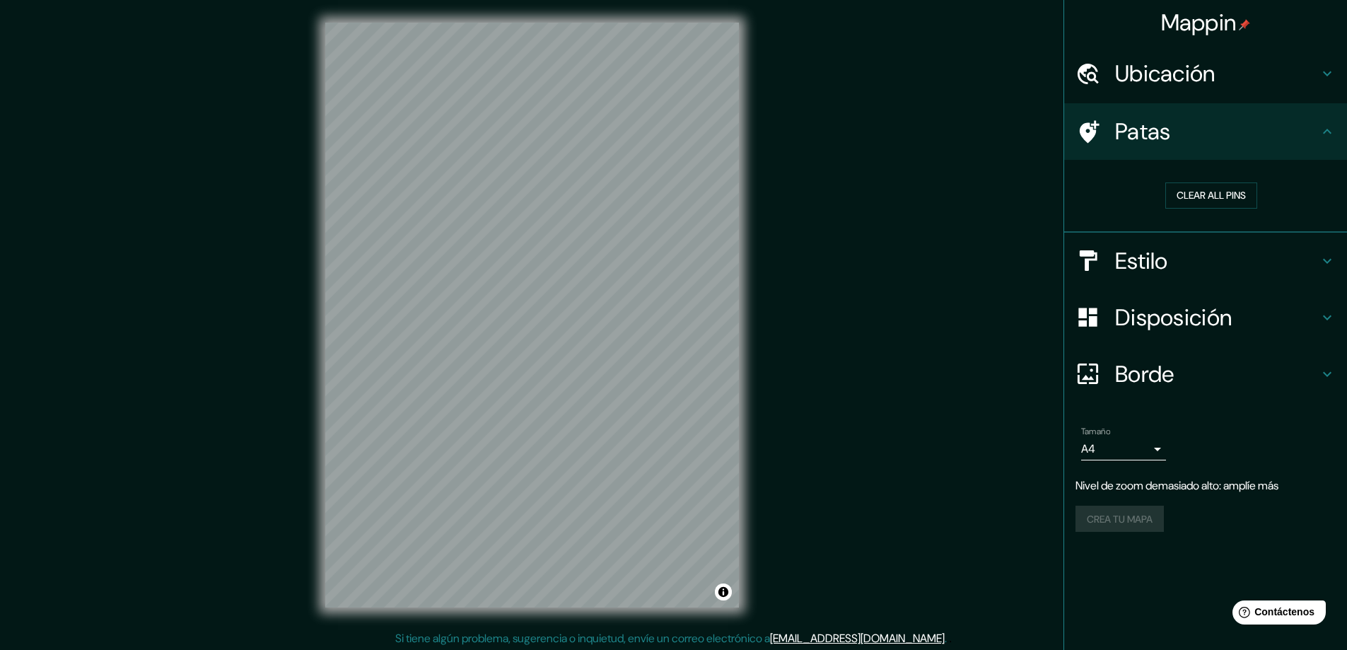
click at [1146, 248] on font "Estilo" at bounding box center [1141, 261] width 53 height 30
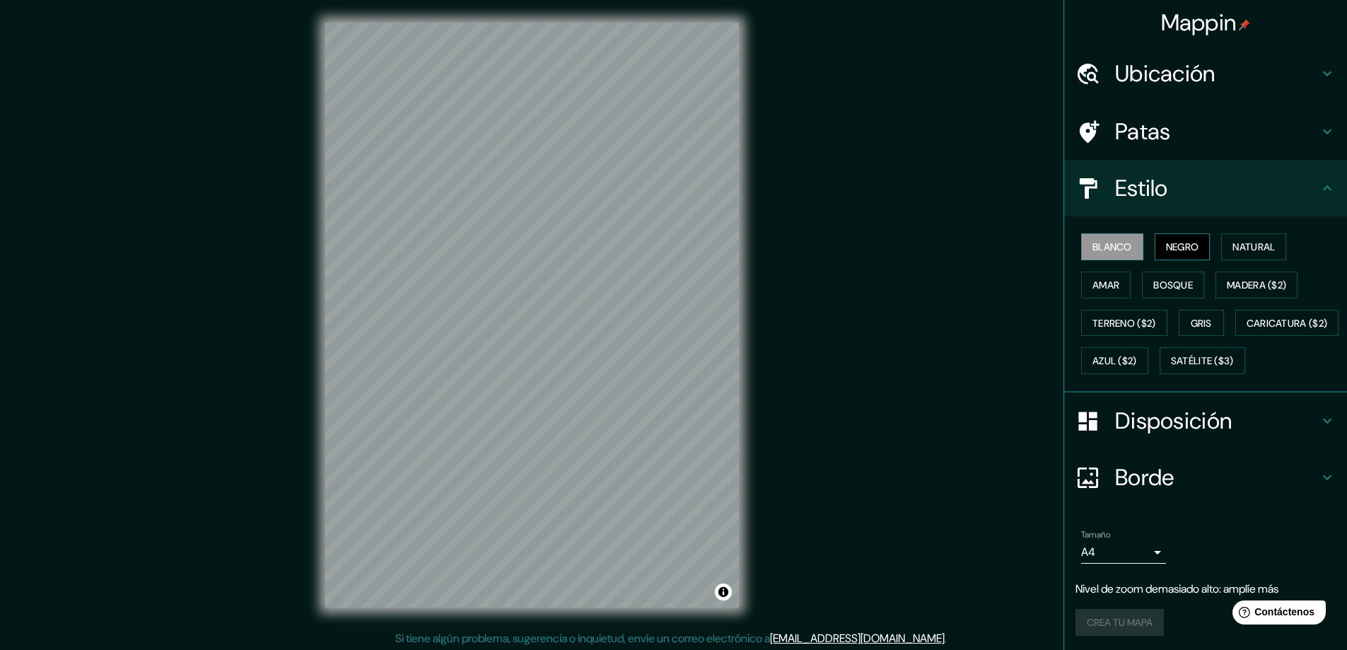
click at [1166, 243] on font "Negro" at bounding box center [1182, 246] width 33 height 13
click at [1241, 234] on button "Natural" at bounding box center [1253, 246] width 65 height 27
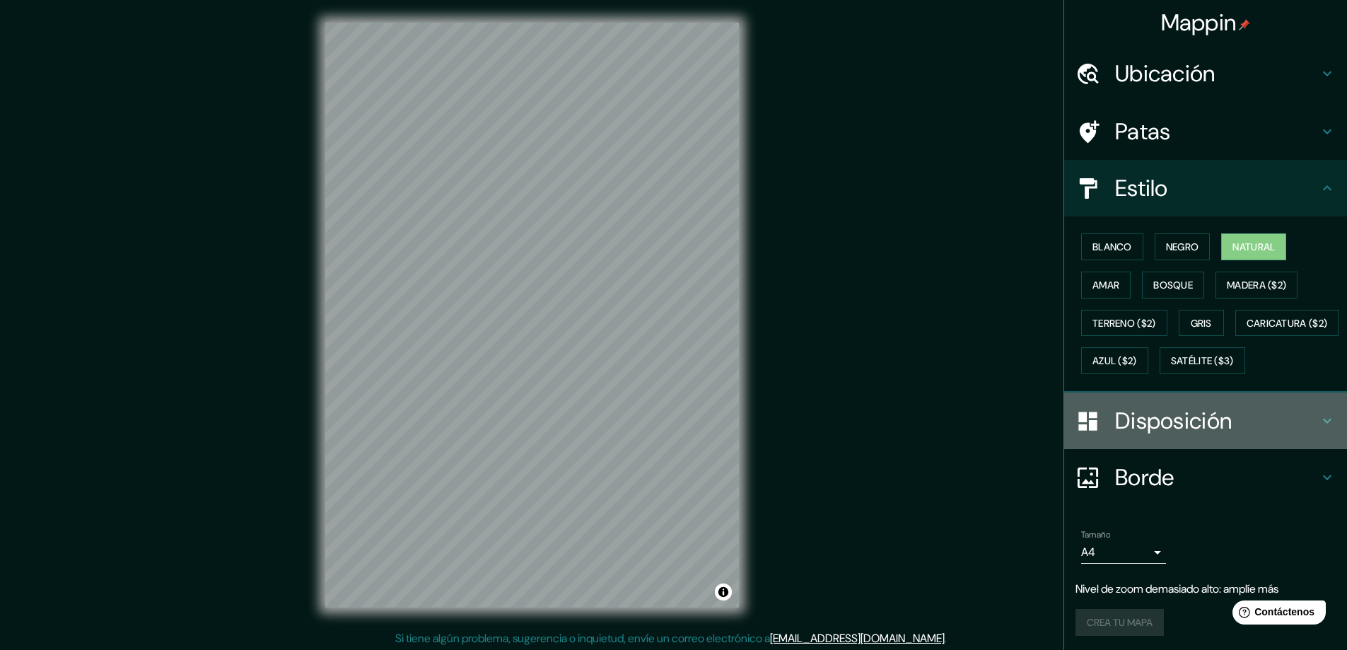
click at [1168, 436] on font "Disposición" at bounding box center [1173, 421] width 117 height 30
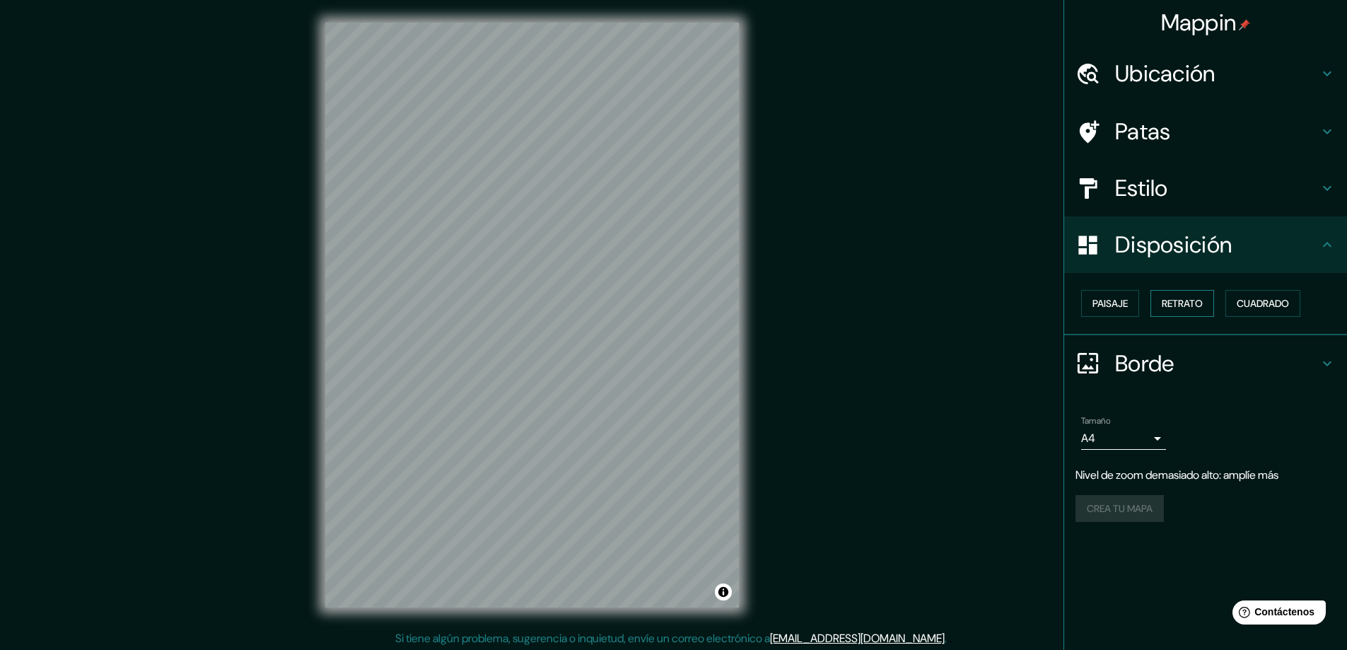
click at [1200, 309] on font "Retrato" at bounding box center [1182, 303] width 41 height 13
click at [1255, 296] on font "Cuadrado" at bounding box center [1263, 303] width 52 height 18
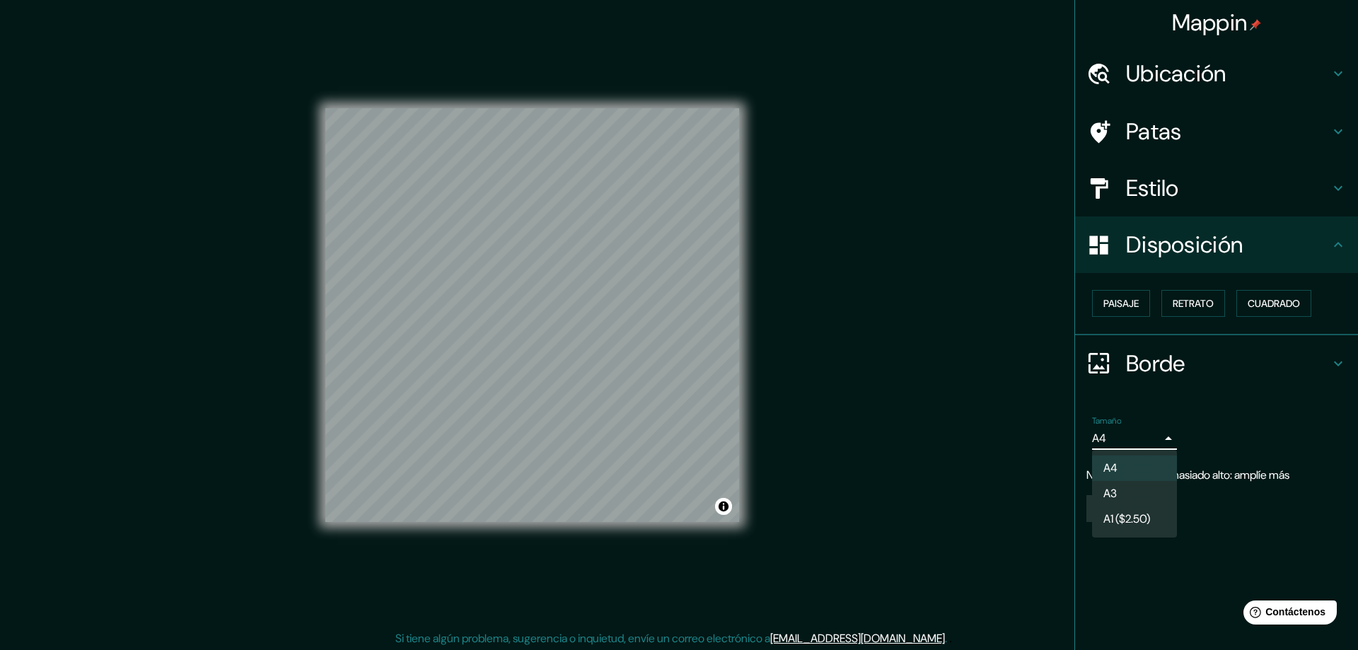
click at [1158, 434] on body "Mappin Ubicación Patas Estilo Disposición Paisaje Retrato [PERSON_NAME] [PERSON…" at bounding box center [679, 325] width 1358 height 650
click at [1245, 393] on div at bounding box center [679, 325] width 1358 height 650
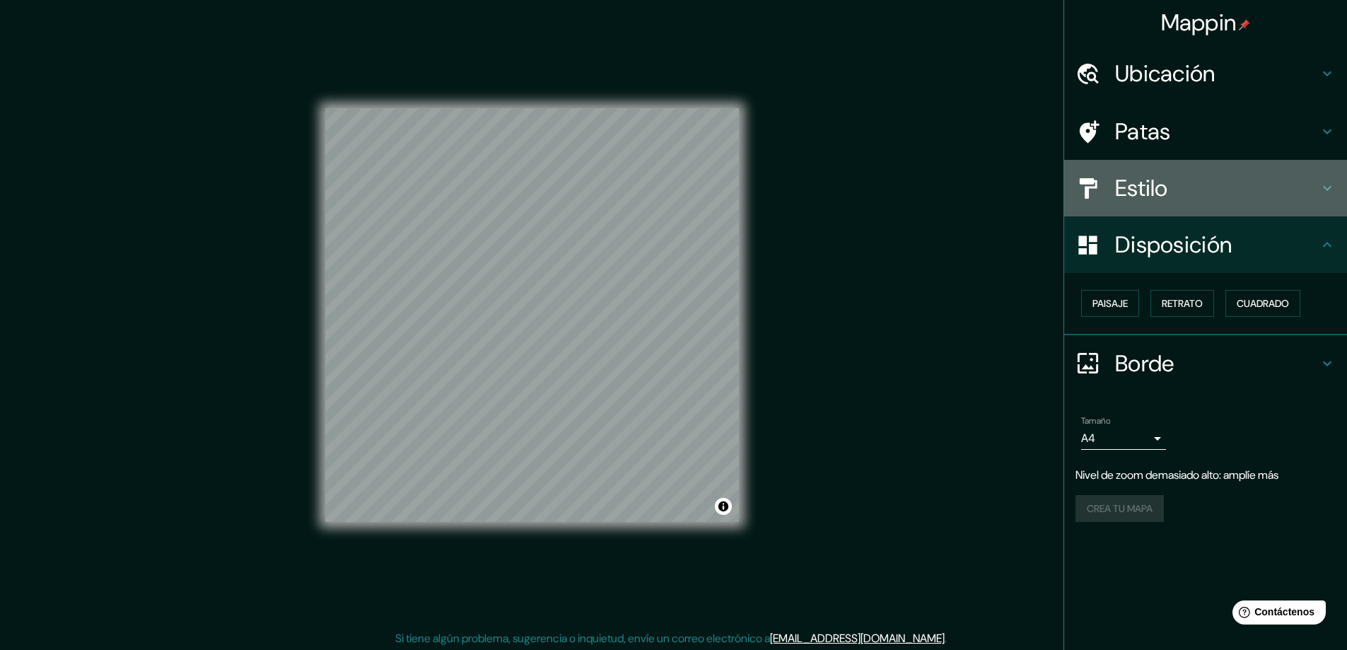
click at [1203, 167] on div "Estilo" at bounding box center [1205, 188] width 283 height 57
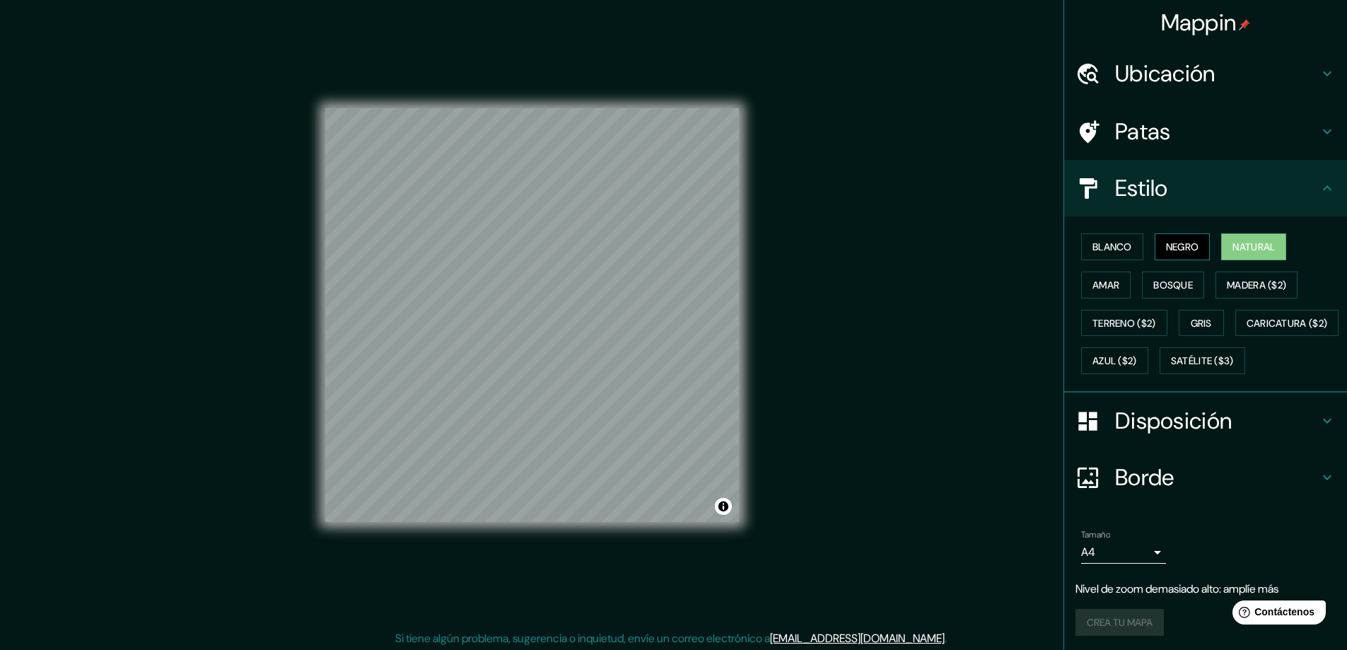
click at [1192, 253] on button "Negro" at bounding box center [1183, 246] width 56 height 27
click at [1098, 250] on font "Blanco" at bounding box center [1113, 246] width 40 height 13
click at [1098, 270] on div "Blanco Negro Natural Amar Bosque Madera ($2) Terreno ($2) Gris Caricatura ($2) …" at bounding box center [1212, 304] width 272 height 152
click at [1102, 284] on font "Amar" at bounding box center [1106, 285] width 27 height 13
click at [1166, 277] on font "Bosque" at bounding box center [1173, 285] width 40 height 18
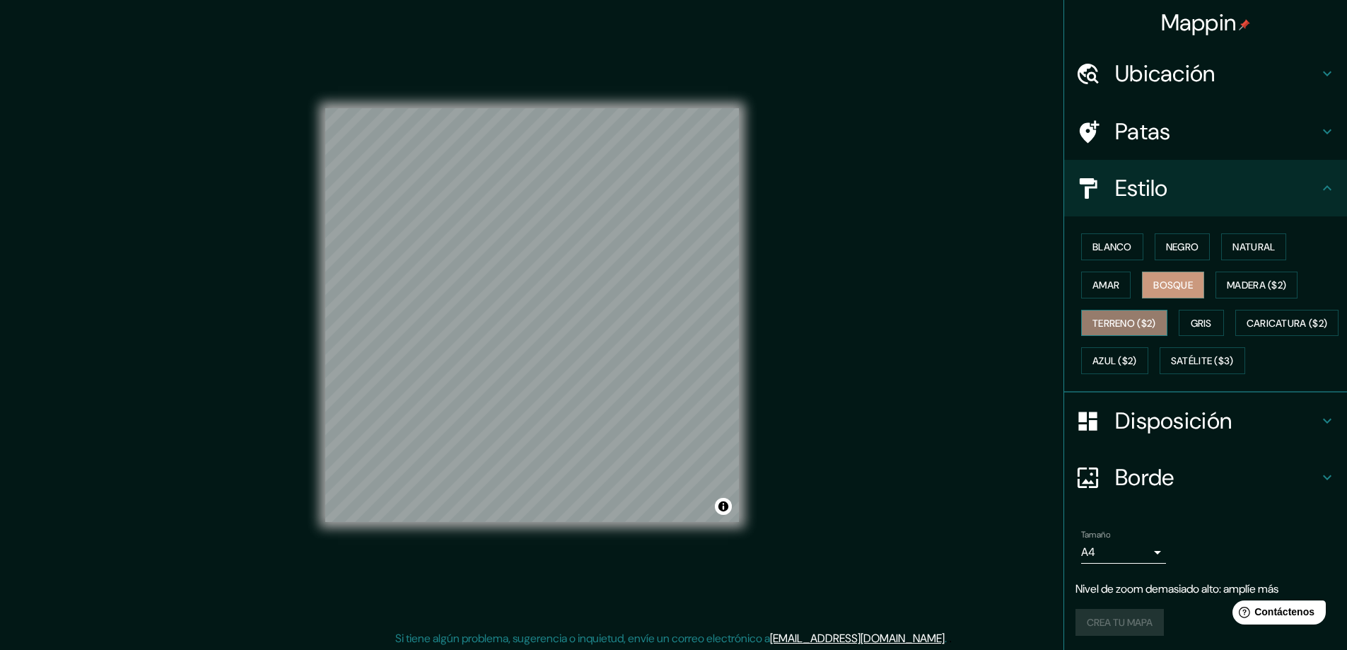
click at [1103, 330] on font "Terreno ($2)" at bounding box center [1125, 323] width 64 height 18
click at [1197, 322] on font "Gris" at bounding box center [1201, 323] width 21 height 13
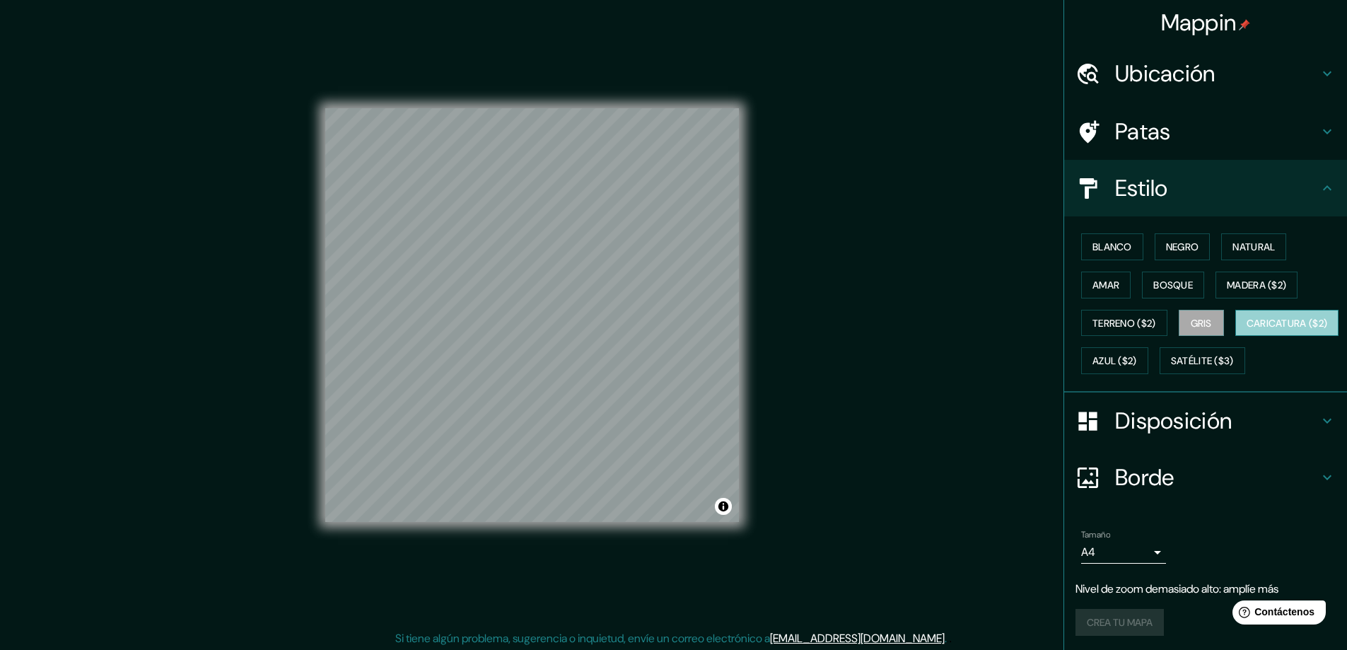
click at [1247, 330] on font "Caricatura ($2)" at bounding box center [1287, 323] width 81 height 13
click at [1137, 358] on font "Azul ($2)" at bounding box center [1115, 361] width 45 height 13
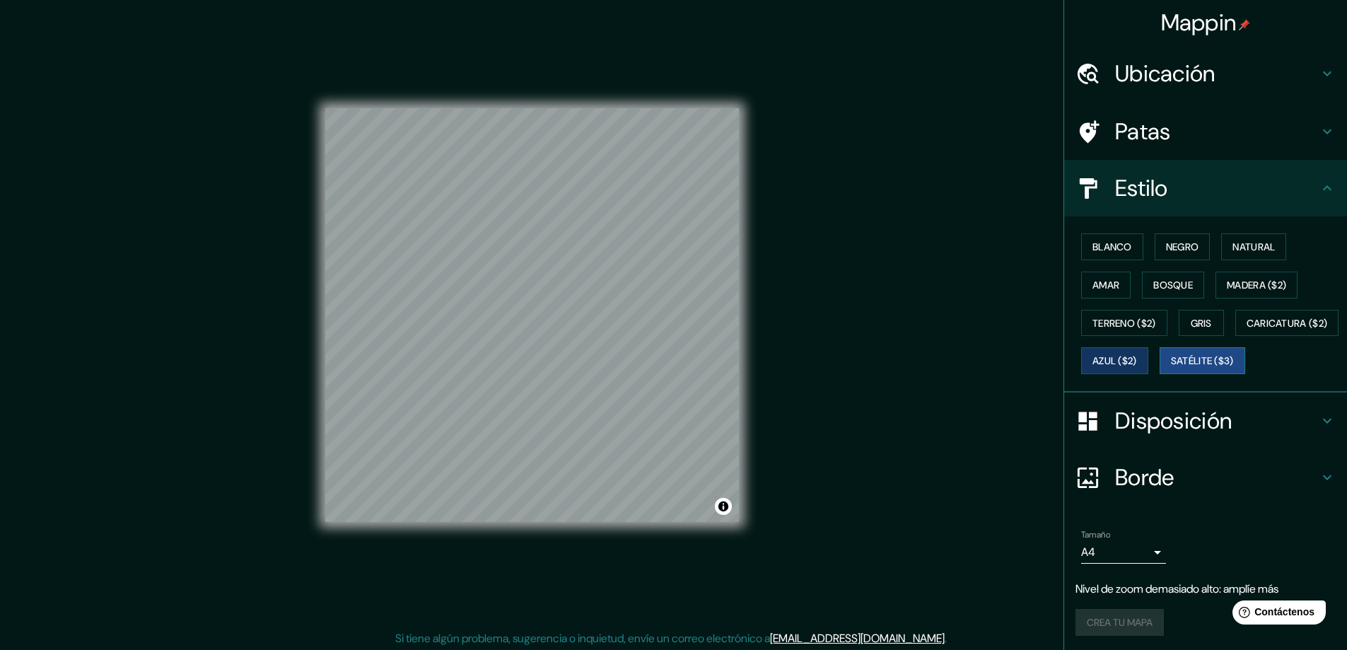
click at [1171, 368] on font "Satélite ($3)" at bounding box center [1202, 361] width 63 height 13
click at [1201, 250] on button "Negro" at bounding box center [1183, 246] width 56 height 27
click at [1233, 243] on font "Natural" at bounding box center [1254, 246] width 42 height 13
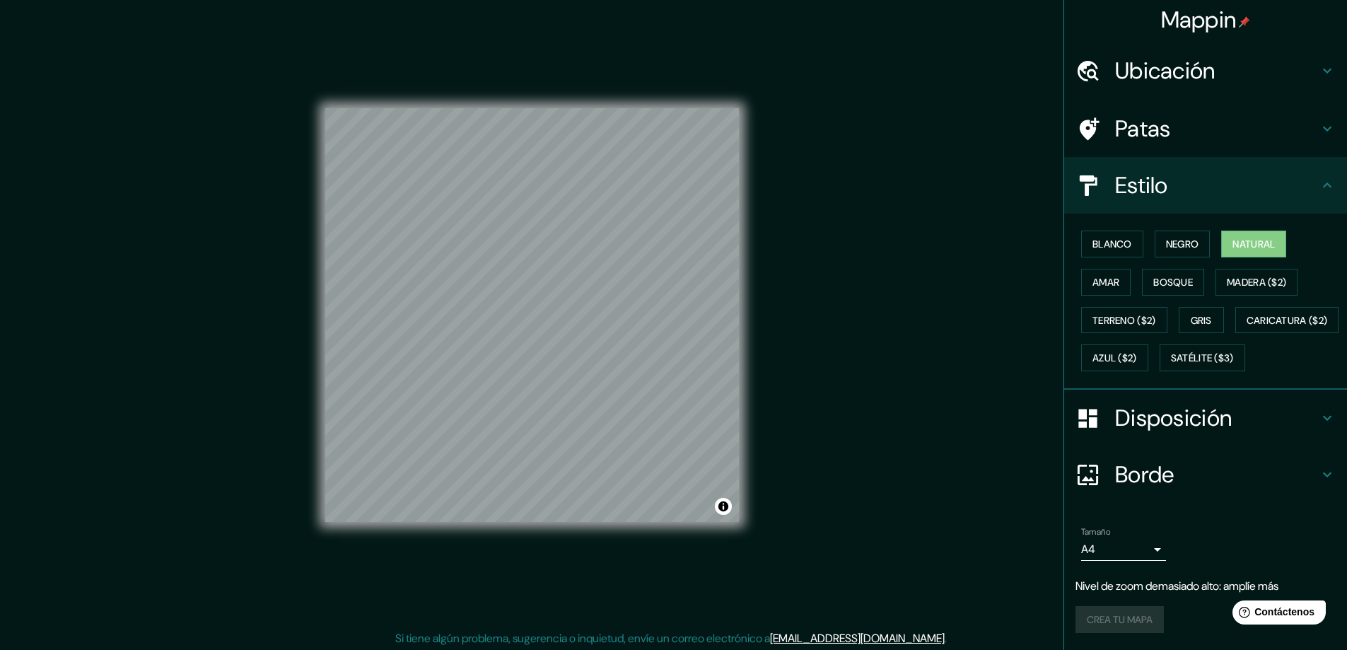
scroll to position [40, 0]
click at [1149, 414] on font "Disposición" at bounding box center [1173, 418] width 117 height 30
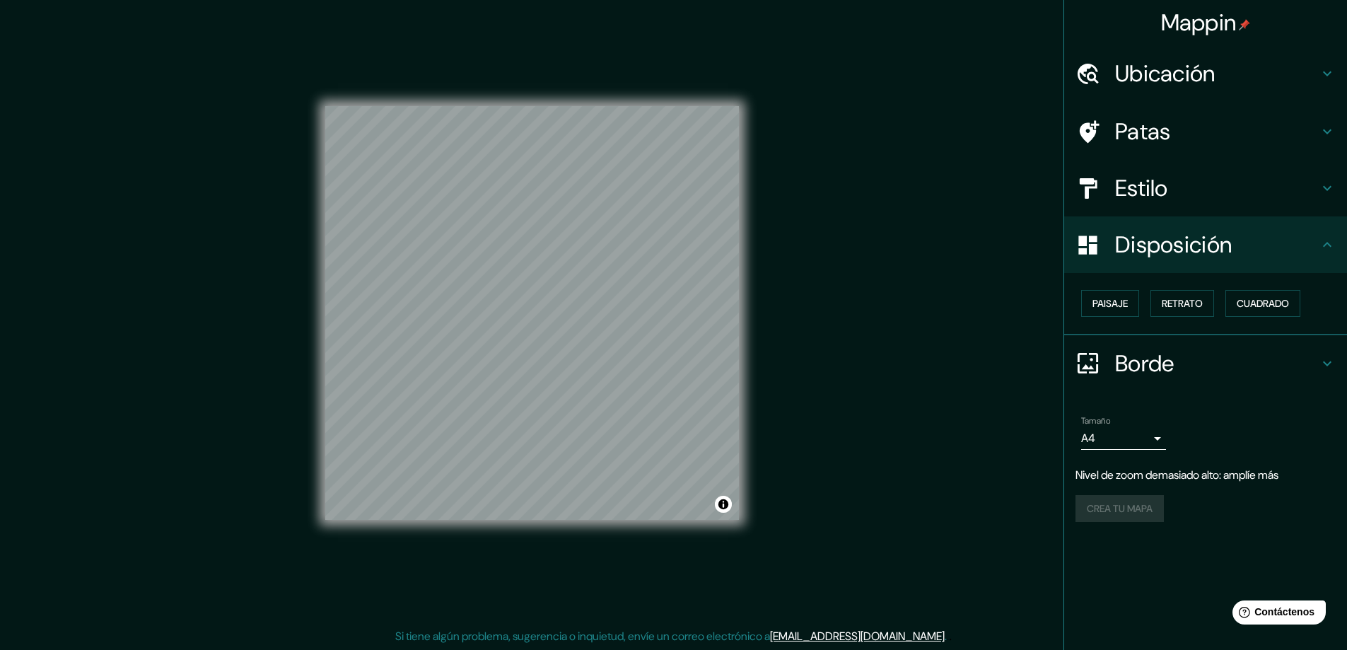
scroll to position [3, 0]
click at [1110, 368] on div at bounding box center [1096, 363] width 40 height 25
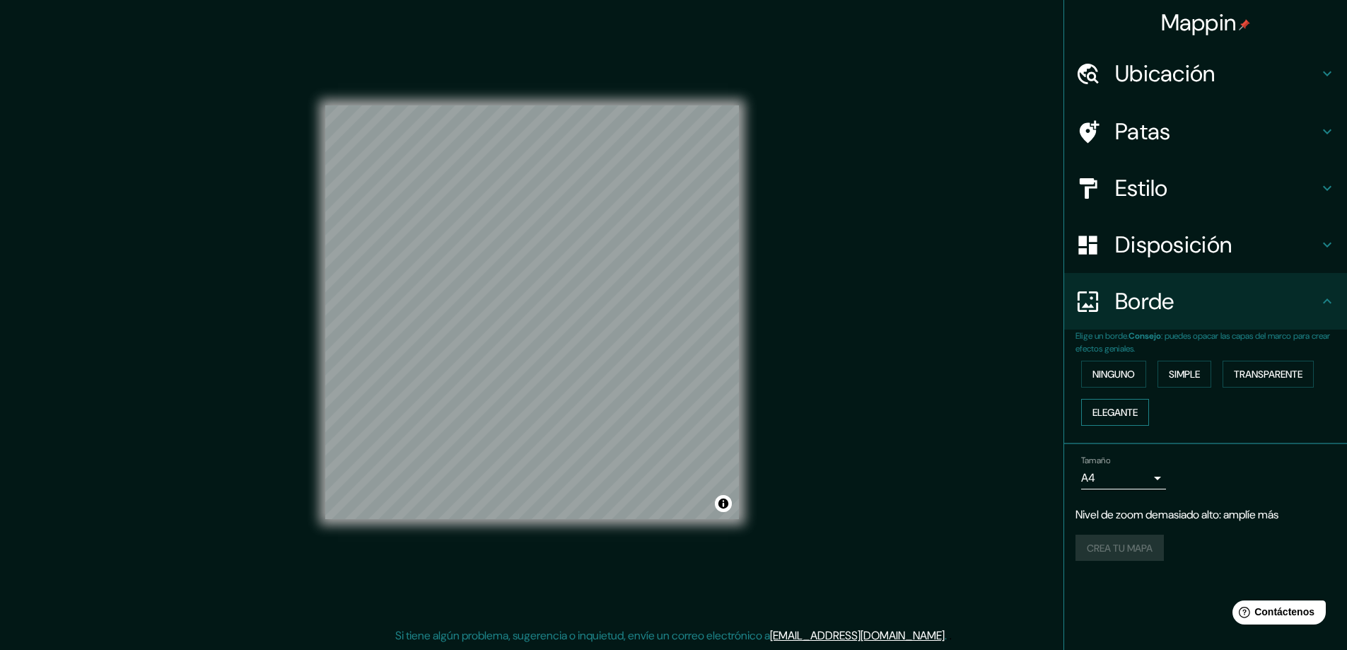
click at [1119, 423] on button "Elegante" at bounding box center [1115, 412] width 68 height 27
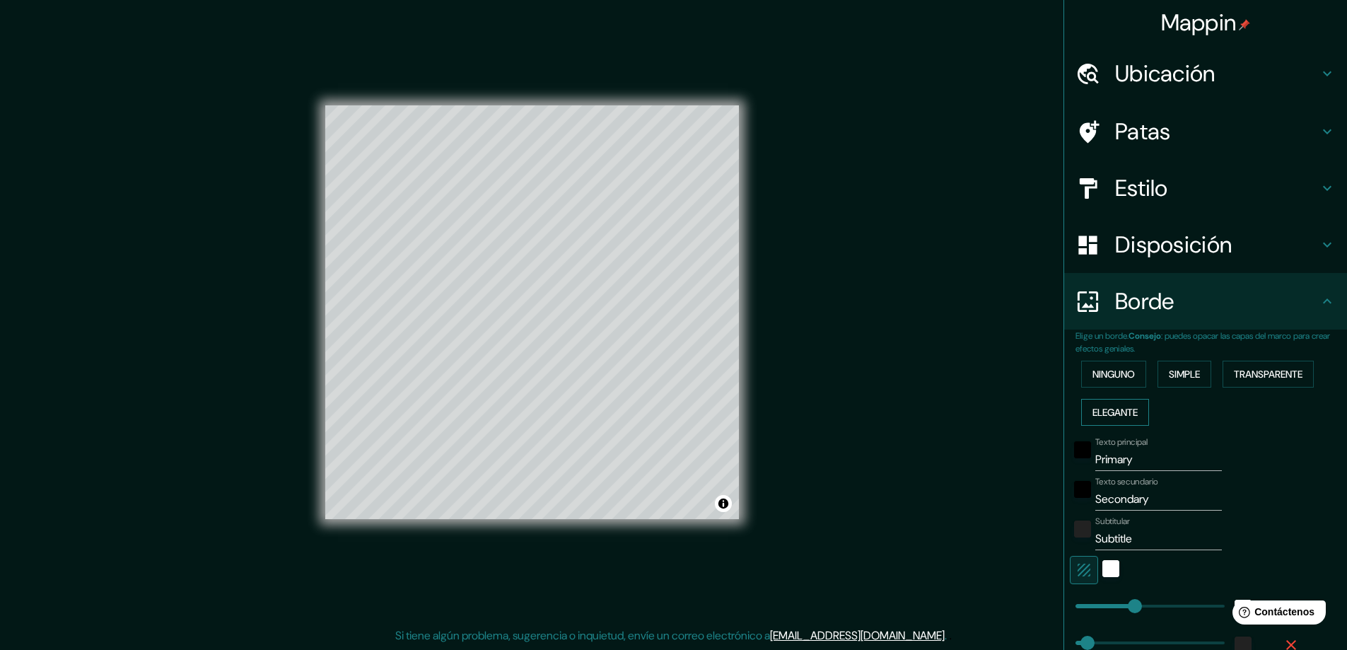
click at [1119, 423] on button "Elegante" at bounding box center [1115, 412] width 68 height 27
type input "47"
type input "23"
click at [1126, 378] on font "Ninguno" at bounding box center [1114, 374] width 42 height 13
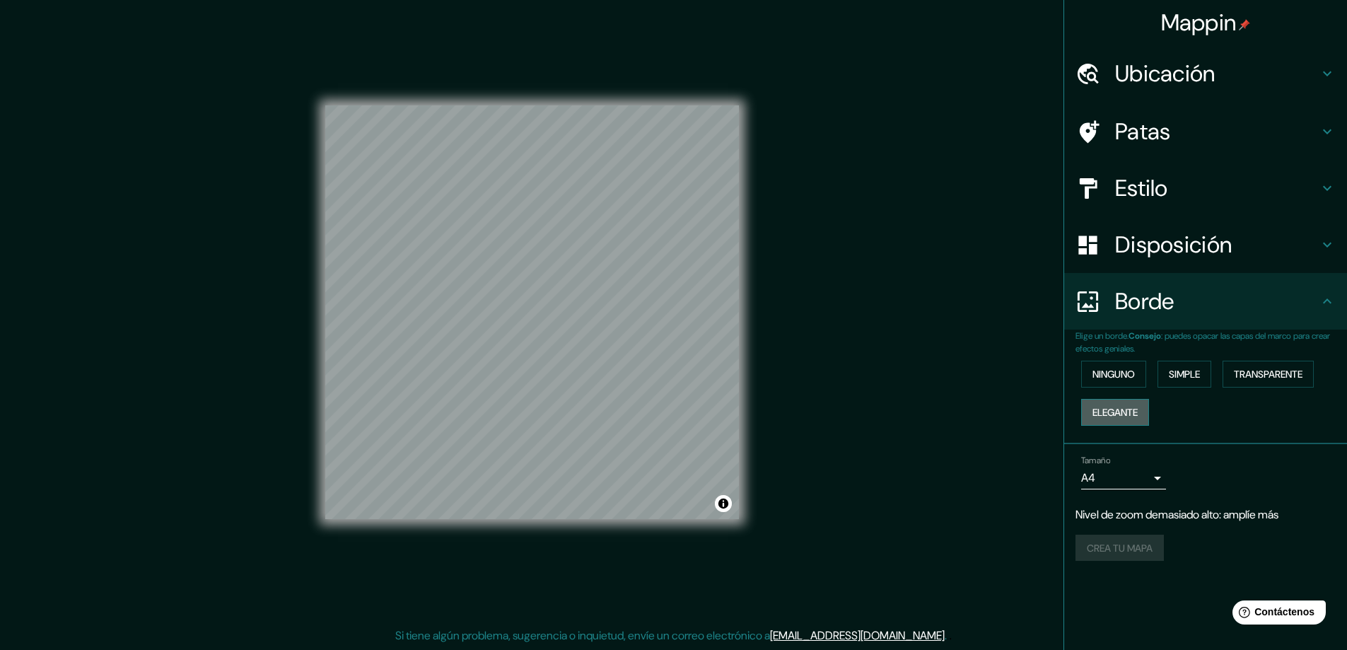
click at [1132, 409] on font "Elegante" at bounding box center [1115, 412] width 45 height 13
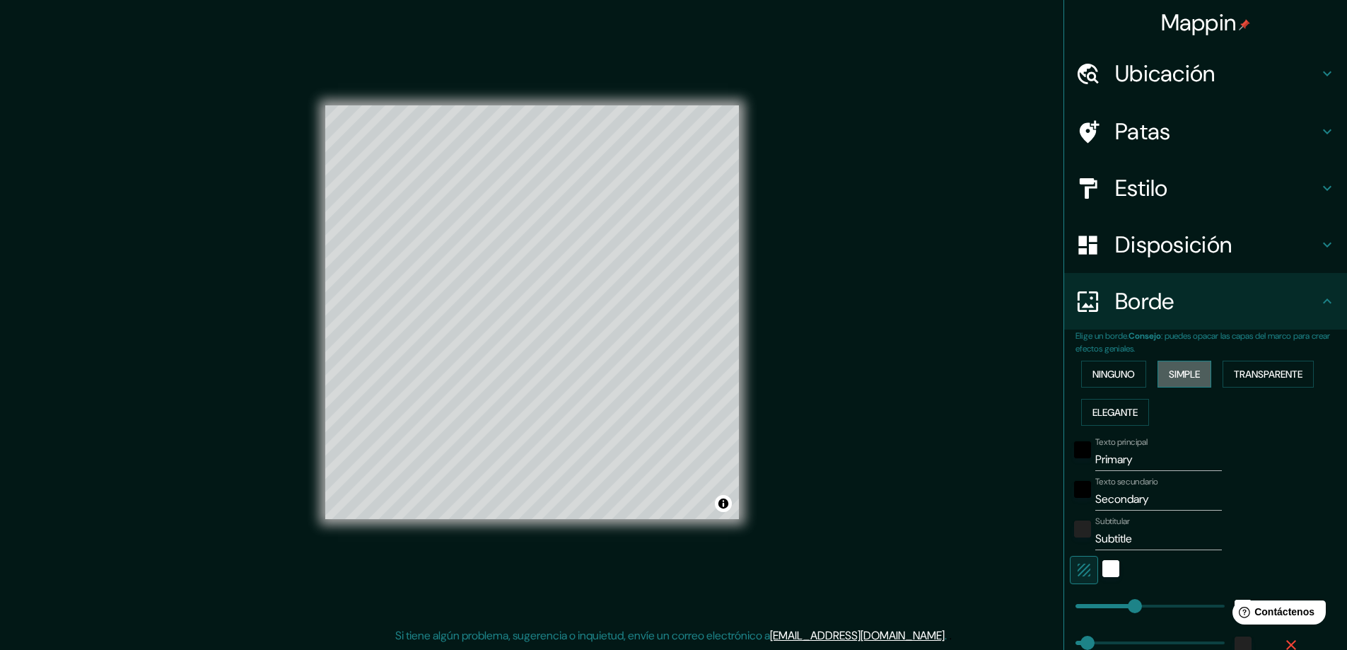
click at [1189, 373] on font "Simple" at bounding box center [1184, 374] width 31 height 13
click at [1252, 373] on font "Transparente" at bounding box center [1268, 374] width 69 height 13
click at [1252, 370] on font "Transparente" at bounding box center [1268, 374] width 69 height 13
type input "281"
type input "47"
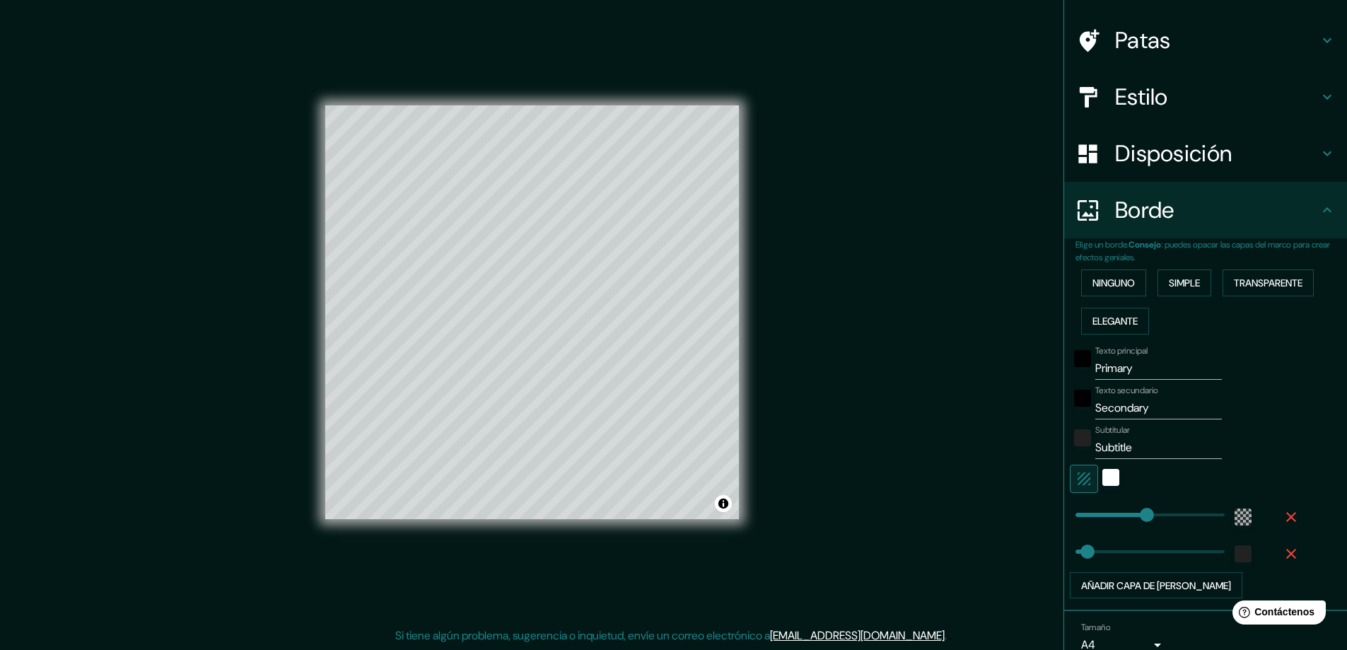
scroll to position [187, 0]
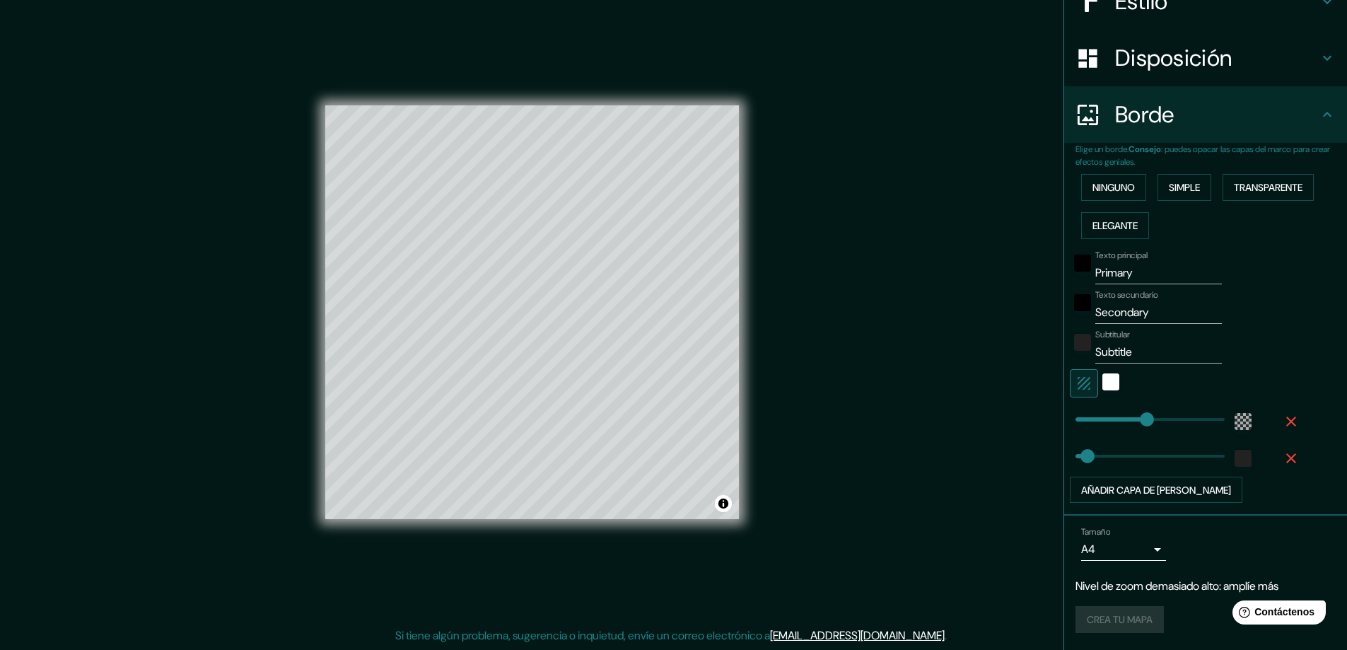
click at [1230, 415] on div at bounding box center [1242, 421] width 25 height 25
type input "139"
drag, startPoint x: 1141, startPoint y: 417, endPoint x: 1100, endPoint y: 416, distance: 40.3
type input "47"
type input "585"
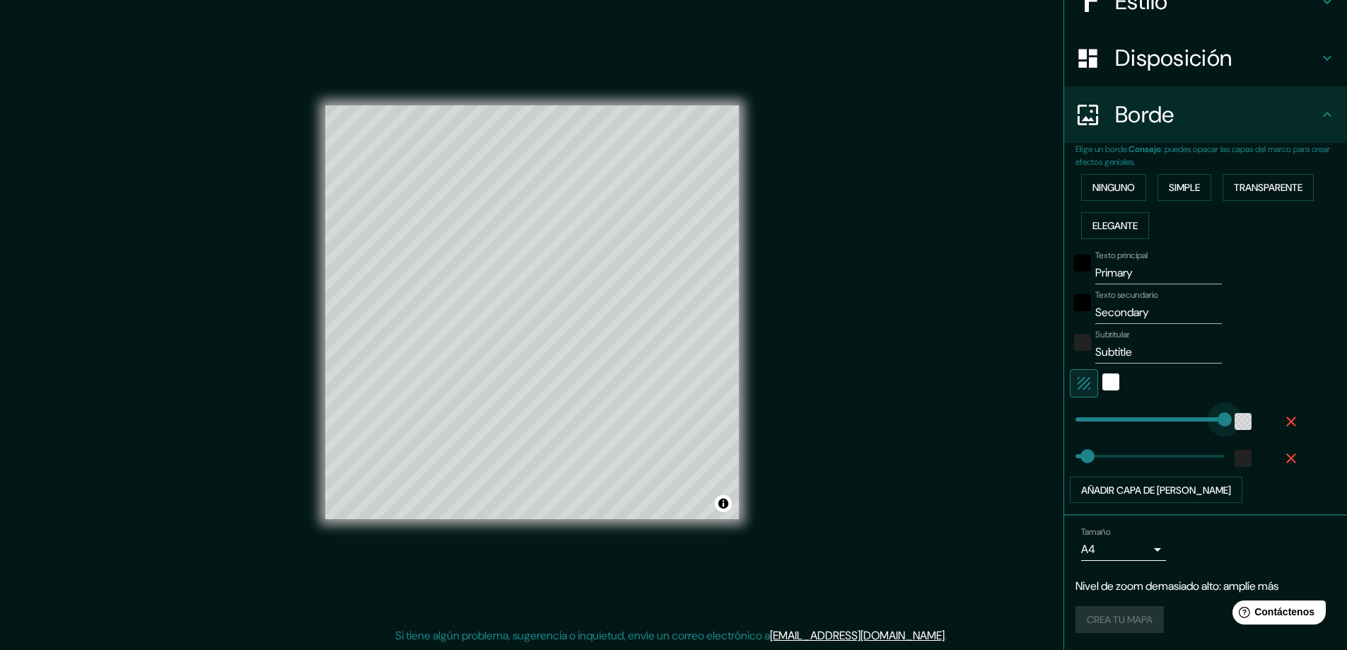
drag, startPoint x: 1117, startPoint y: 419, endPoint x: 1228, endPoint y: 422, distance: 111.8
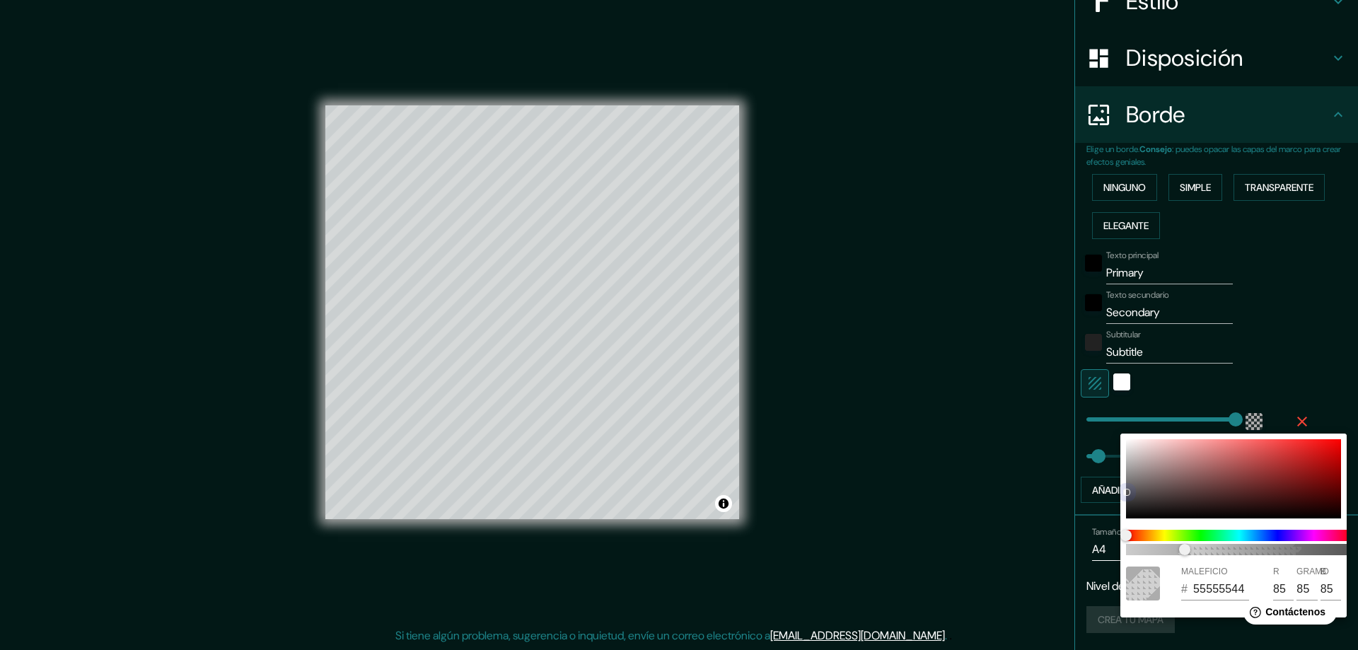
type input "47"
type input "733A3A"
type input "115"
type input "58"
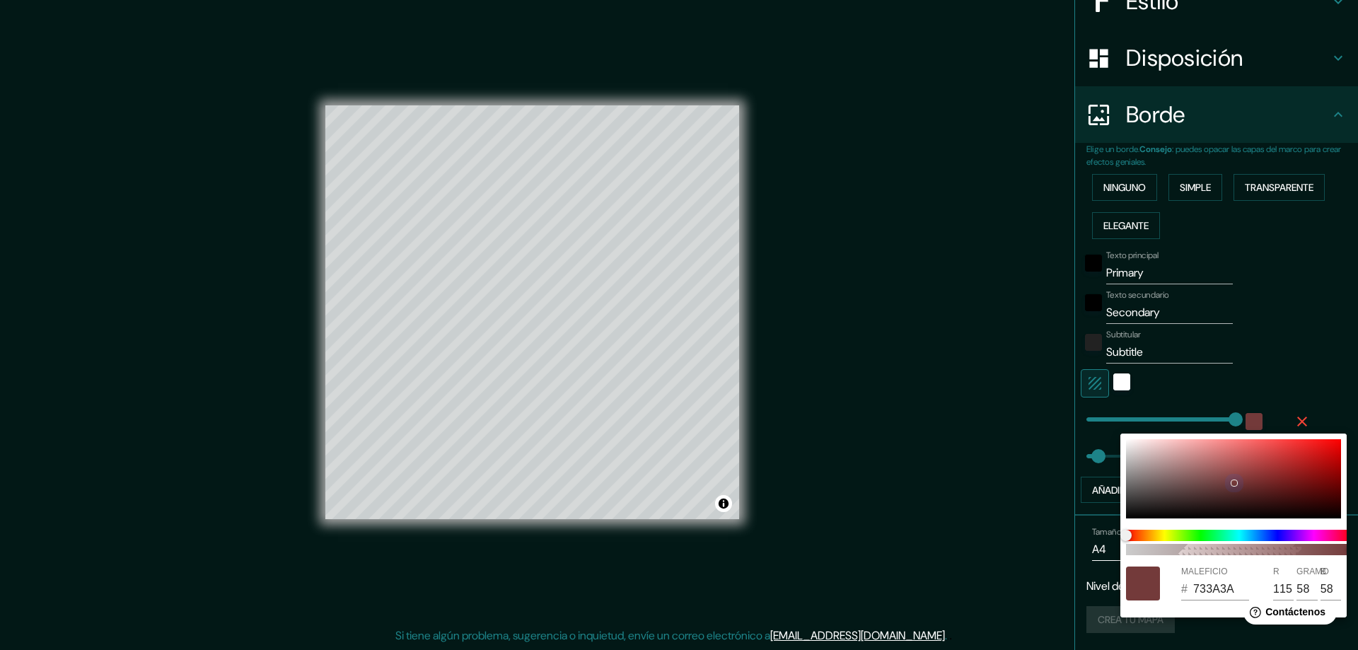
click at [1233, 482] on div at bounding box center [1233, 478] width 215 height 79
type input "47"
type input "A13E3E"
type input "161"
type input "62"
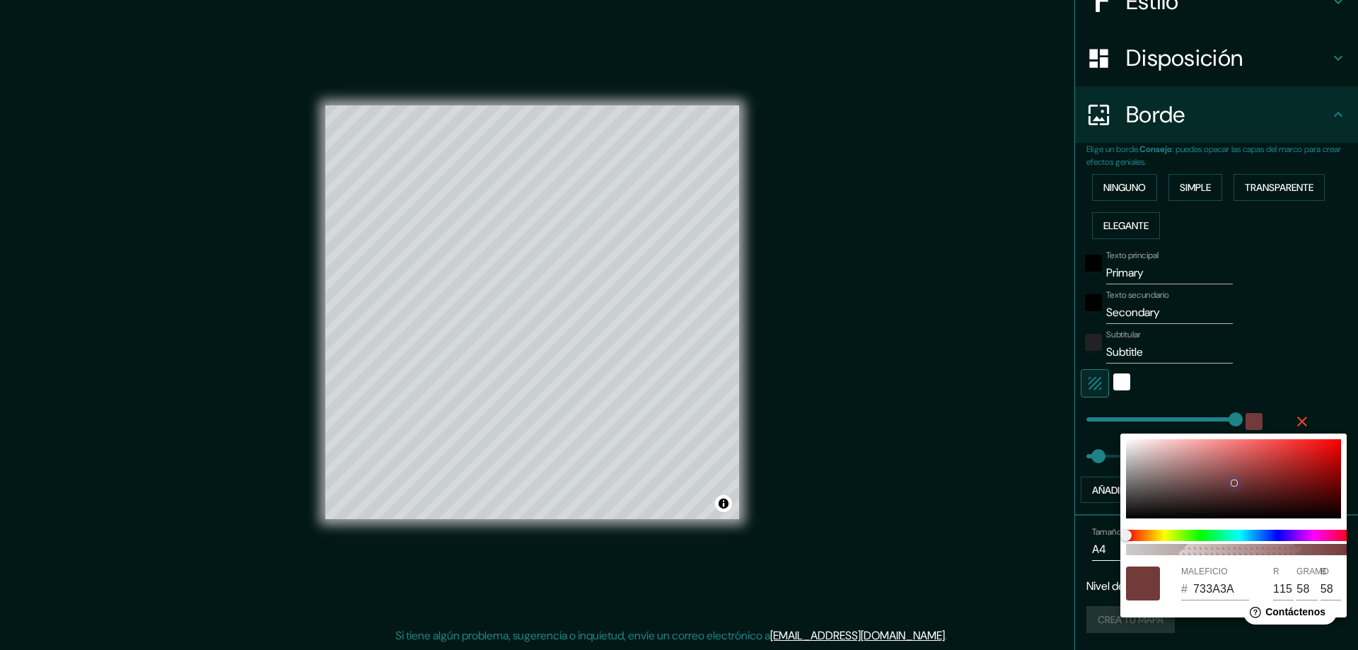
type input "62"
type input "47"
type input "A33F3F"
type input "163"
type input "63"
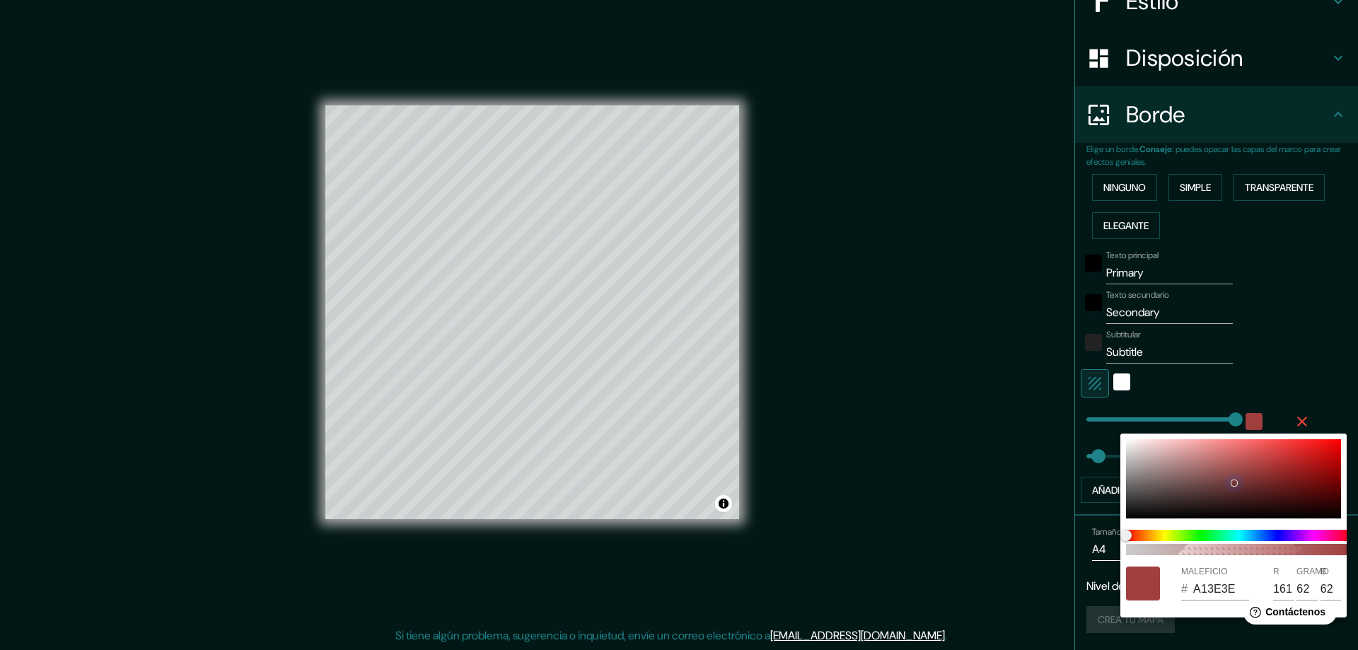
type input "63"
type input "47"
type input "A34040"
type input "64"
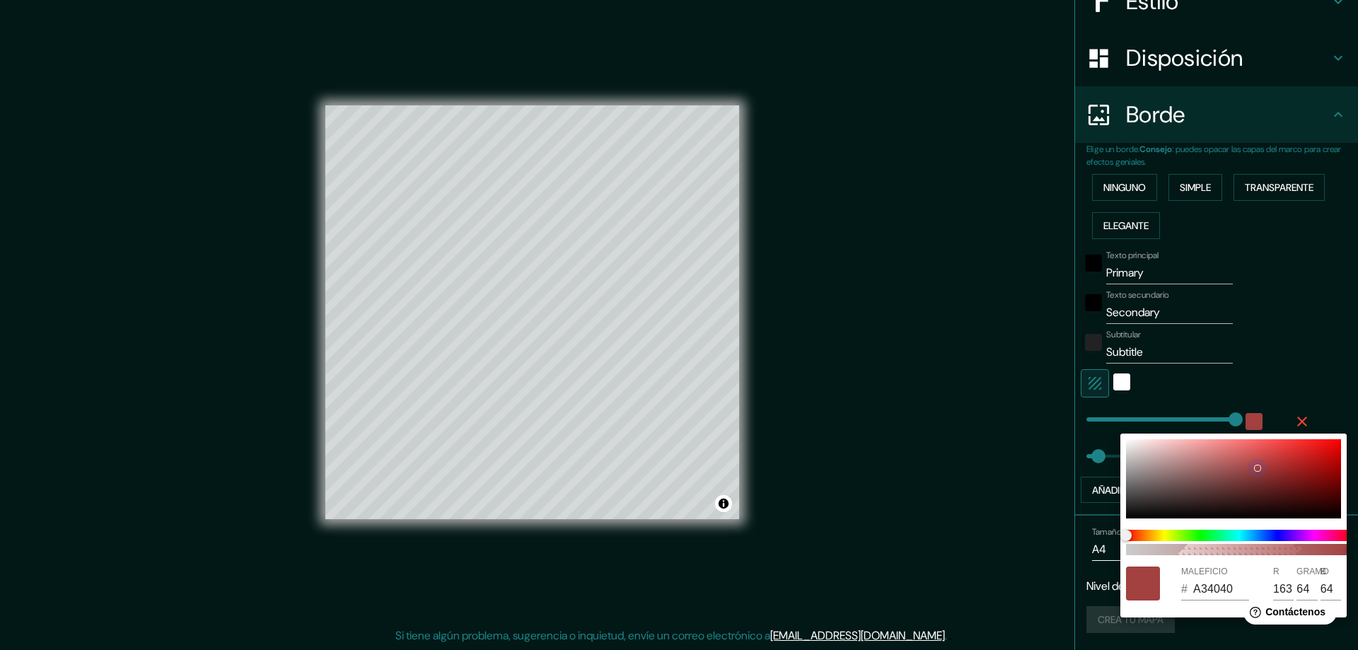
type input "47"
type input "A34141"
type input "65"
type input "47"
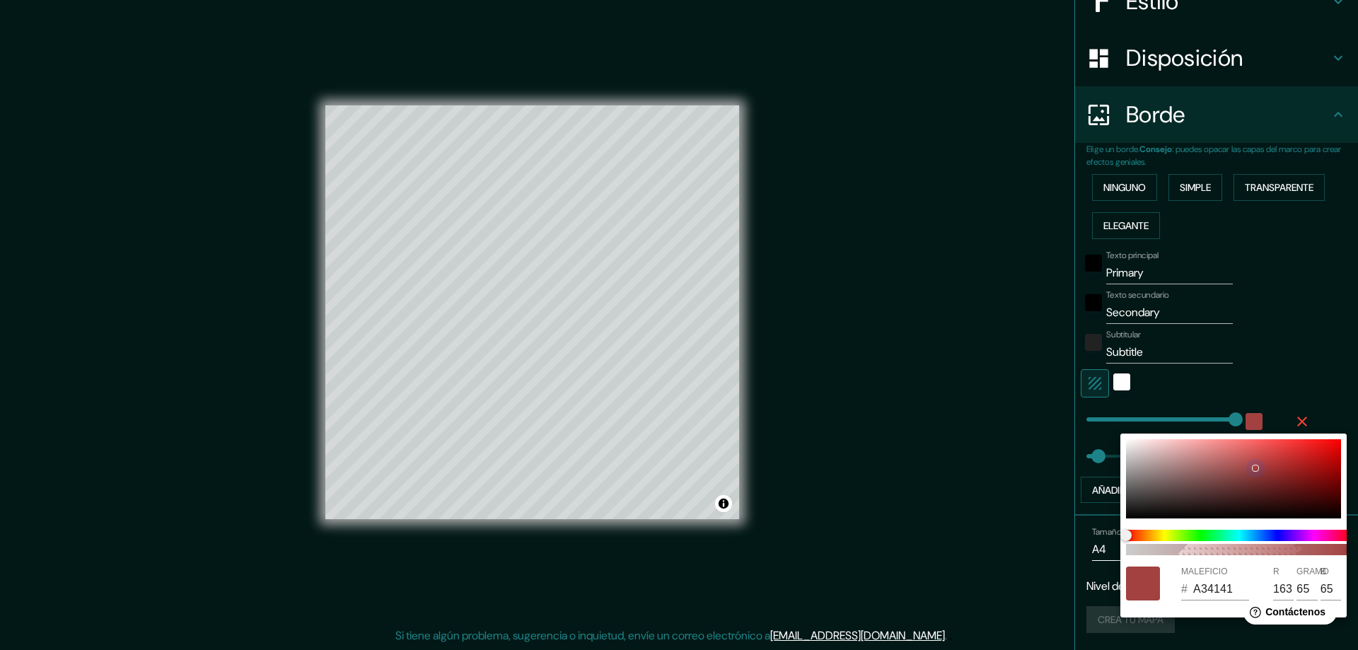
type input "A34040"
type input "64"
type input "47"
type input "A33F3F"
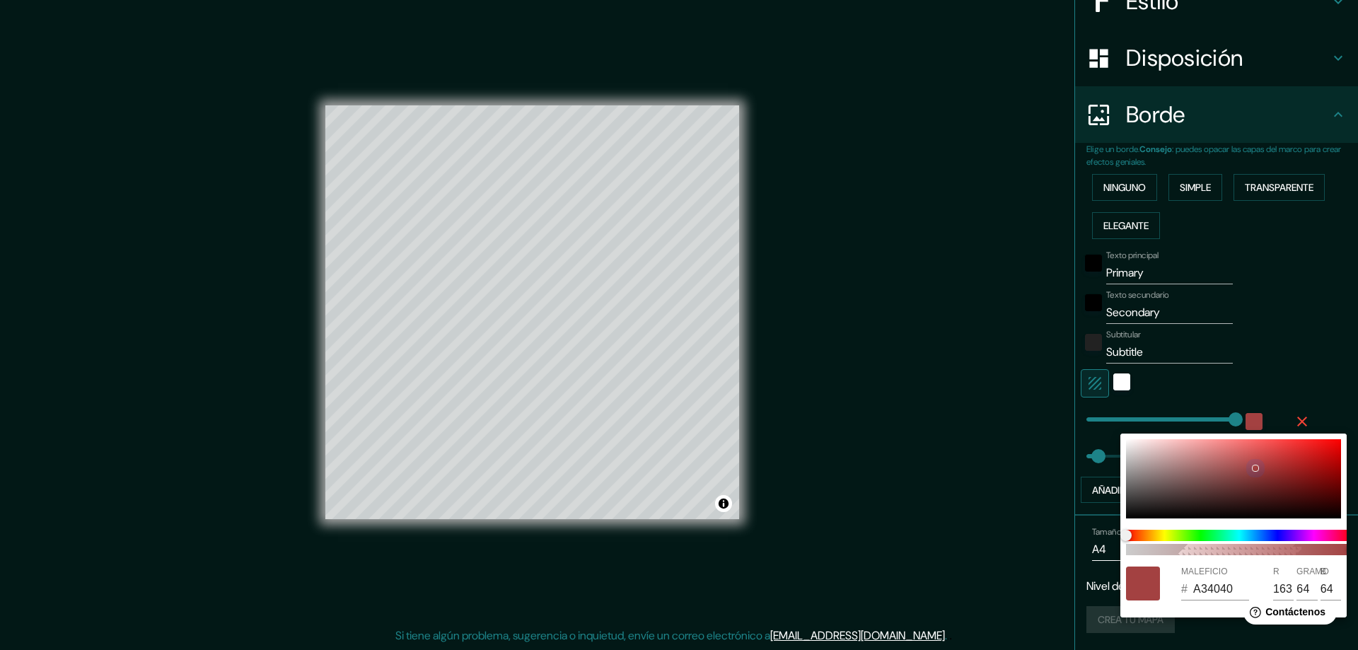
type input "63"
click at [1257, 467] on div at bounding box center [1233, 478] width 215 height 79
type input "47"
drag, startPoint x: 1221, startPoint y: 411, endPoint x: 1177, endPoint y: 415, distance: 44.0
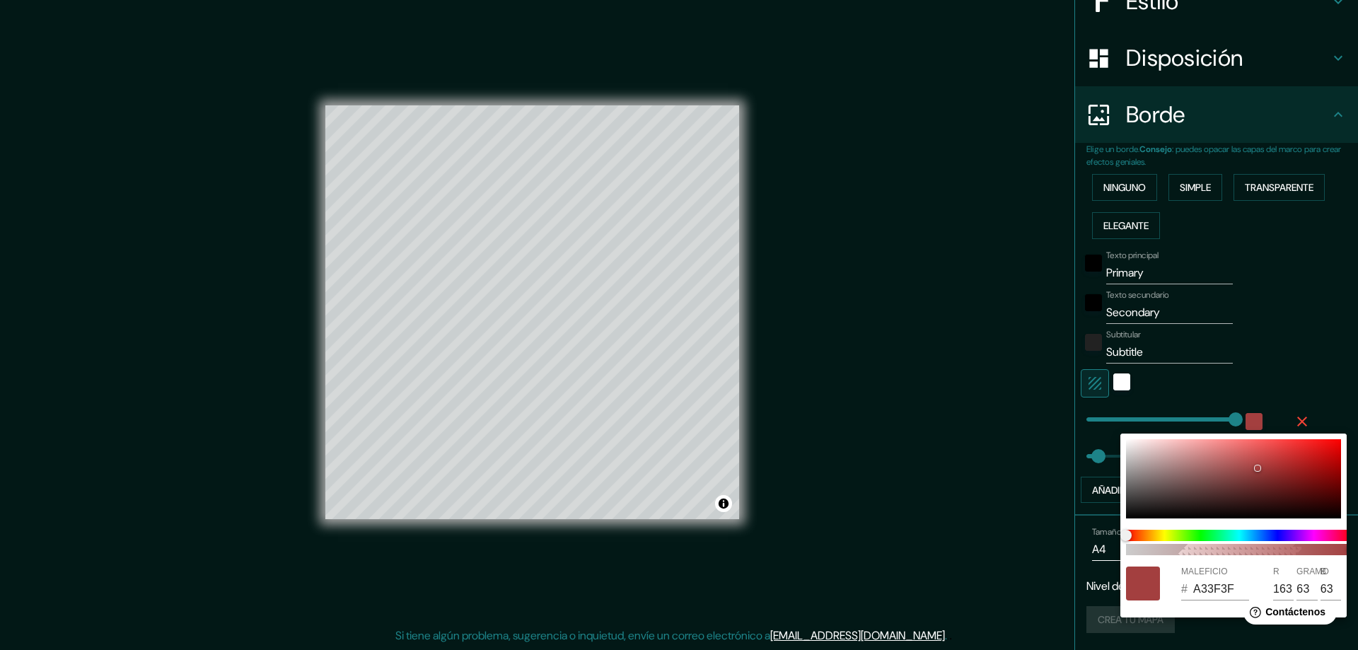
click at [1177, 415] on div at bounding box center [679, 325] width 1358 height 650
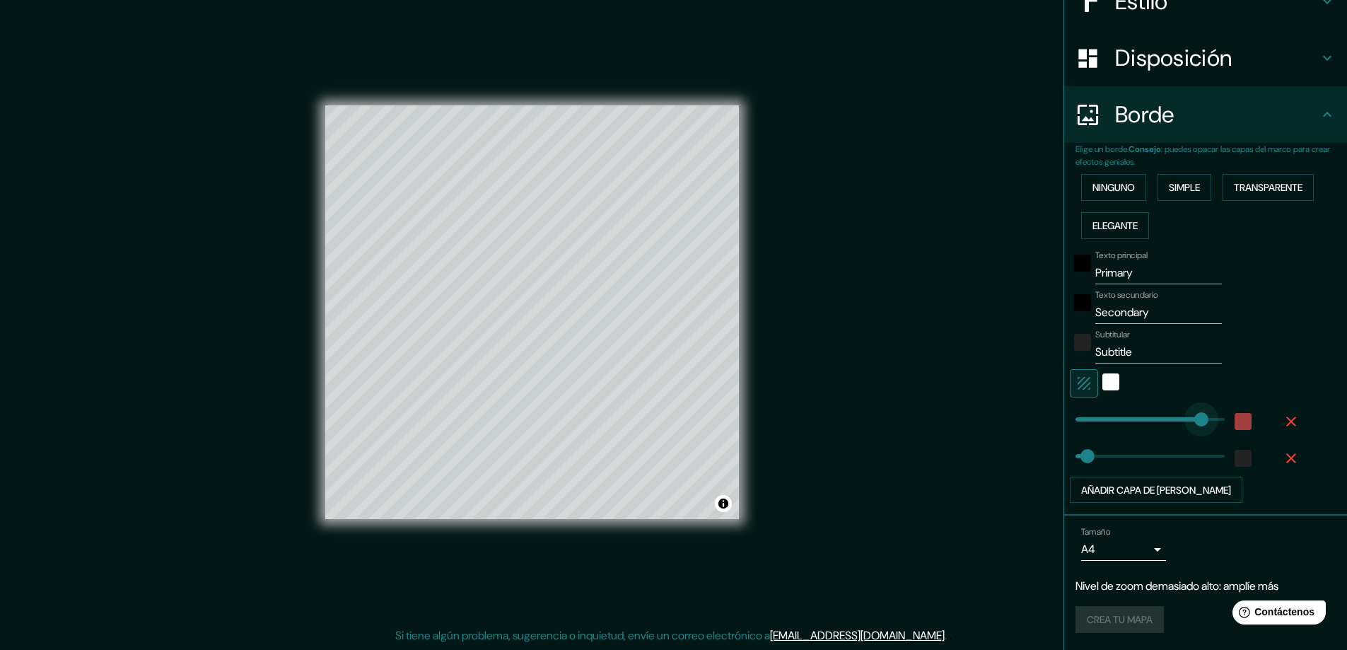
type input "469"
drag, startPoint x: 1213, startPoint y: 421, endPoint x: 1184, endPoint y: 421, distance: 29.0
type input "47"
type input "300"
drag, startPoint x: 1175, startPoint y: 421, endPoint x: 1141, endPoint y: 421, distance: 33.2
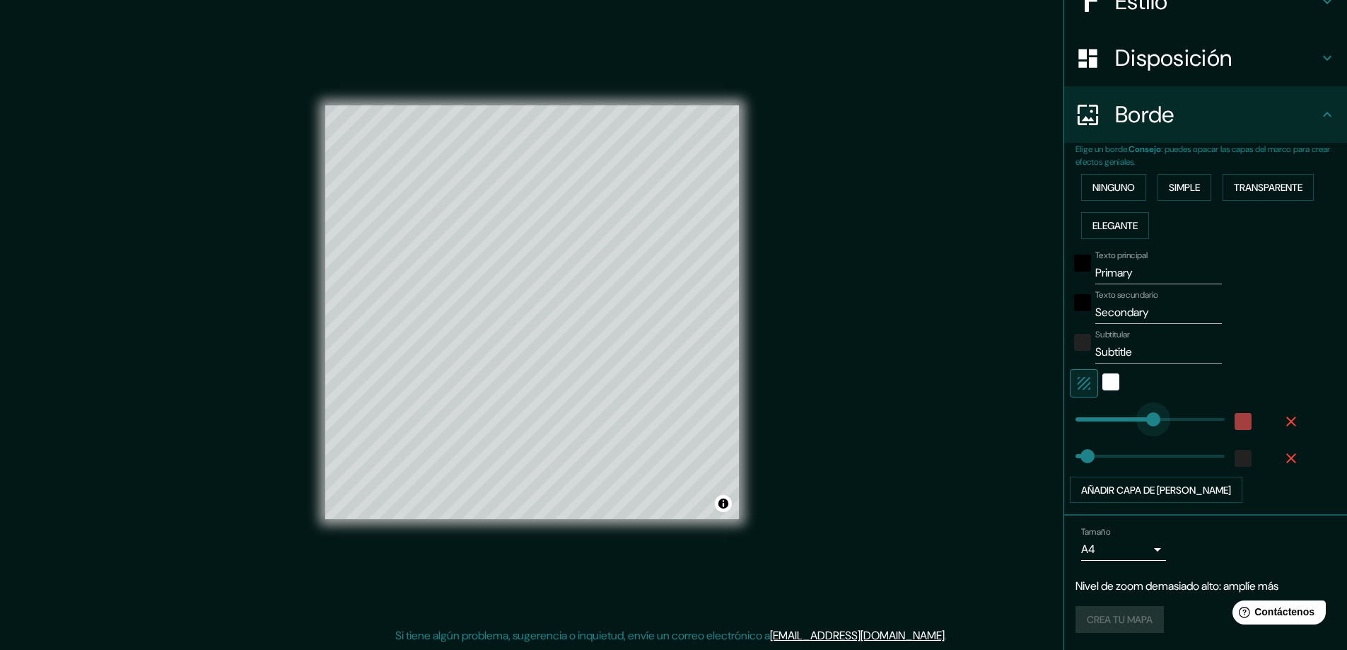
type input "47"
type input "353"
type input "47"
type input "258"
drag, startPoint x: 1155, startPoint y: 418, endPoint x: 1131, endPoint y: 418, distance: 24.0
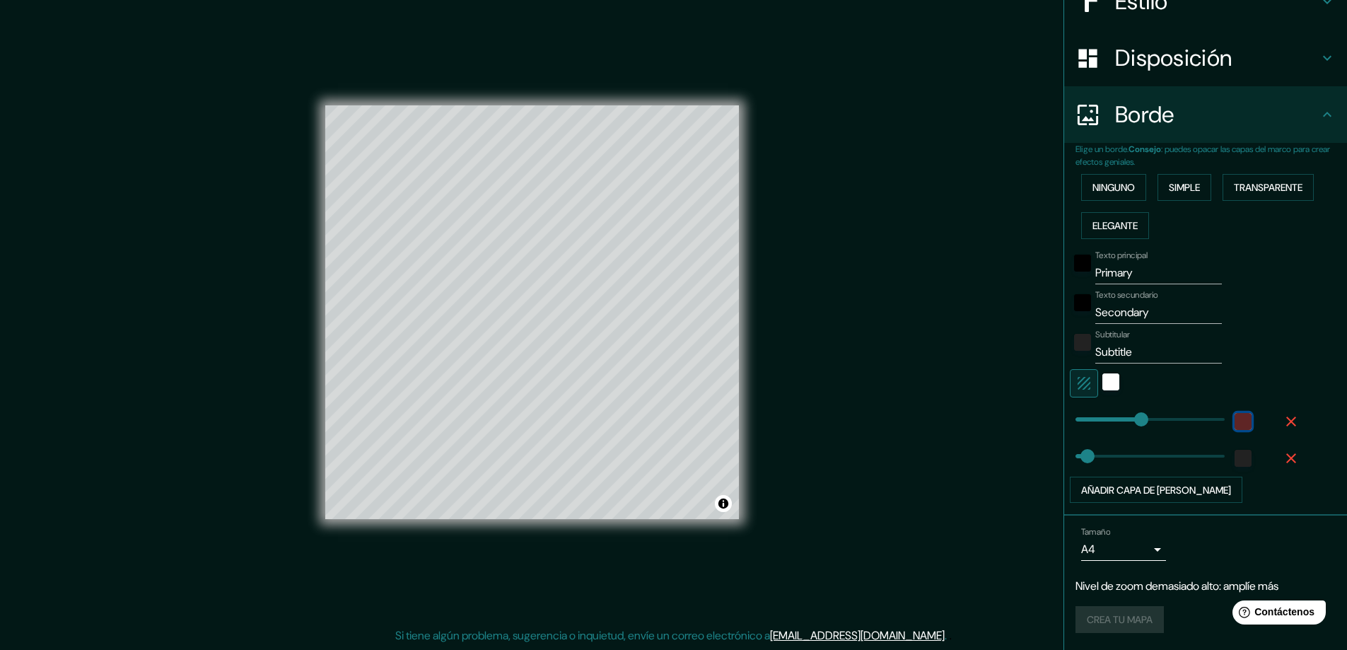
click at [1235, 414] on div "color-A33F3F" at bounding box center [1243, 421] width 17 height 17
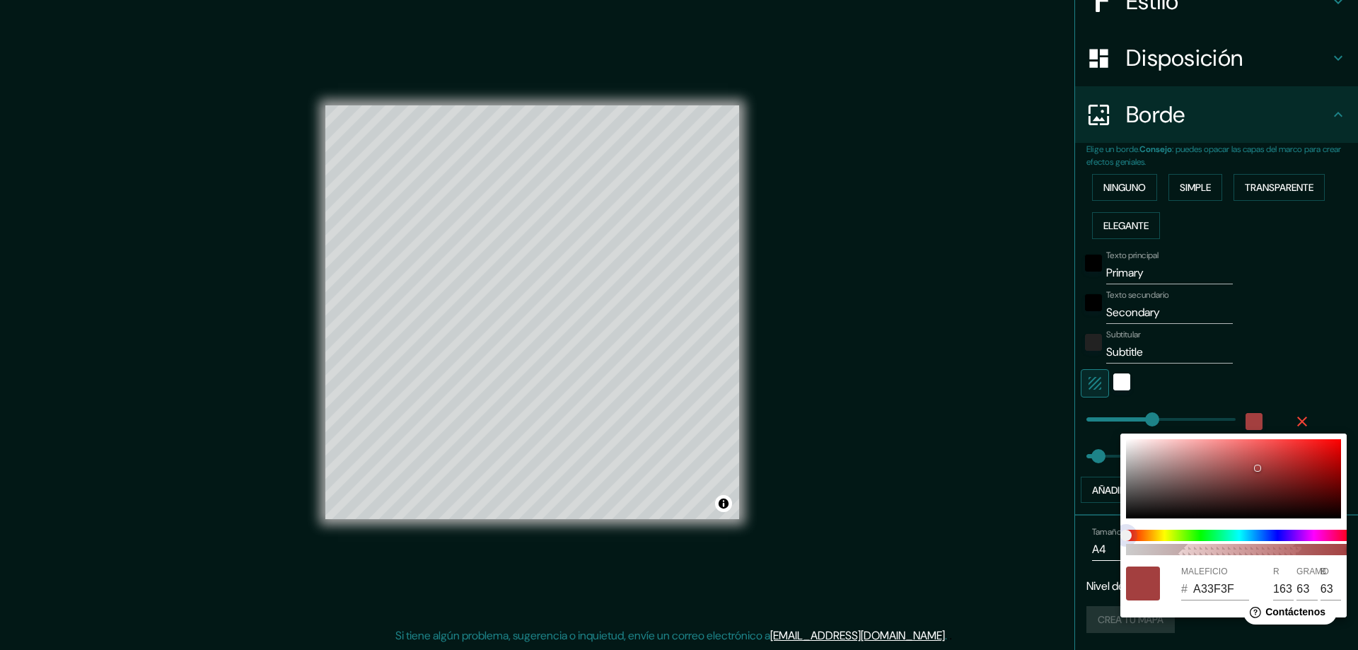
type input "47"
type input "85A340"
type input "133"
type input "163"
type input "64"
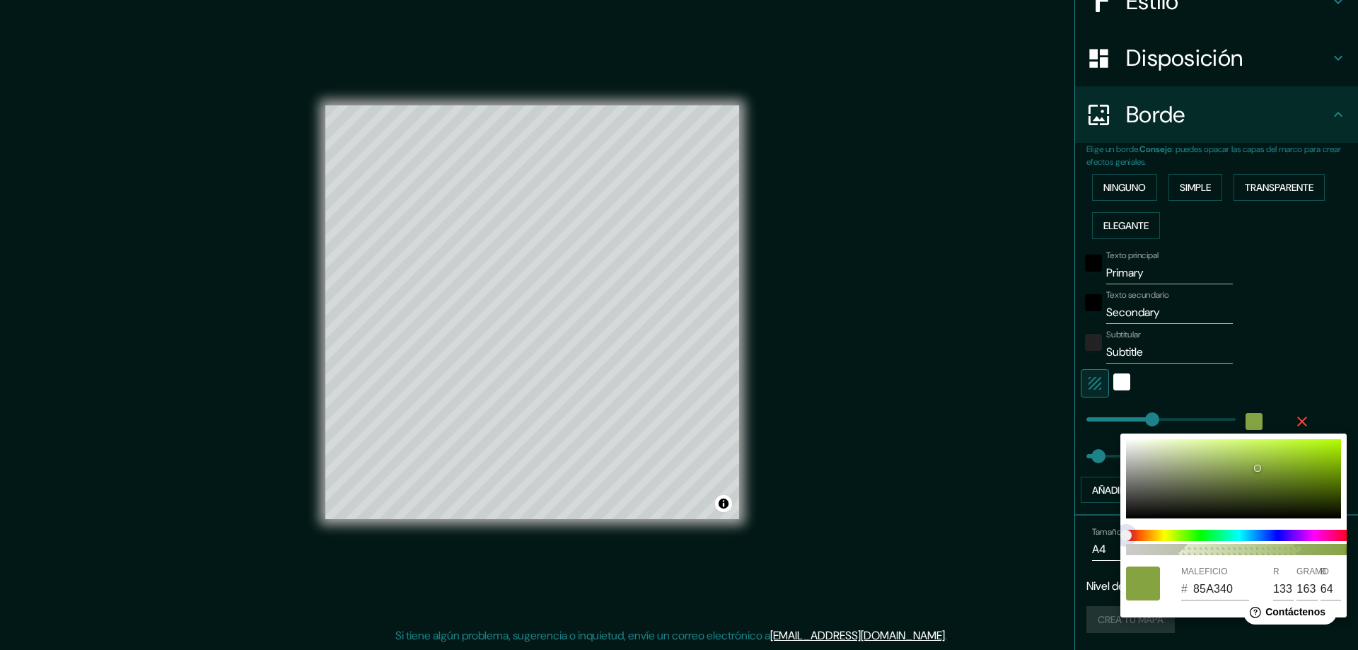
type input "47"
type input "84A340"
type input "132"
type input "47"
type input "82A340"
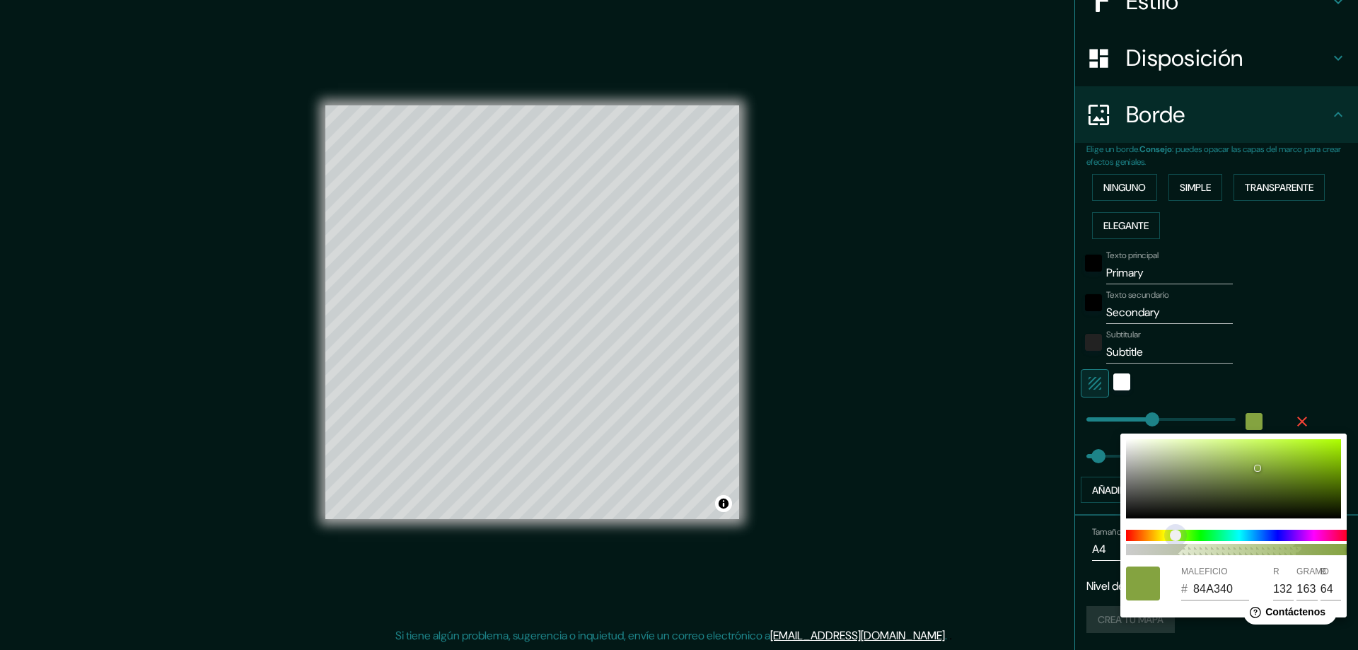
type input "130"
type input "47"
type input "7FA340"
type input "127"
type input "47"
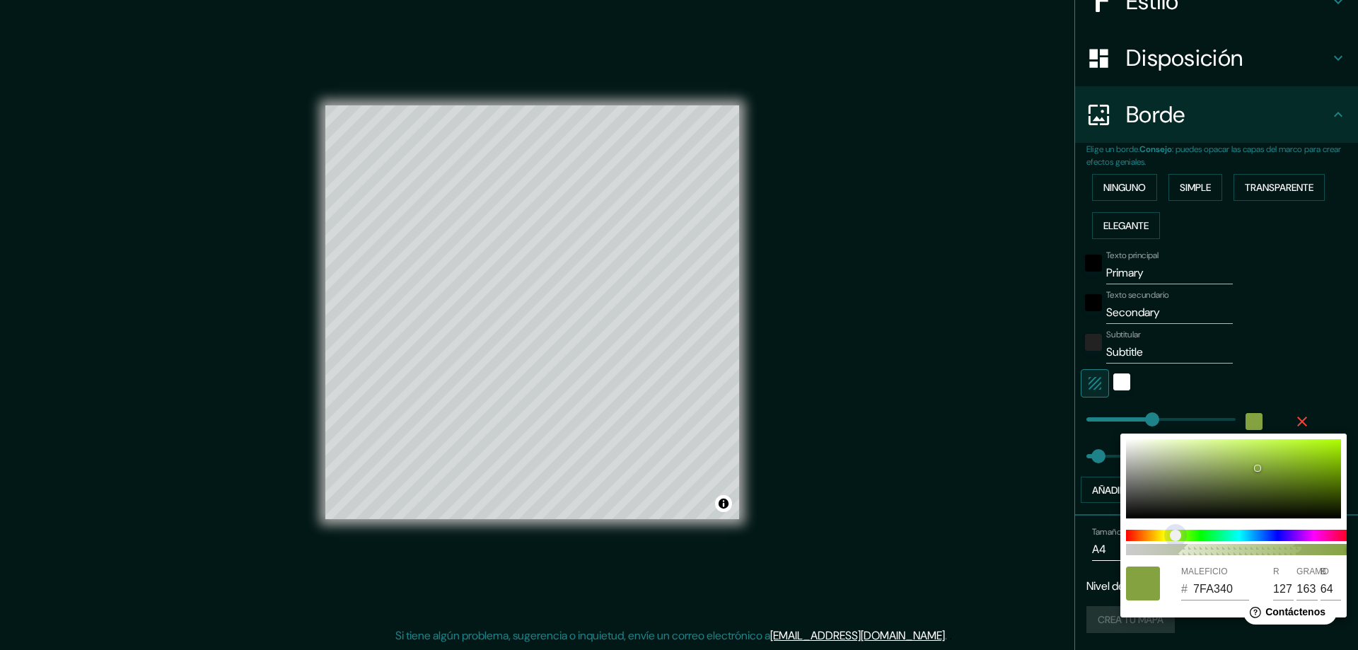
type input "7DA340"
type input "125"
type input "47"
type input "67A340"
type input "103"
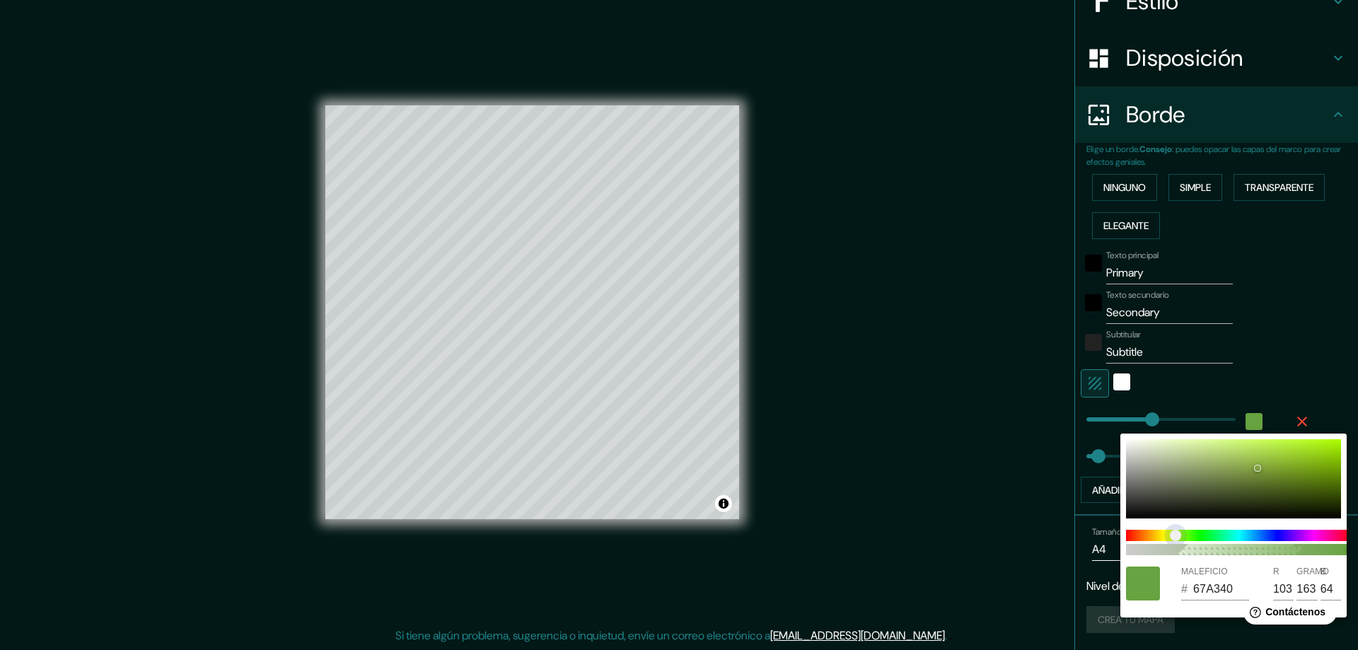
type input "47"
type input "66A340"
type input "102"
type input "47"
type input "64A340"
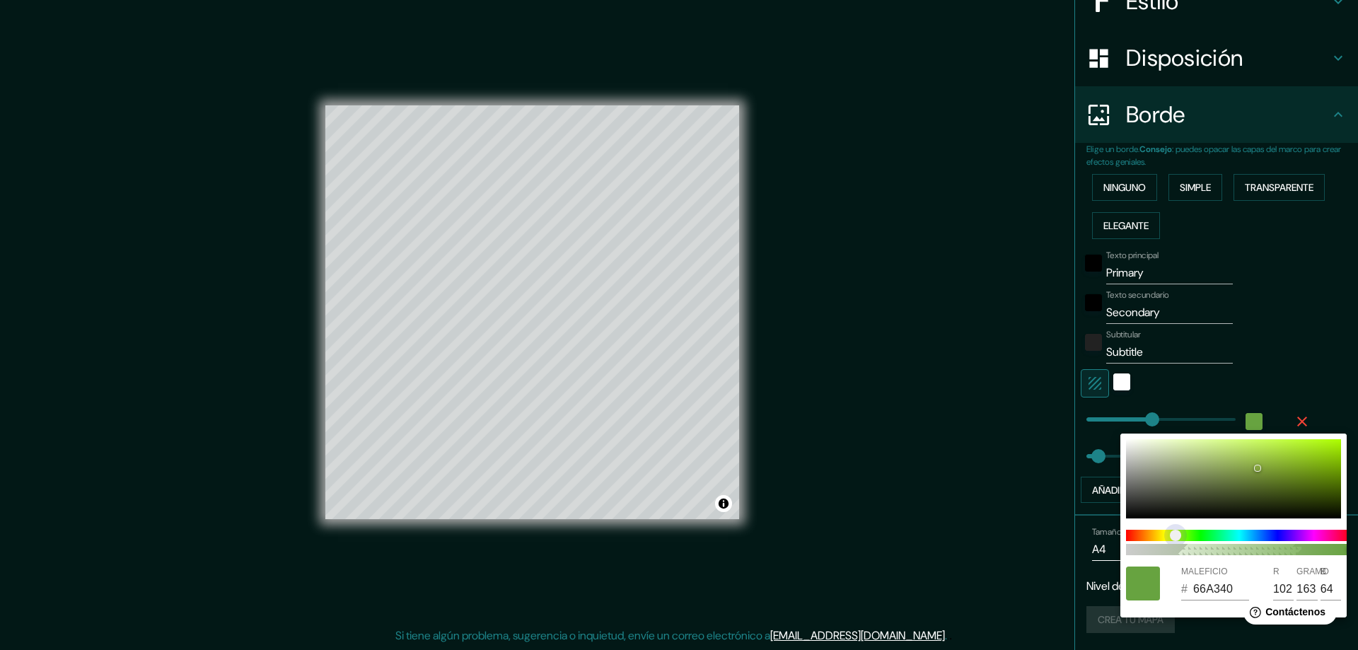
type input "100"
type input "47"
type input "61A340"
type input "97"
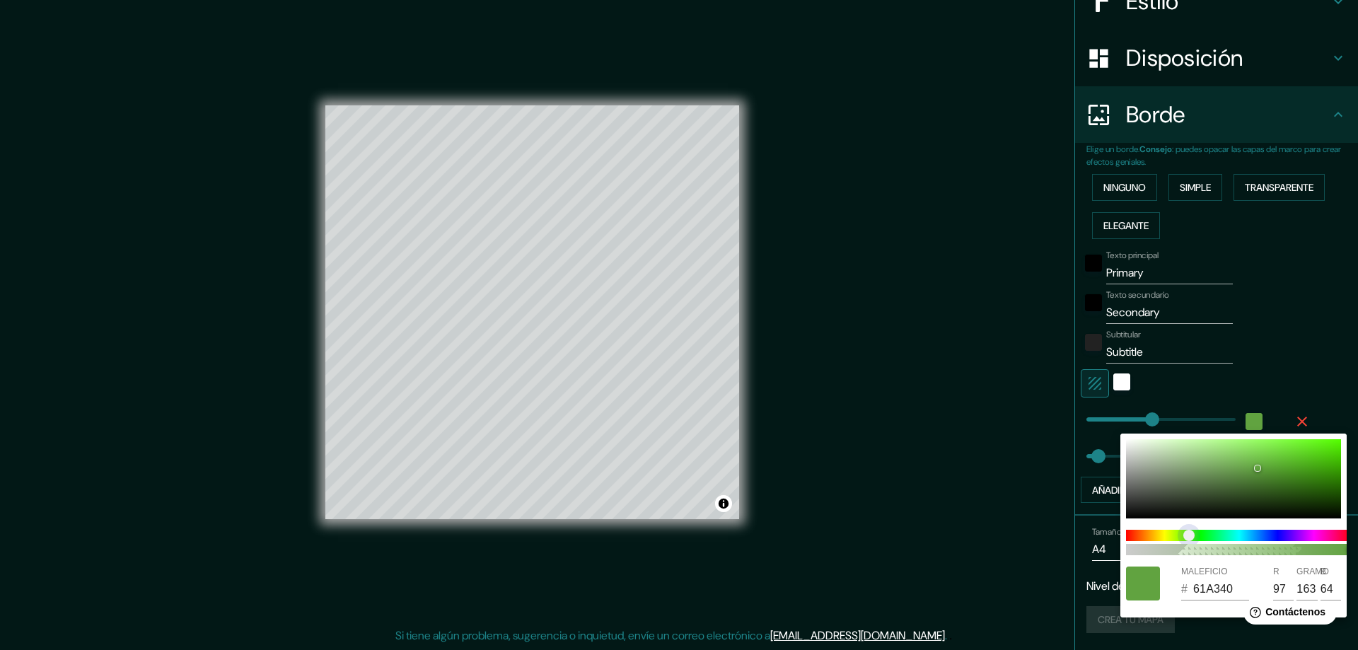
type input "47"
type input "5FA340"
type input "95"
type input "47"
type input "57A340"
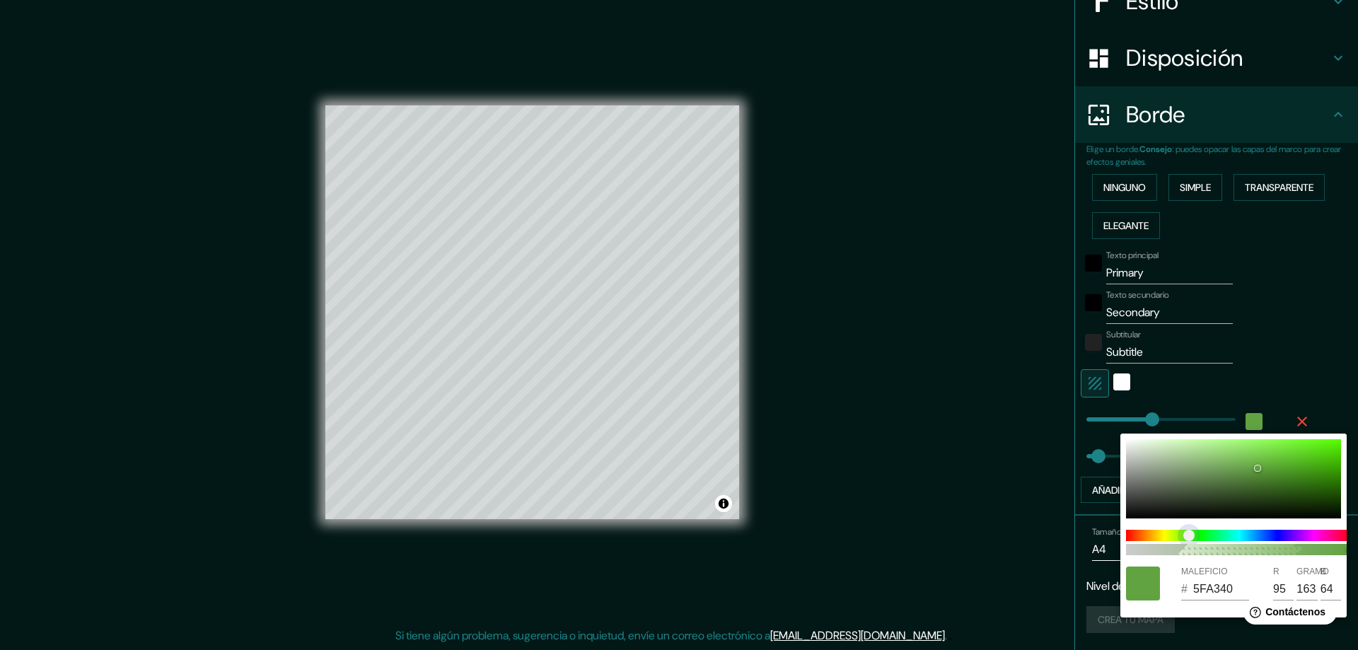
type input "87"
type input "47"
type input "52A340"
type input "82"
type input "47"
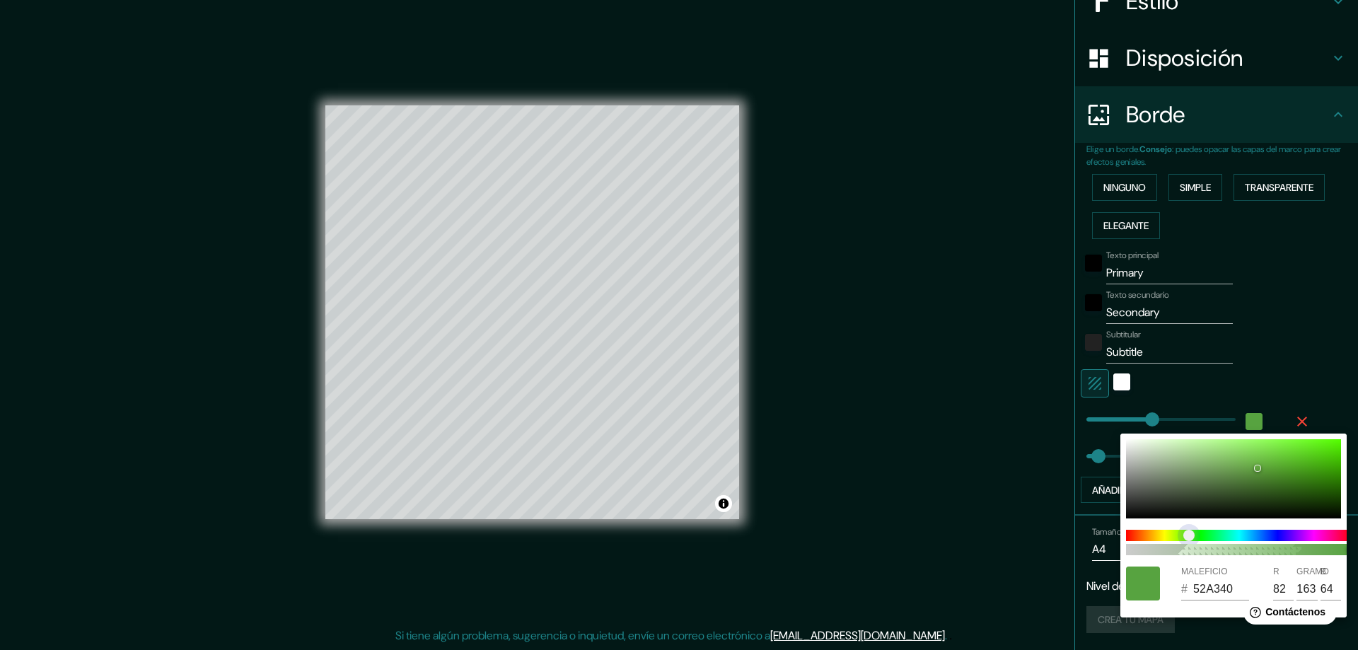
type input "50A340"
type input "80"
type input "47"
type input "46A340"
type input "70"
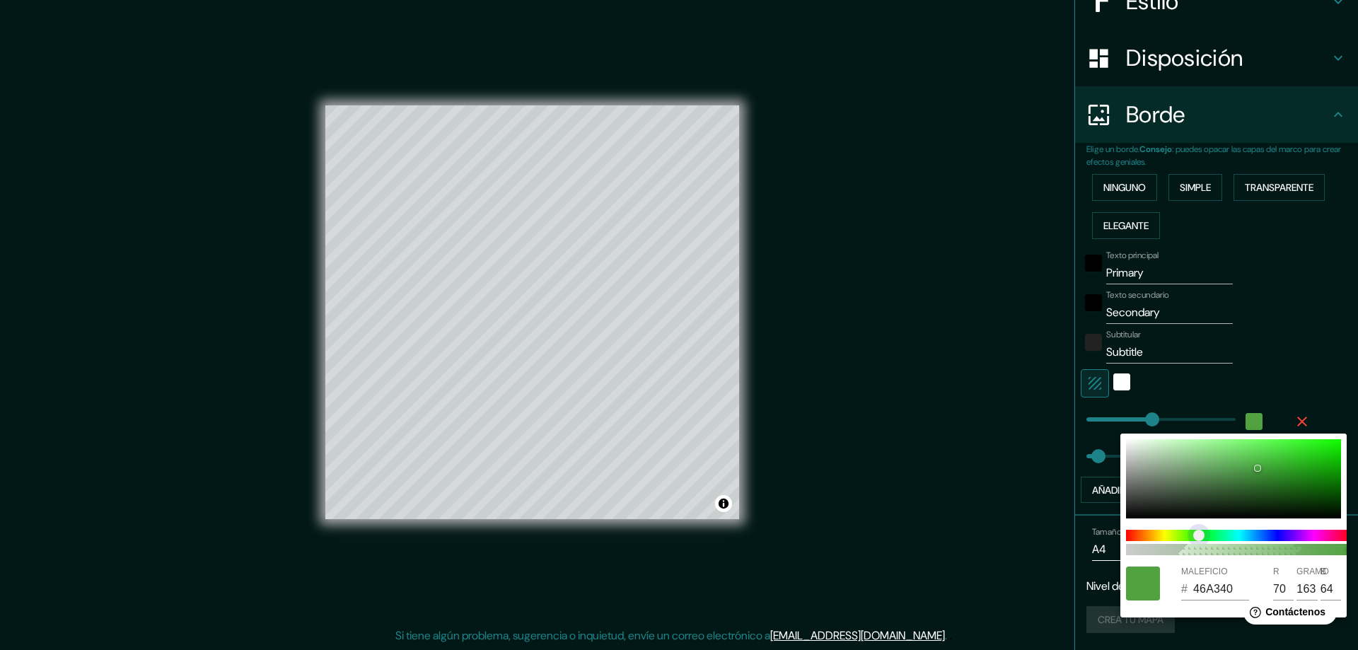
type input "47"
type input "45A340"
type input "69"
type input "47"
type input "43A340"
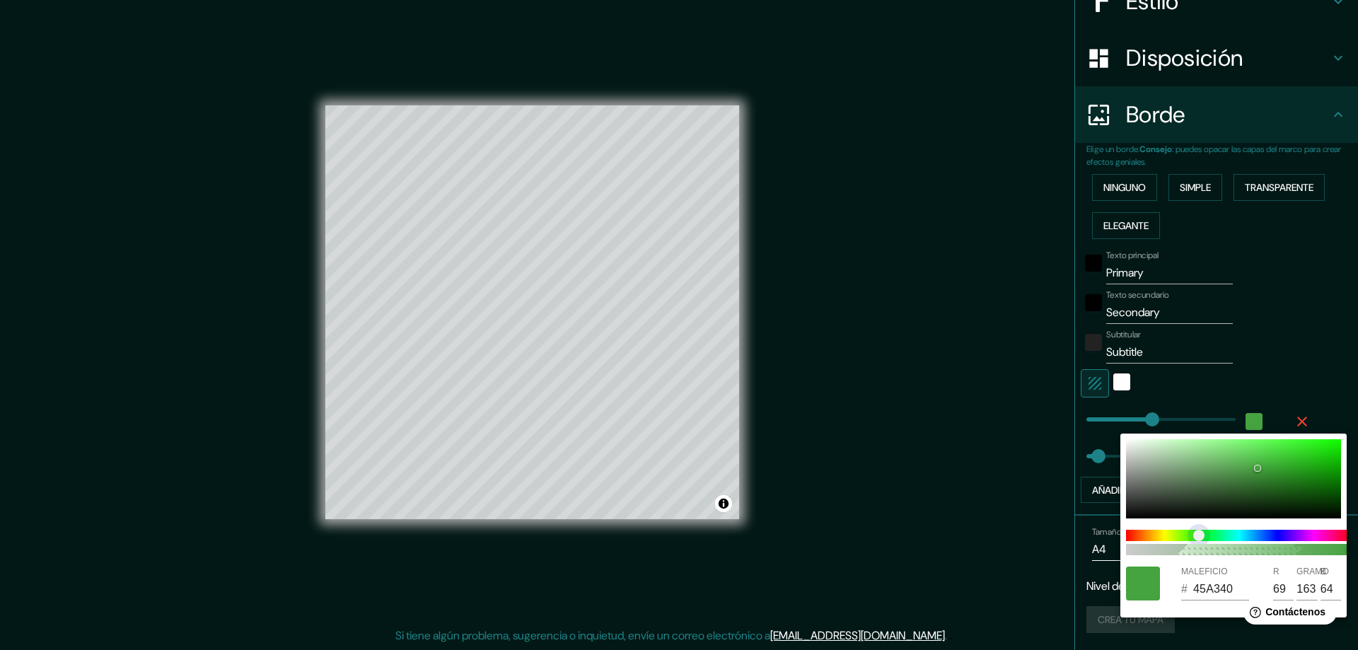
type input "67"
type input "47"
type input "41A340"
type input "65"
type input "47"
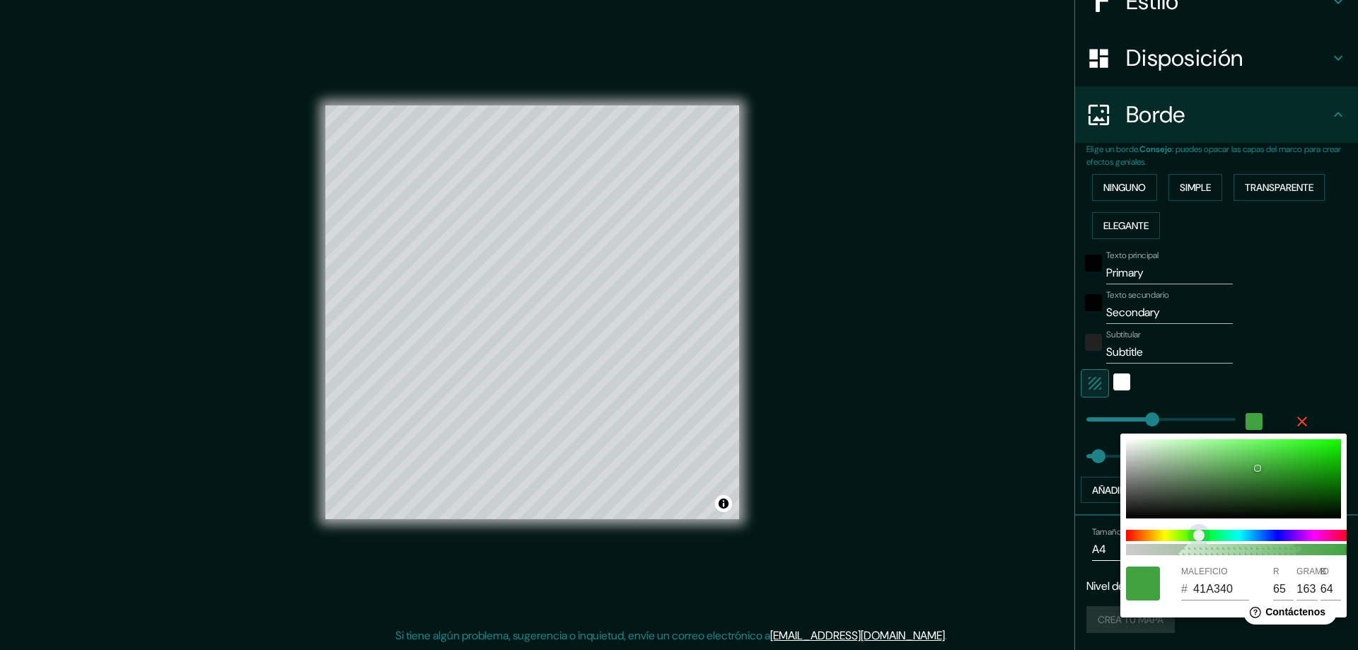
type input "40A340"
type input "64"
type input "47"
type input "40A34A"
type input "74"
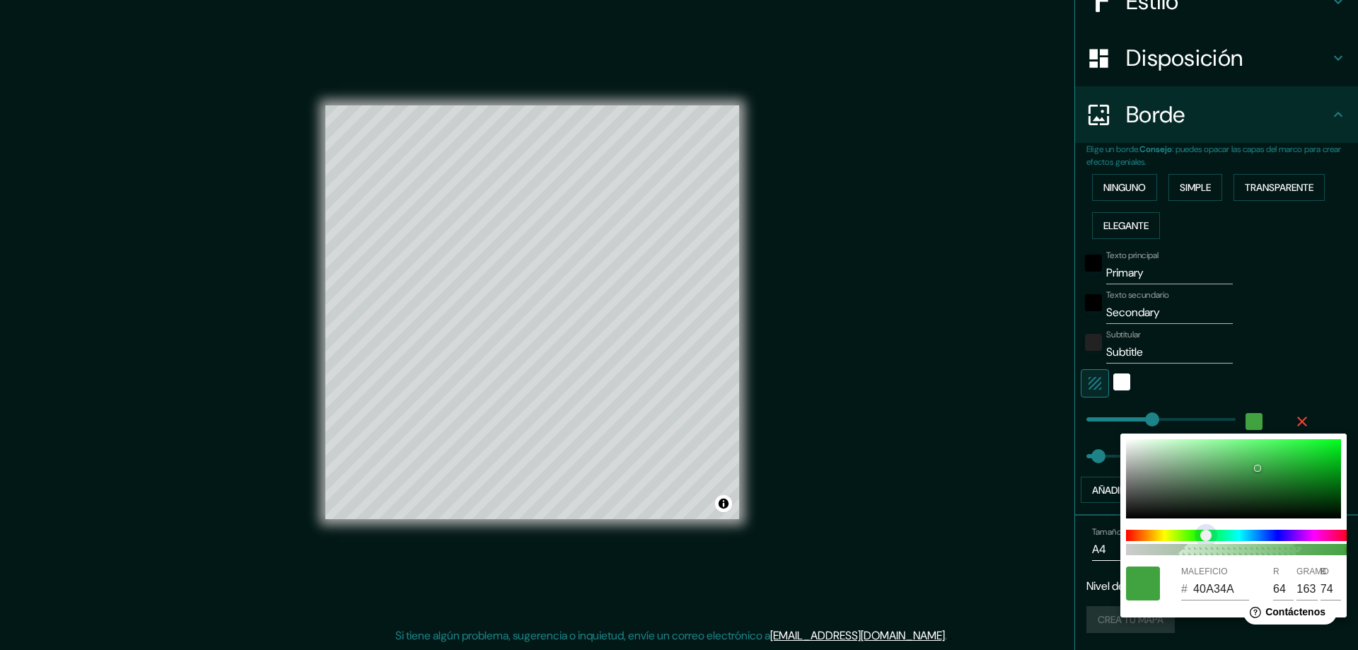
type input "47"
type input "40A34B"
type input "75"
type input "47"
type input "40A34F"
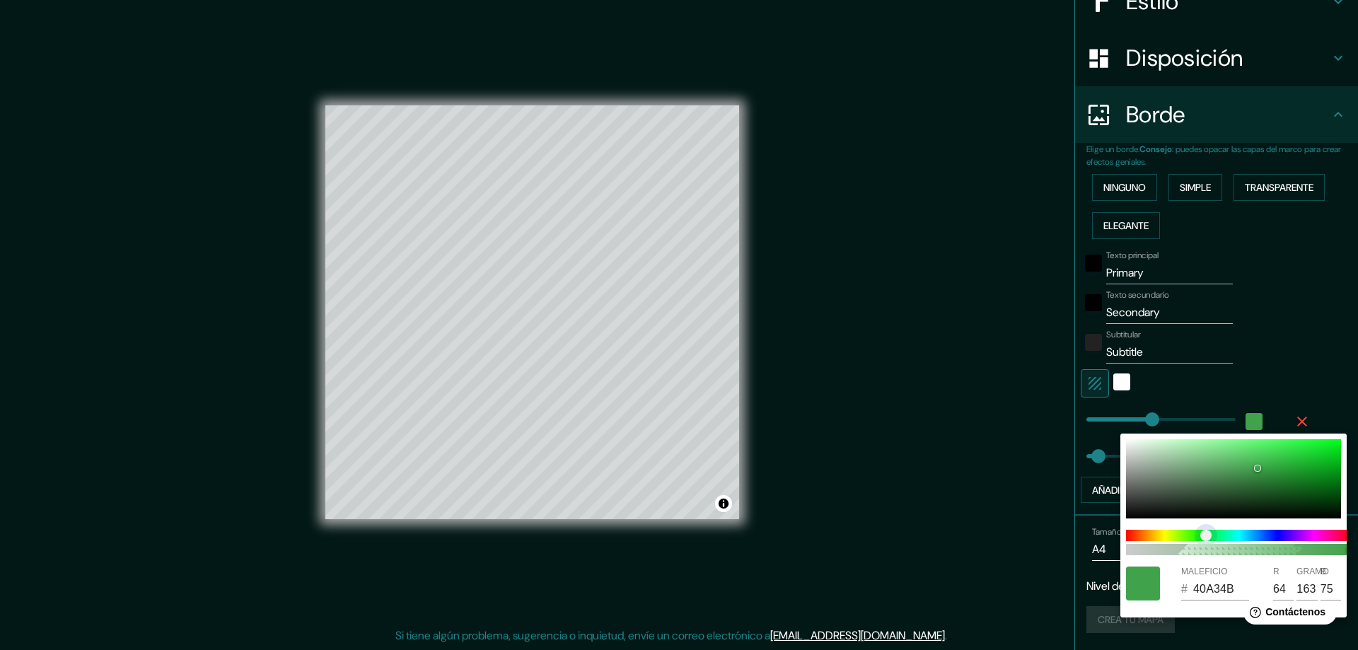
type input "79"
type input "47"
type input "40A354"
type input "84"
type input "47"
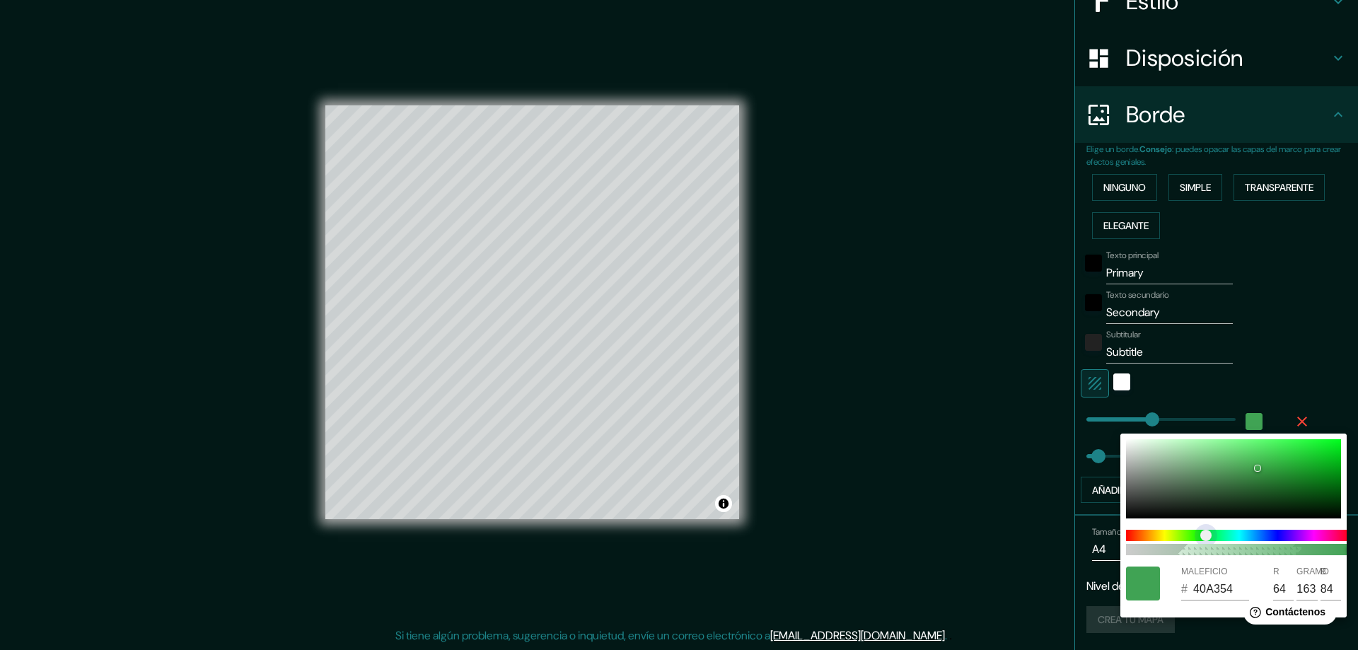
type input "40A355"
type input "85"
type input "47"
type input "40A357"
type input "87"
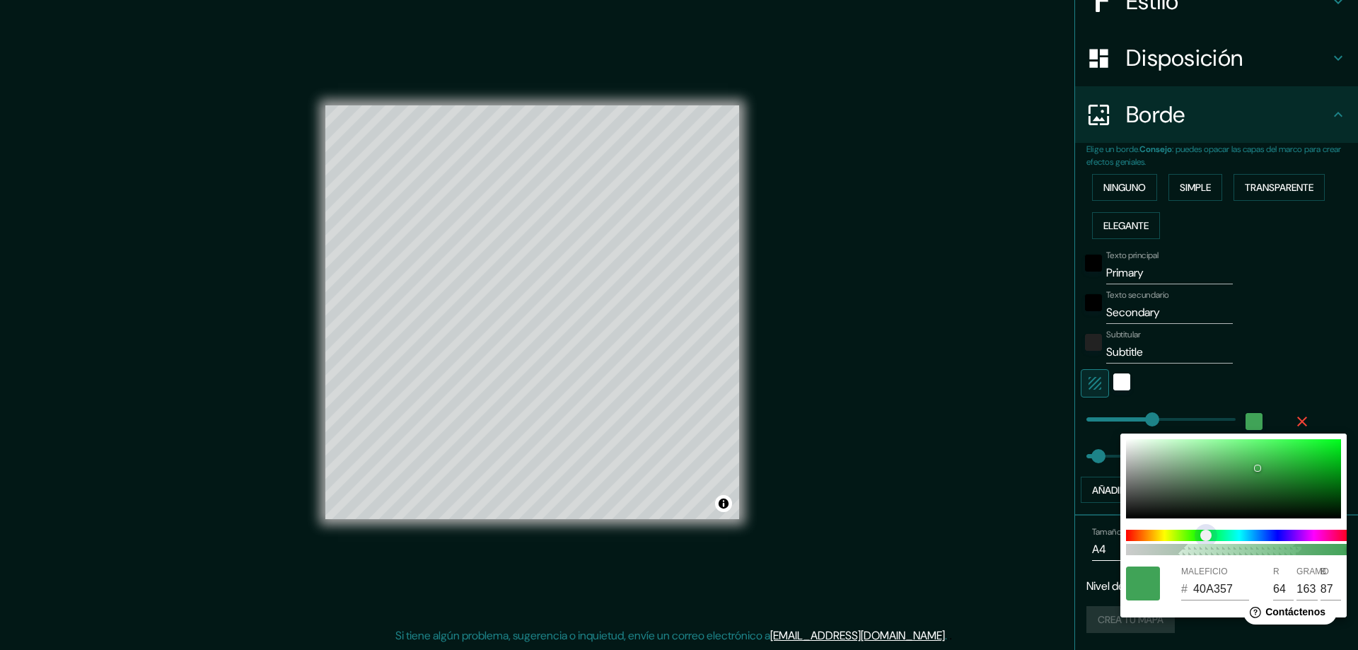
type input "47"
type input "40A35A"
type input "90"
type input "47"
type input "40A35C"
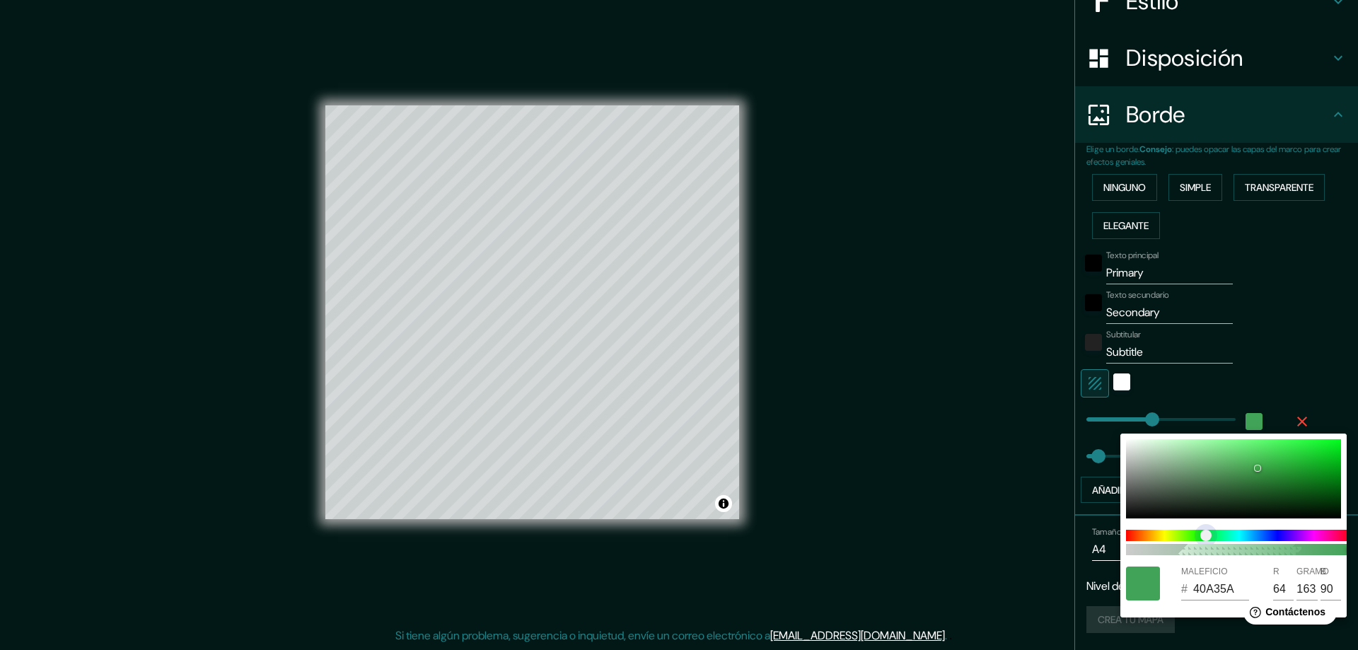
type input "92"
type input "47"
type input "40A35E"
type input "94"
type input "47"
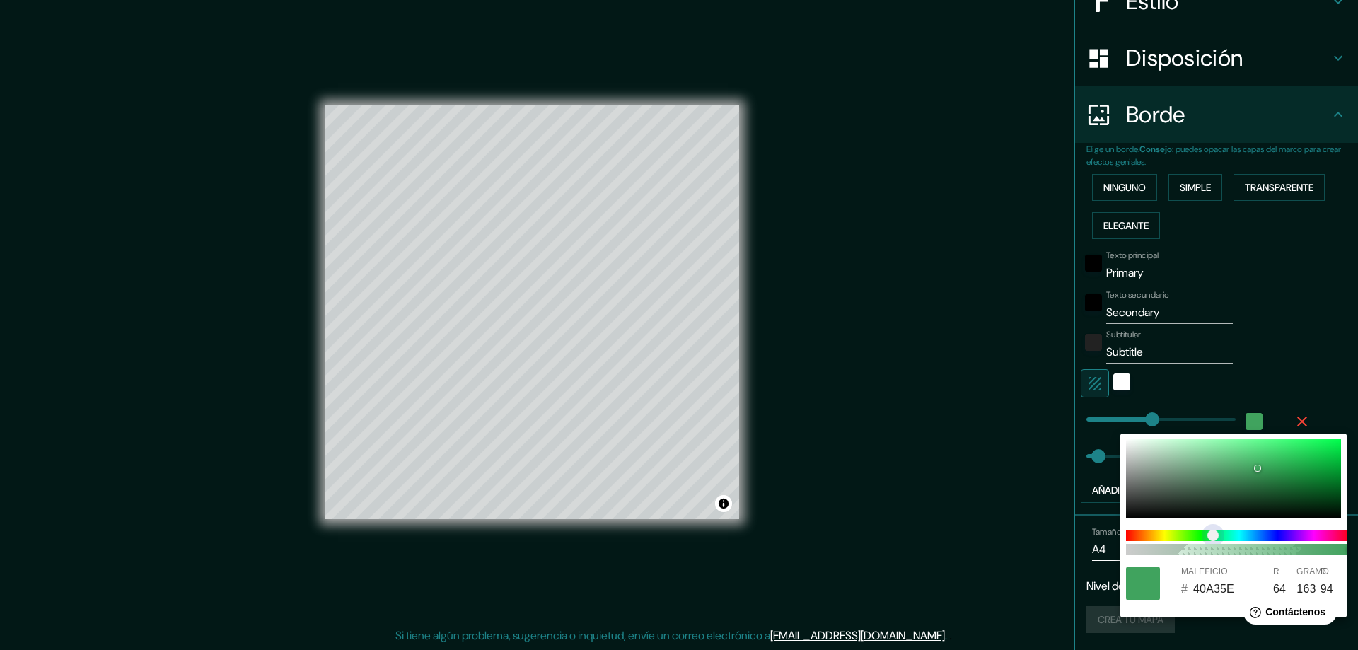
type input "40A362"
type input "98"
type input "47"
type input "40A364"
type input "100"
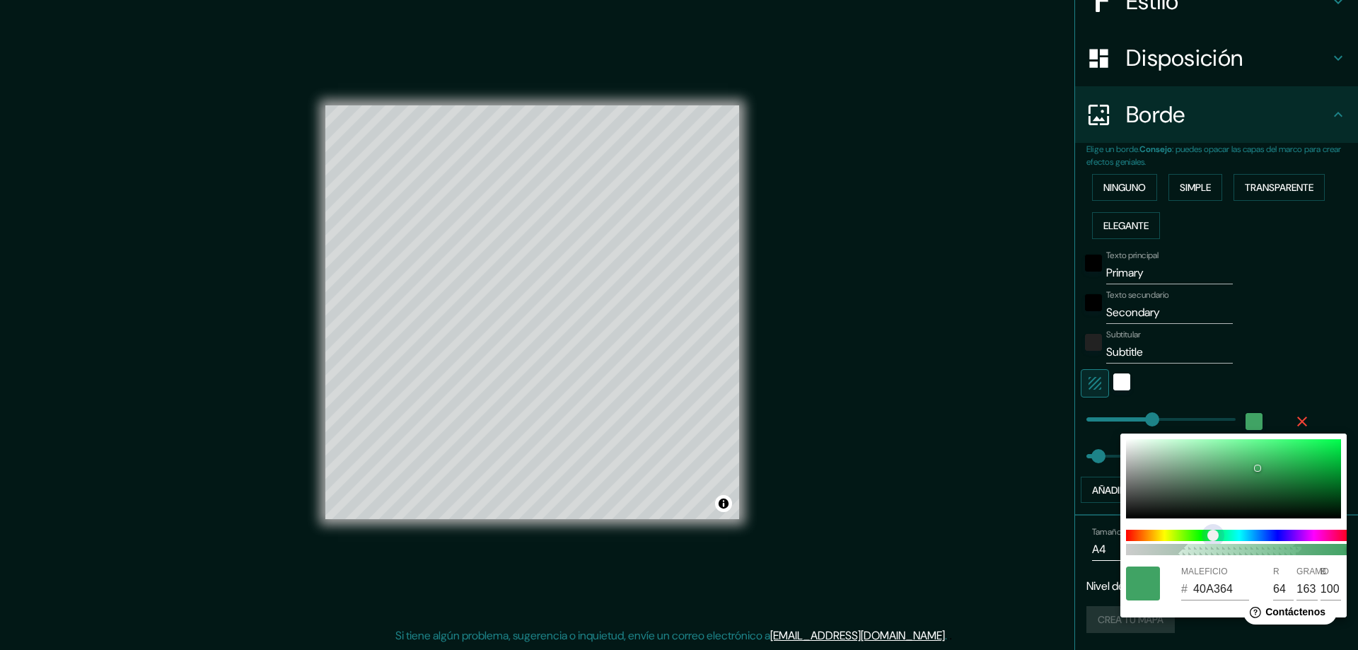
type input "47"
type input "40A366"
type input "102"
type input "47"
type input "40A38A"
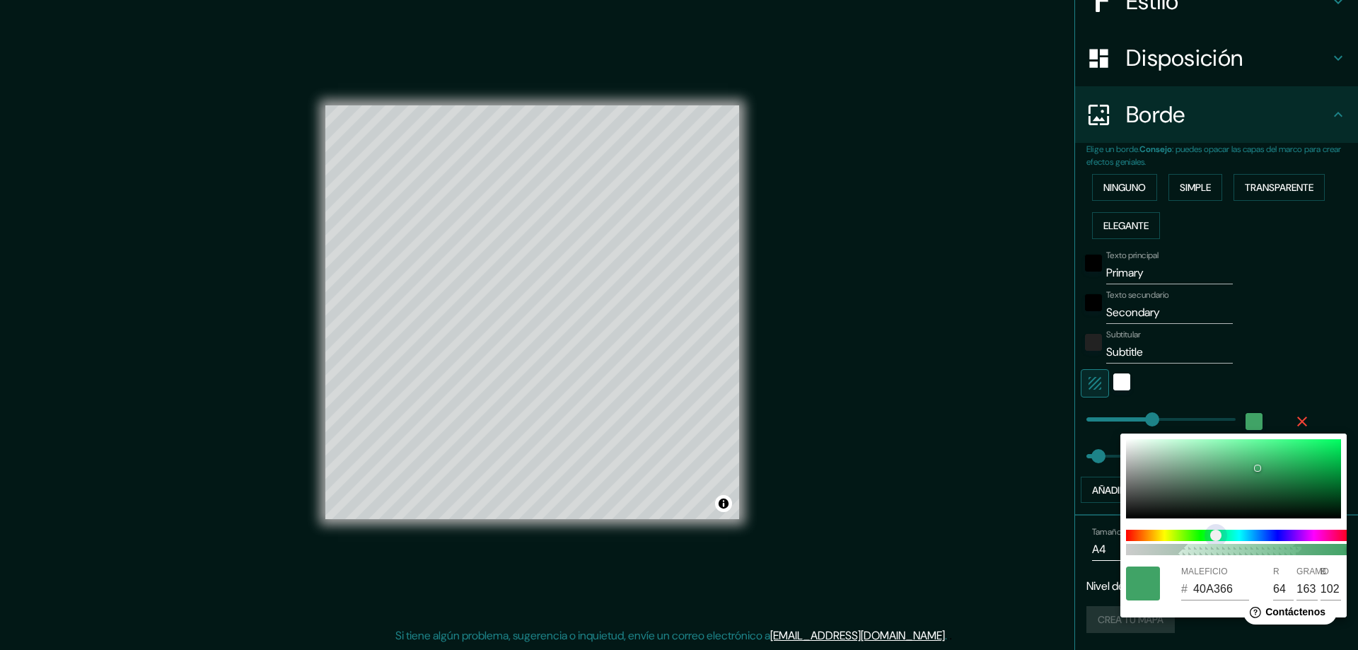
type input "138"
type input "47"
type input "40A38E"
type input "142"
type input "47"
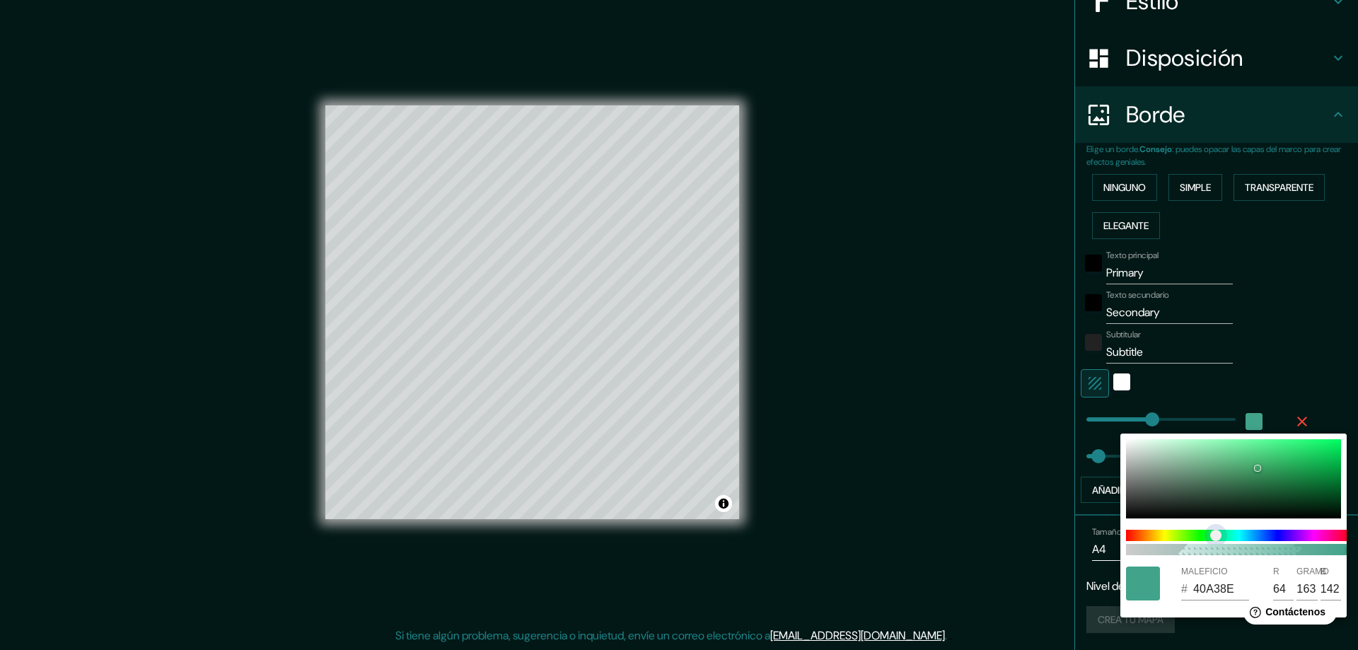
type input "40A391"
type input "145"
type input "47"
type input "40A393"
type input "147"
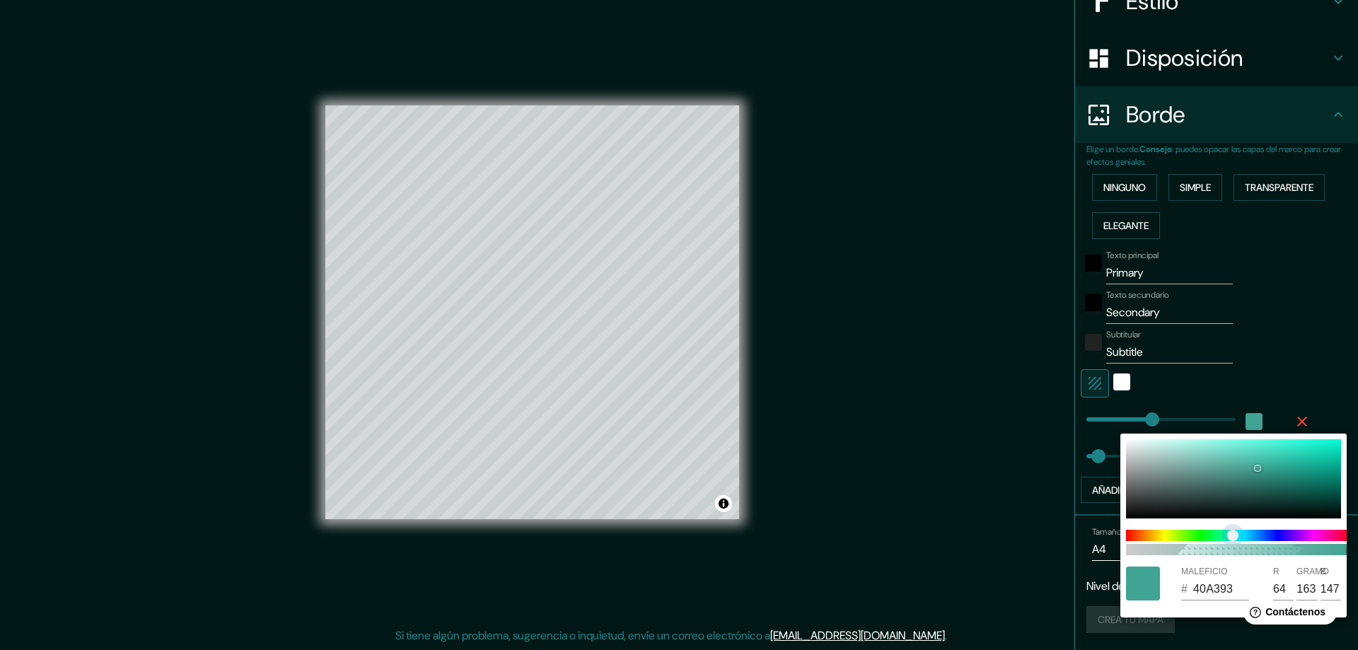
type input "47"
type input "40A38F"
type input "143"
type input "47"
type input "40A38E"
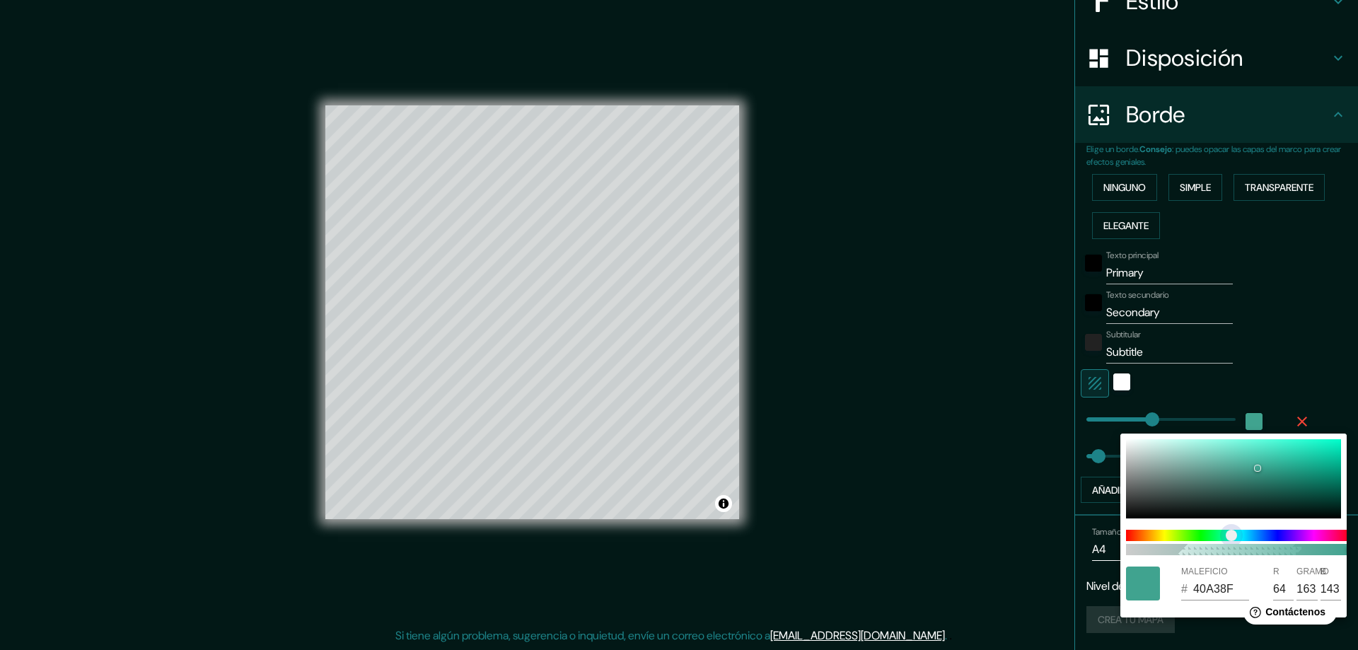
type input "142"
type input "47"
type input "40A38A"
type input "138"
type input "47"
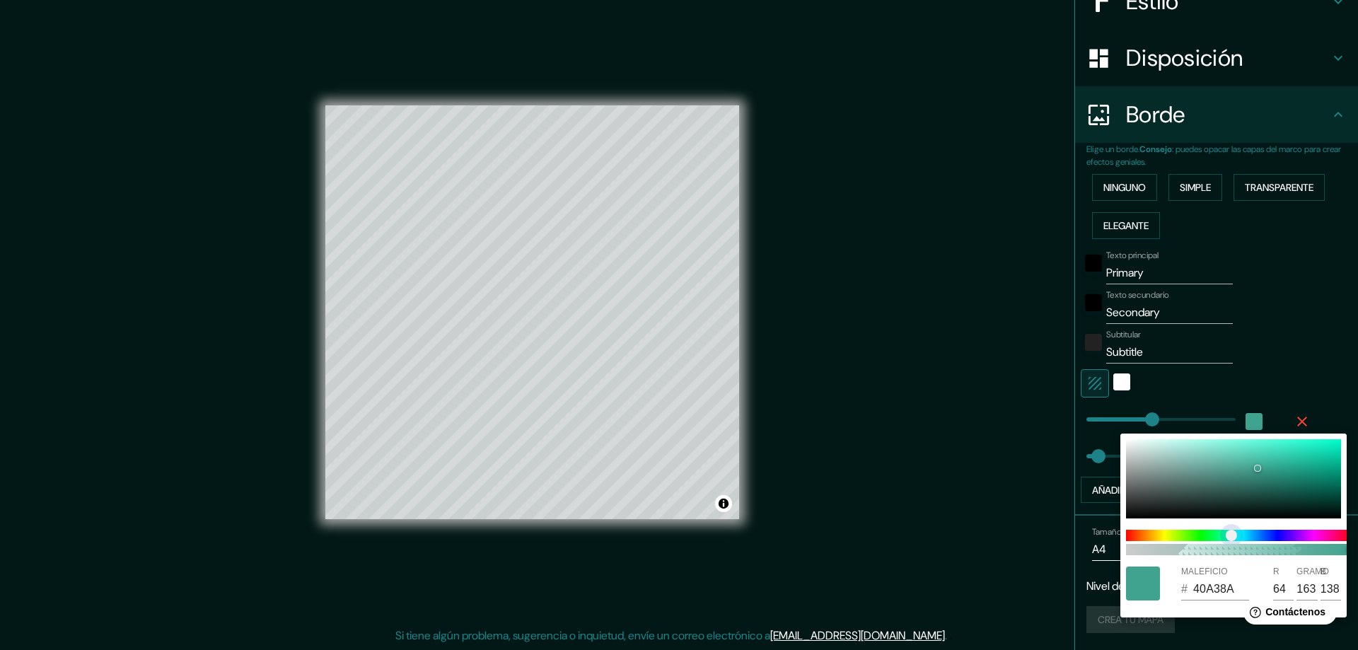
type input "40A370"
type input "112"
type input "47"
type input "40A36C"
type input "108"
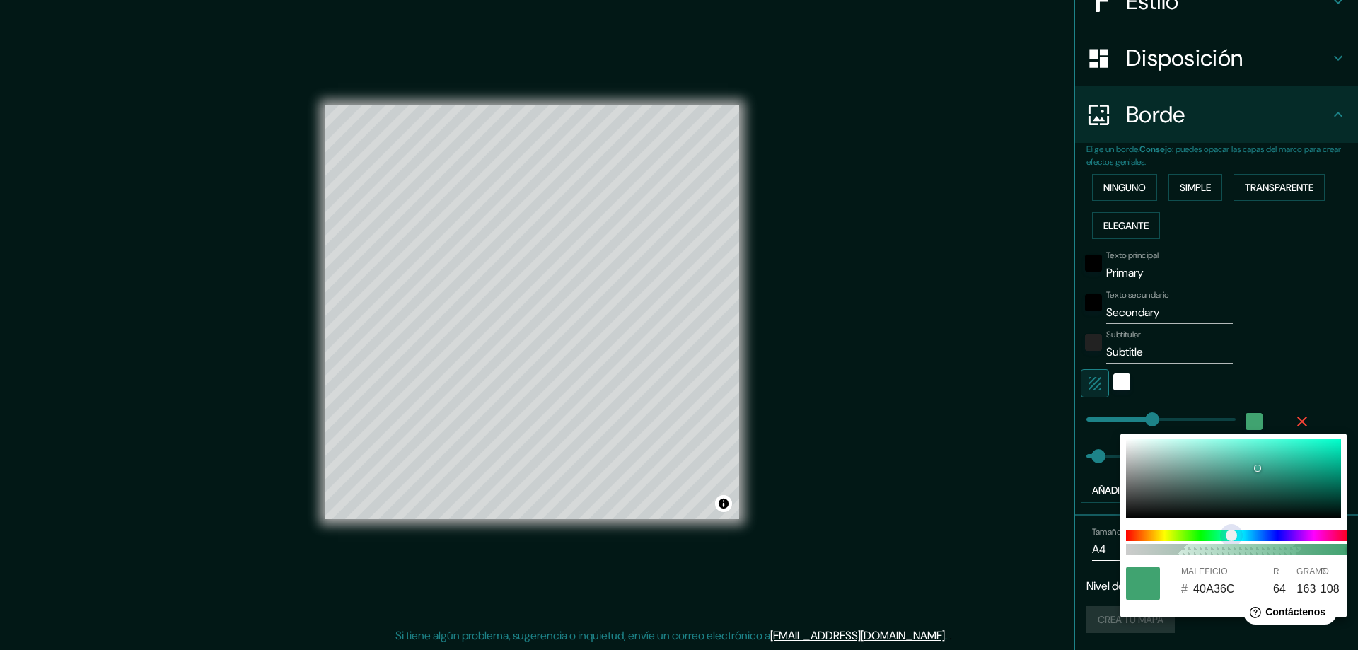
type input "47"
type input "40A36B"
type input "107"
type input "47"
type input "40A36C"
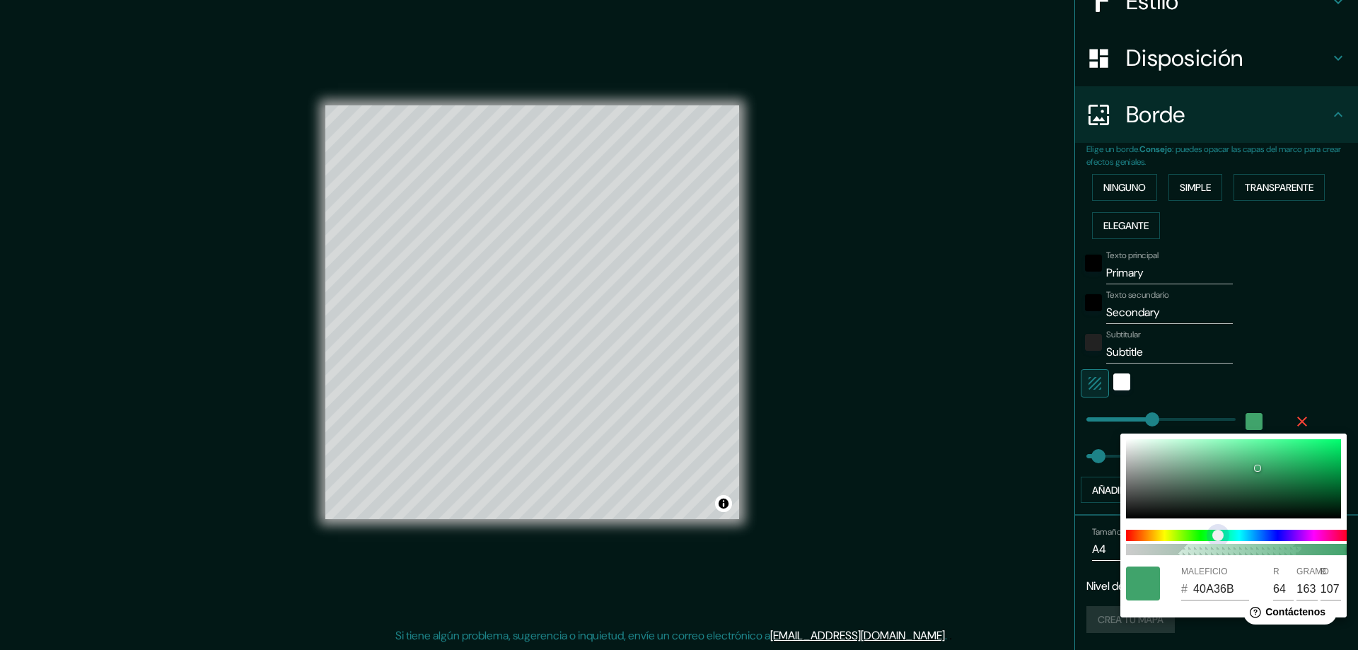
type input "108"
type input "47"
type input "40A371"
type input "113"
type input "47"
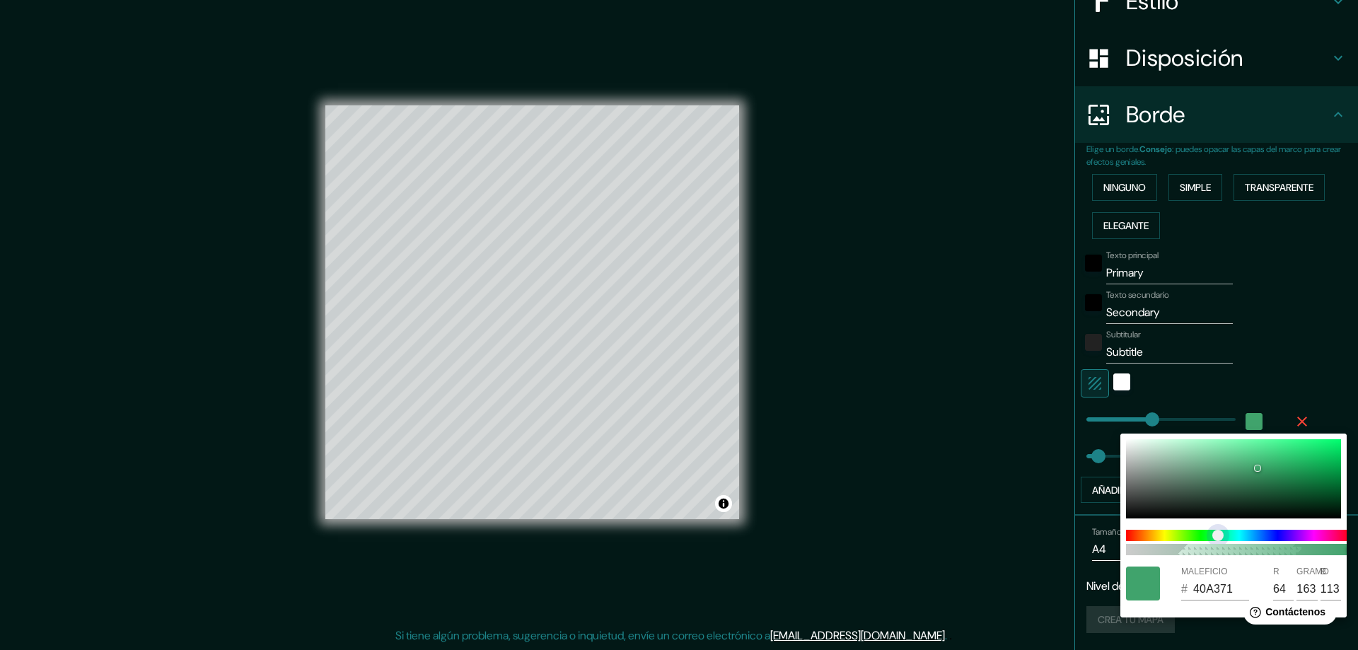
type input "40A373"
type input "115"
type input "47"
type input "40A375"
type input "117"
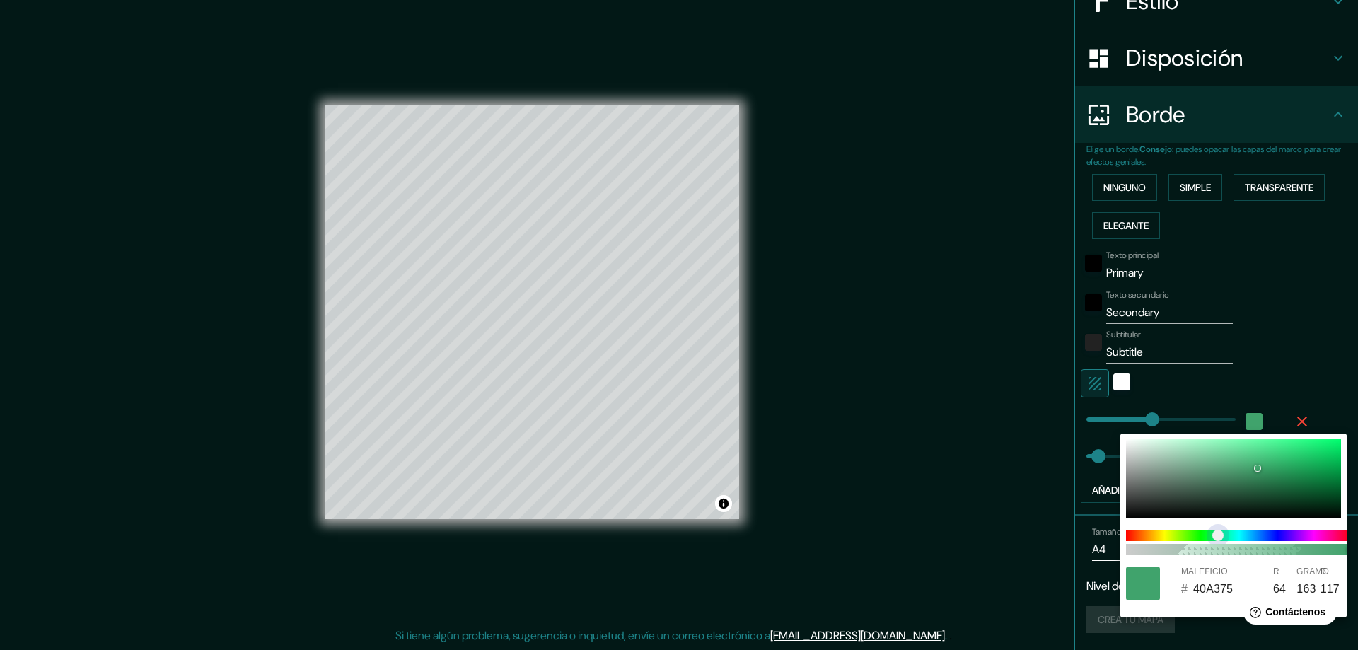
type input "47"
type input "40A376"
type input "118"
type input "47"
type input "40A375"
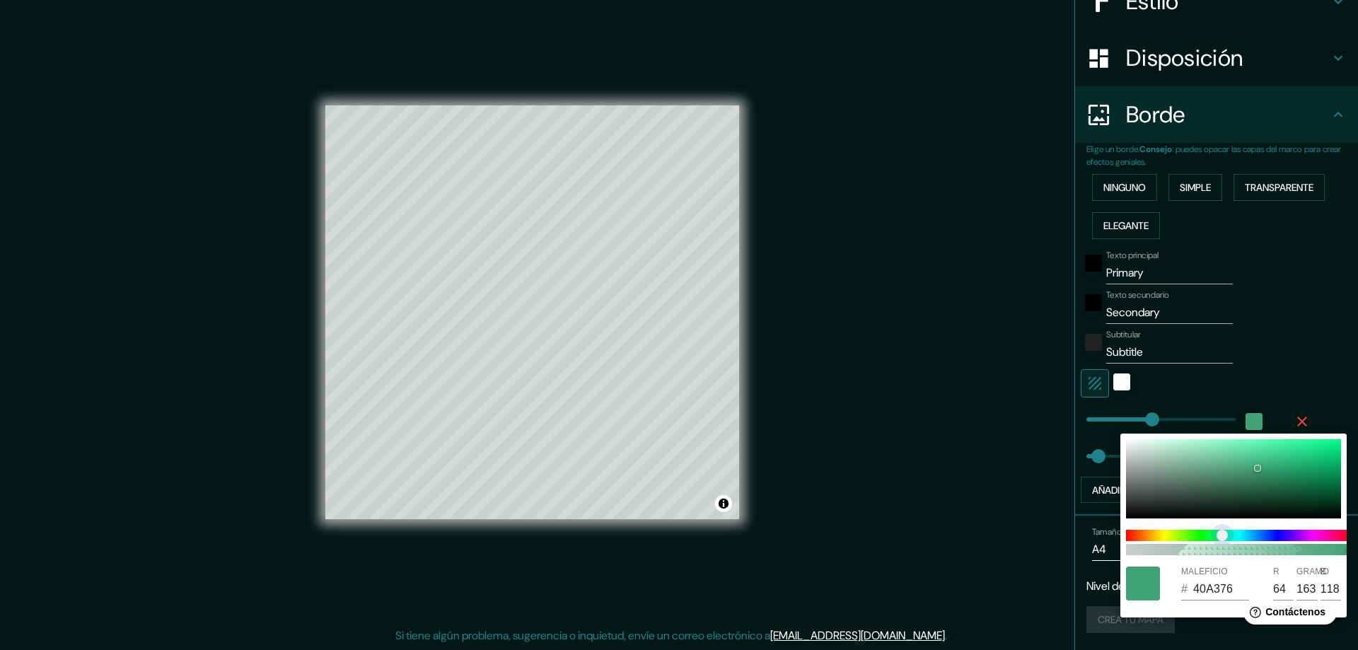
type input "117"
type input "47"
type input "40A364"
type input "100"
type input "47"
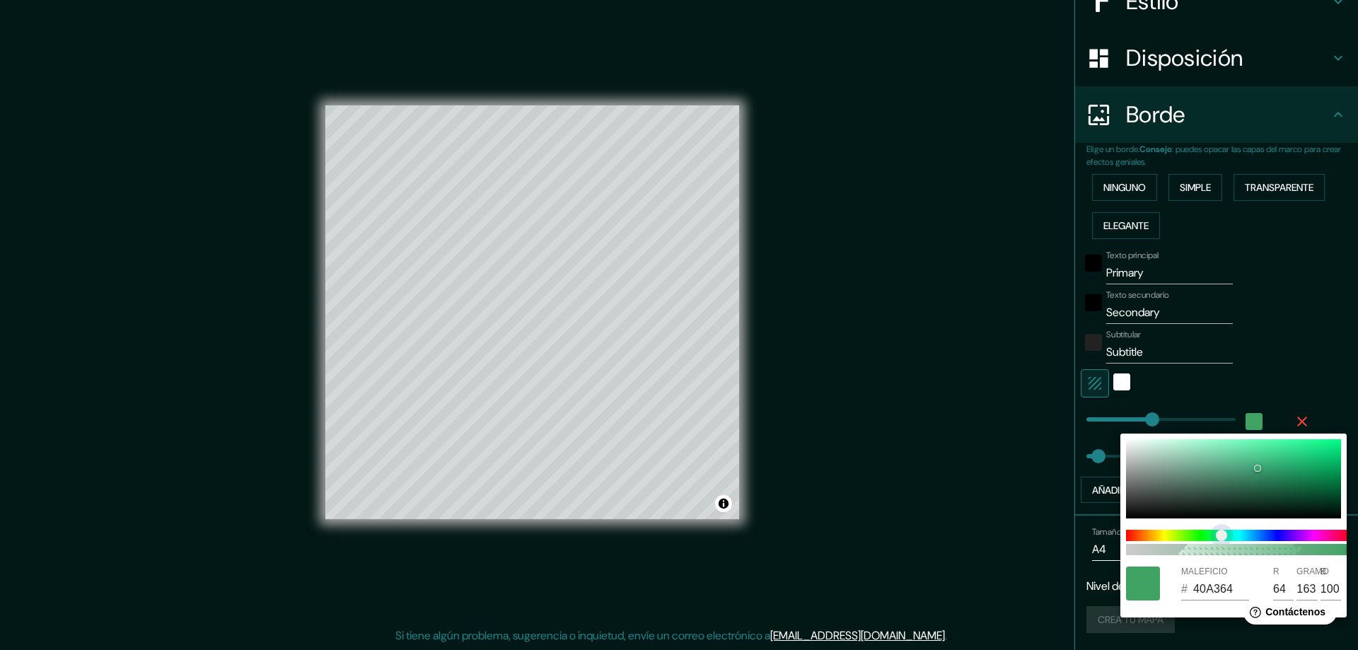
type input "40A35A"
type input "90"
type input "47"
type input "40A359"
type input "89"
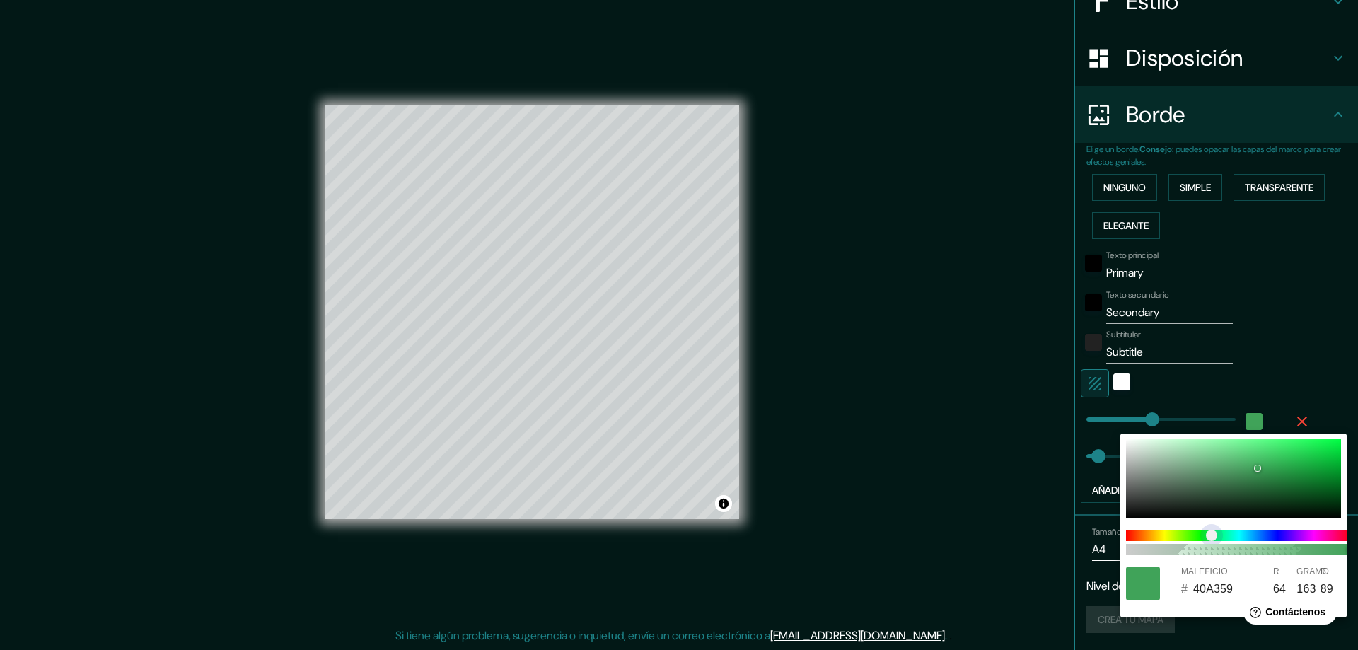
type input "47"
type input "40A357"
type input "87"
type input "47"
drag, startPoint x: 1175, startPoint y: 530, endPoint x: 1209, endPoint y: 537, distance: 35.4
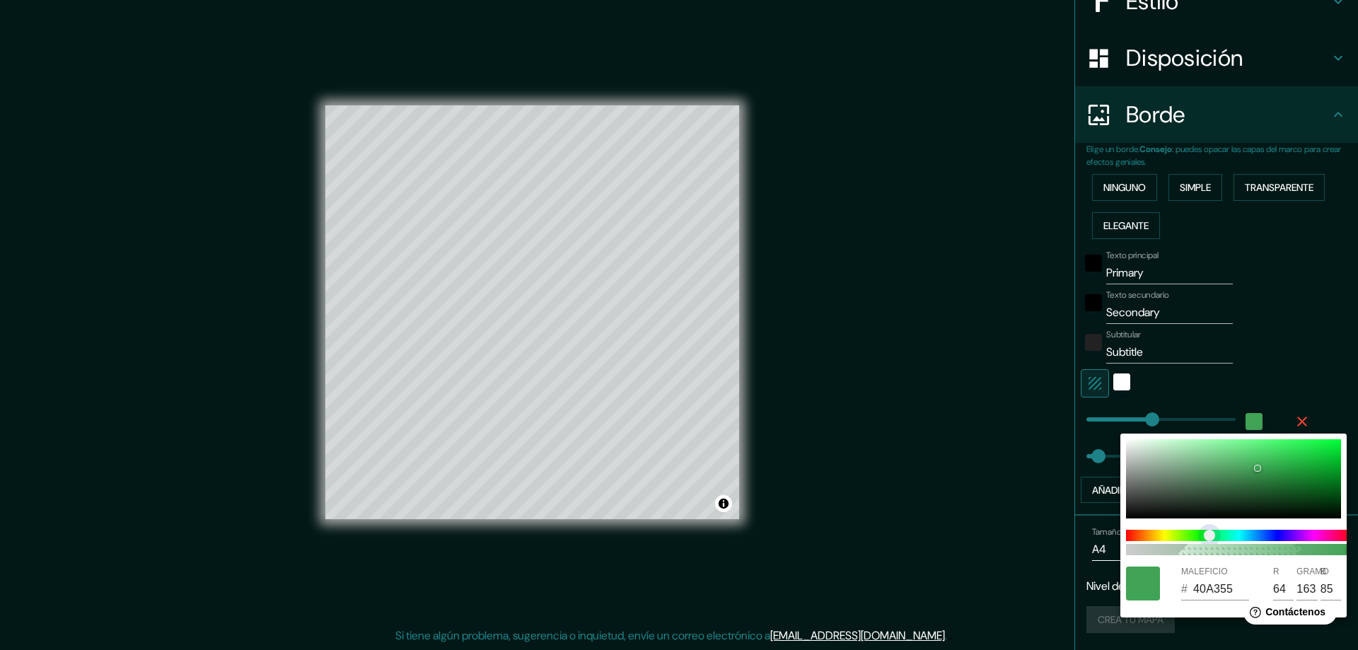
click at [1209, 537] on span at bounding box center [1239, 535] width 226 height 11
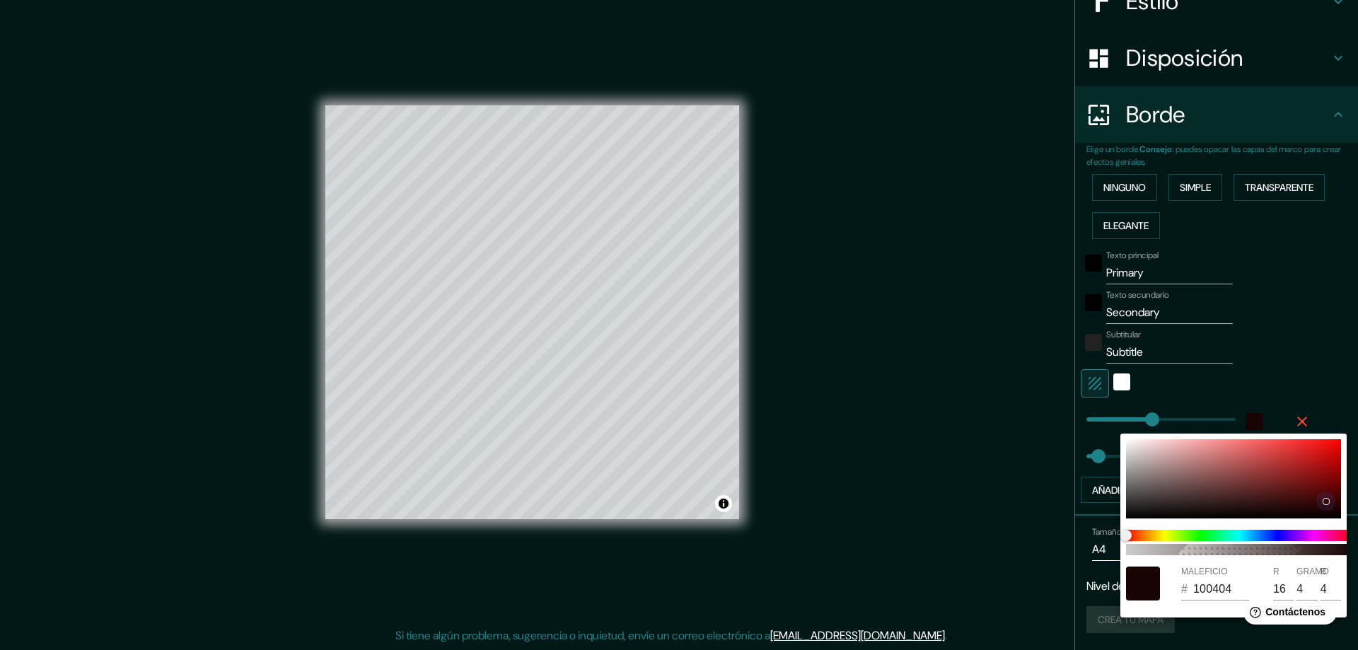
drag, startPoint x: 1274, startPoint y: 481, endPoint x: 1225, endPoint y: 530, distance: 69.0
click at [1281, 513] on div at bounding box center [1233, 478] width 215 height 79
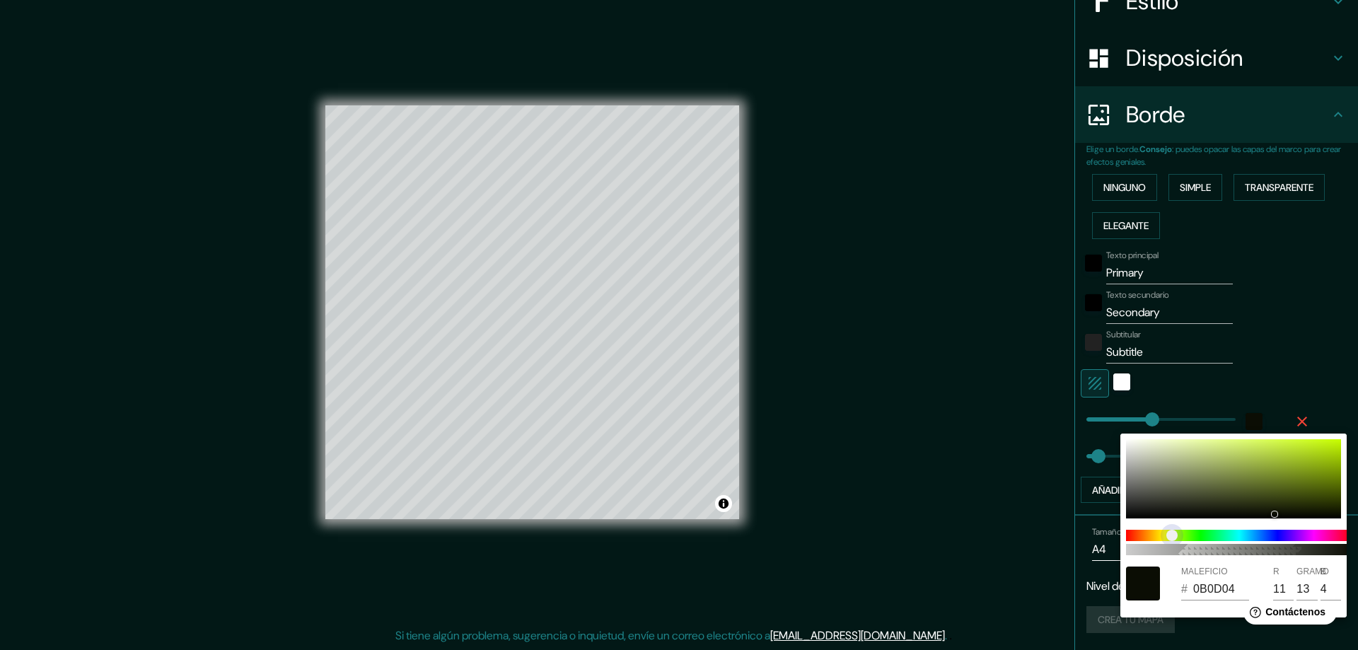
drag, startPoint x: 1207, startPoint y: 538, endPoint x: 1169, endPoint y: 540, distance: 38.2
click at [1169, 540] on span at bounding box center [1239, 535] width 226 height 11
drag, startPoint x: 1307, startPoint y: 459, endPoint x: 1343, endPoint y: 501, distance: 55.1
click at [1341, 501] on div at bounding box center [1233, 478] width 215 height 79
click at [534, 303] on div at bounding box center [679, 325] width 1358 height 650
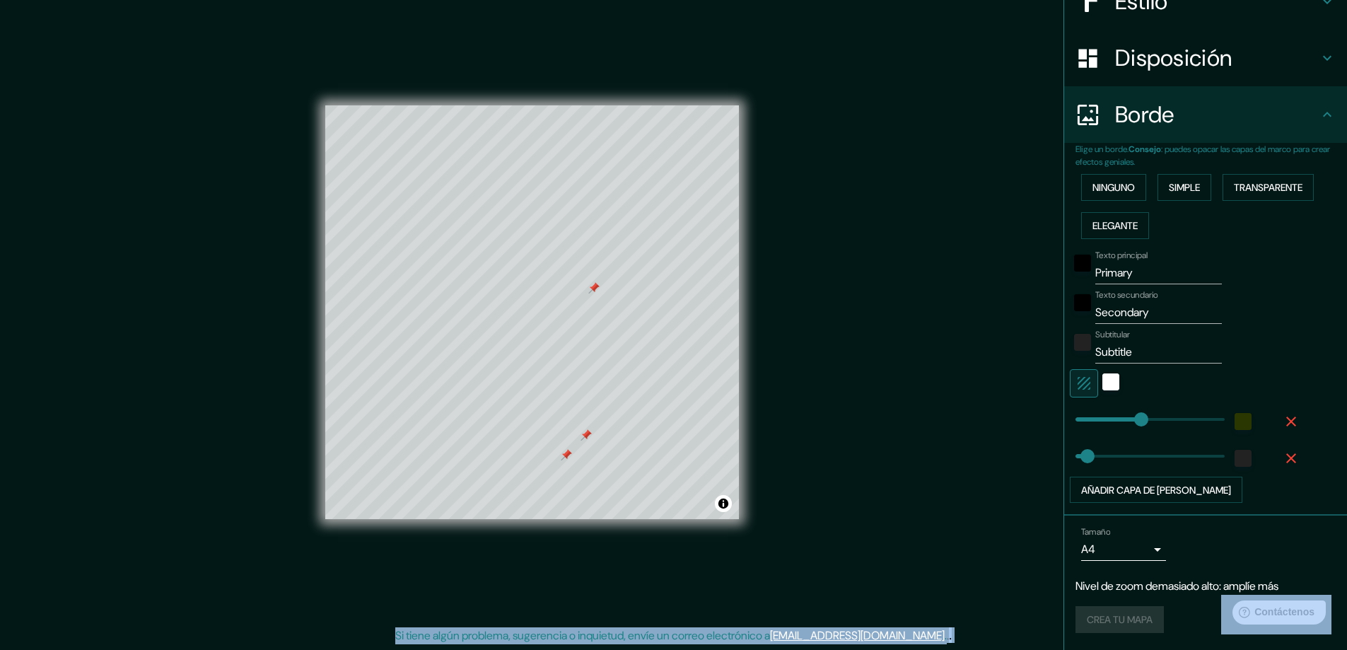
click at [1007, 411] on div "Mappin Ubicación Patas Estilo Disposición [PERSON_NAME] un [PERSON_NAME]. Conse…" at bounding box center [673, 323] width 1347 height 653
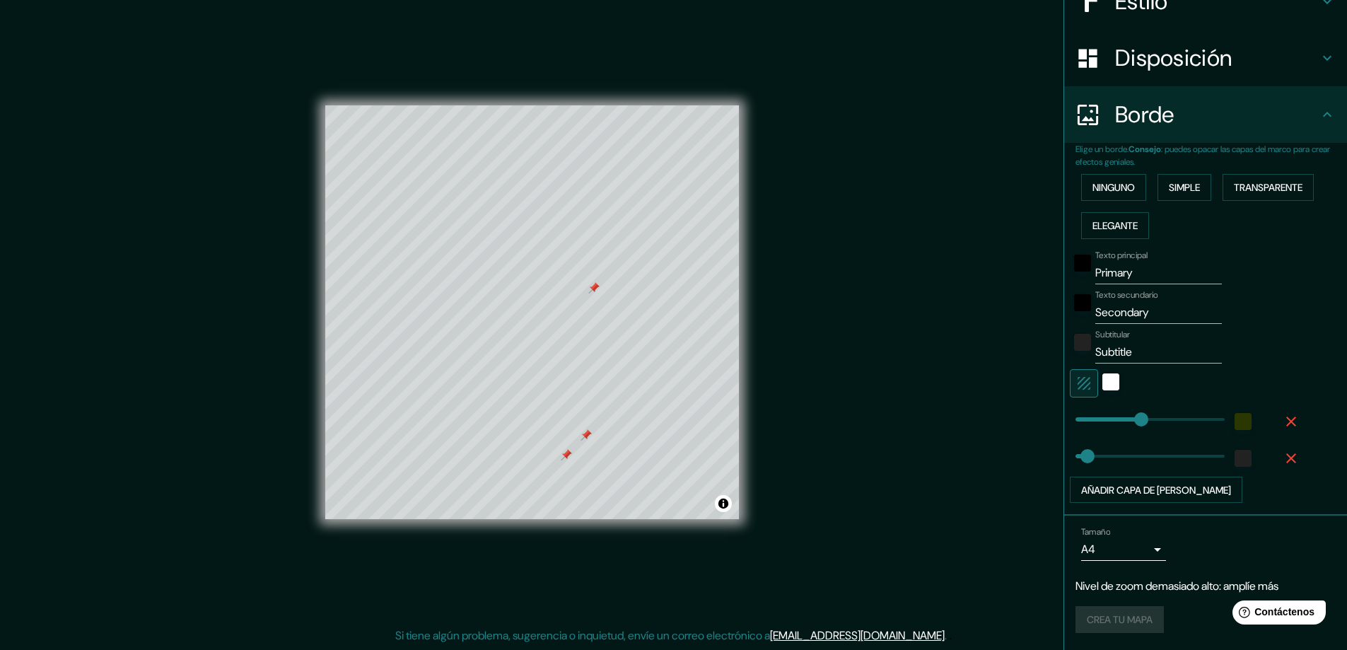
click at [923, 387] on div "Mappin Ubicación Patas Estilo Disposición [PERSON_NAME] un [PERSON_NAME]. Conse…" at bounding box center [673, 323] width 1347 height 653
click at [585, 436] on div at bounding box center [586, 434] width 11 height 11
drag, startPoint x: 585, startPoint y: 436, endPoint x: 875, endPoint y: 353, distance: 302.4
click at [877, 353] on div "Mappin Ubicación Patas Estilo Disposición [PERSON_NAME] un [PERSON_NAME]. Conse…" at bounding box center [673, 323] width 1347 height 653
drag, startPoint x: 798, startPoint y: 381, endPoint x: 806, endPoint y: 409, distance: 29.5
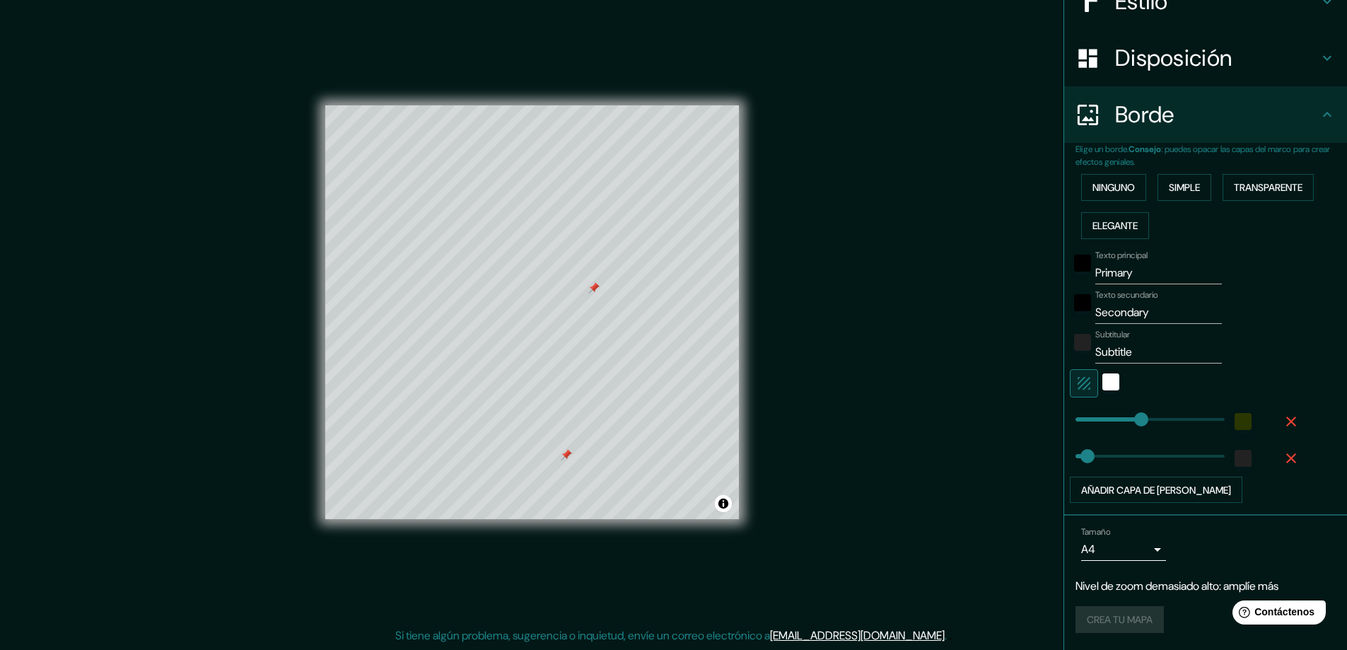
click at [806, 409] on div "Mappin Ubicación Patas Estilo Disposición [PERSON_NAME] un [PERSON_NAME]. Conse…" at bounding box center [673, 323] width 1347 height 653
click at [895, 339] on div "Mappin Ubicación Patas Estilo Disposición [PERSON_NAME] un [PERSON_NAME]. Conse…" at bounding box center [673, 323] width 1347 height 653
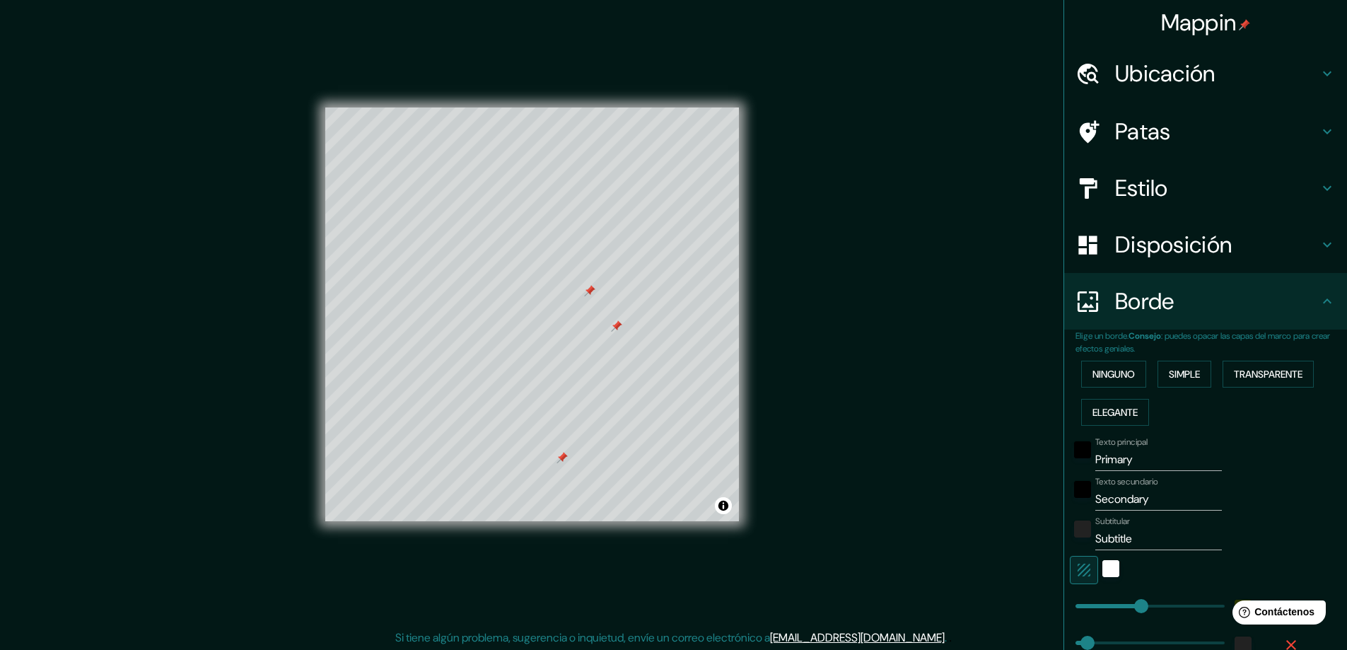
scroll to position [0, 0]
